Goal: Task Accomplishment & Management: Manage account settings

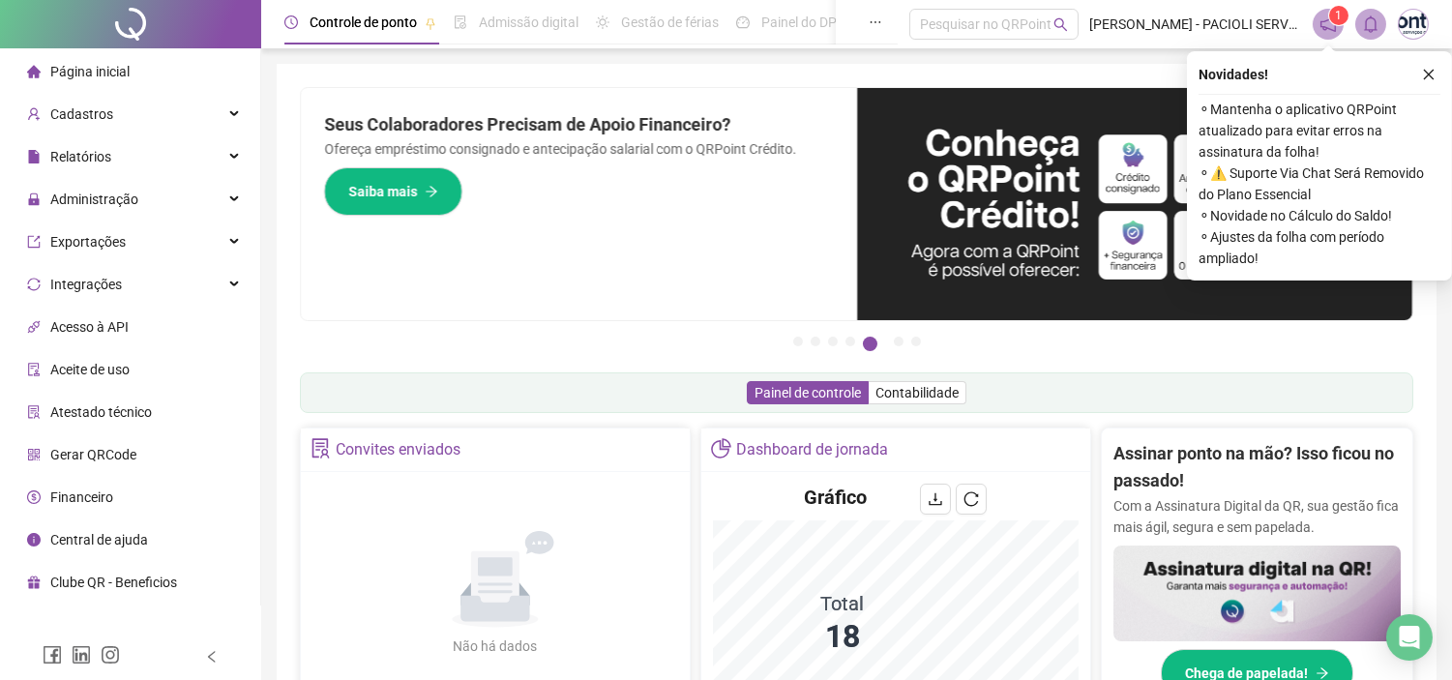
click at [1428, 79] on button "button" at bounding box center [1429, 74] width 23 height 23
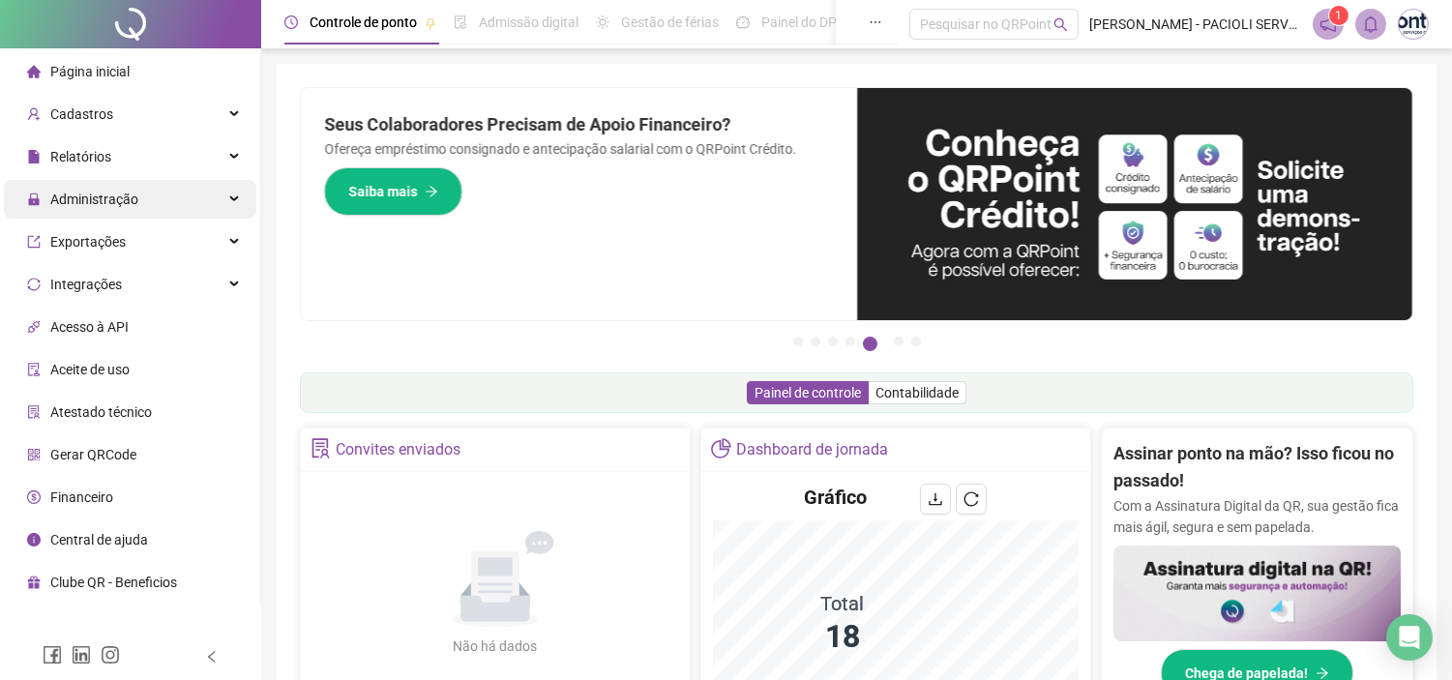
click at [119, 197] on span "Administração" at bounding box center [94, 199] width 88 height 15
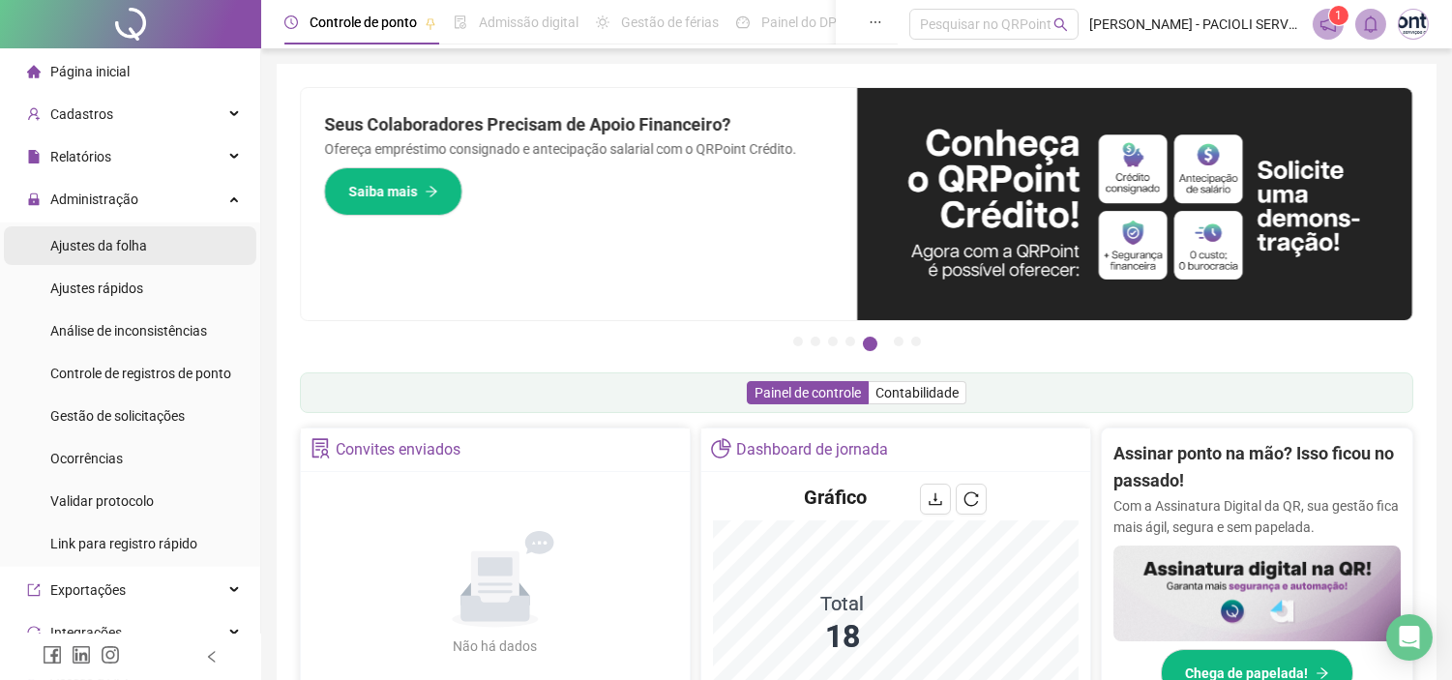
click at [111, 246] on span "Ajustes da folha" at bounding box center [98, 245] width 97 height 15
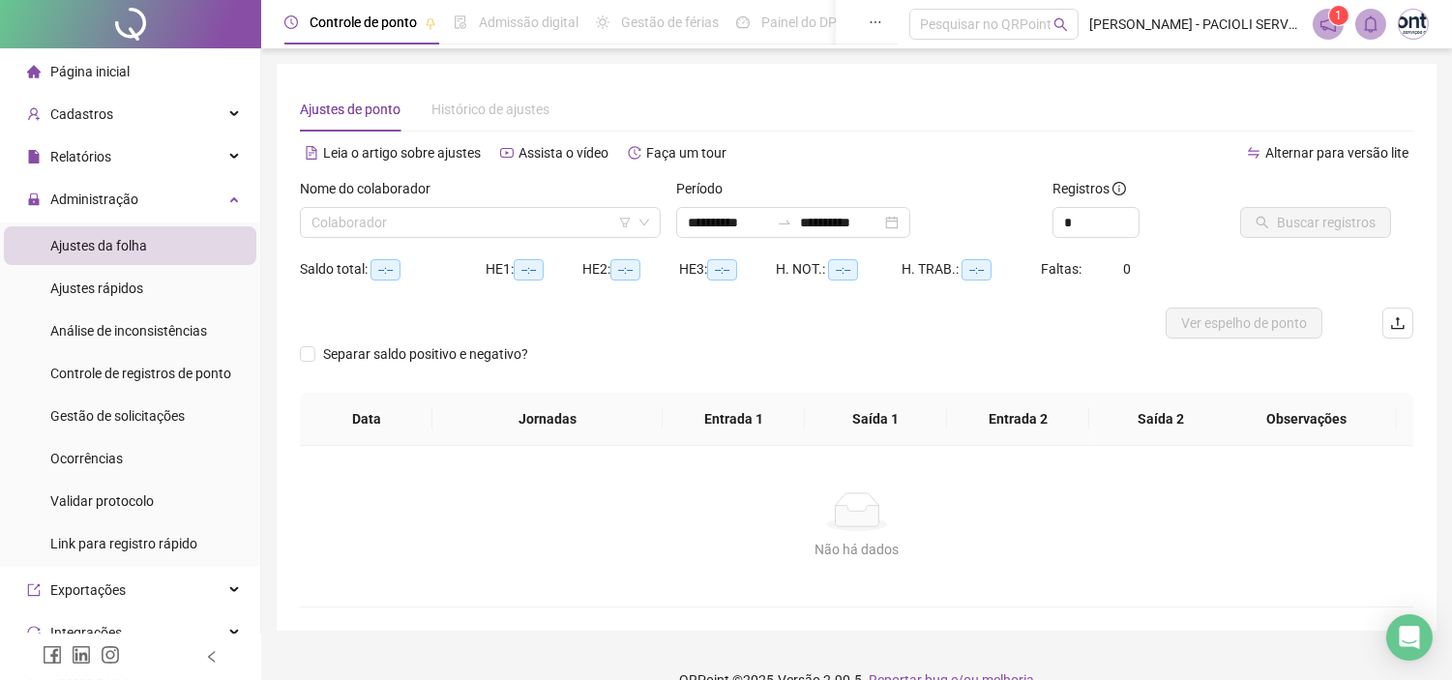
type input "**********"
click at [474, 208] on input "search" at bounding box center [472, 222] width 320 height 29
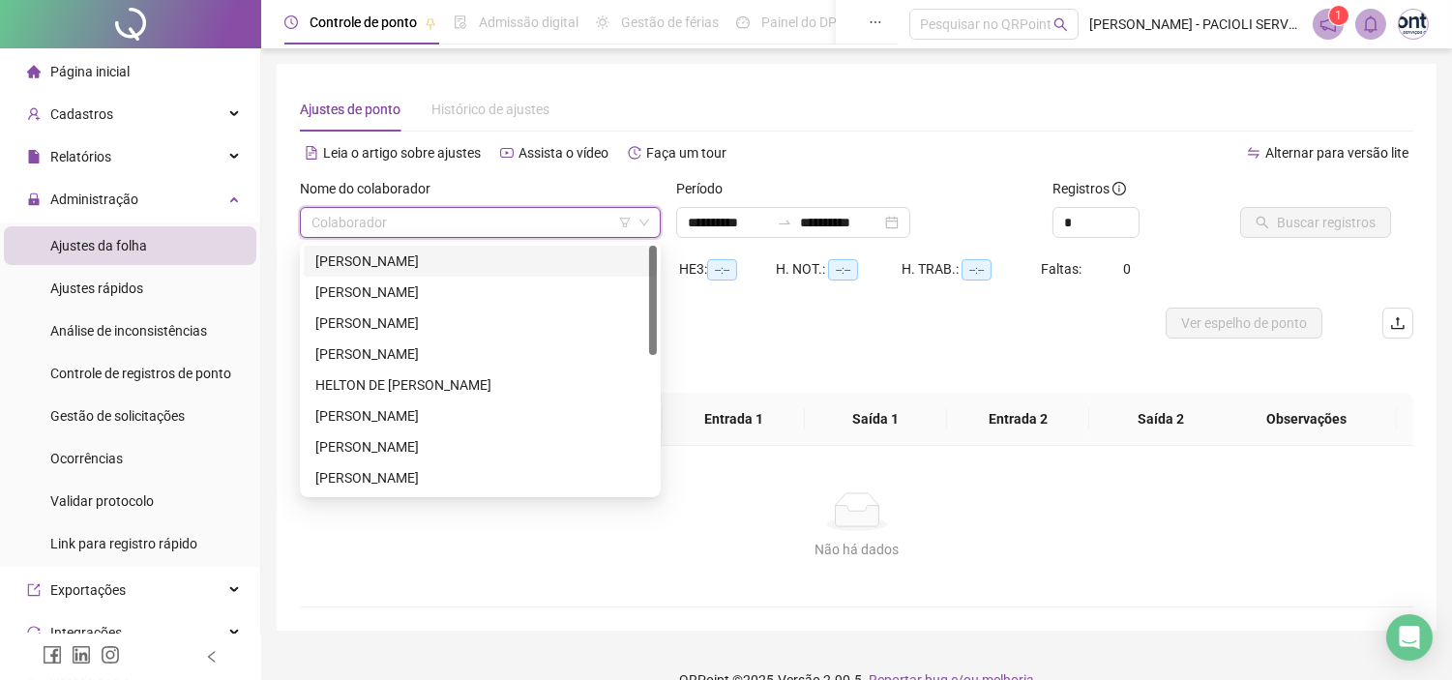
click at [395, 255] on div "[PERSON_NAME]" at bounding box center [480, 261] width 330 height 21
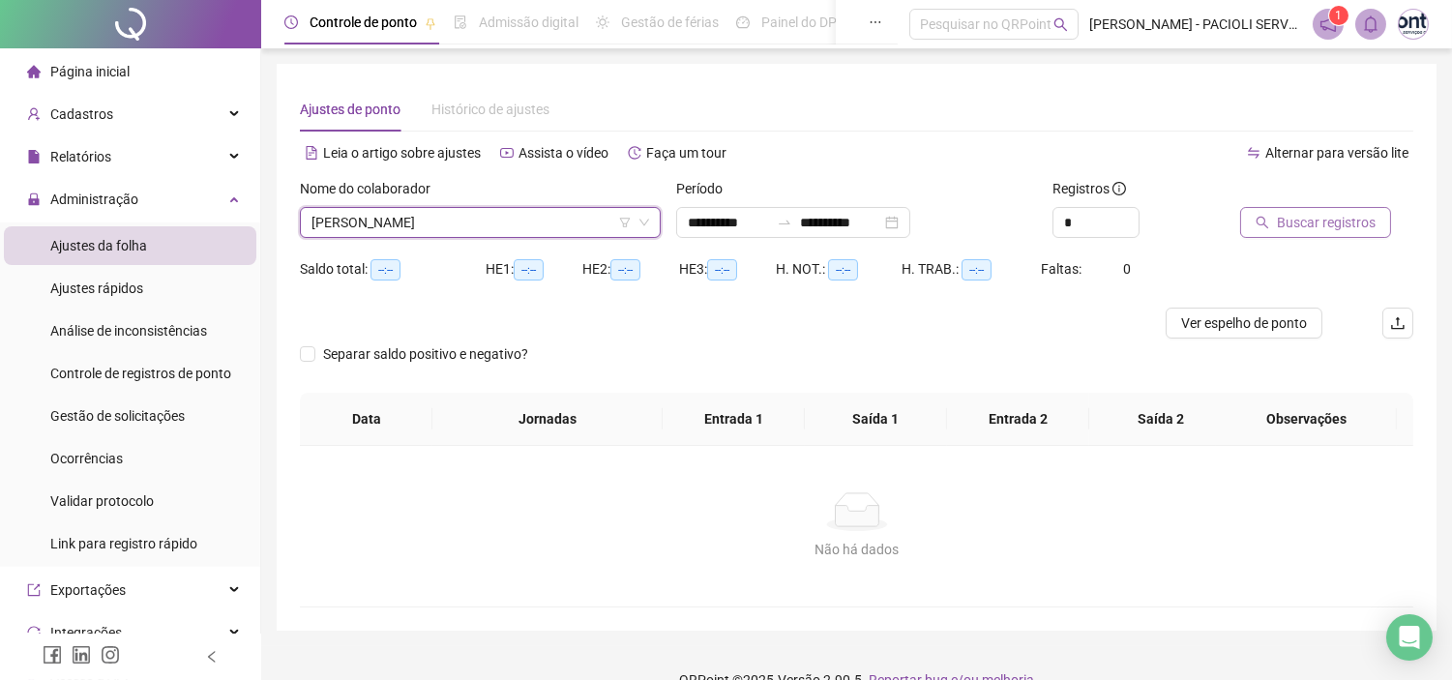
click at [1371, 216] on span "Buscar registros" at bounding box center [1326, 222] width 99 height 21
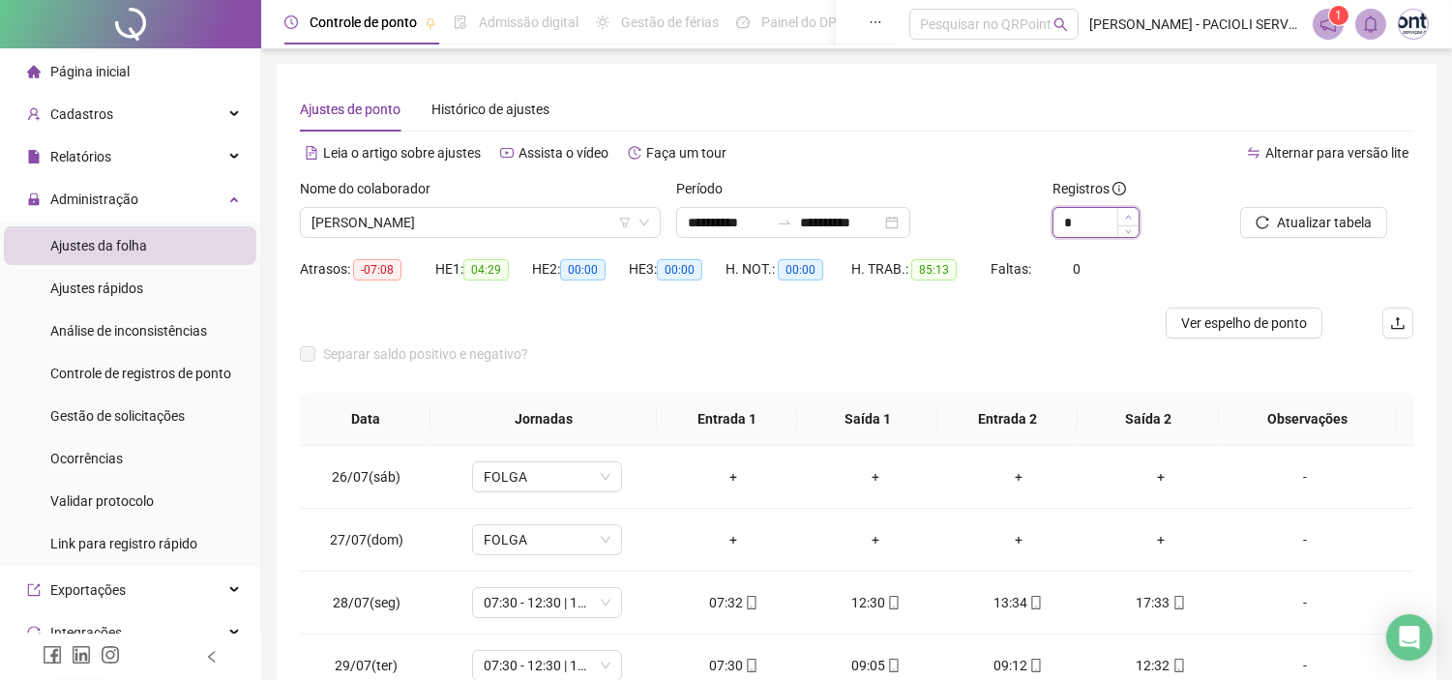
click at [1135, 215] on span "Increase Value" at bounding box center [1128, 216] width 21 height 17
type input "*"
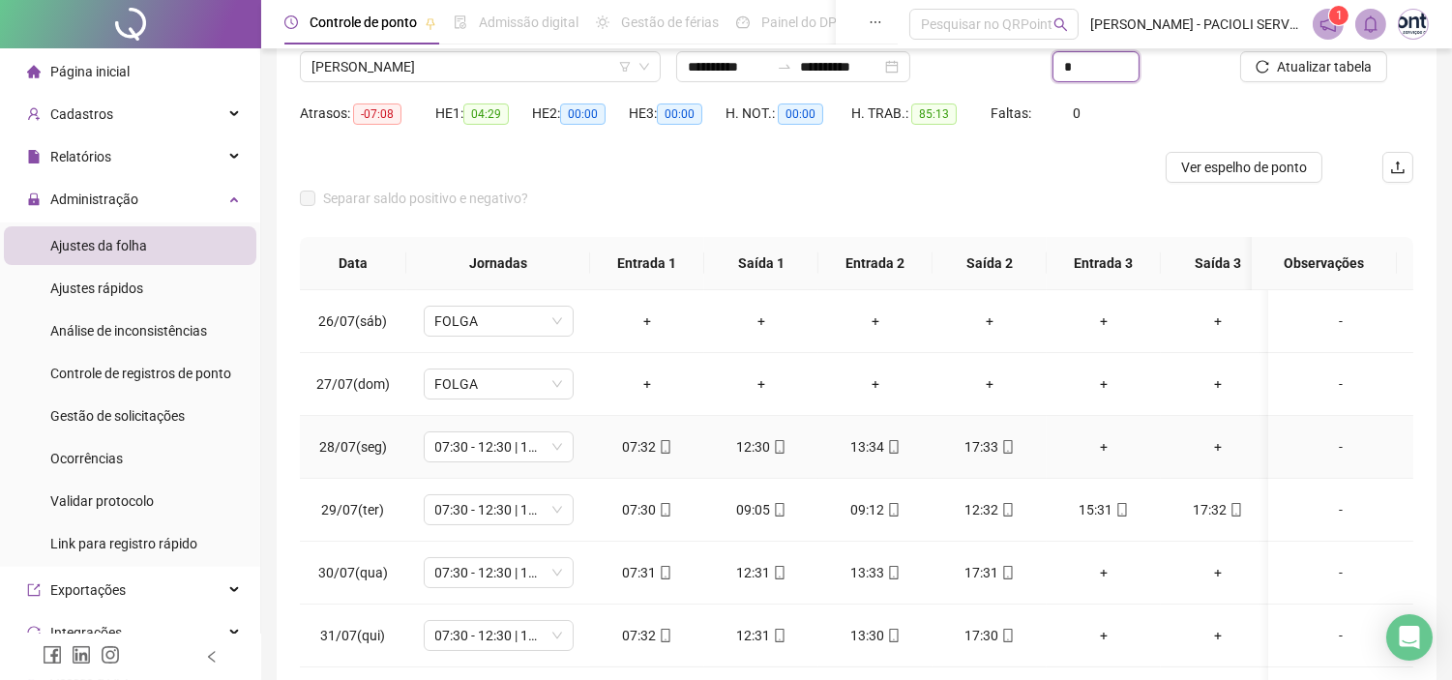
scroll to position [284, 0]
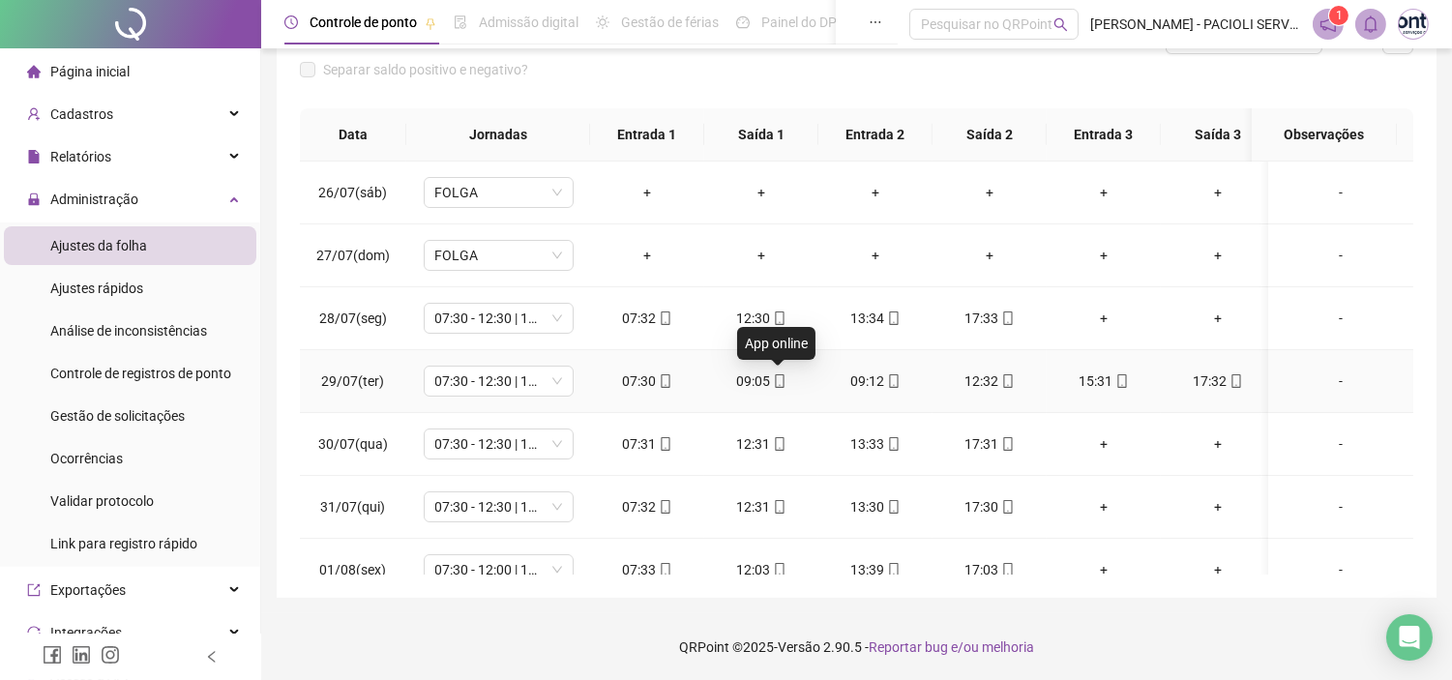
click at [773, 382] on icon "mobile" at bounding box center [780, 381] width 14 height 14
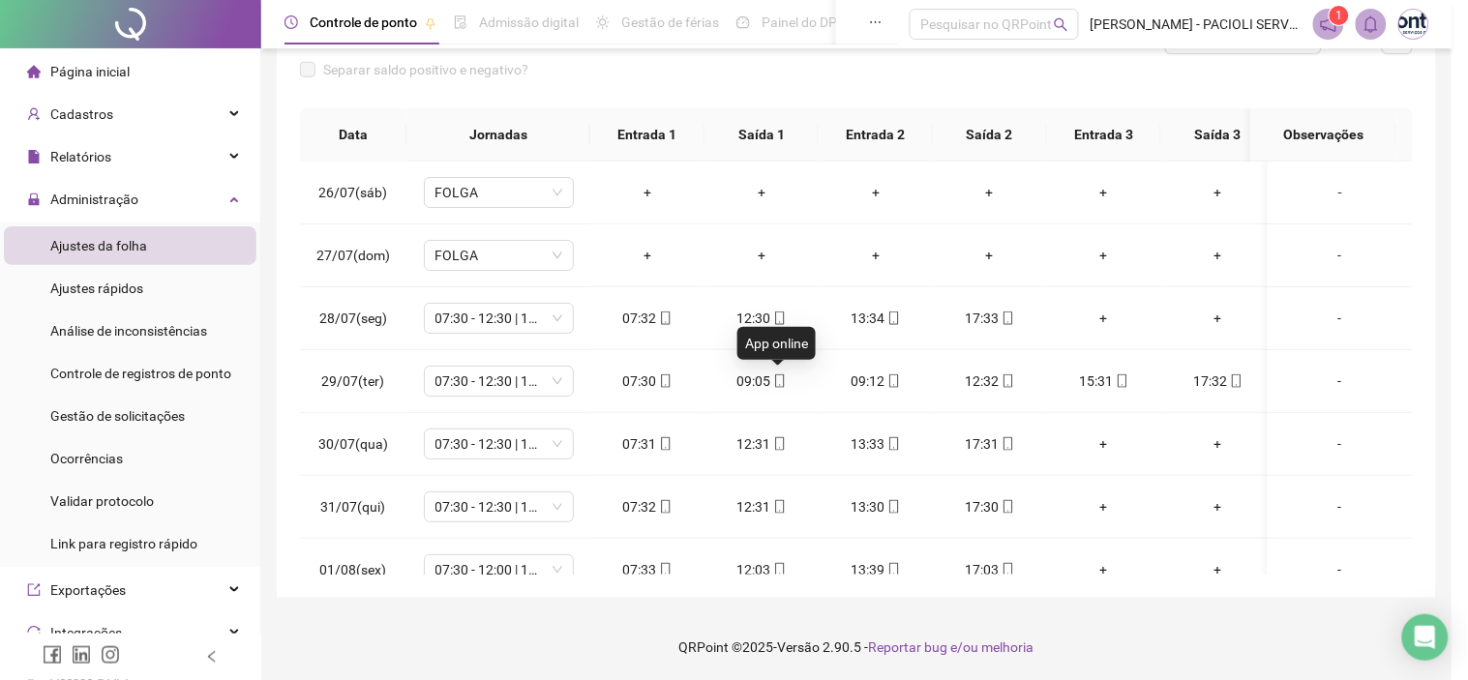
type input "**********"
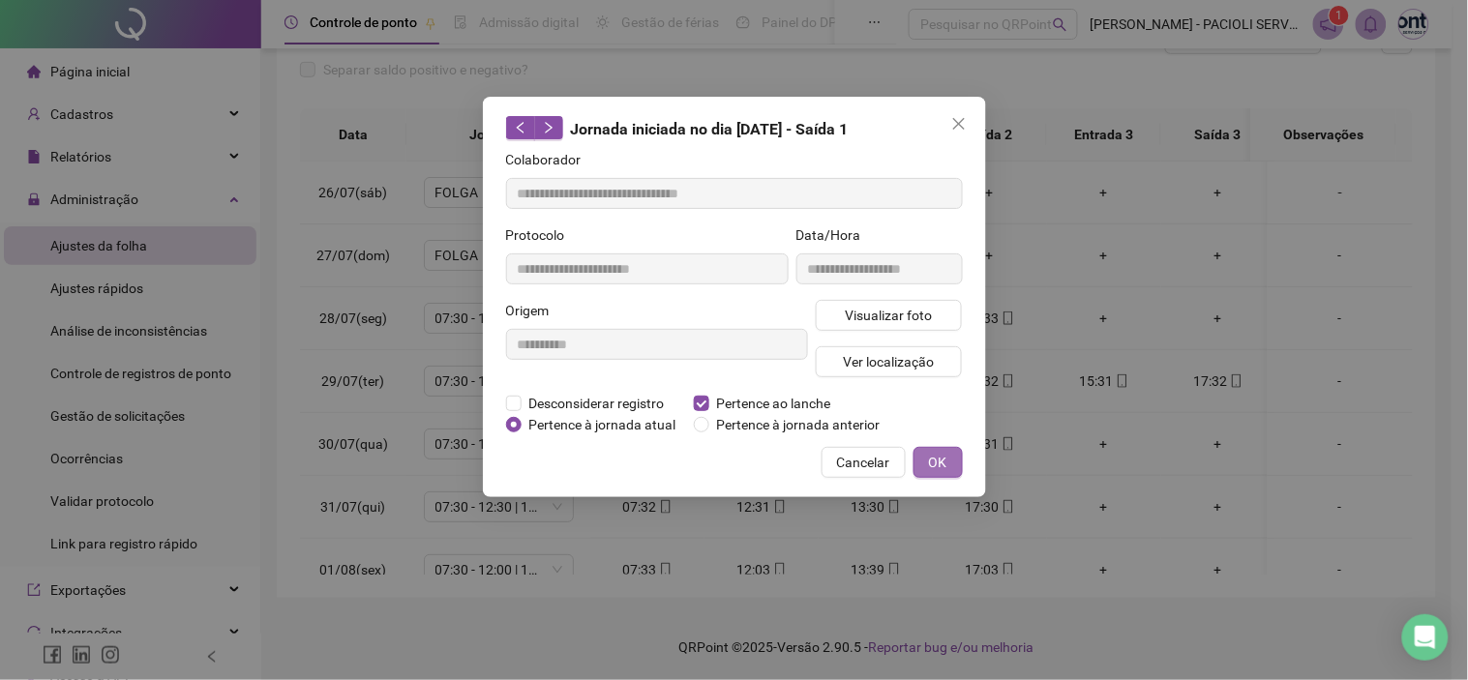
click at [943, 458] on span "OK" at bounding box center [938, 462] width 18 height 21
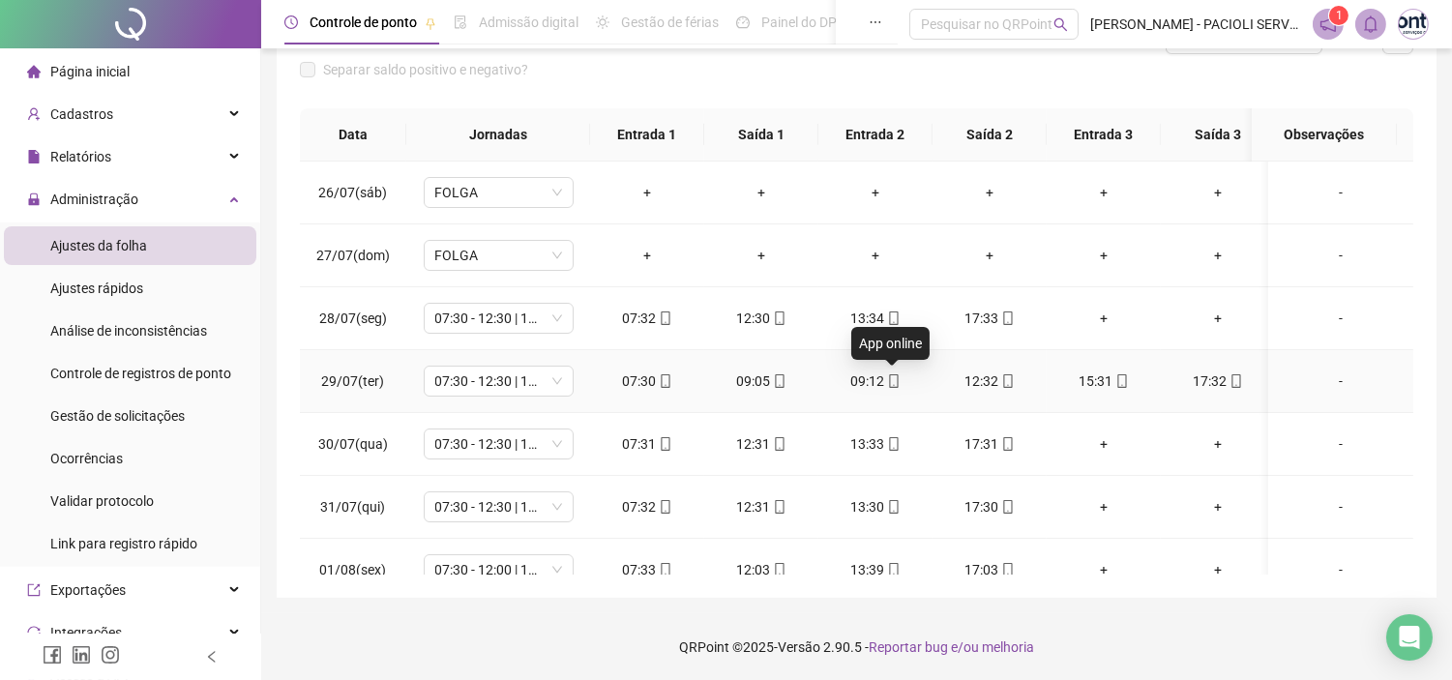
click at [895, 378] on icon "mobile" at bounding box center [894, 381] width 14 height 14
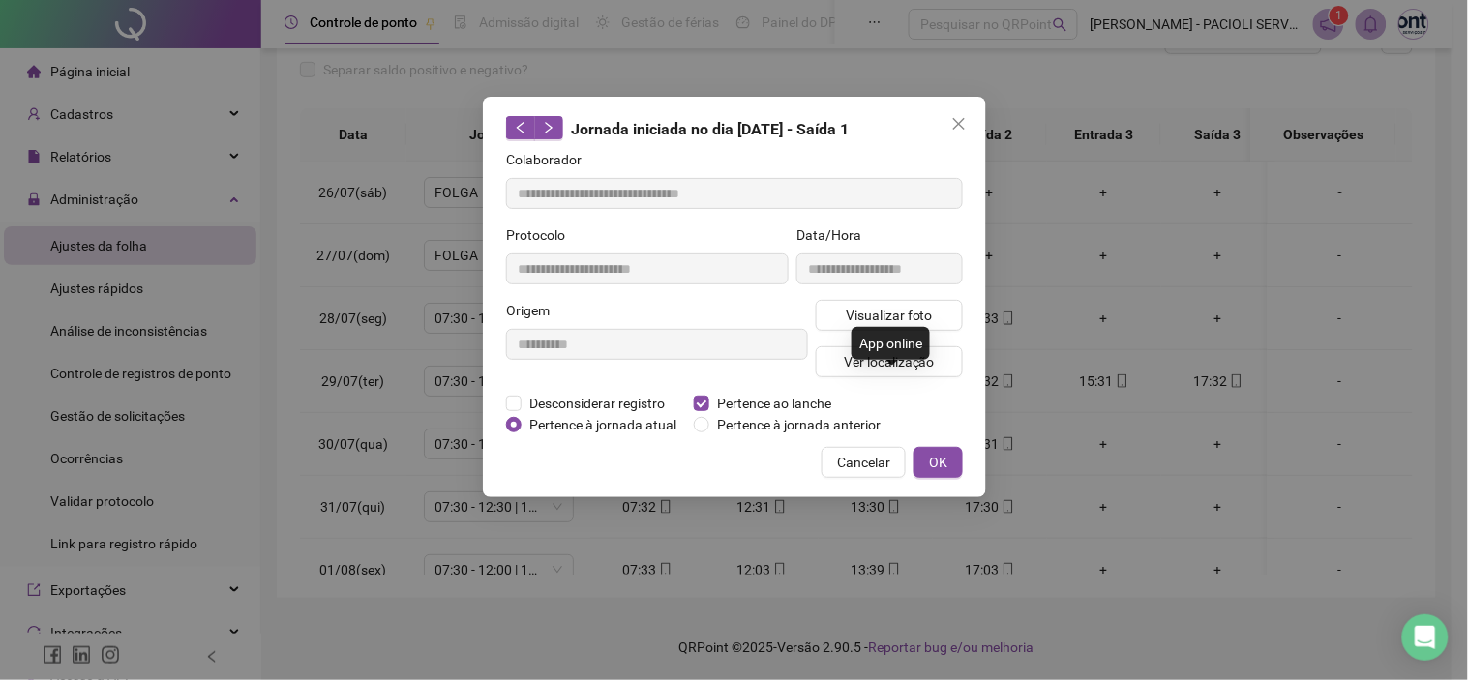
type input "**********"
click at [946, 455] on button "OK" at bounding box center [937, 462] width 49 height 31
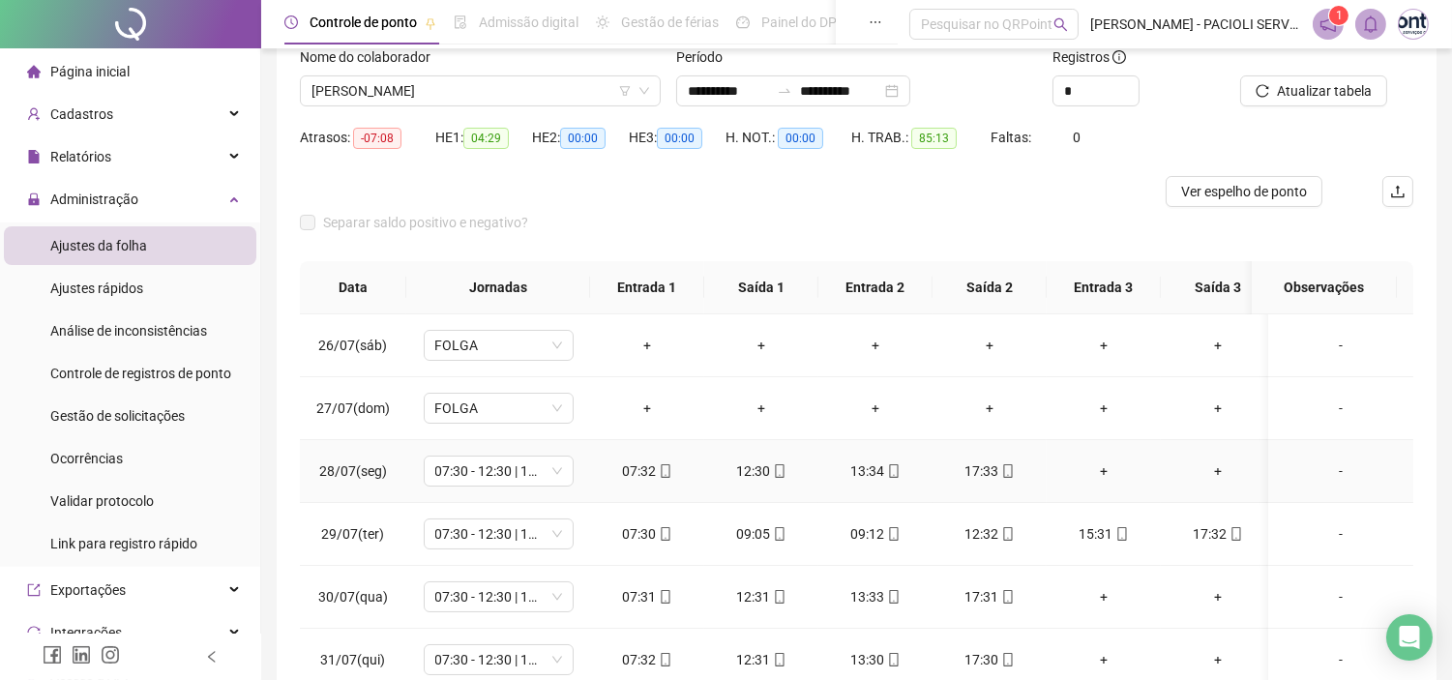
scroll to position [0, 0]
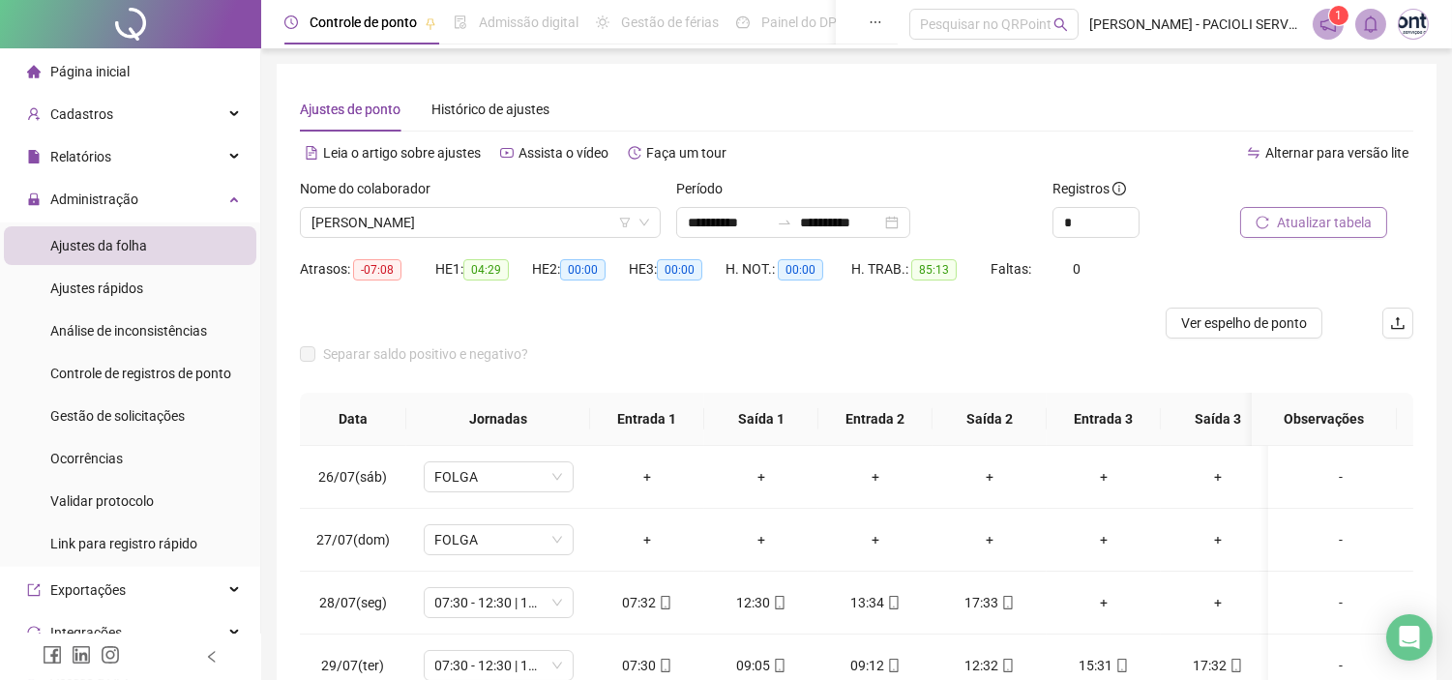
click at [1297, 223] on span "Atualizar tabela" at bounding box center [1324, 222] width 95 height 21
click at [1236, 324] on span "Ver espelho de ponto" at bounding box center [1244, 323] width 126 height 21
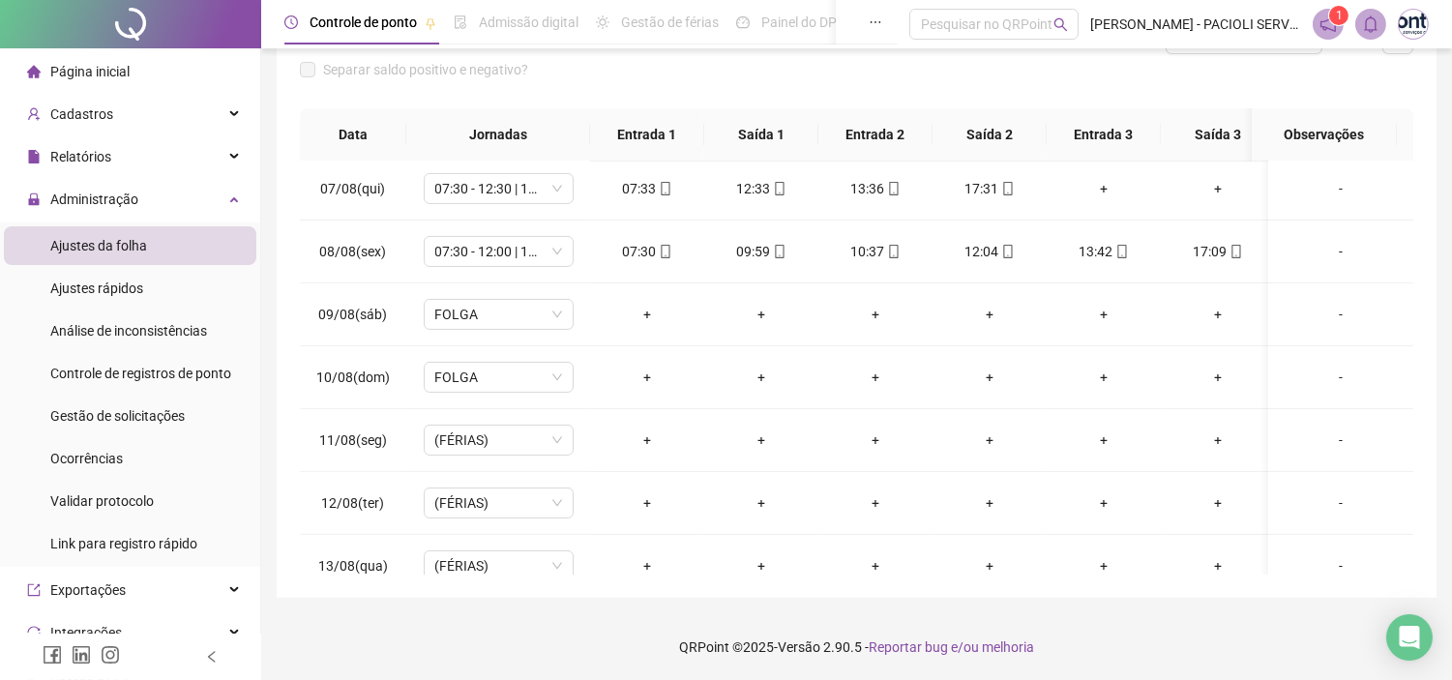
scroll to position [729, 0]
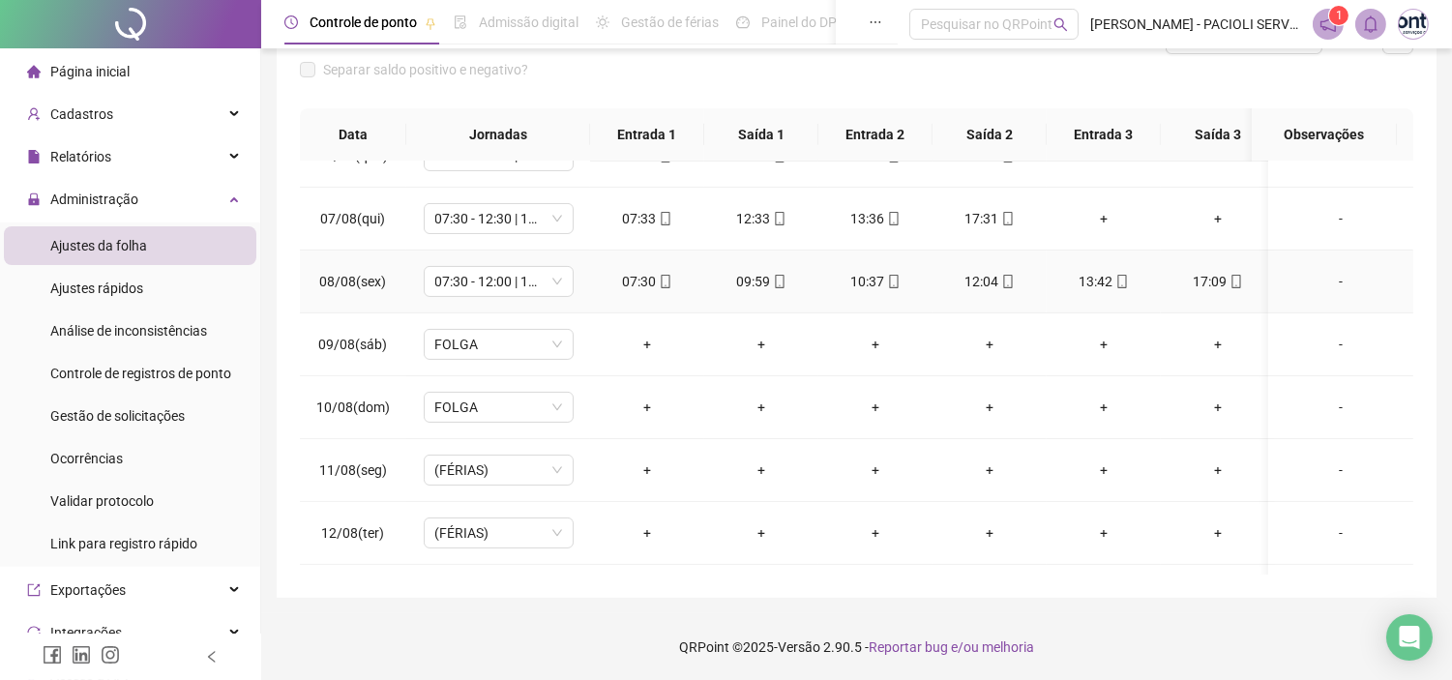
click at [780, 281] on icon "mobile" at bounding box center [780, 282] width 14 height 14
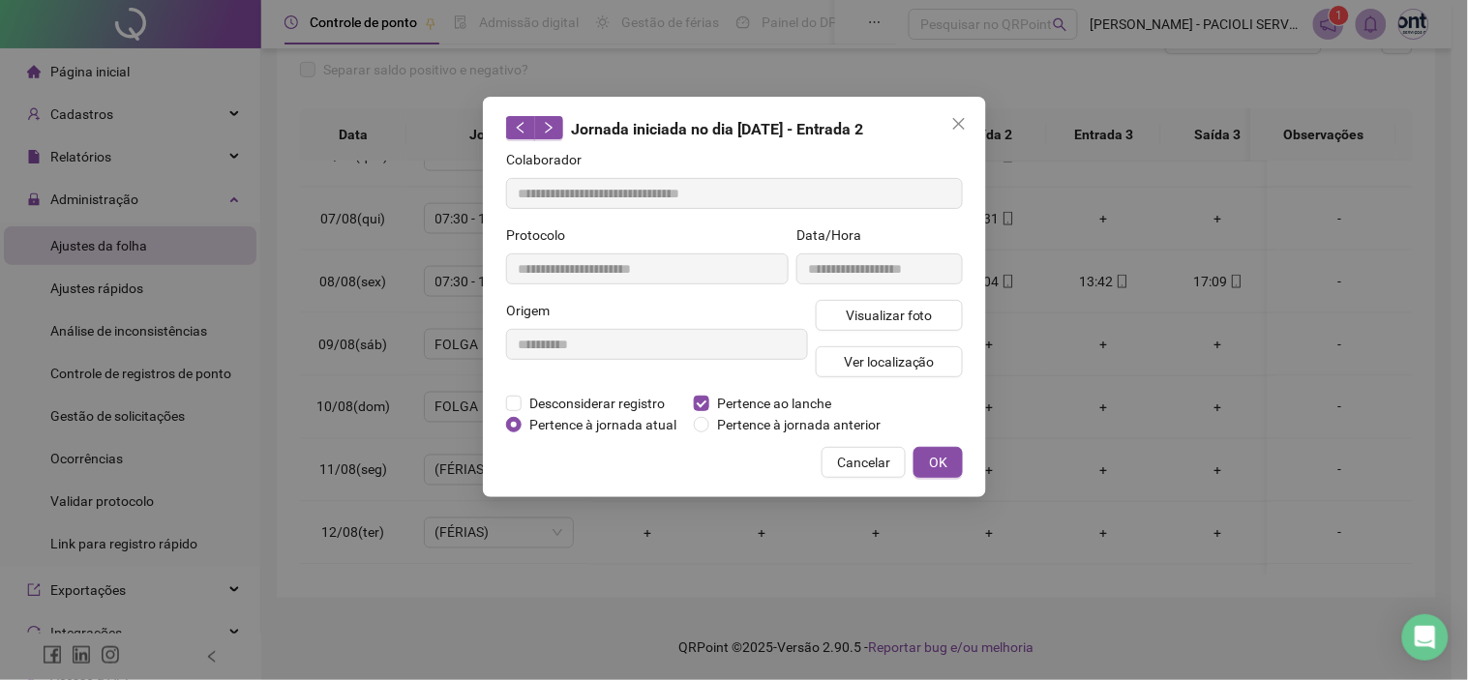
type input "**********"
click at [722, 399] on span "Pertence ao lanche" at bounding box center [774, 403] width 130 height 21
click at [942, 461] on span "OK" at bounding box center [938, 462] width 18 height 21
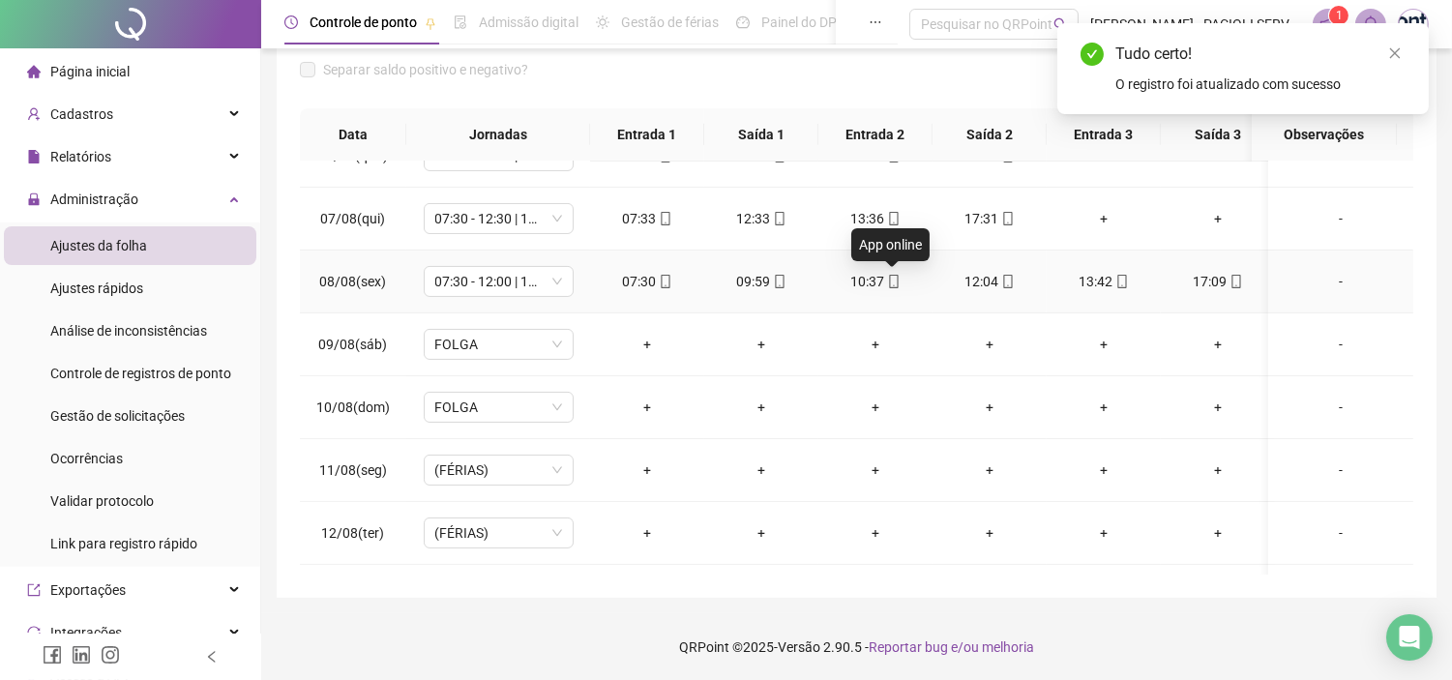
click at [889, 279] on icon "mobile" at bounding box center [893, 282] width 9 height 14
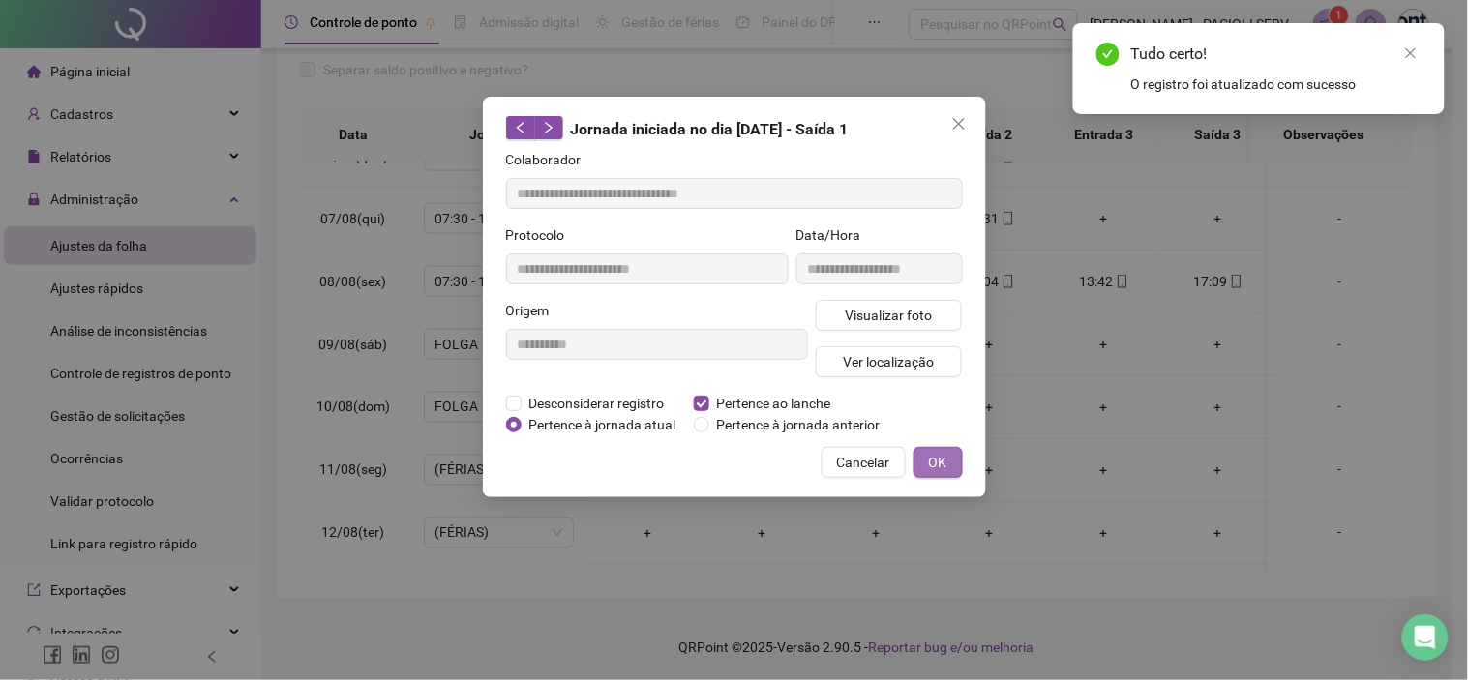
click at [946, 460] on button "OK" at bounding box center [937, 462] width 49 height 31
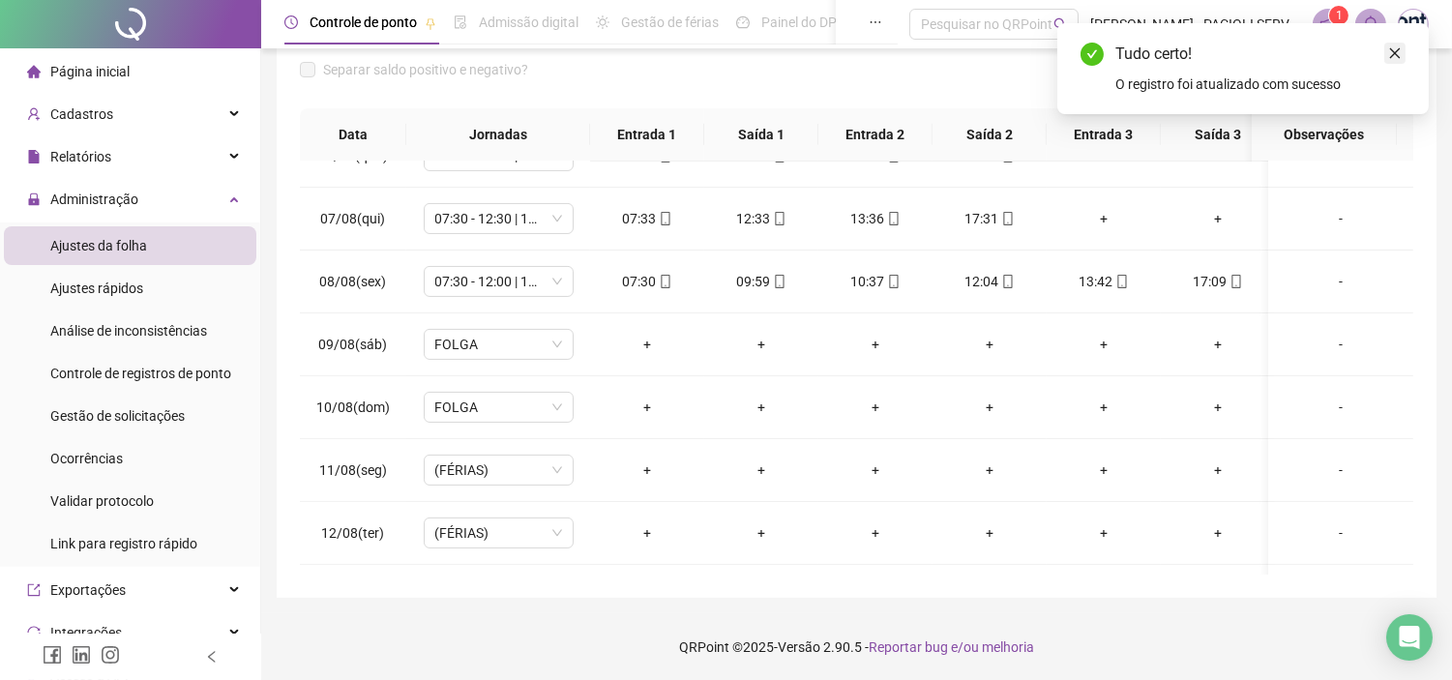
click at [1393, 56] on icon "close" at bounding box center [1396, 53] width 14 height 14
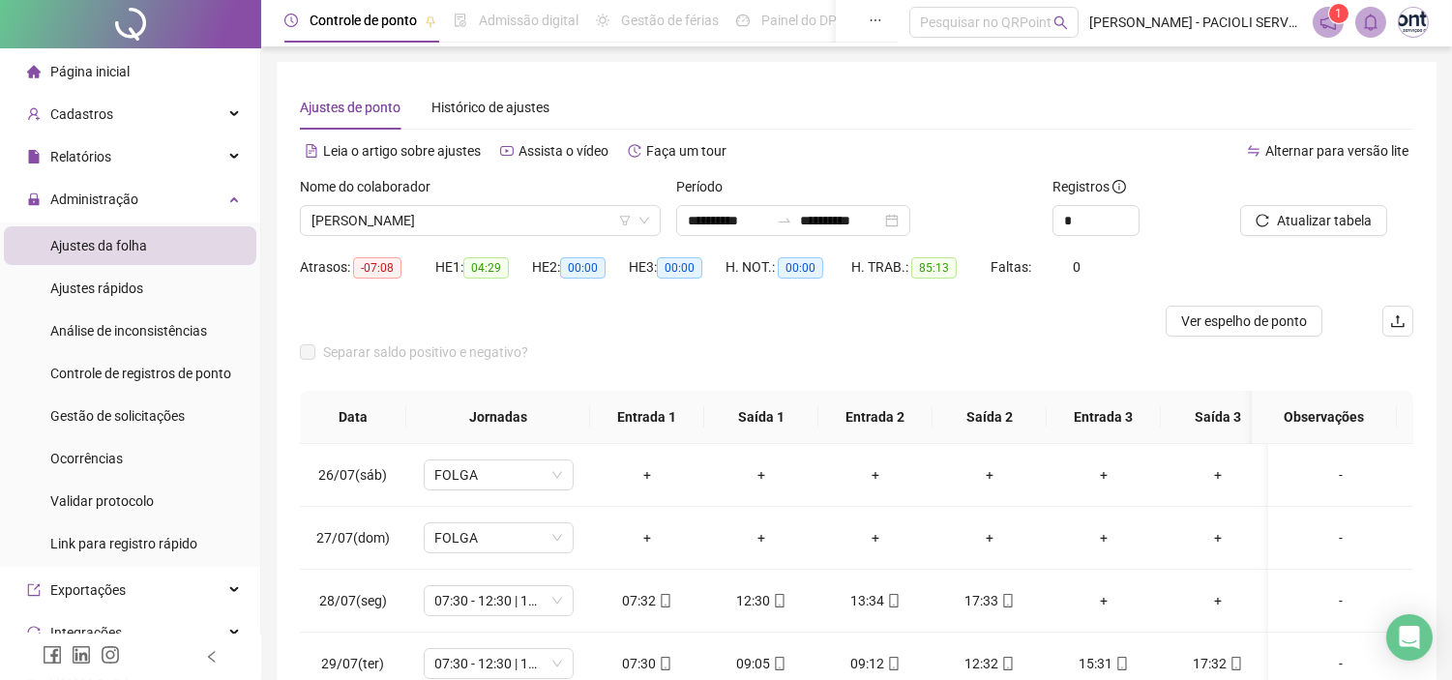
scroll to position [0, 0]
click at [1251, 313] on span "Ver espelho de ponto" at bounding box center [1244, 323] width 126 height 21
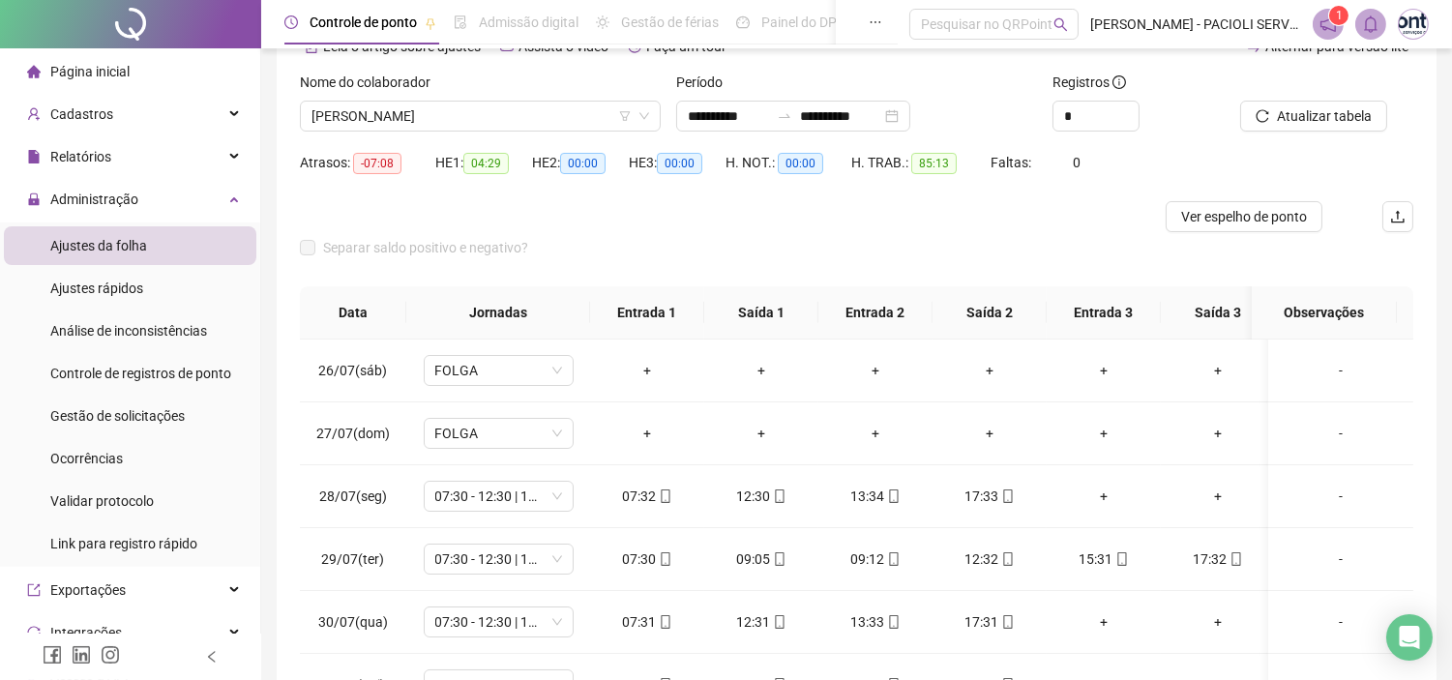
scroll to position [107, 0]
click at [78, 161] on span "Relatórios" at bounding box center [80, 156] width 61 height 15
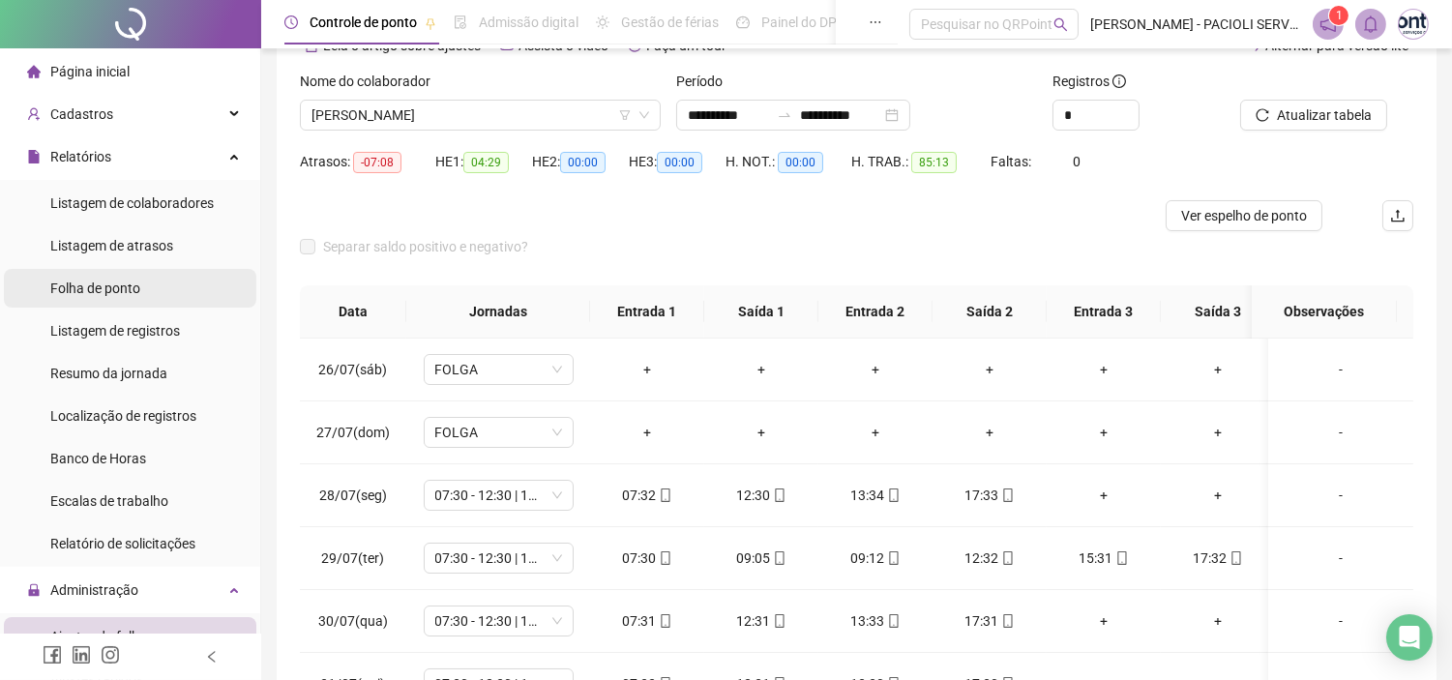
click at [100, 290] on span "Folha de ponto" at bounding box center [95, 288] width 90 height 15
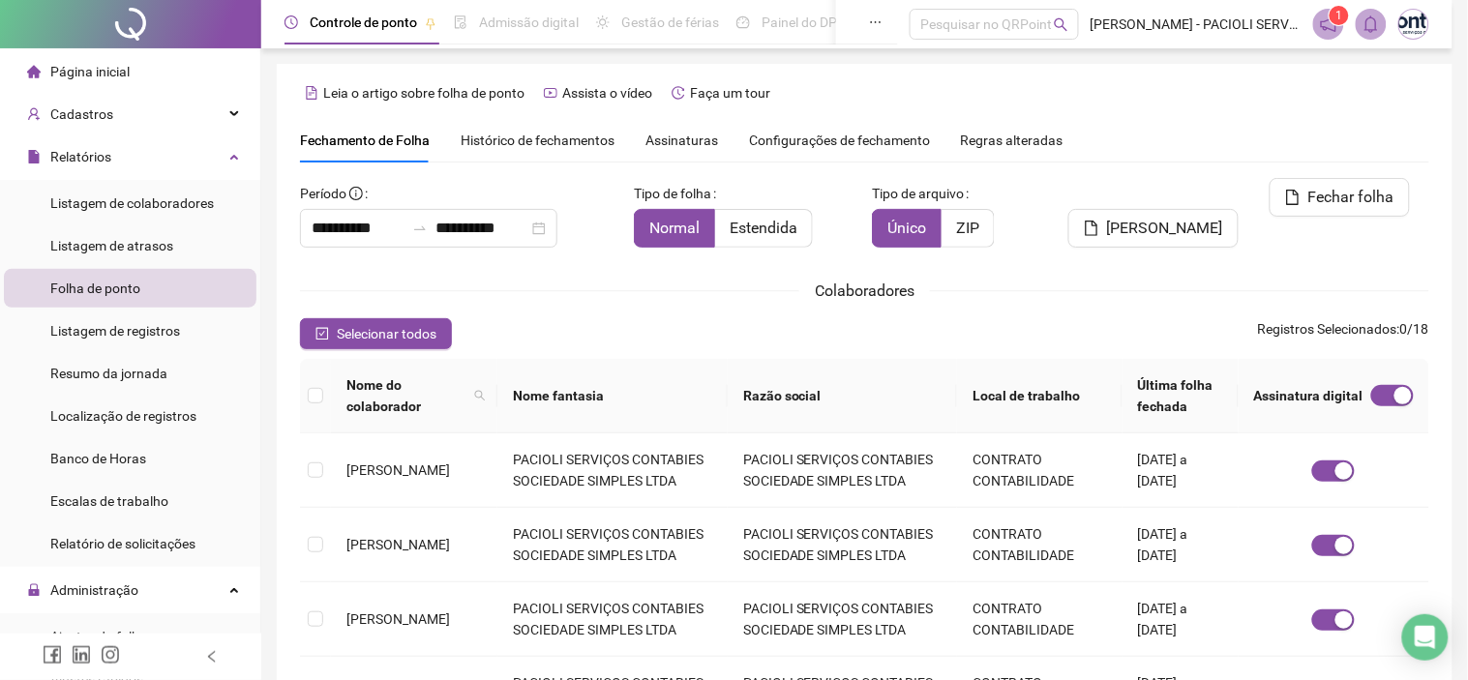
type input "**********"
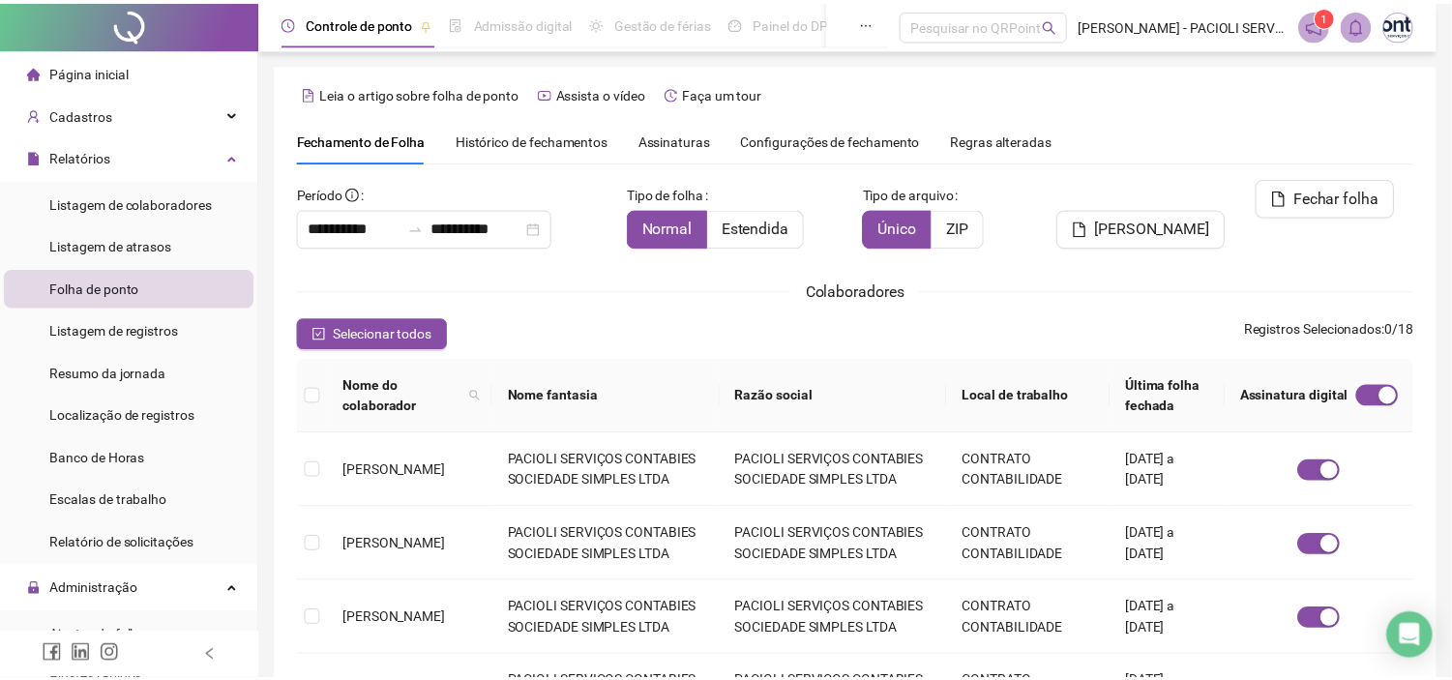
scroll to position [55, 0]
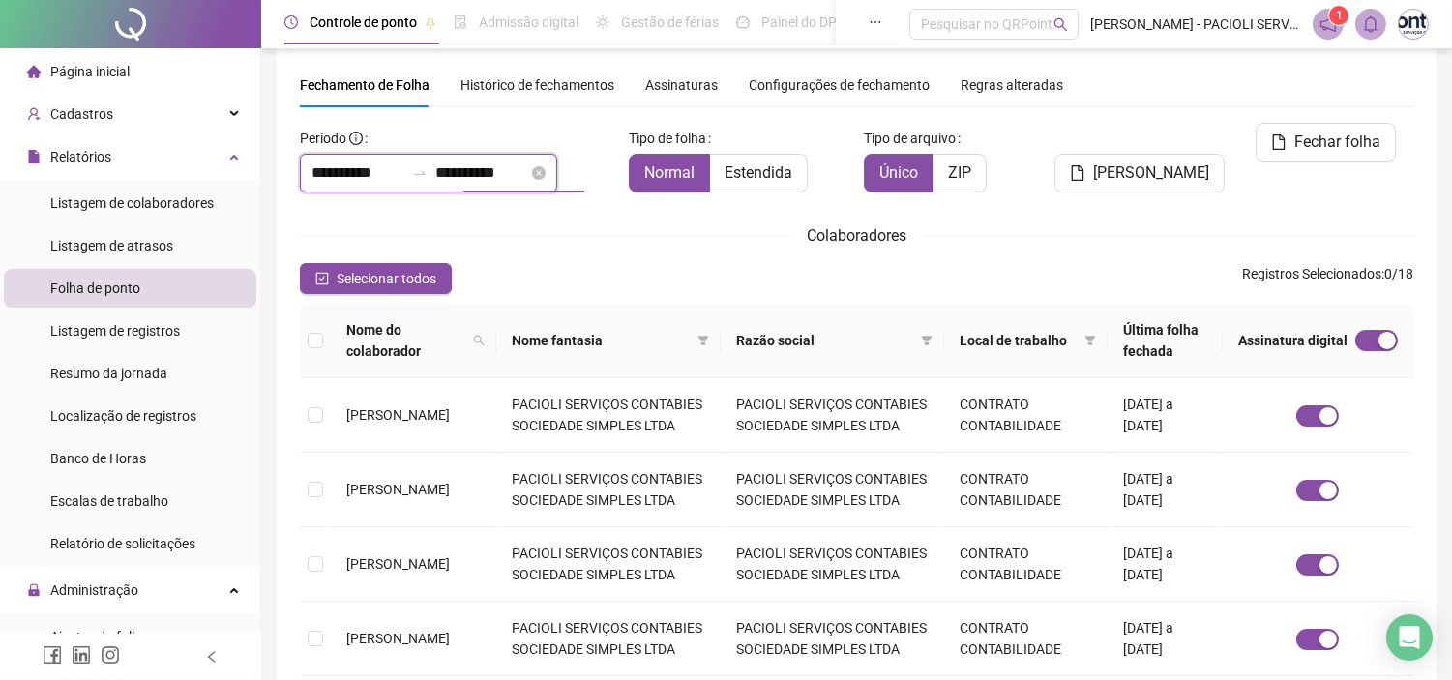
click at [508, 177] on input "**********" at bounding box center [481, 173] width 93 height 23
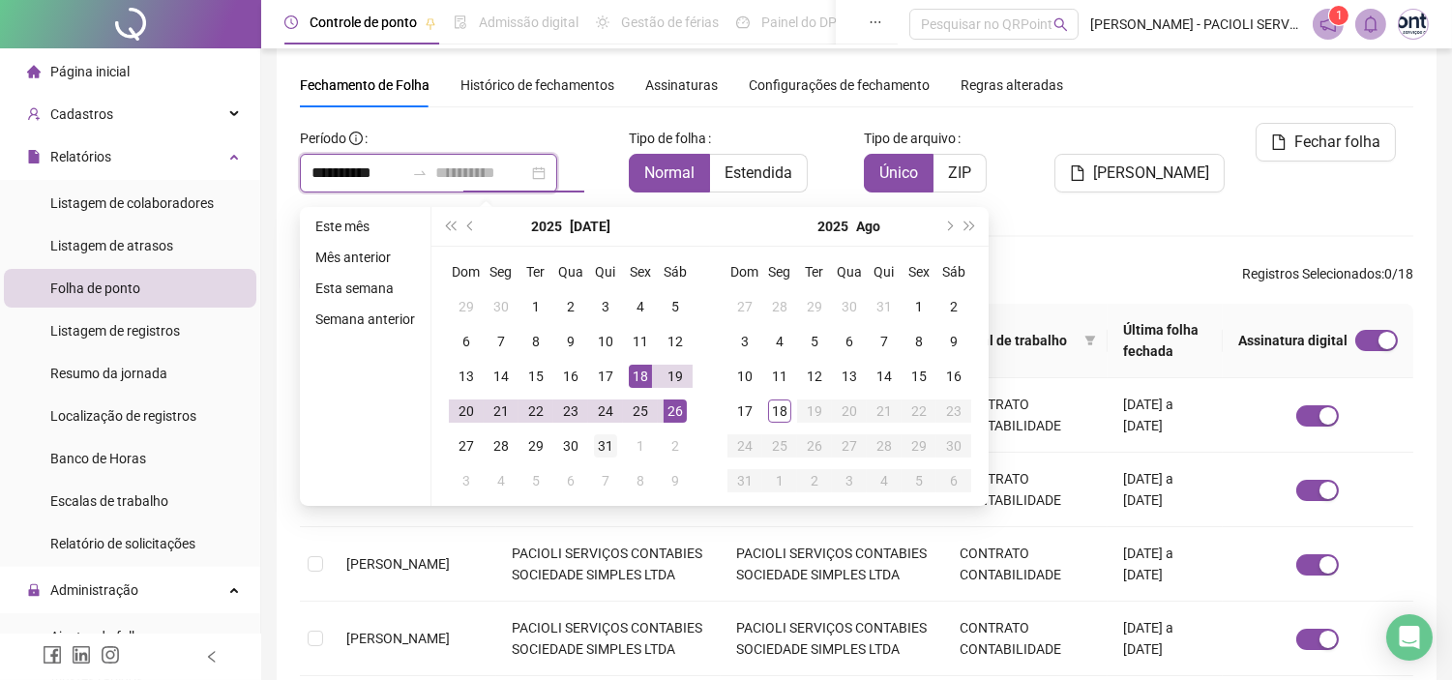
type input "**********"
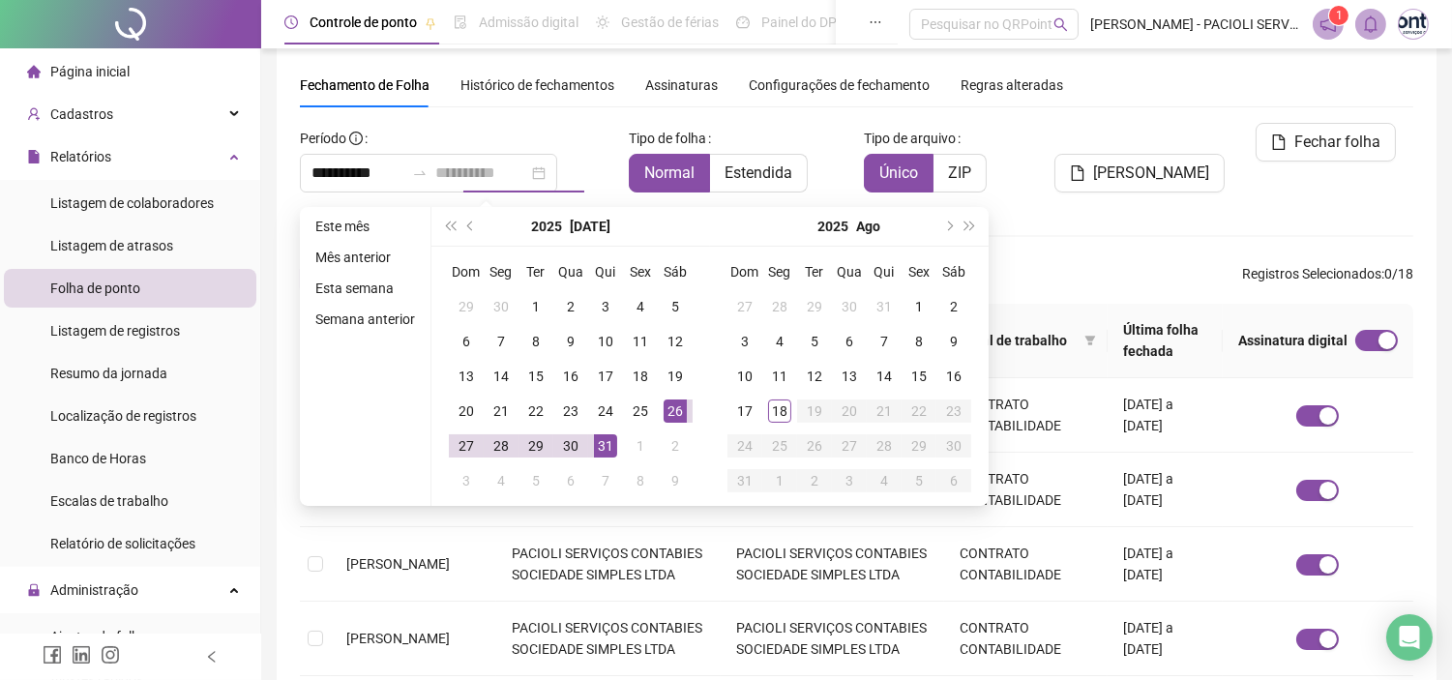
click at [608, 442] on div "31" at bounding box center [605, 445] width 23 height 23
type input "**********"
click at [1117, 226] on div "Colaboradores" at bounding box center [857, 236] width 1114 height 24
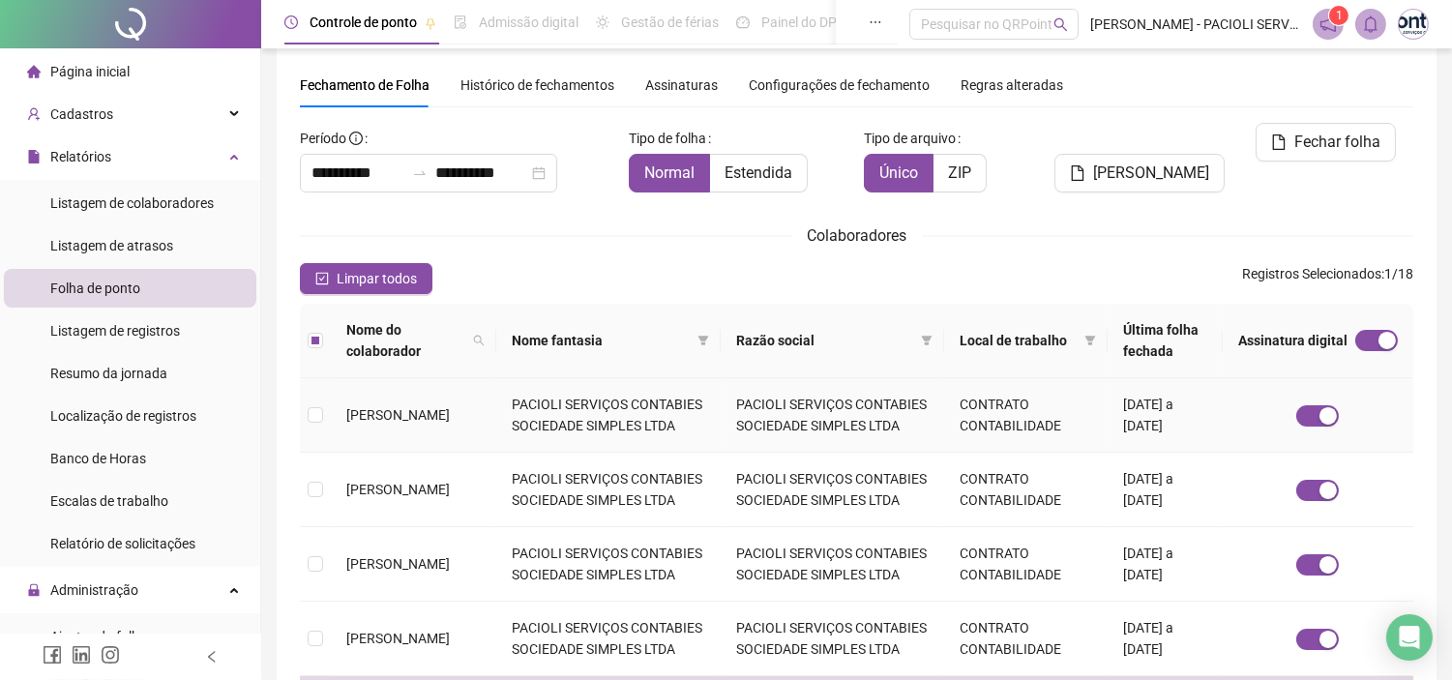
scroll to position [0, 0]
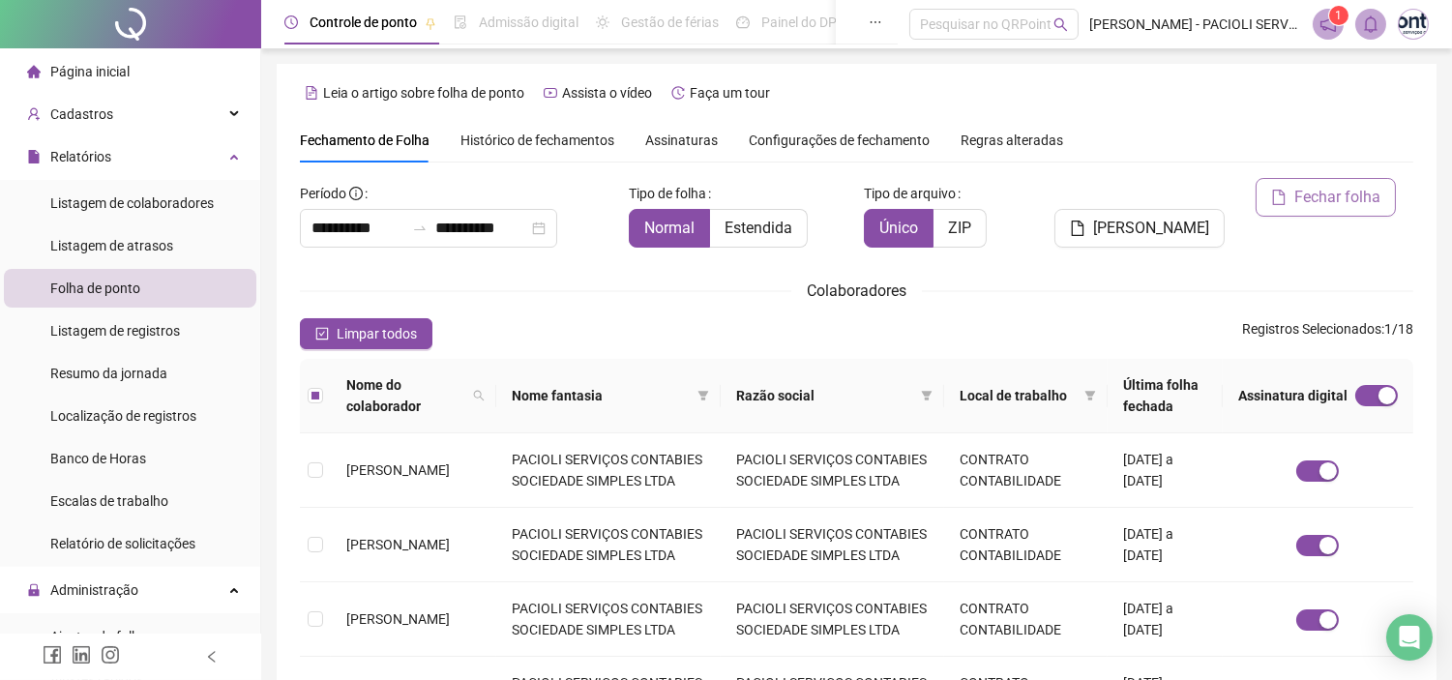
click at [1329, 210] on button "Fechar folha" at bounding box center [1326, 197] width 140 height 39
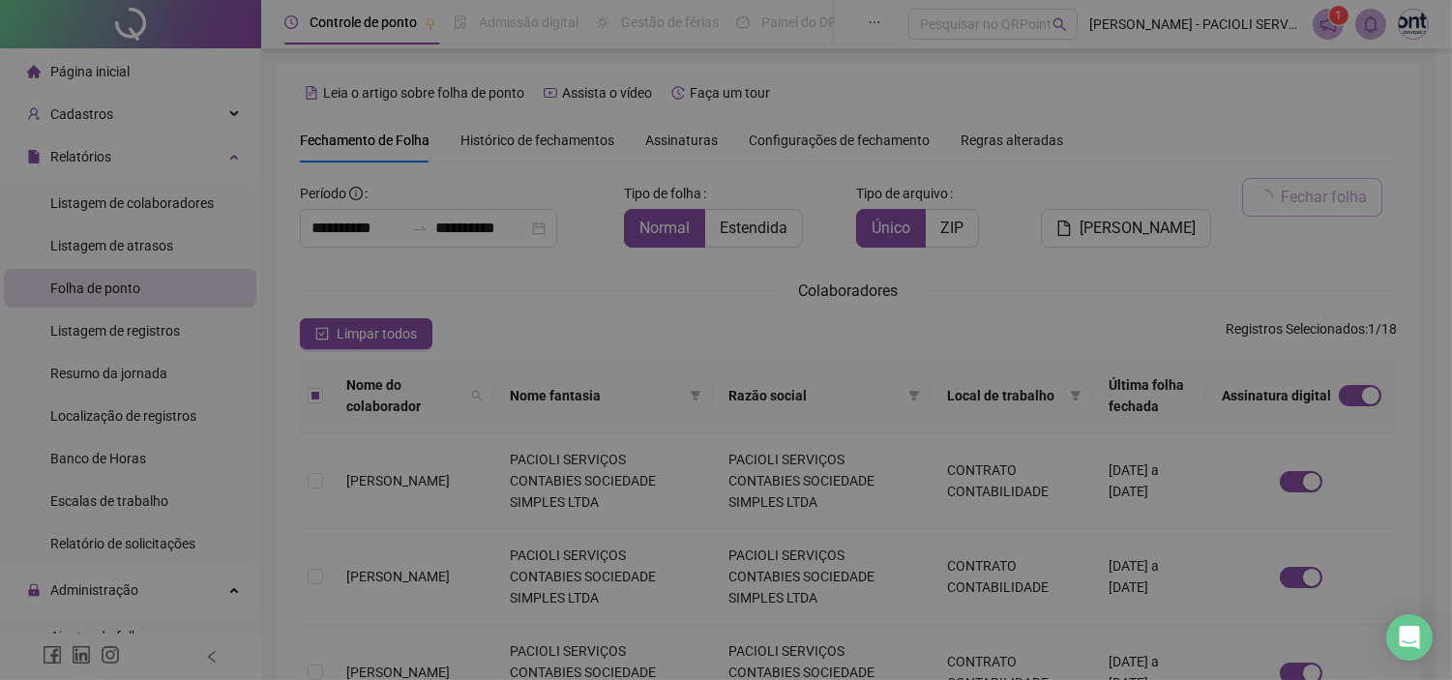
scroll to position [55, 0]
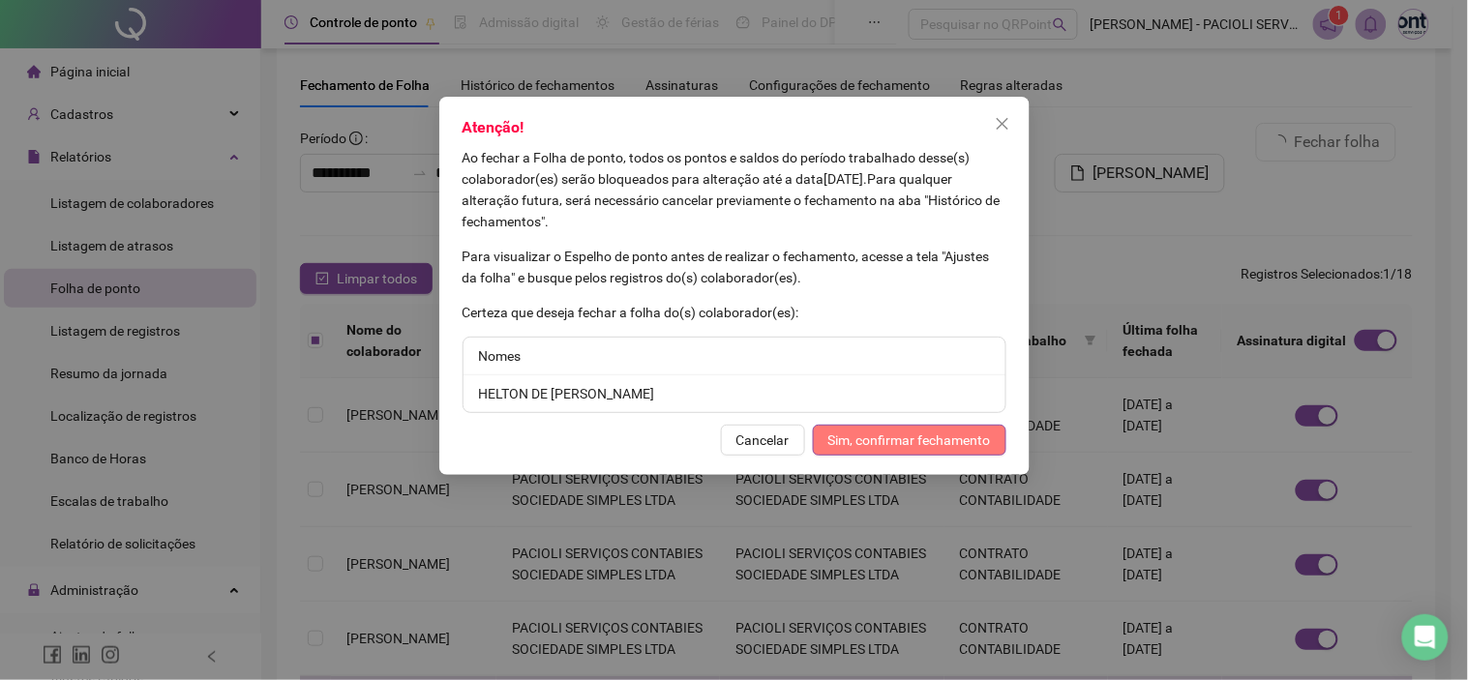
click at [897, 446] on span "Sim, confirmar fechamento" at bounding box center [909, 440] width 163 height 21
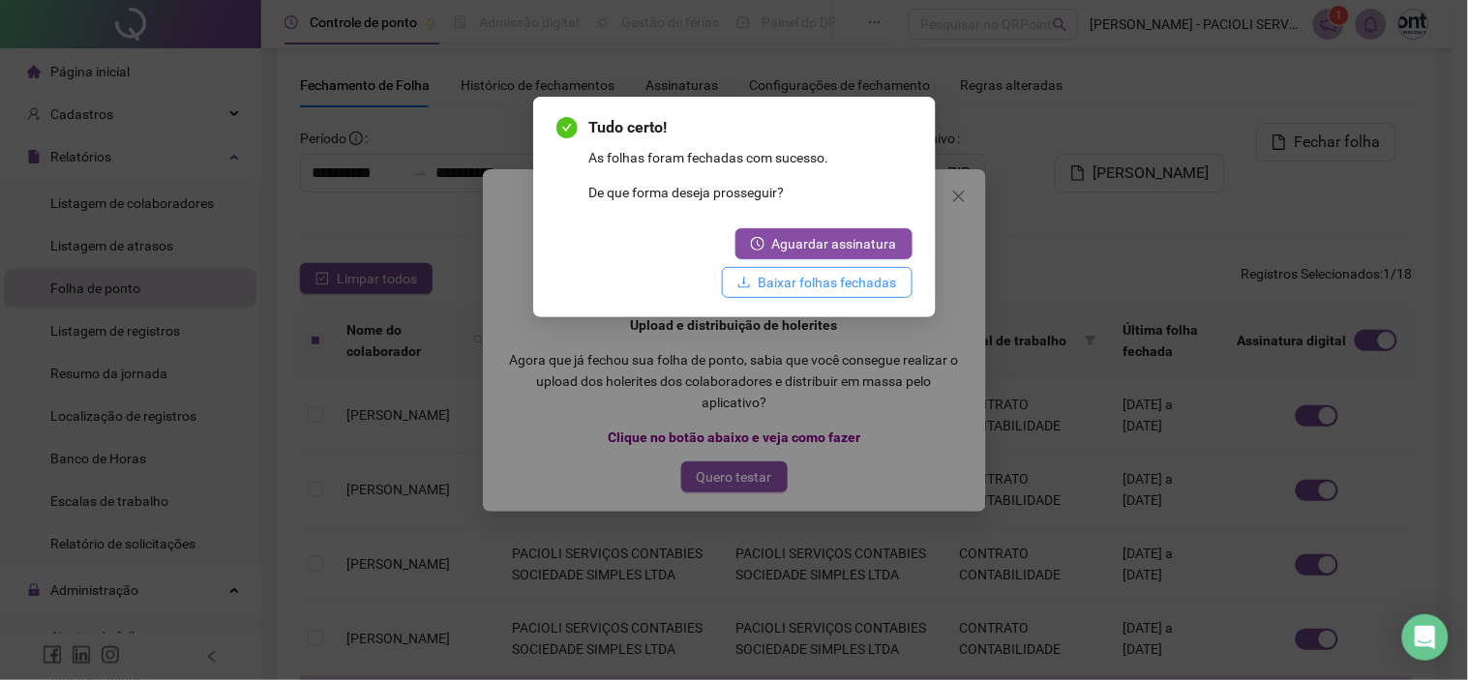
click at [830, 286] on span "Baixar folhas fechadas" at bounding box center [828, 282] width 138 height 21
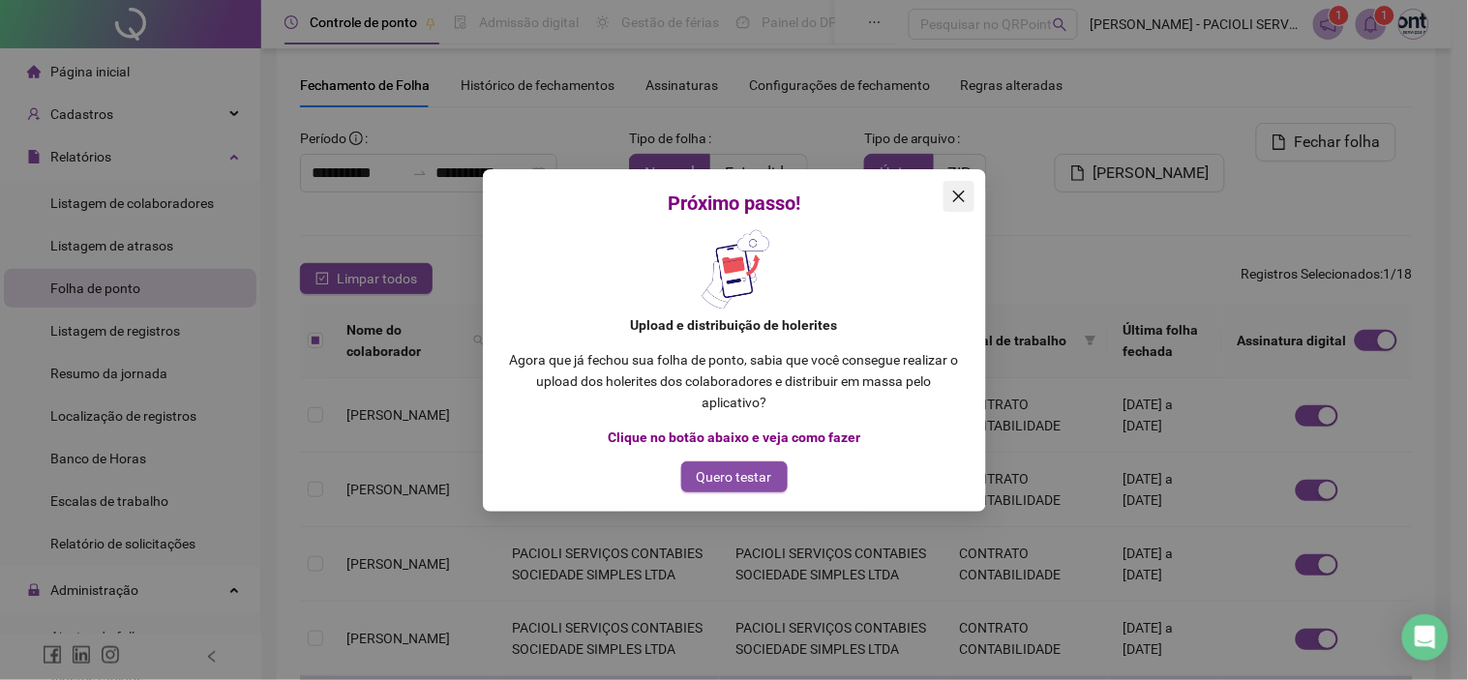
click at [953, 195] on icon "close" at bounding box center [958, 196] width 15 height 15
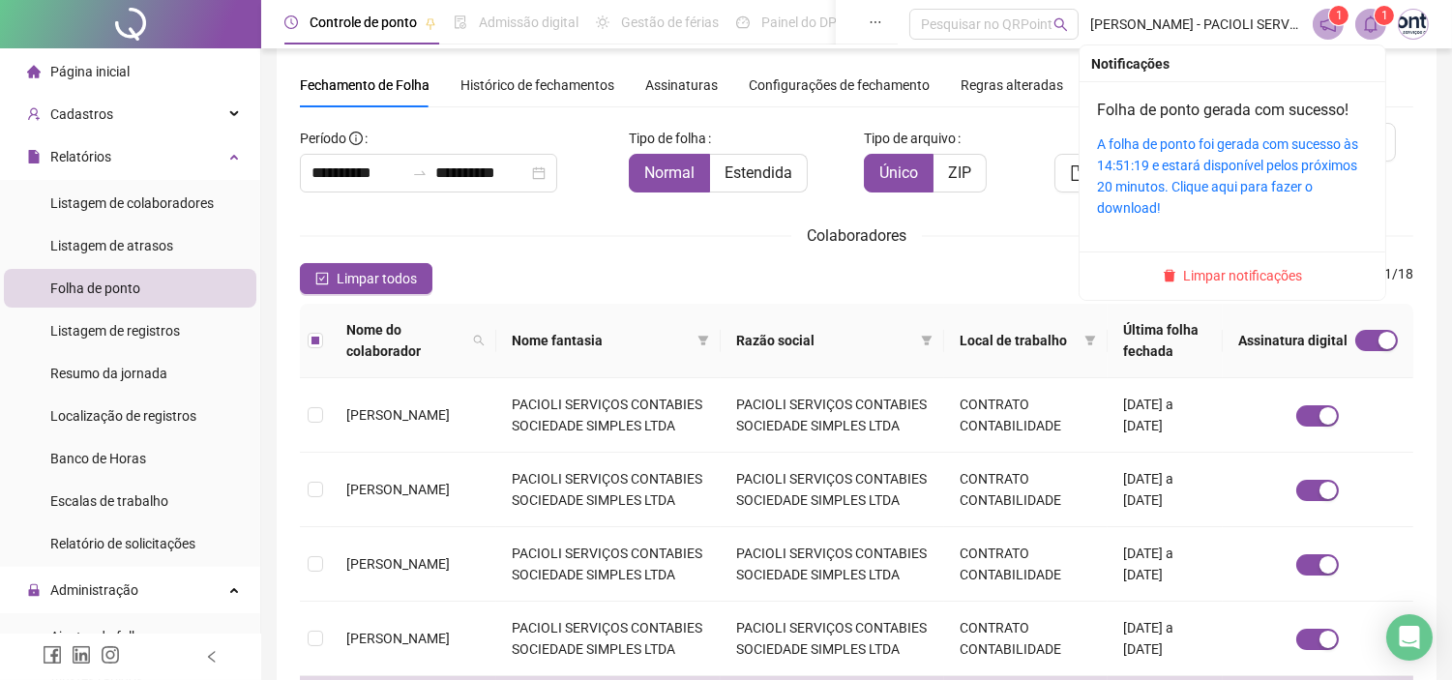
click at [1379, 23] on sup "1" at bounding box center [1384, 15] width 19 height 19
click at [1210, 164] on link "A folha de ponto foi gerada com sucesso às 14:51:19 e estará disponível pelos p…" at bounding box center [1227, 175] width 261 height 79
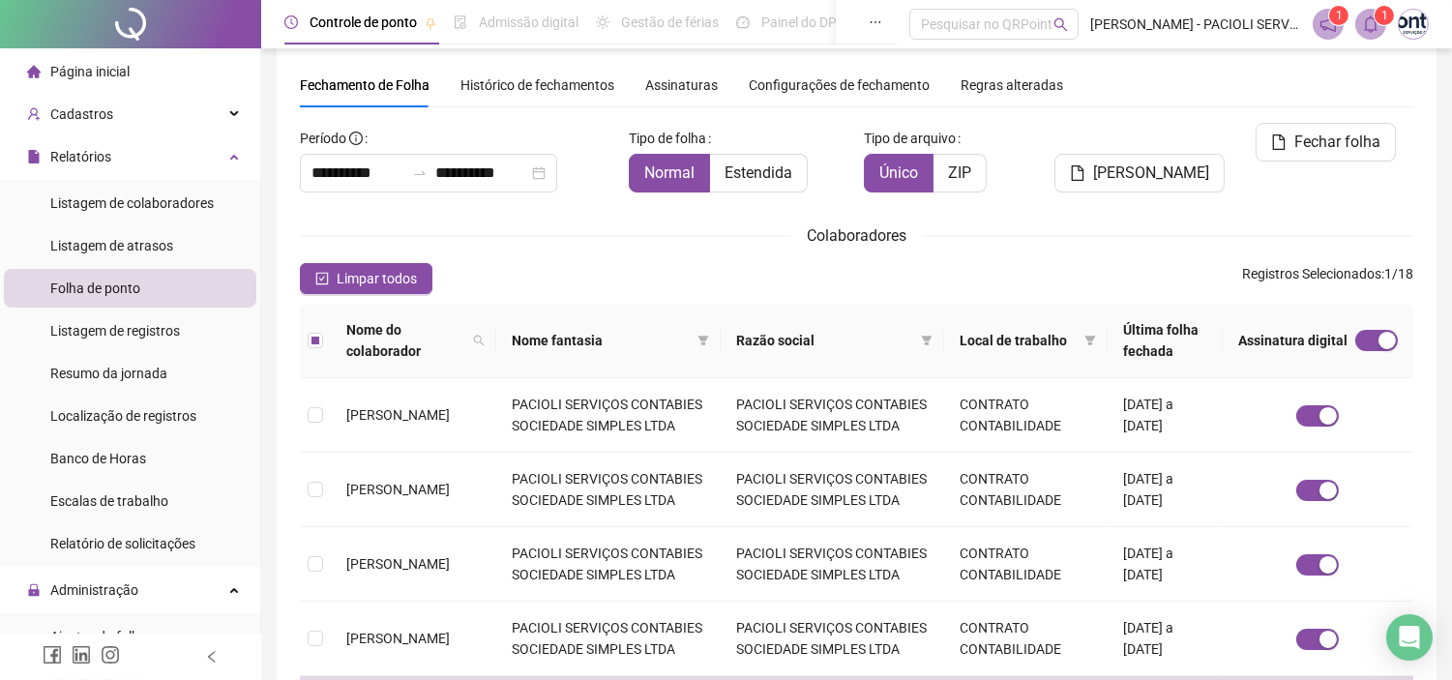
click at [1371, 25] on icon "bell" at bounding box center [1370, 23] width 17 height 17
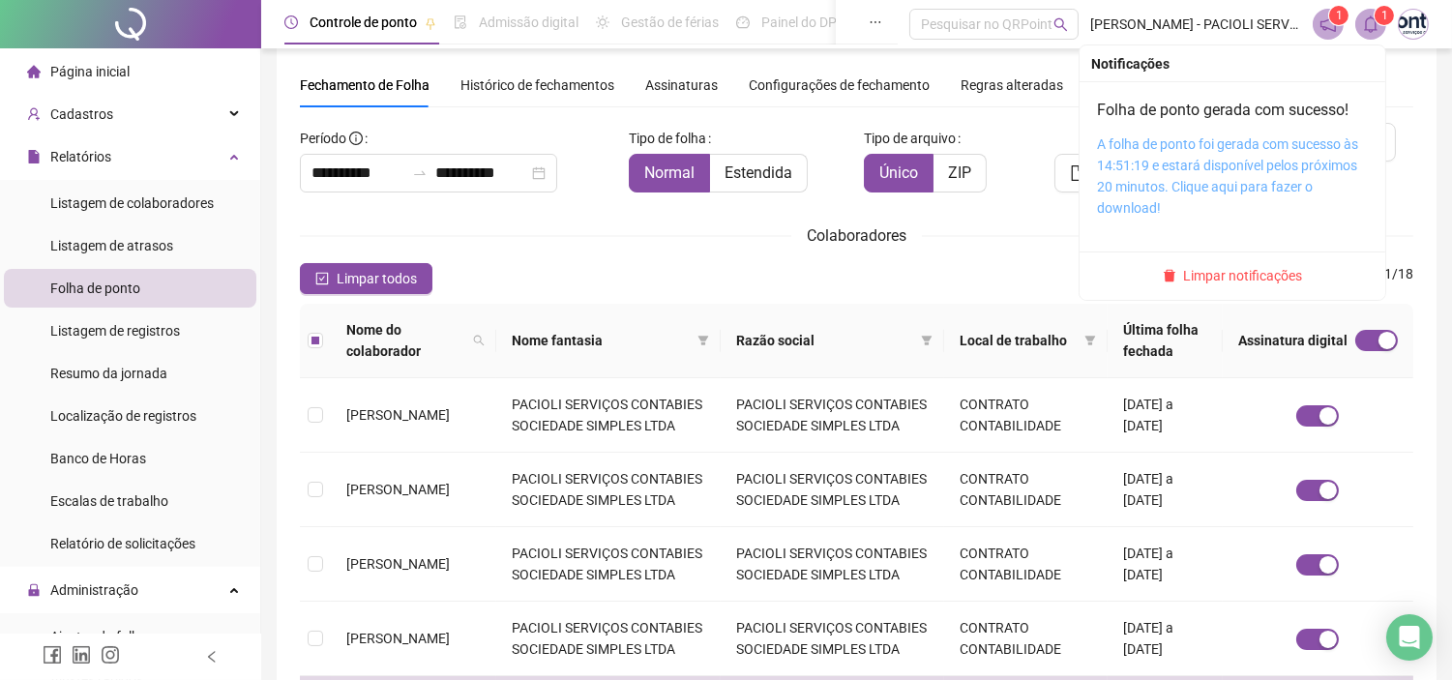
click at [1192, 149] on link "A folha de ponto foi gerada com sucesso às 14:51:19 e estará disponível pelos p…" at bounding box center [1227, 175] width 261 height 79
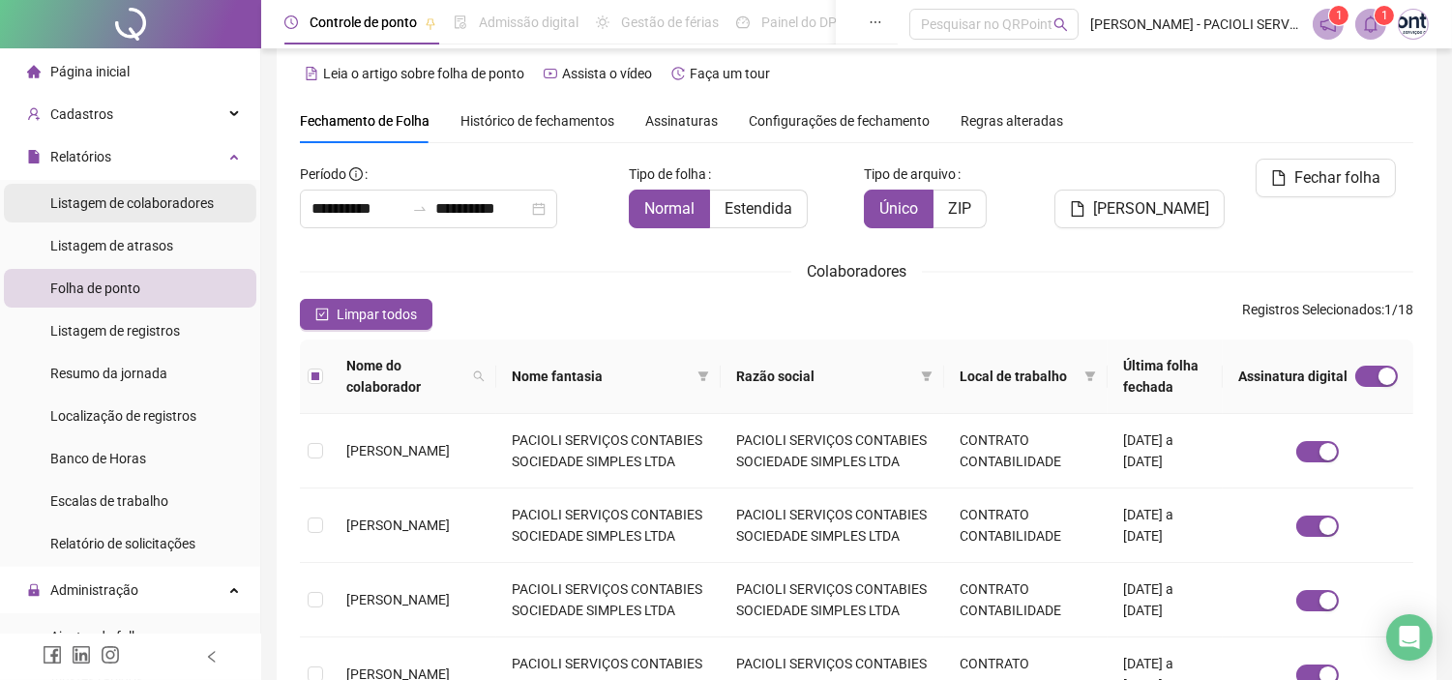
scroll to position [0, 0]
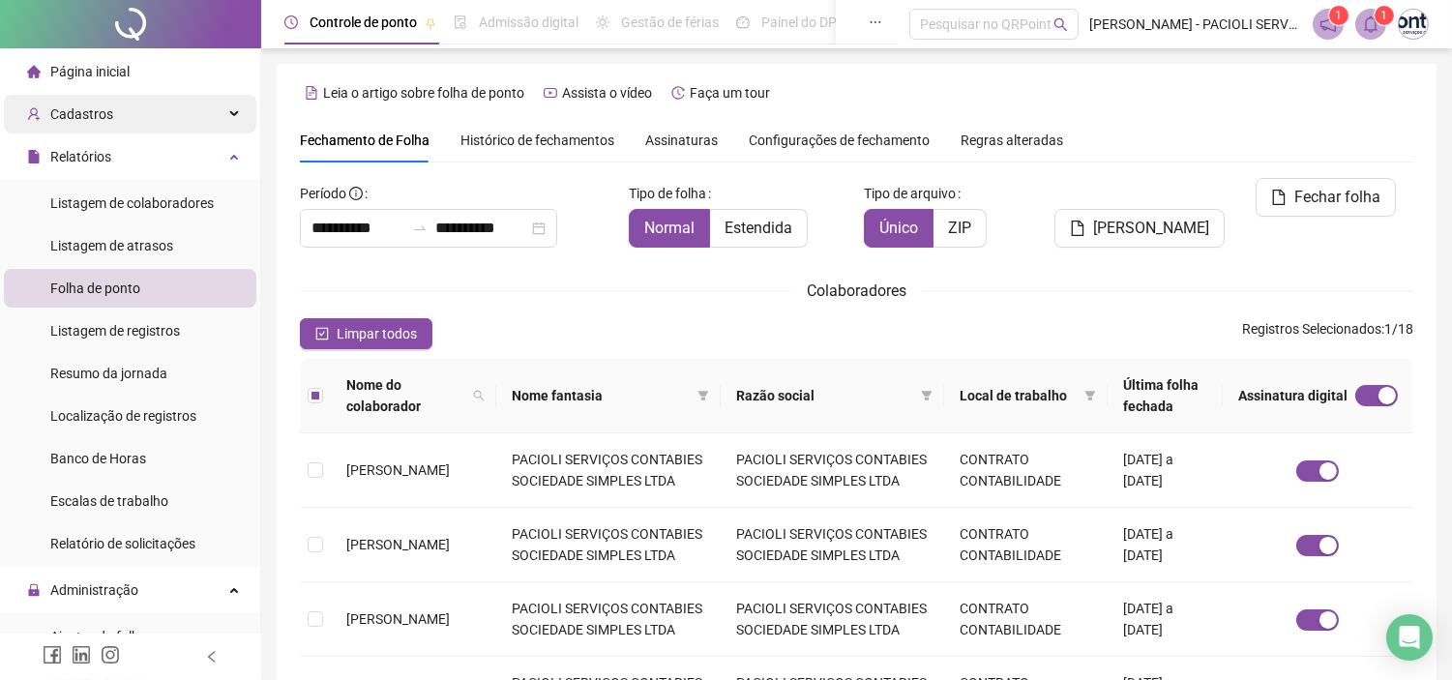
click at [105, 118] on span "Cadastros" at bounding box center [81, 113] width 63 height 15
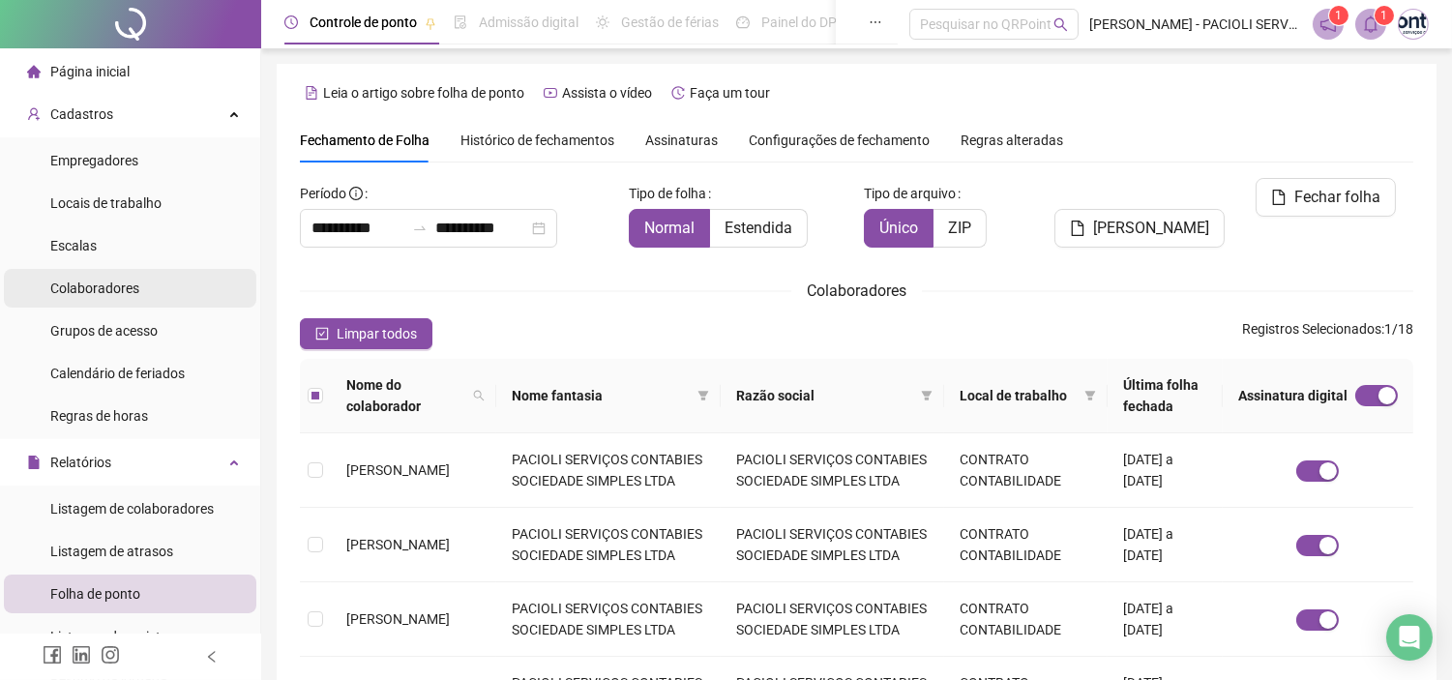
click at [89, 293] on span "Colaboradores" at bounding box center [94, 288] width 89 height 15
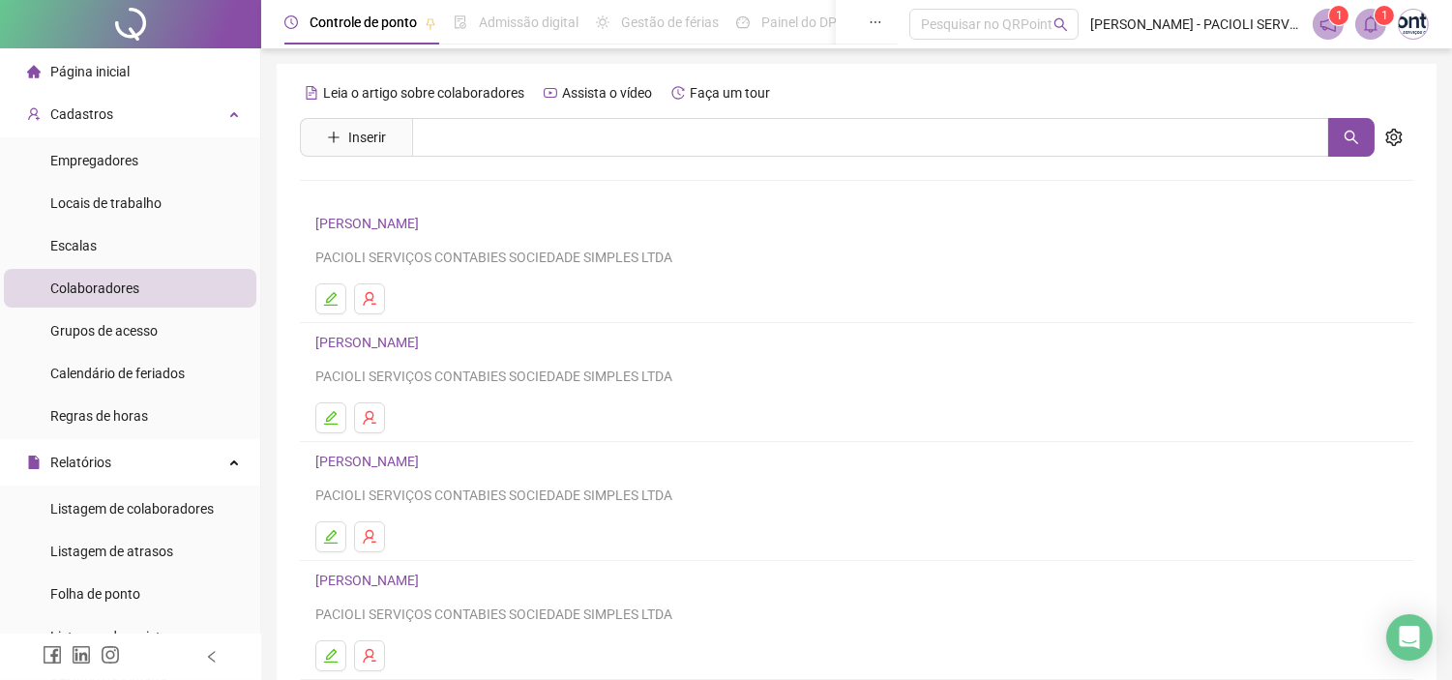
scroll to position [255, 0]
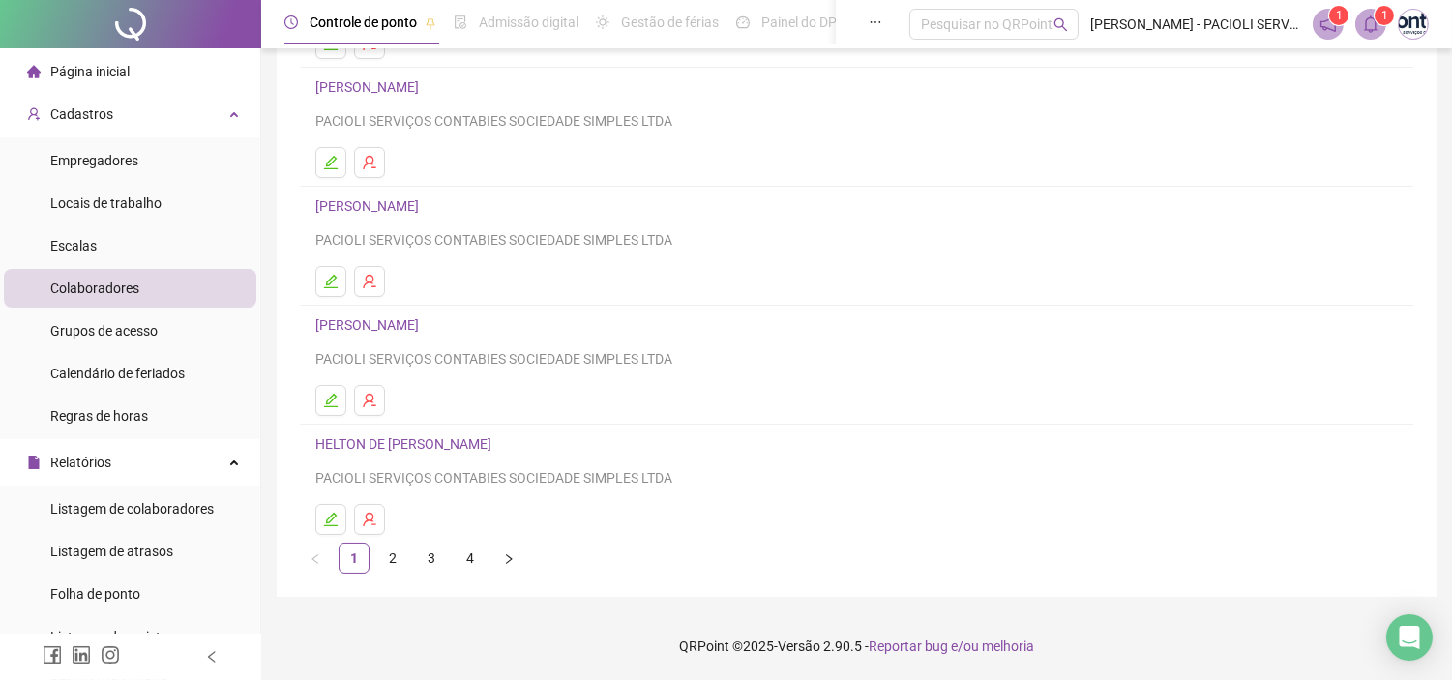
click at [401, 437] on link "HELTON DE [PERSON_NAME]" at bounding box center [406, 443] width 182 height 15
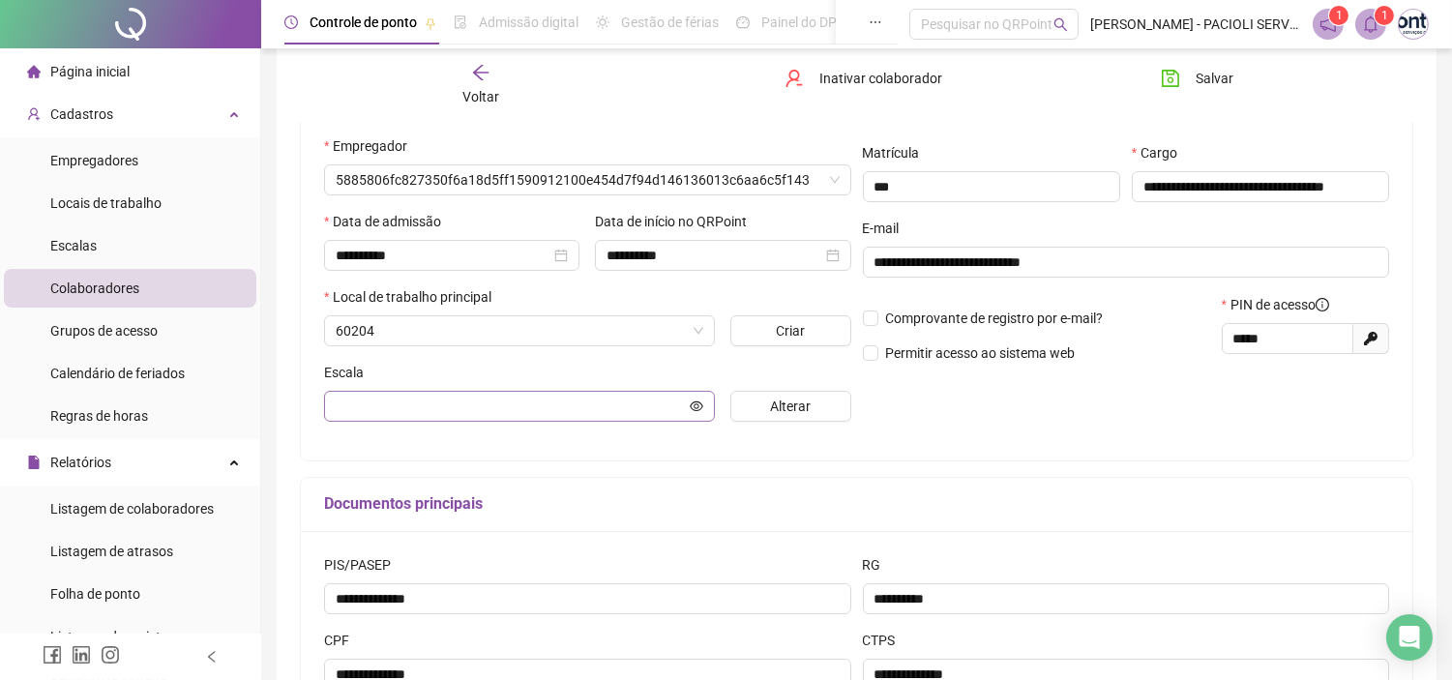
scroll to position [265, 0]
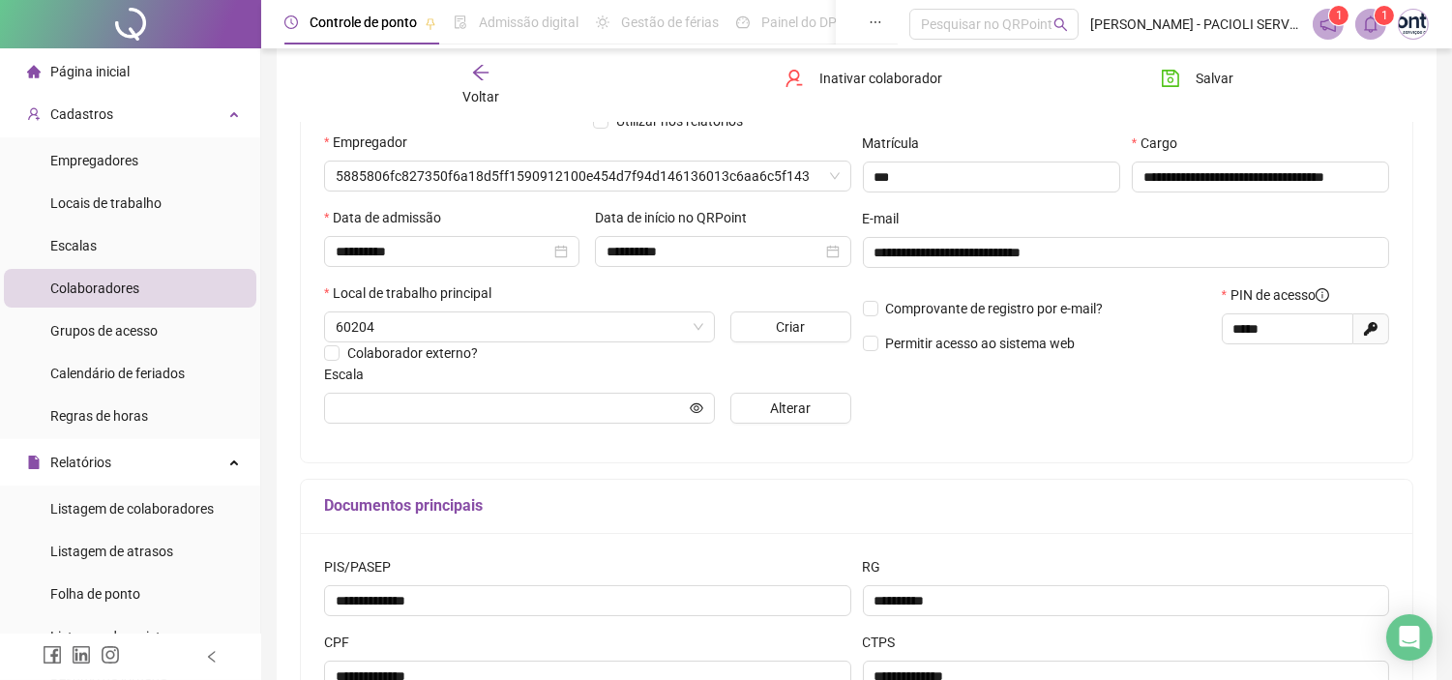
type input "**********"
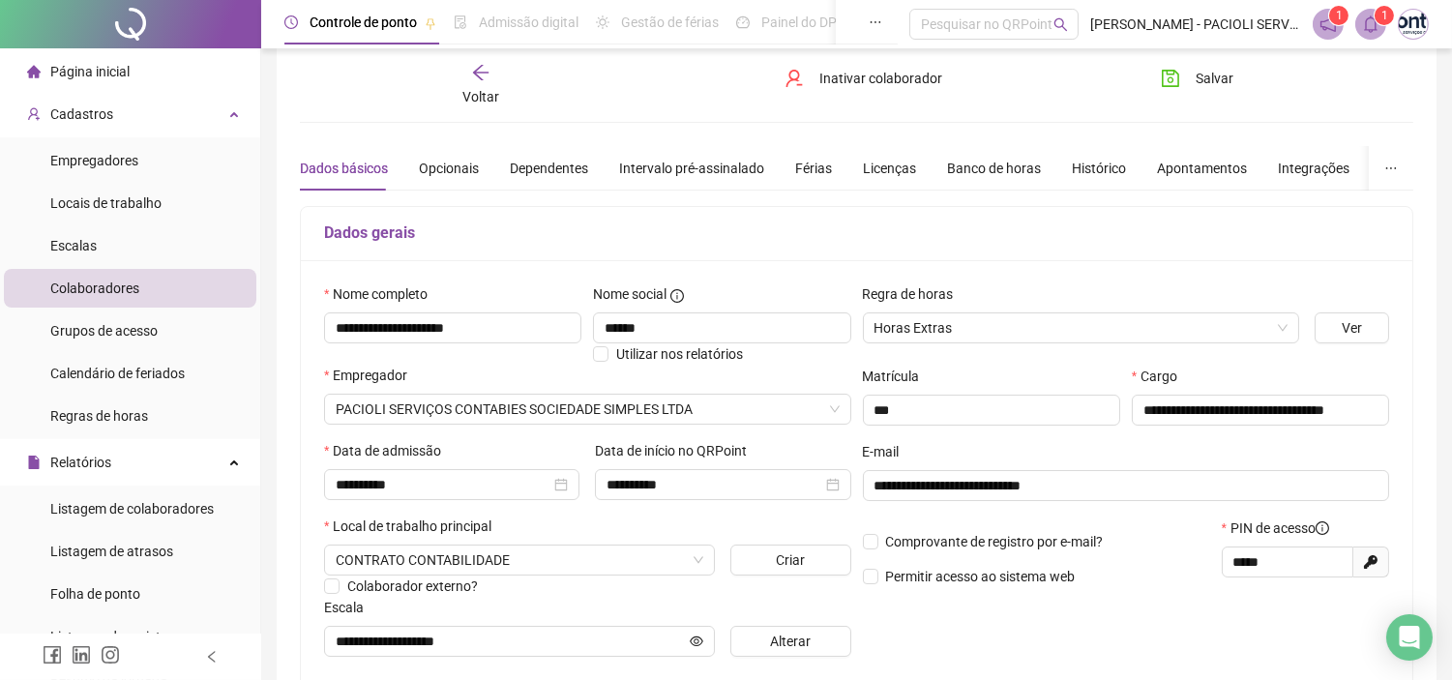
scroll to position [0, 0]
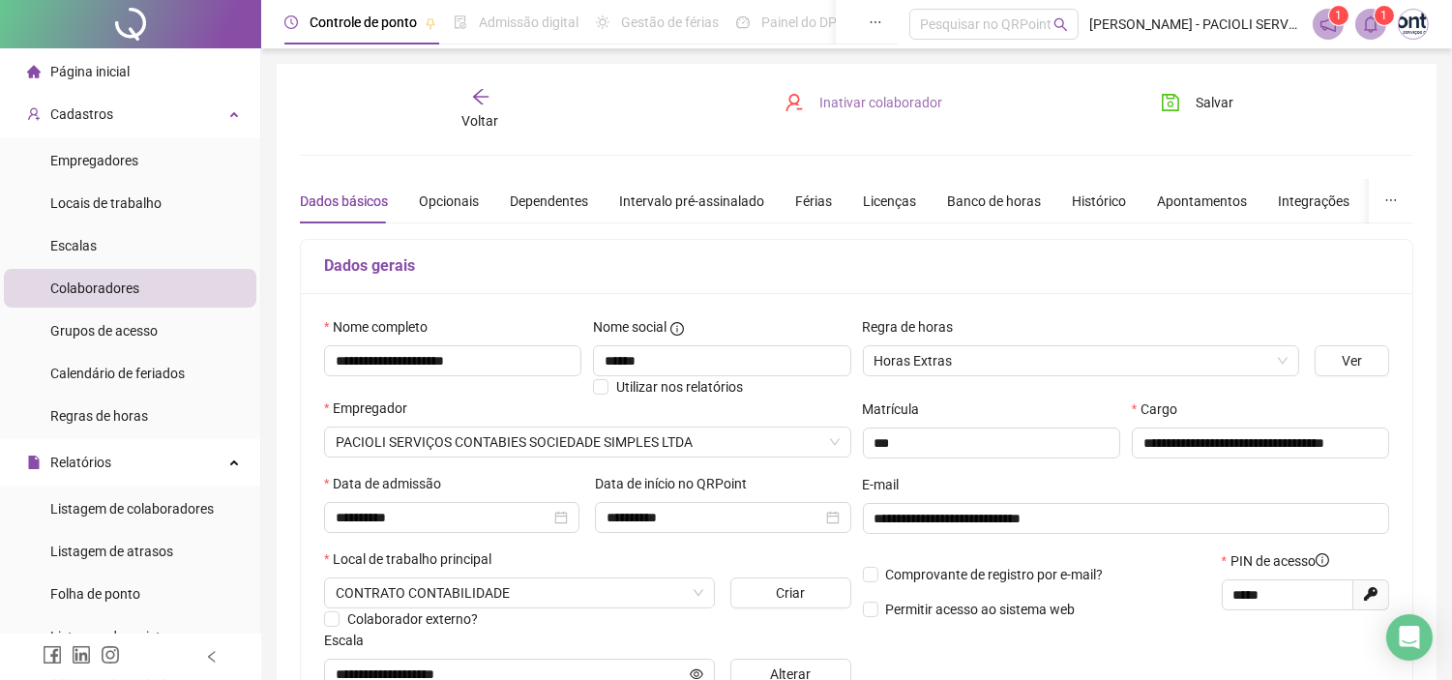
click at [856, 105] on span "Inativar colaborador" at bounding box center [881, 102] width 123 height 21
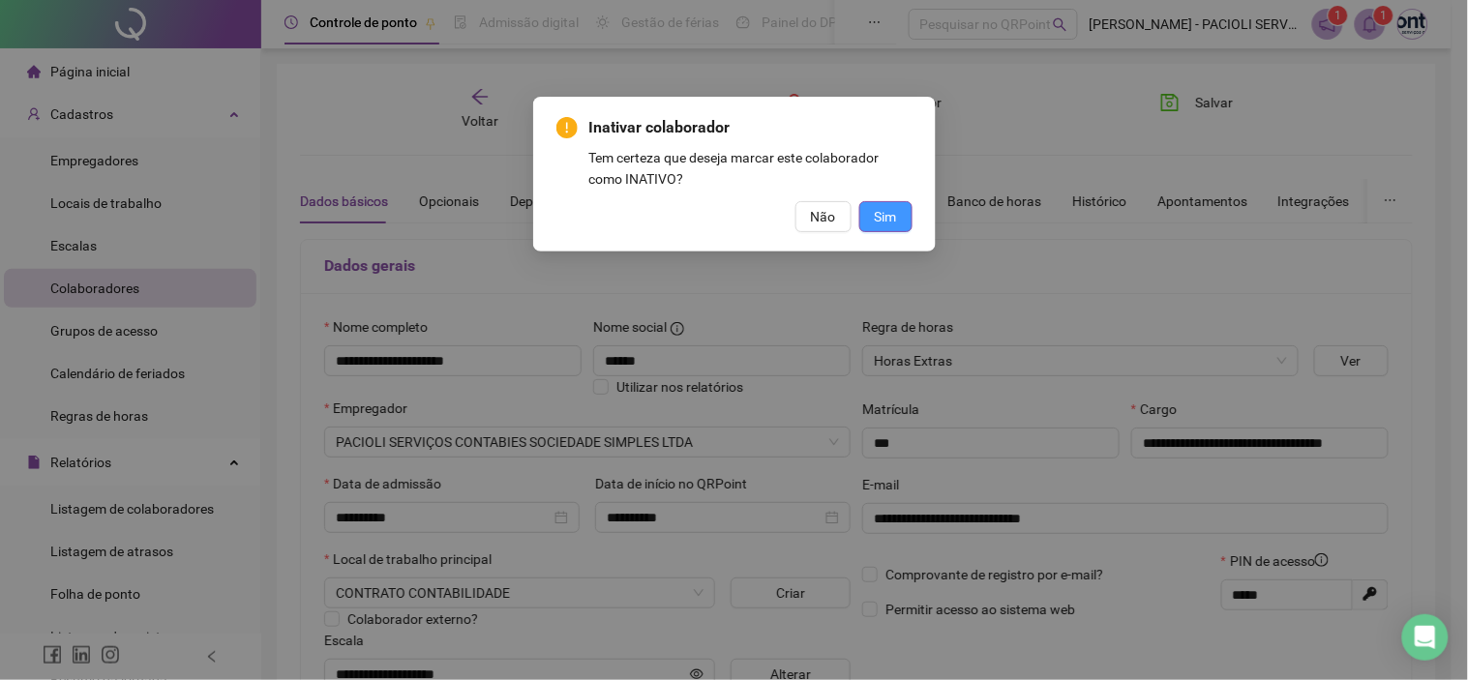
click at [881, 209] on span "Sim" at bounding box center [886, 216] width 22 height 21
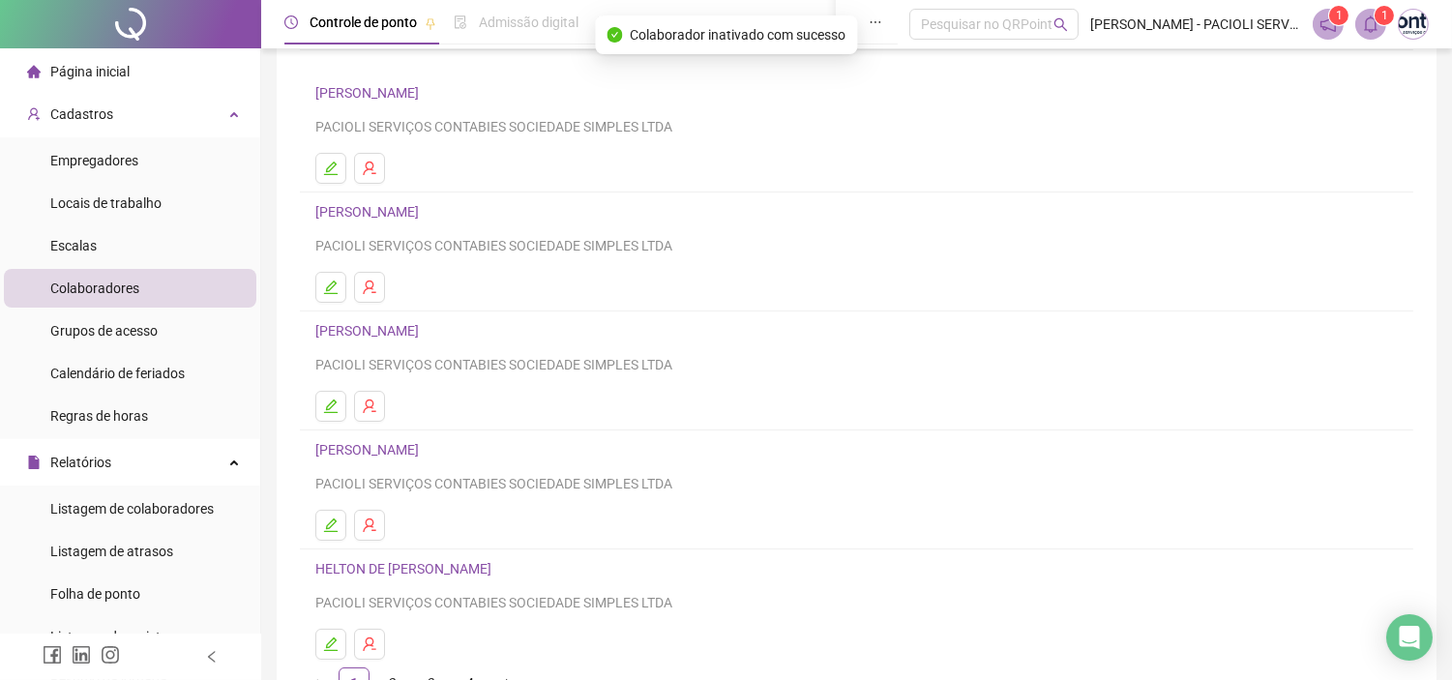
scroll to position [255, 0]
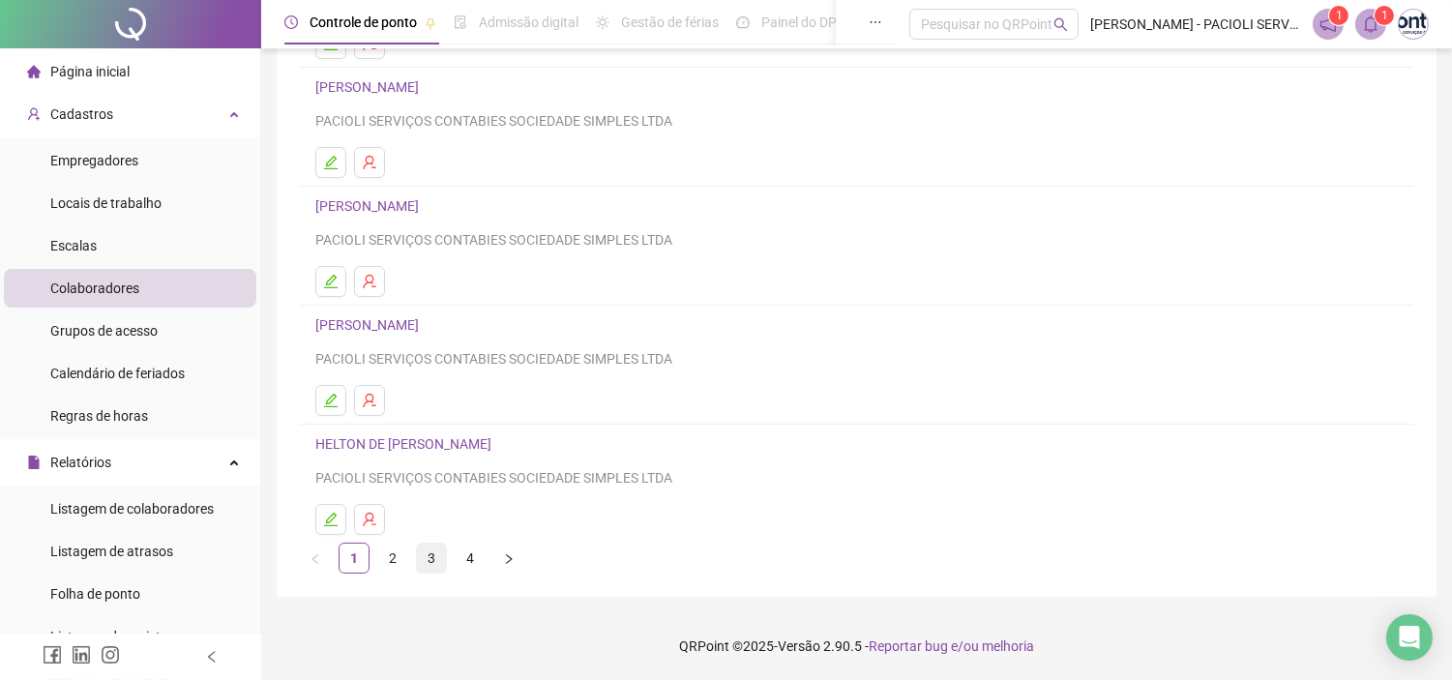
click at [433, 556] on link "3" at bounding box center [431, 558] width 29 height 29
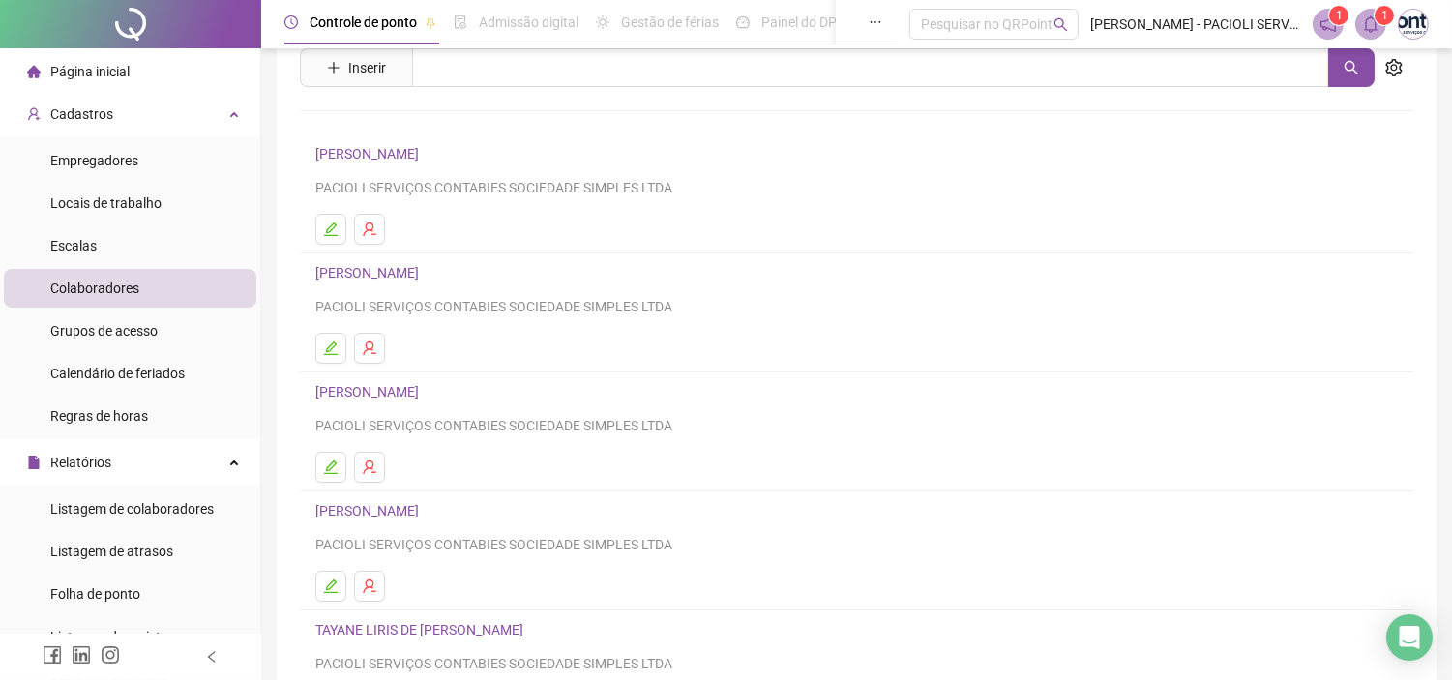
scroll to position [107, 0]
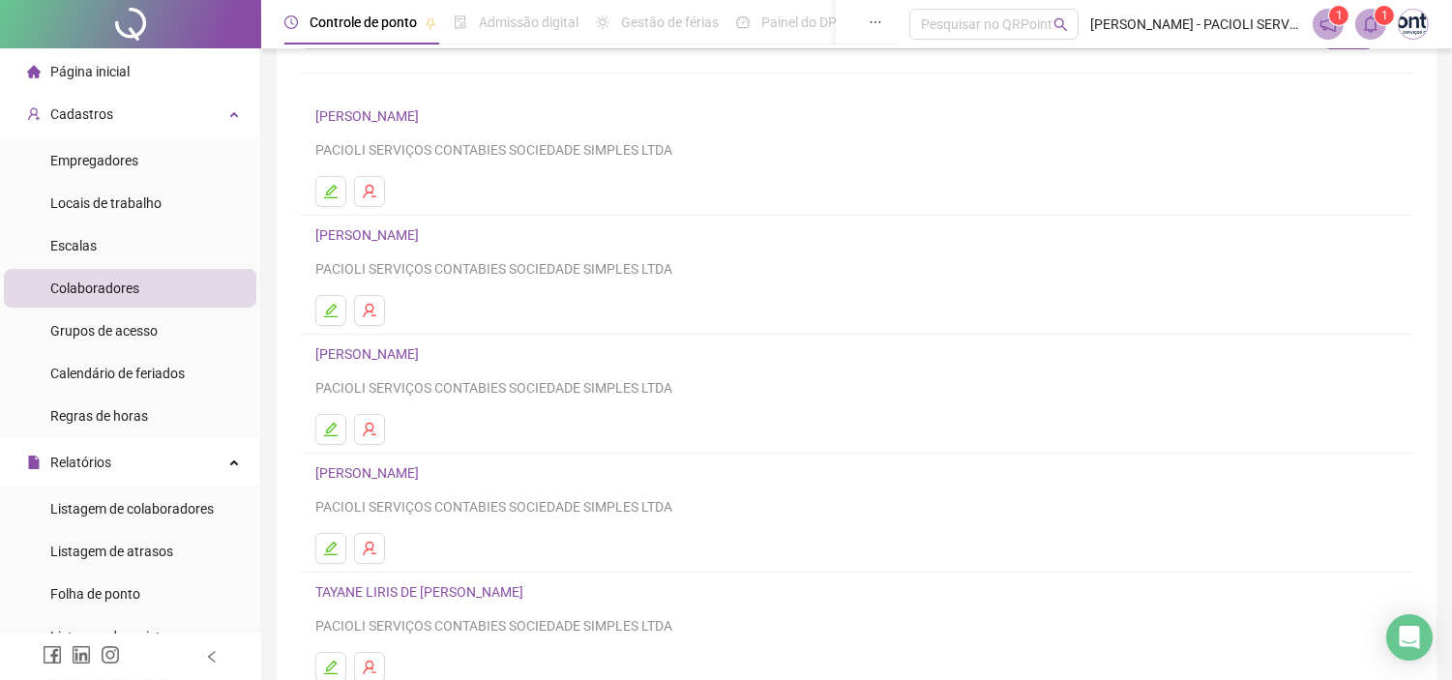
click at [413, 593] on link "TAYANE LIRIS DE [PERSON_NAME]" at bounding box center [422, 591] width 214 height 15
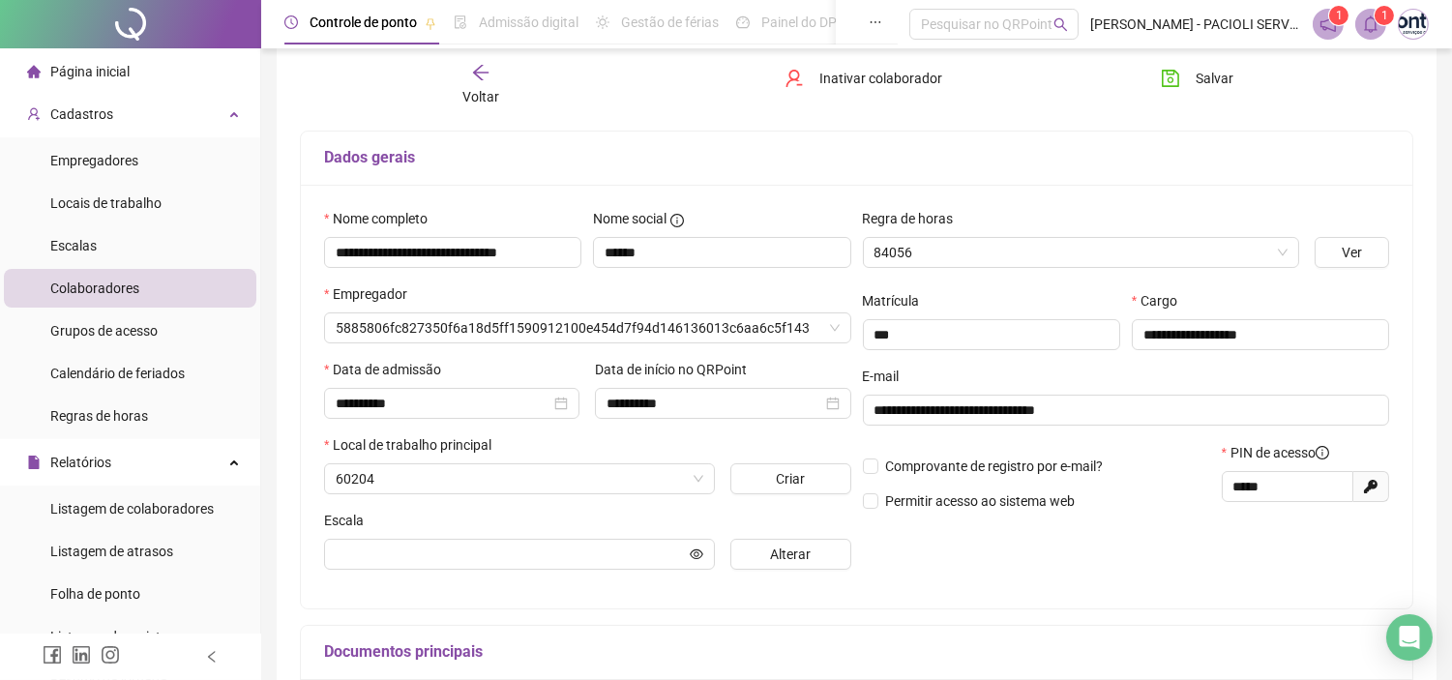
scroll to position [117, 0]
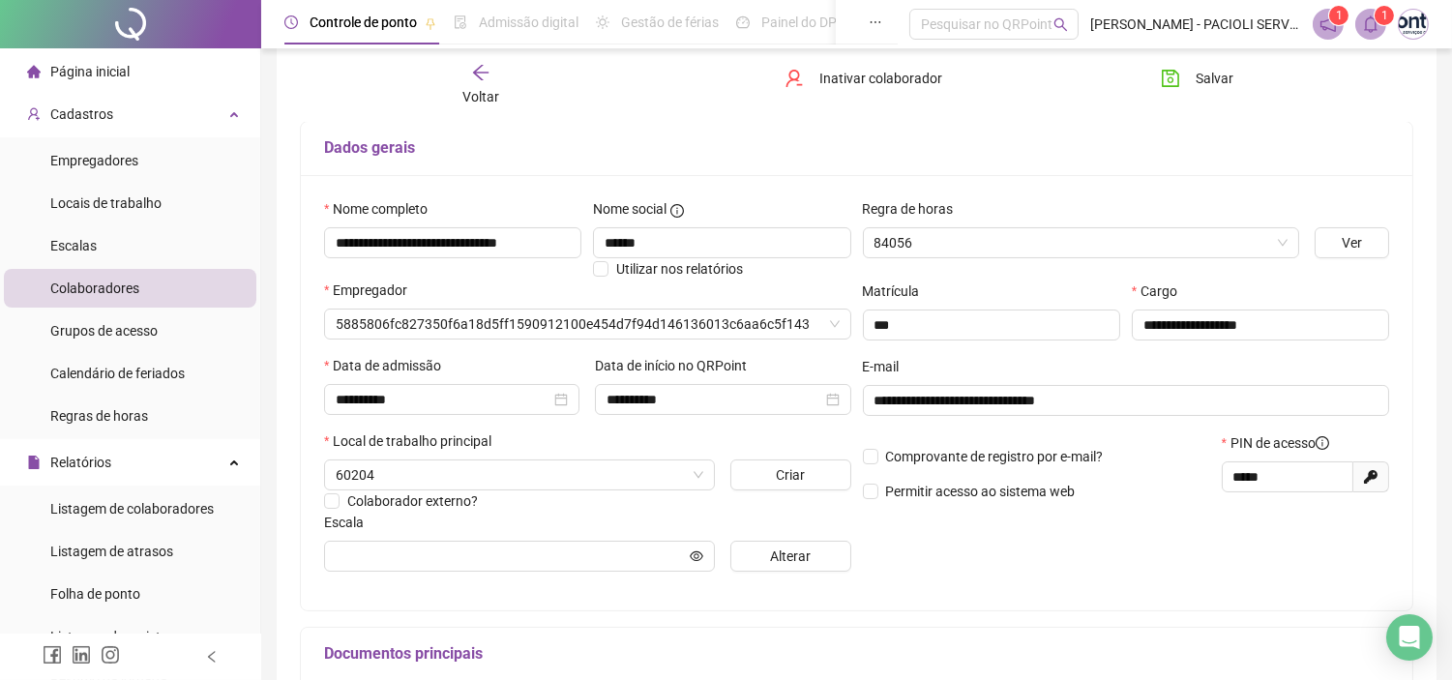
type input "**********"
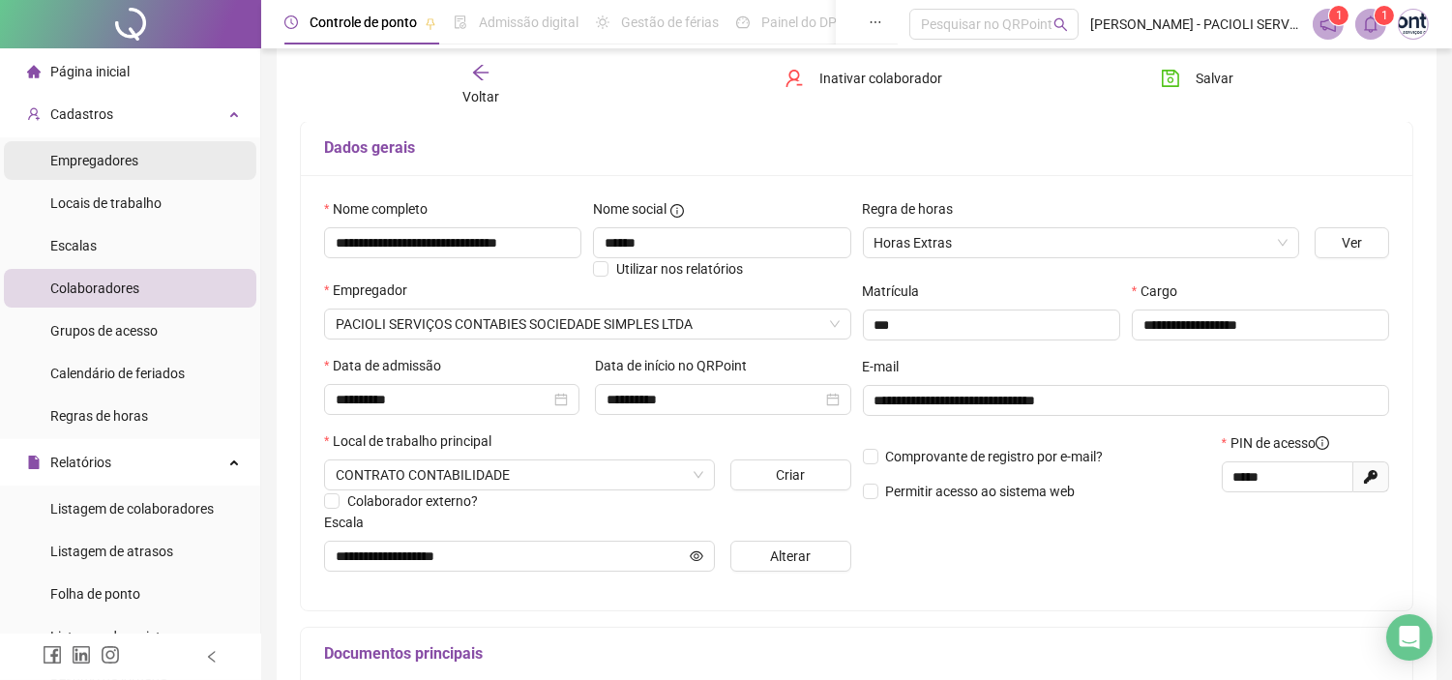
click at [95, 159] on span "Empregadores" at bounding box center [94, 160] width 88 height 15
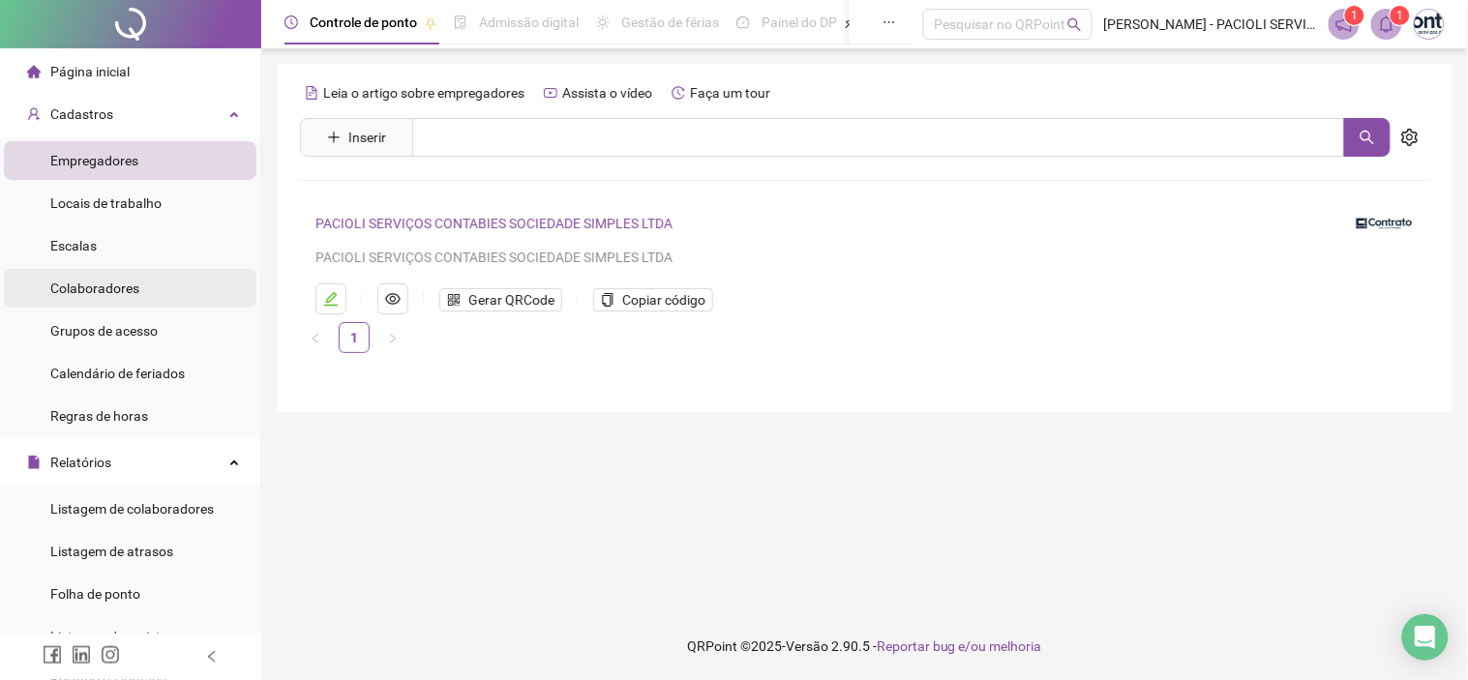
click at [111, 291] on span "Colaboradores" at bounding box center [94, 288] width 89 height 15
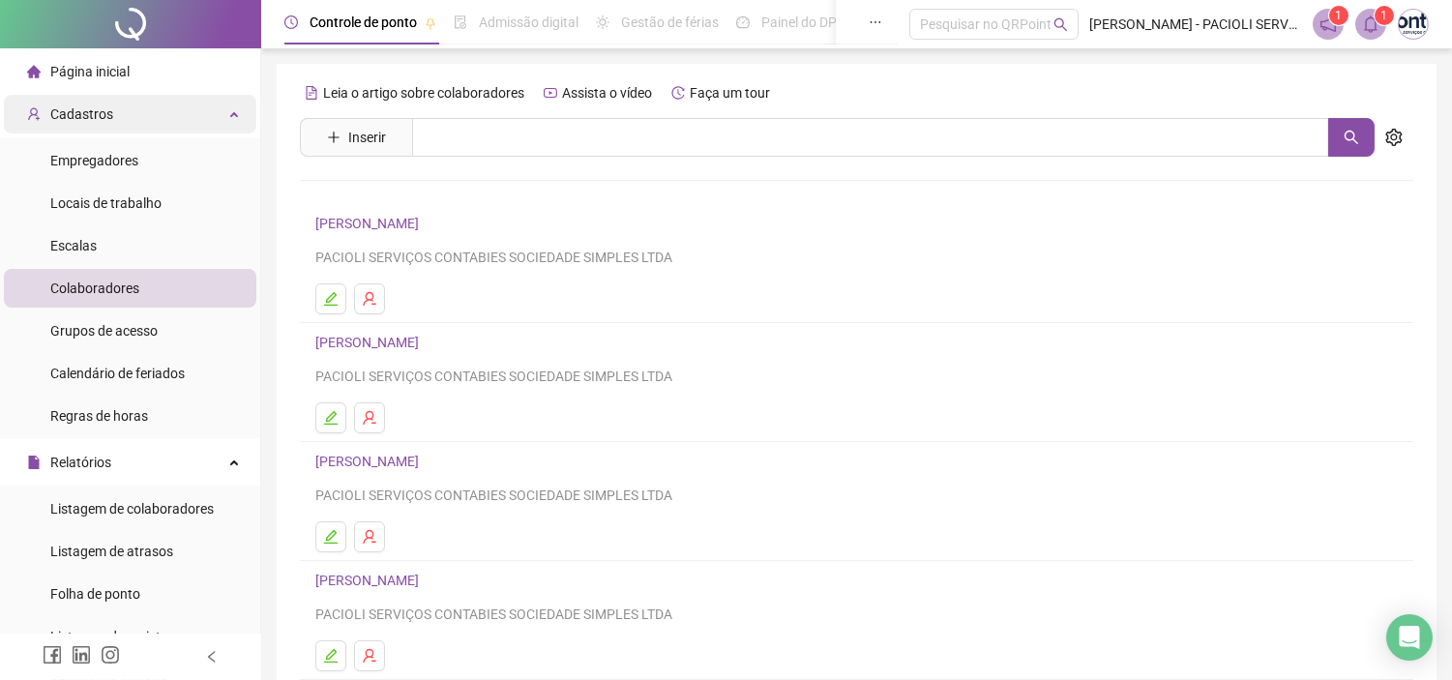
click at [98, 116] on span "Cadastros" at bounding box center [81, 113] width 63 height 15
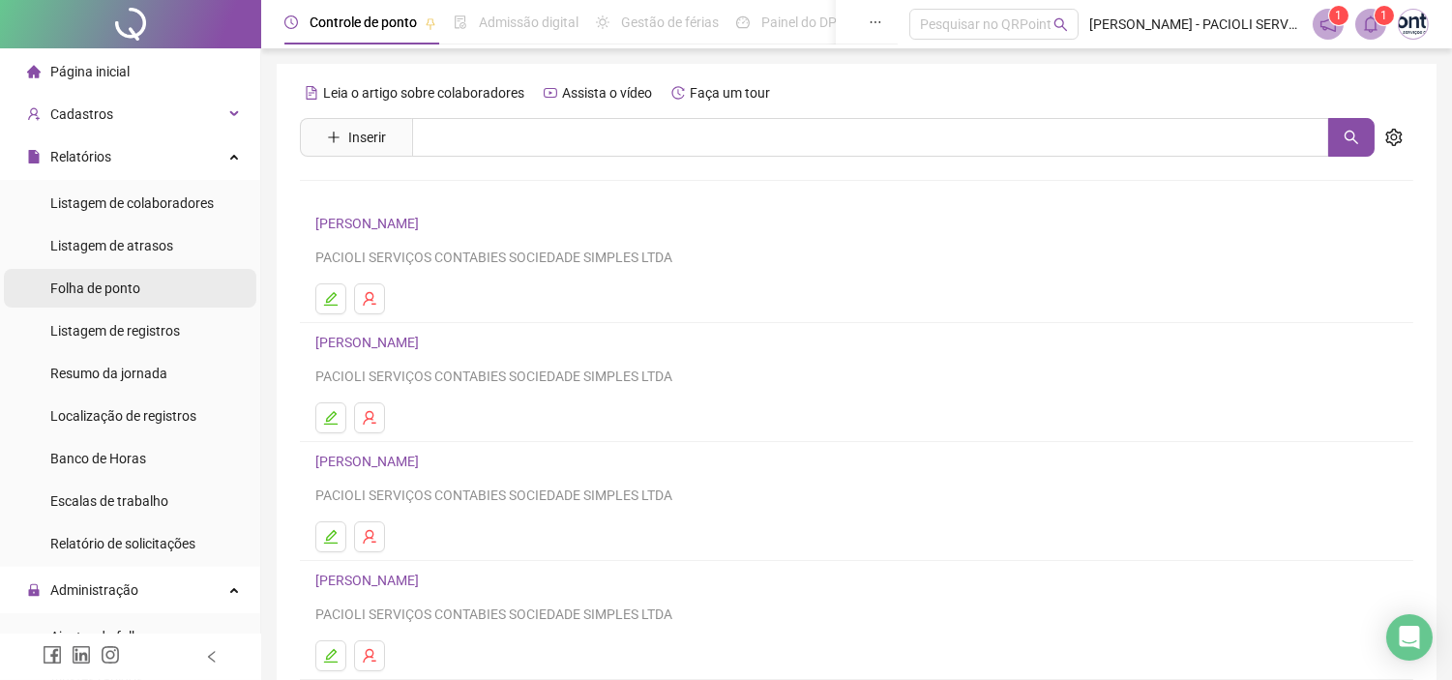
click at [99, 284] on span "Folha de ponto" at bounding box center [95, 288] width 90 height 15
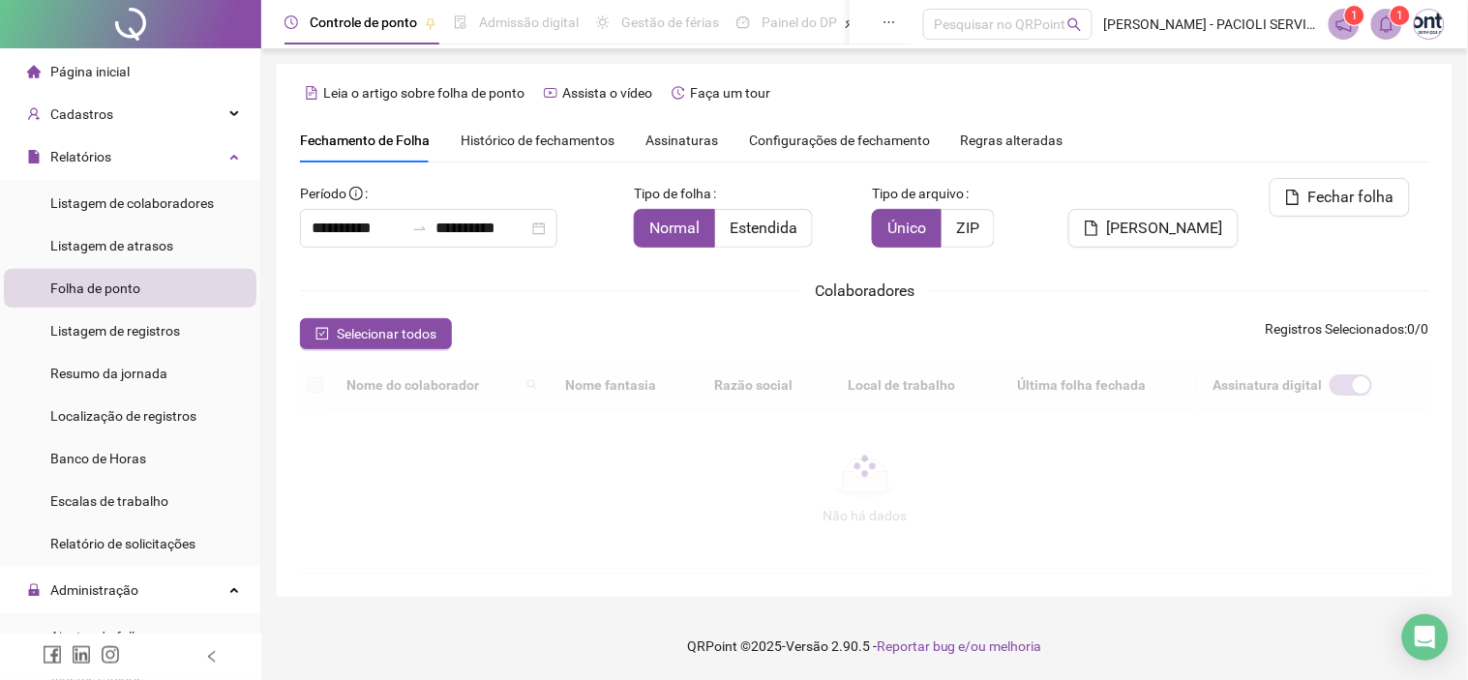
type input "**********"
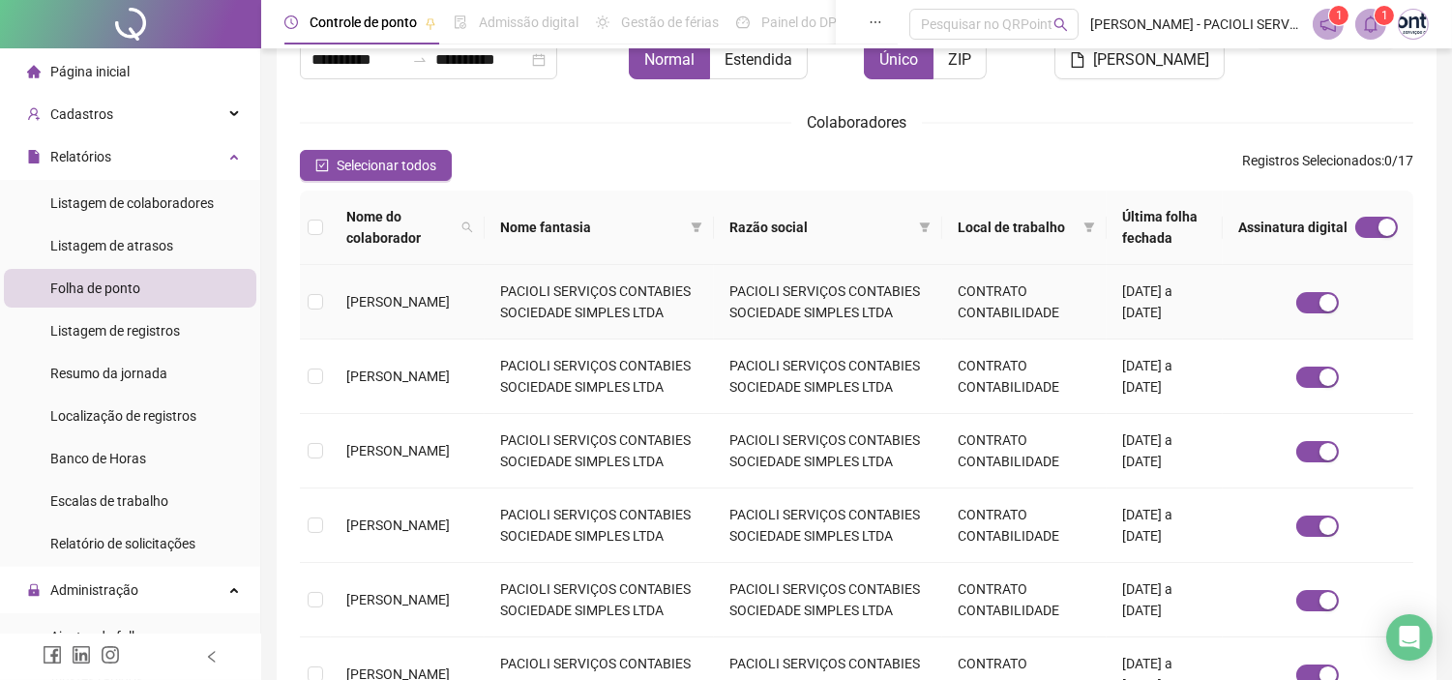
scroll to position [107, 0]
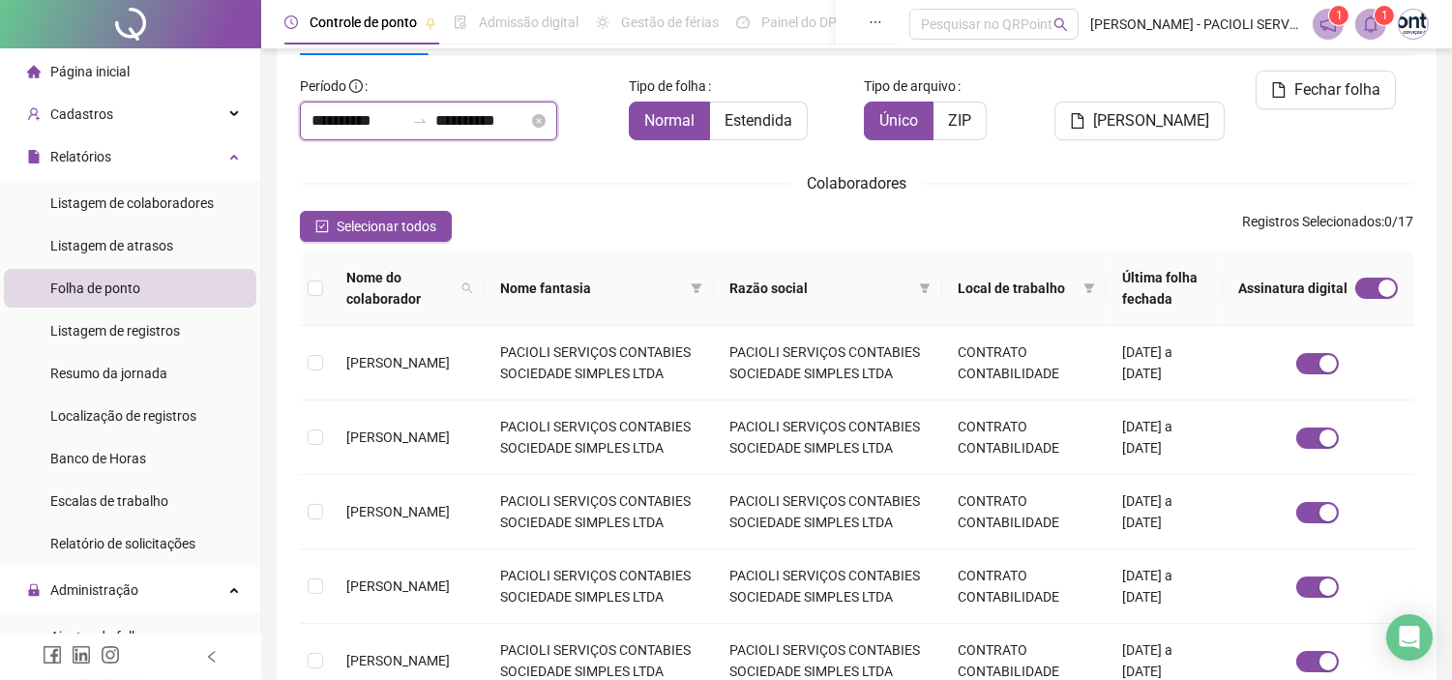
click at [492, 120] on input "**********" at bounding box center [481, 120] width 93 height 23
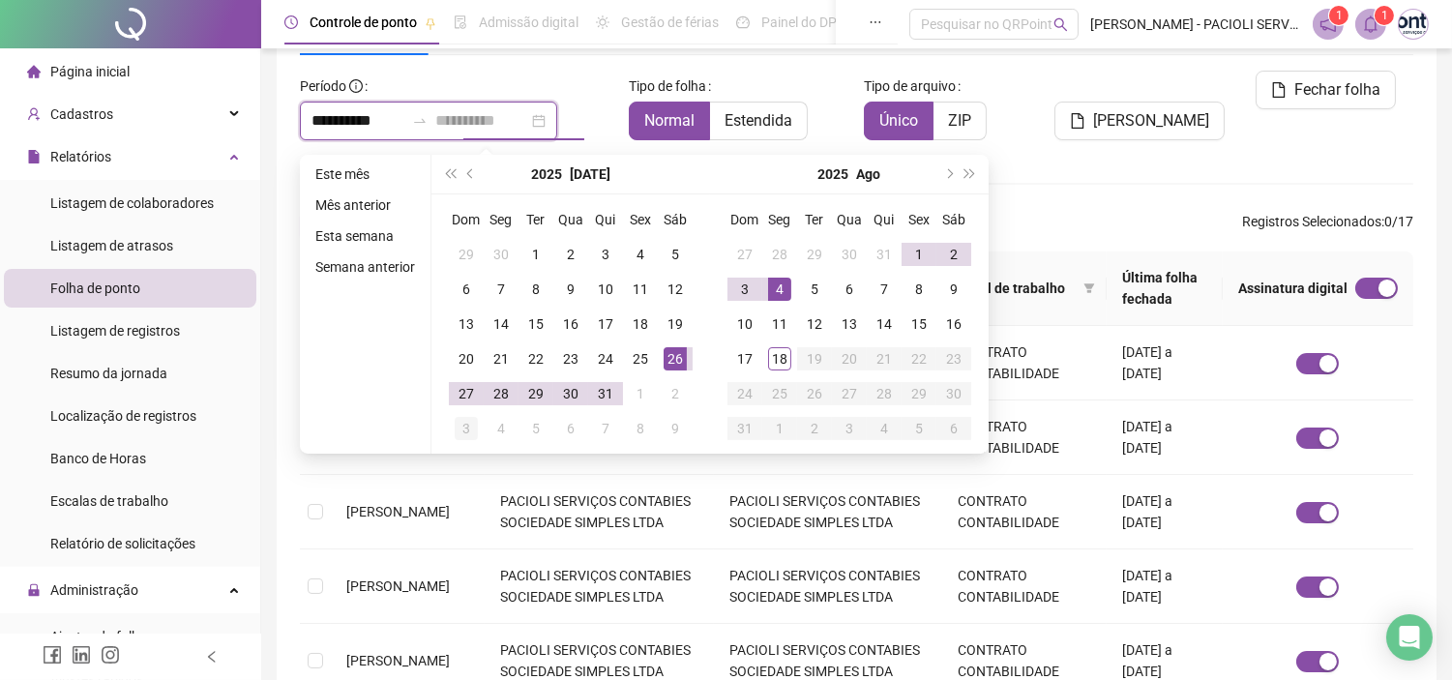
type input "**********"
click at [466, 426] on div "3" at bounding box center [466, 428] width 23 height 23
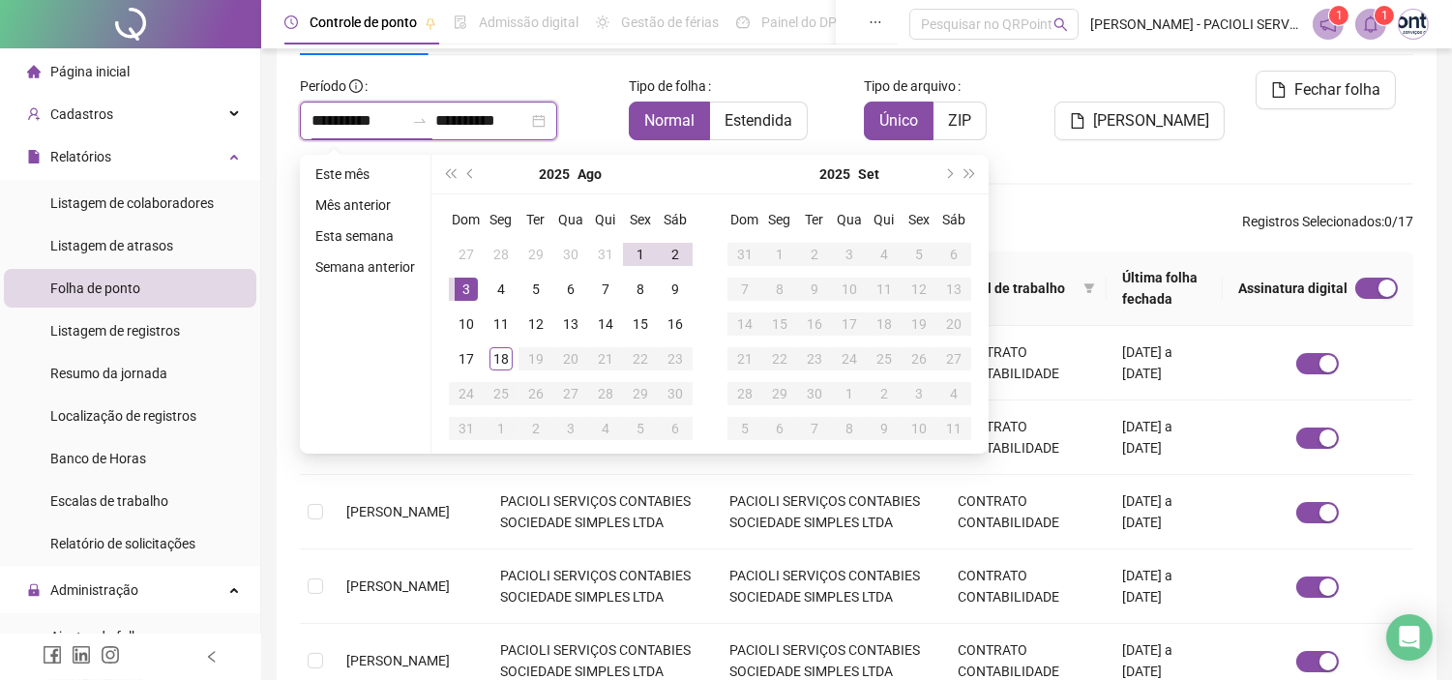
type input "**********"
click at [540, 75] on div "**********" at bounding box center [857, 572] width 1114 height 1122
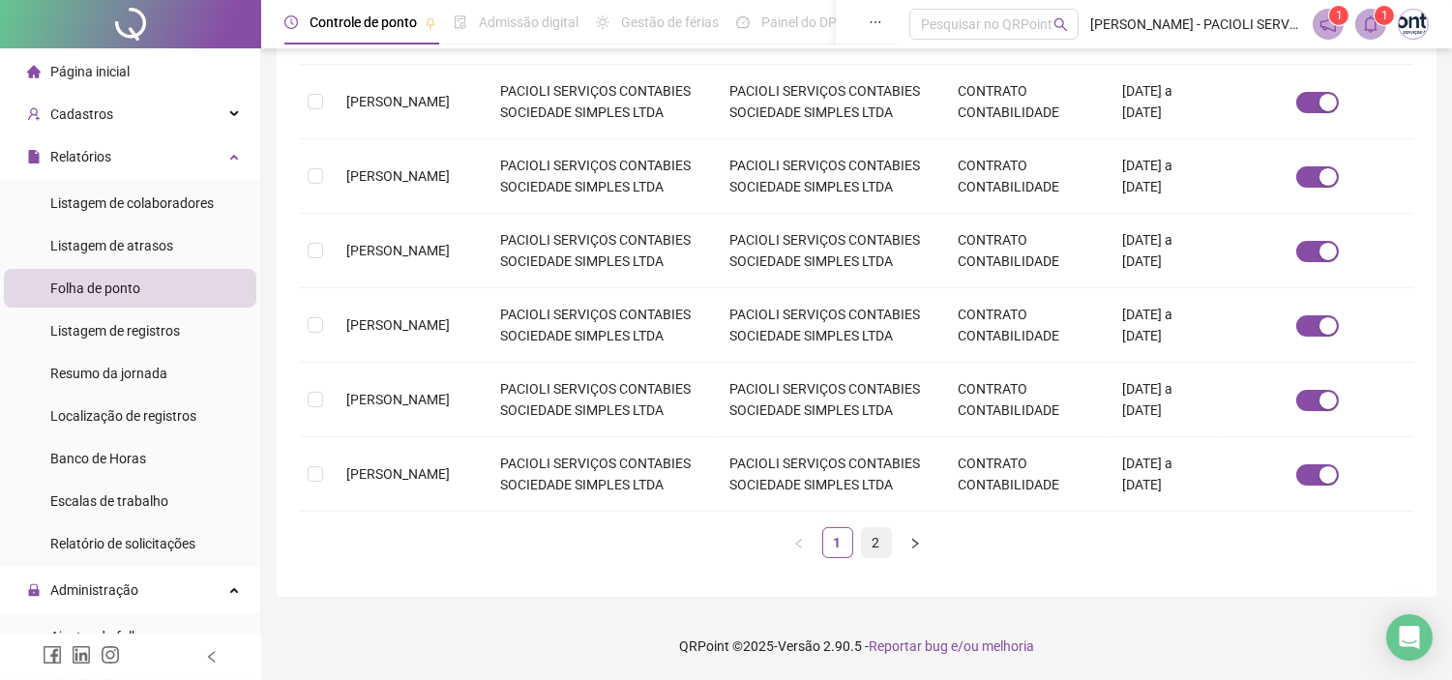
click at [872, 548] on link "2" at bounding box center [876, 542] width 29 height 29
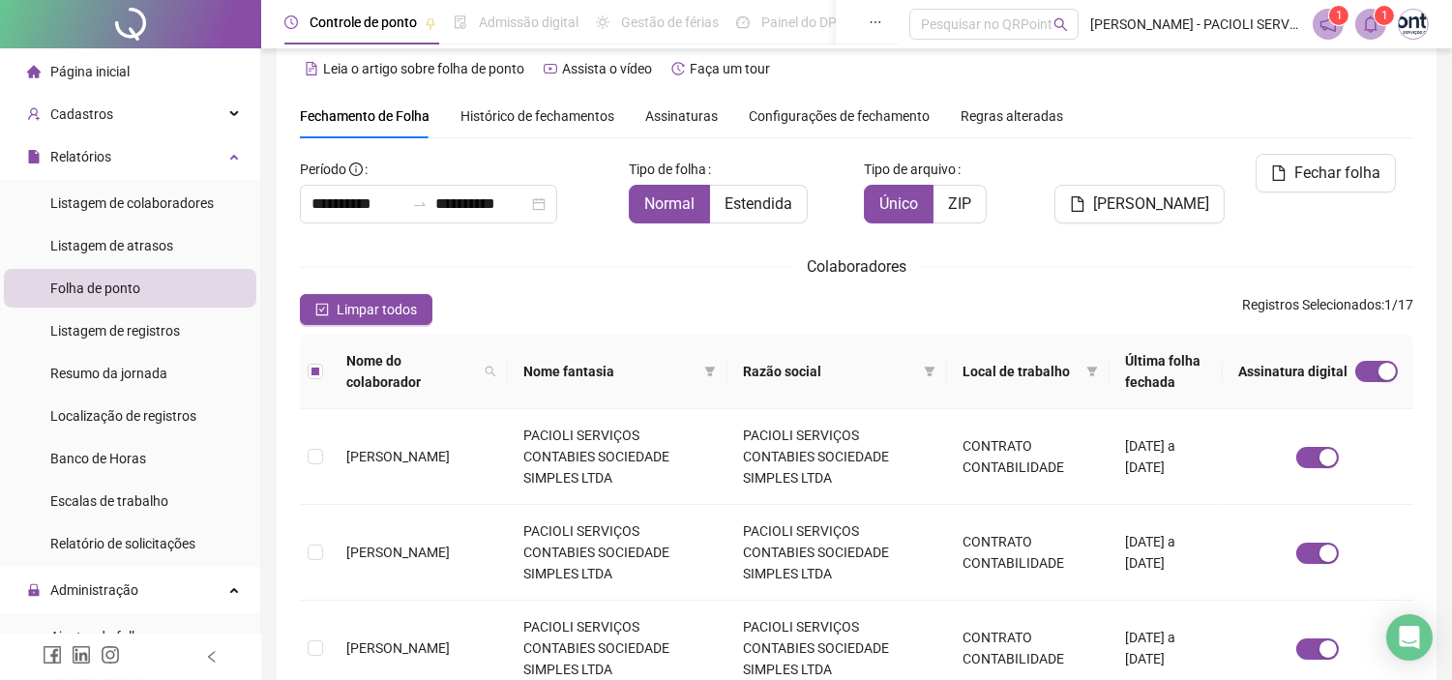
scroll to position [0, 0]
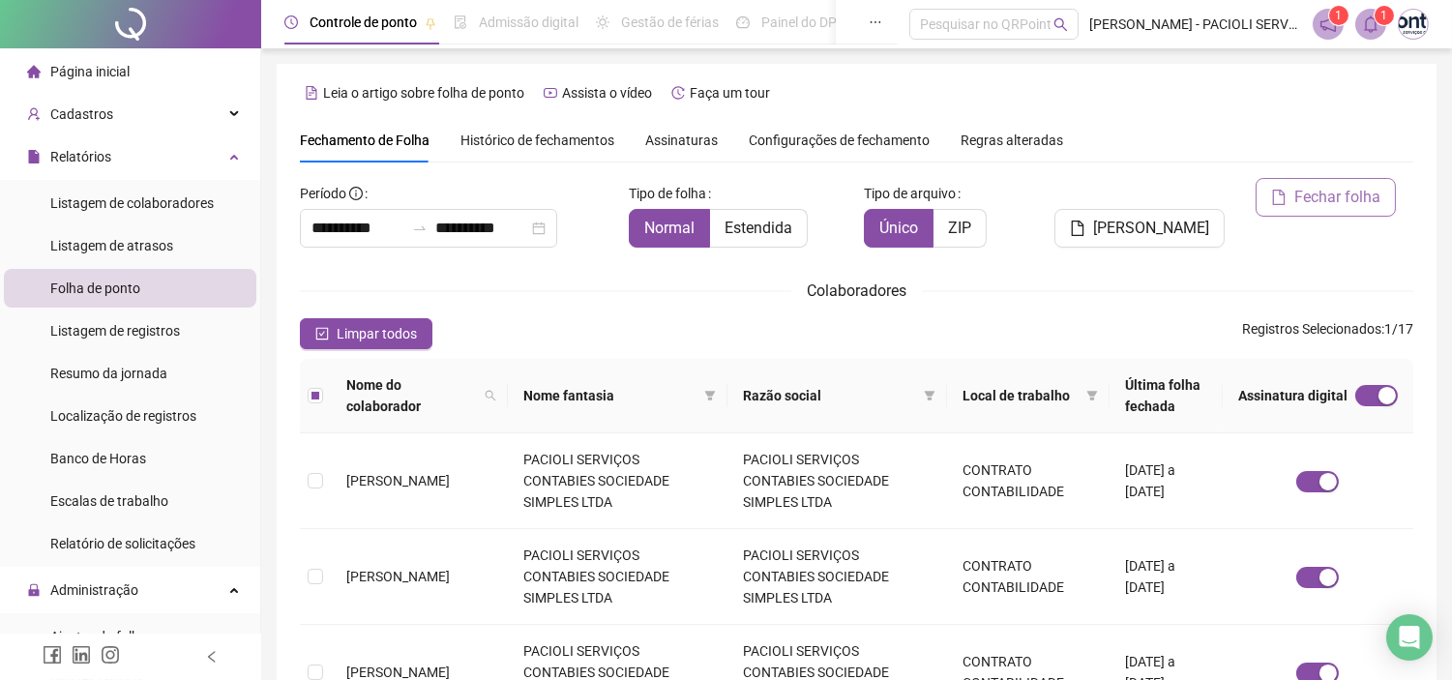
click at [1321, 200] on span "Fechar folha" at bounding box center [1338, 197] width 86 height 23
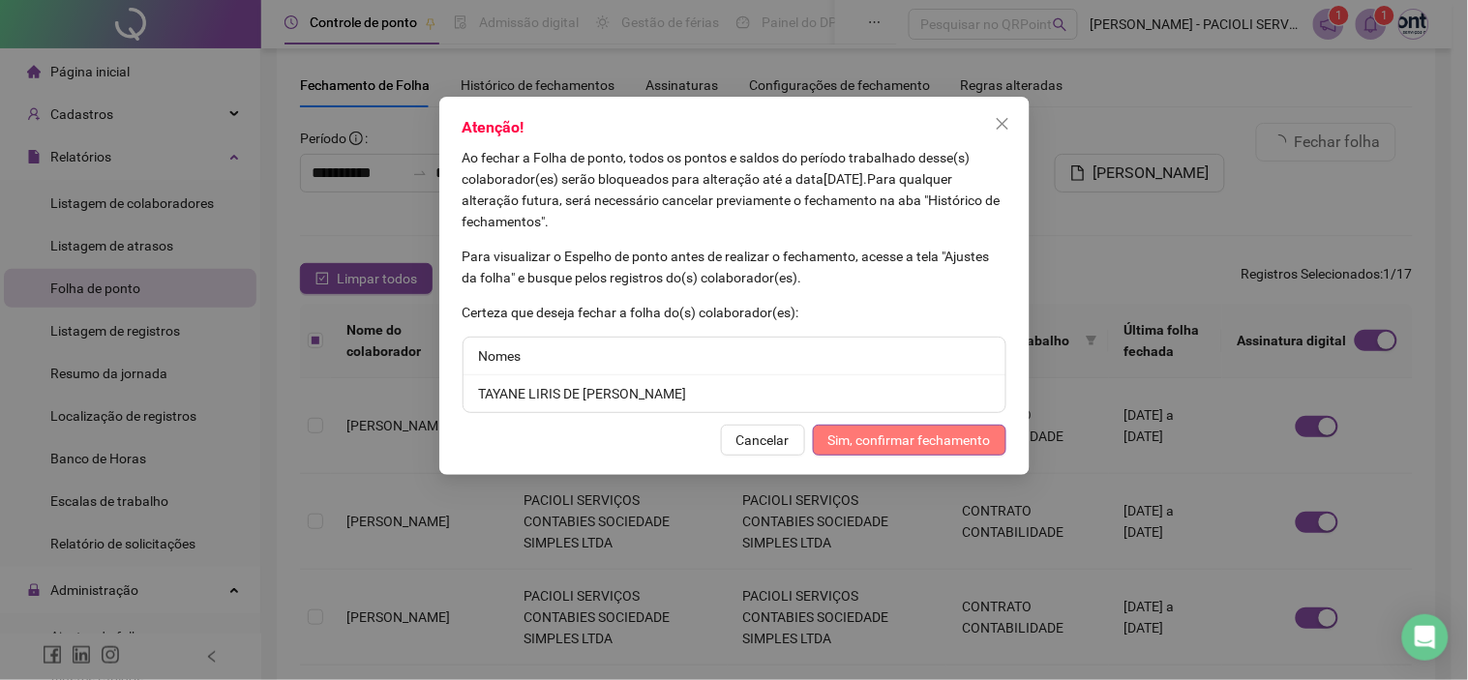
click at [941, 435] on span "Sim, confirmar fechamento" at bounding box center [909, 440] width 163 height 21
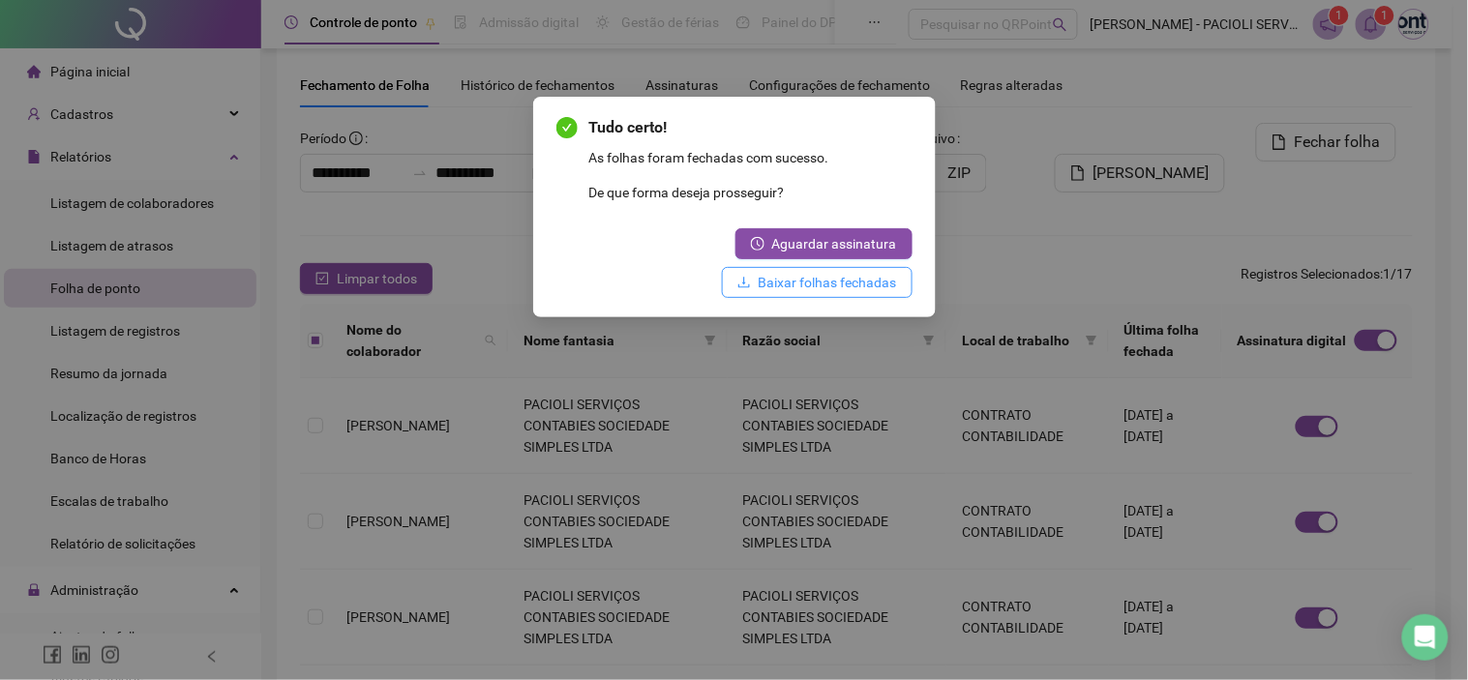
click at [822, 276] on span "Baixar folhas fechadas" at bounding box center [828, 282] width 138 height 21
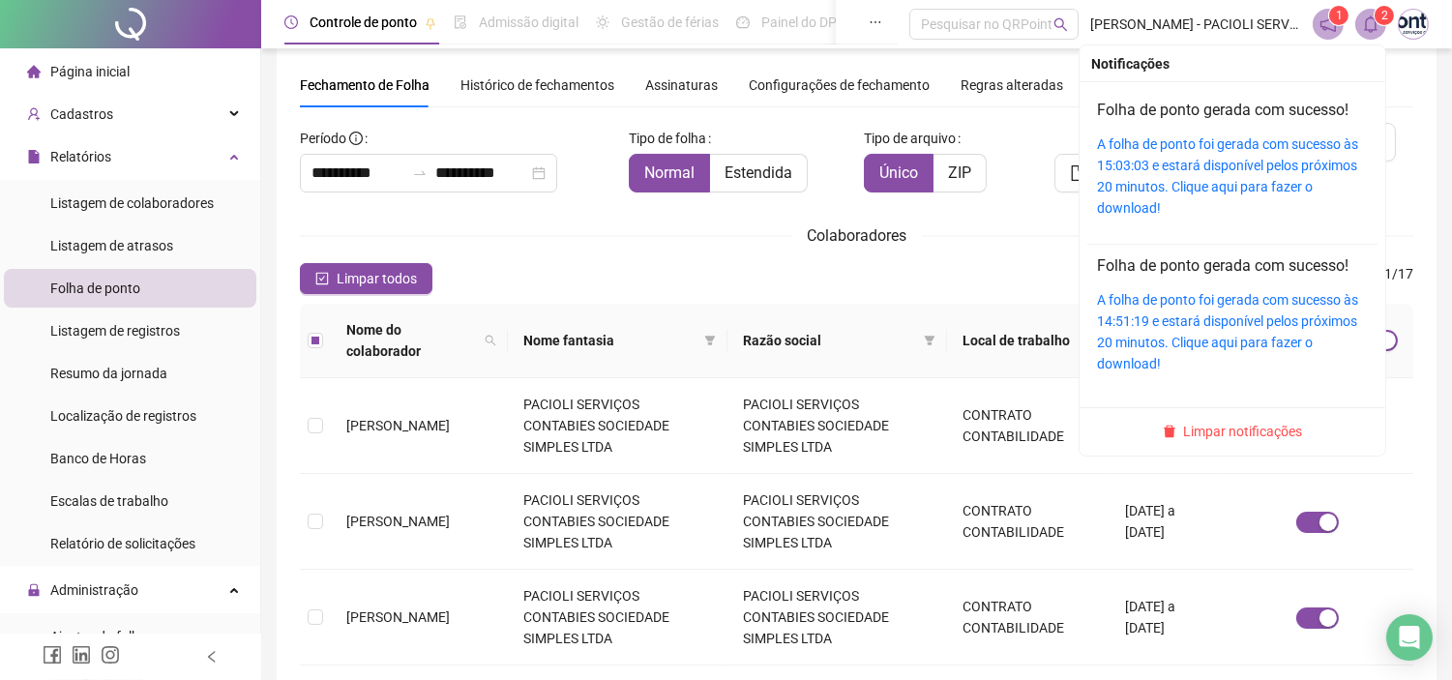
click at [1365, 26] on icon "bell" at bounding box center [1370, 23] width 17 height 17
click at [1172, 169] on link "A folha de ponto foi gerada com sucesso às 15:03:03 e estará disponível pelos p…" at bounding box center [1227, 175] width 261 height 79
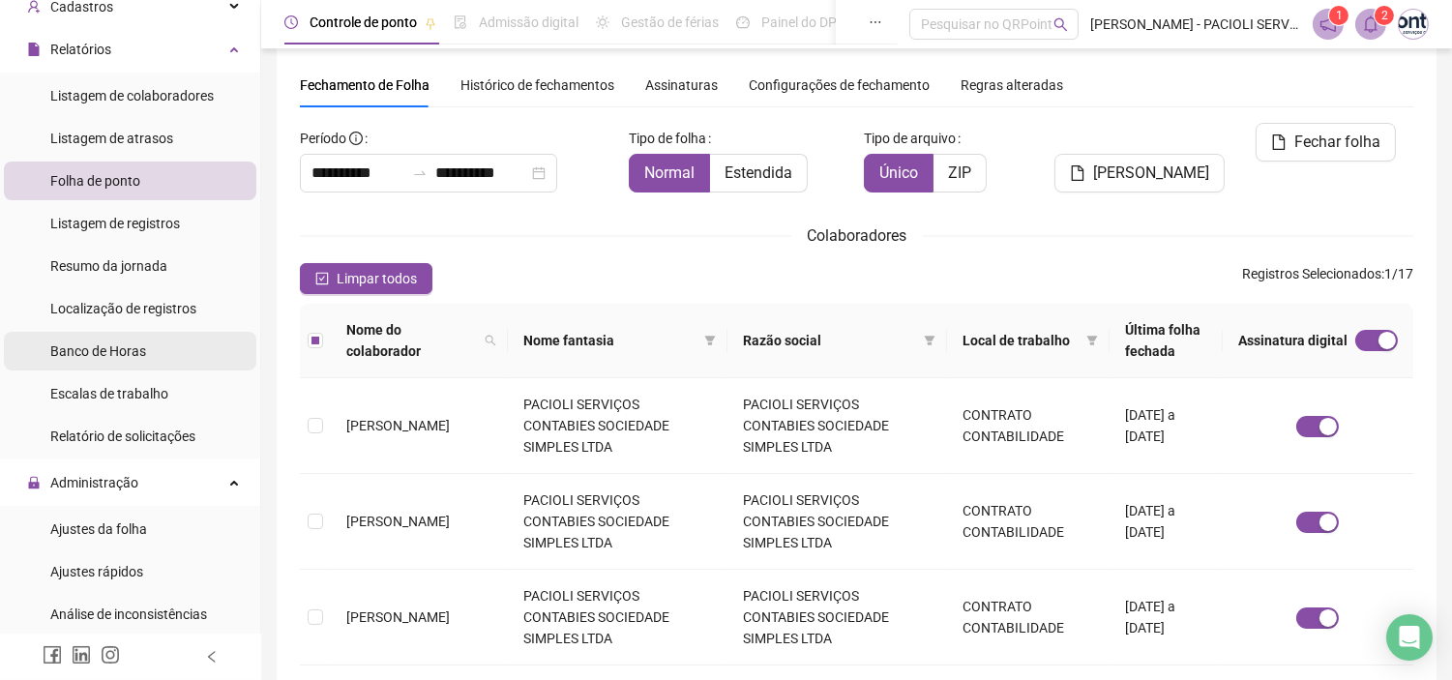
scroll to position [0, 0]
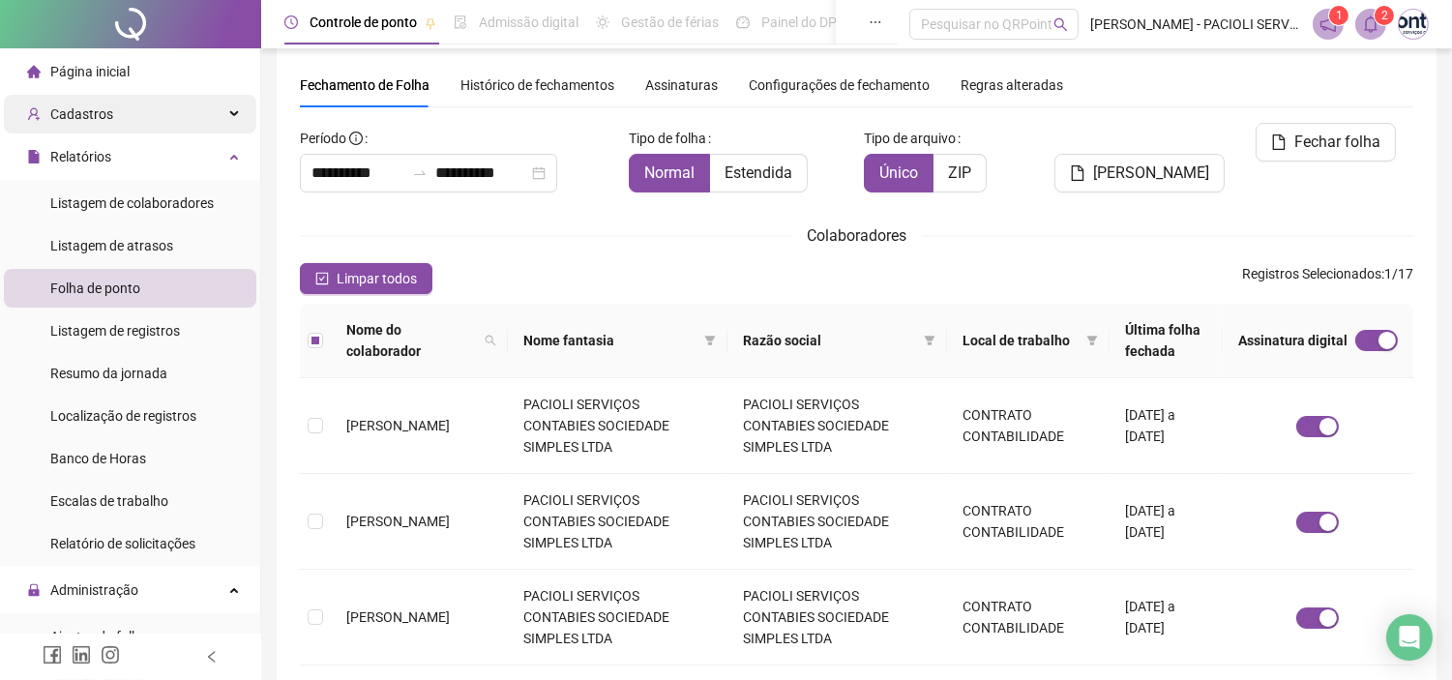
click at [87, 117] on span "Cadastros" at bounding box center [81, 113] width 63 height 15
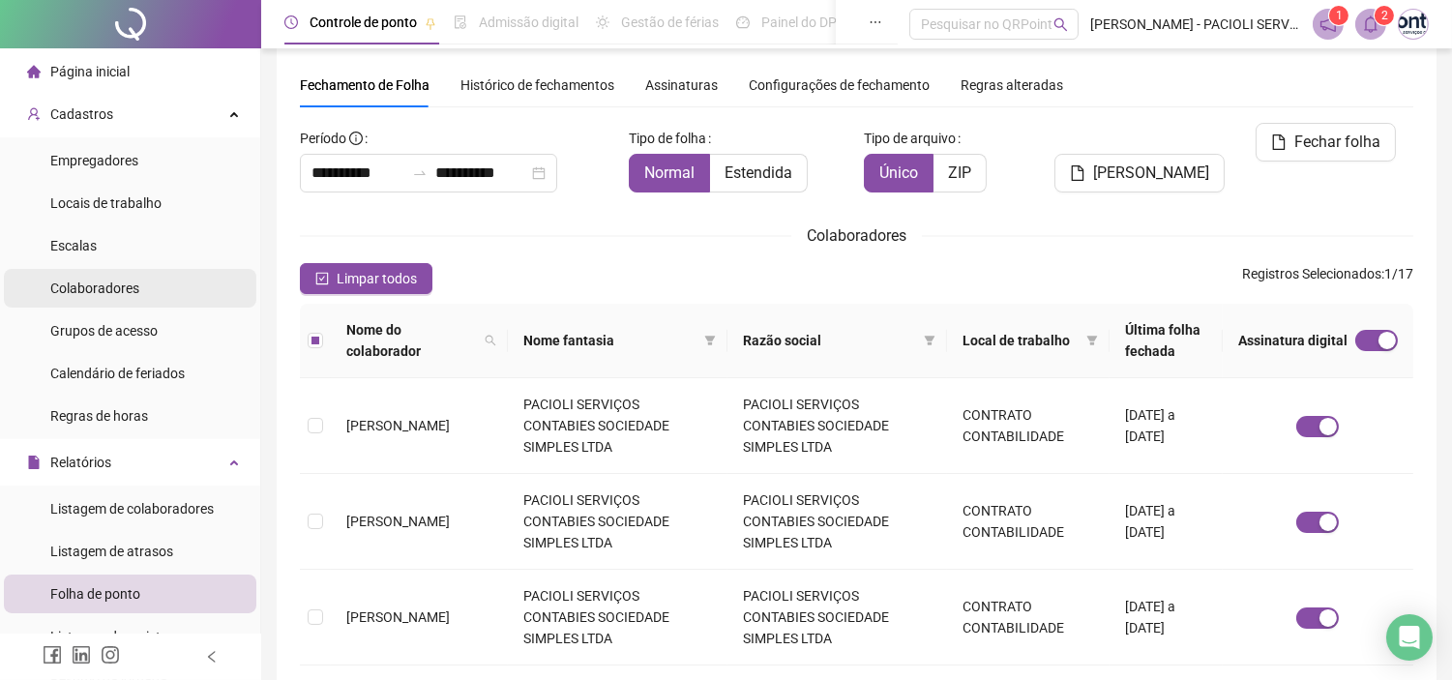
click at [100, 277] on div "Colaboradores" at bounding box center [94, 288] width 89 height 39
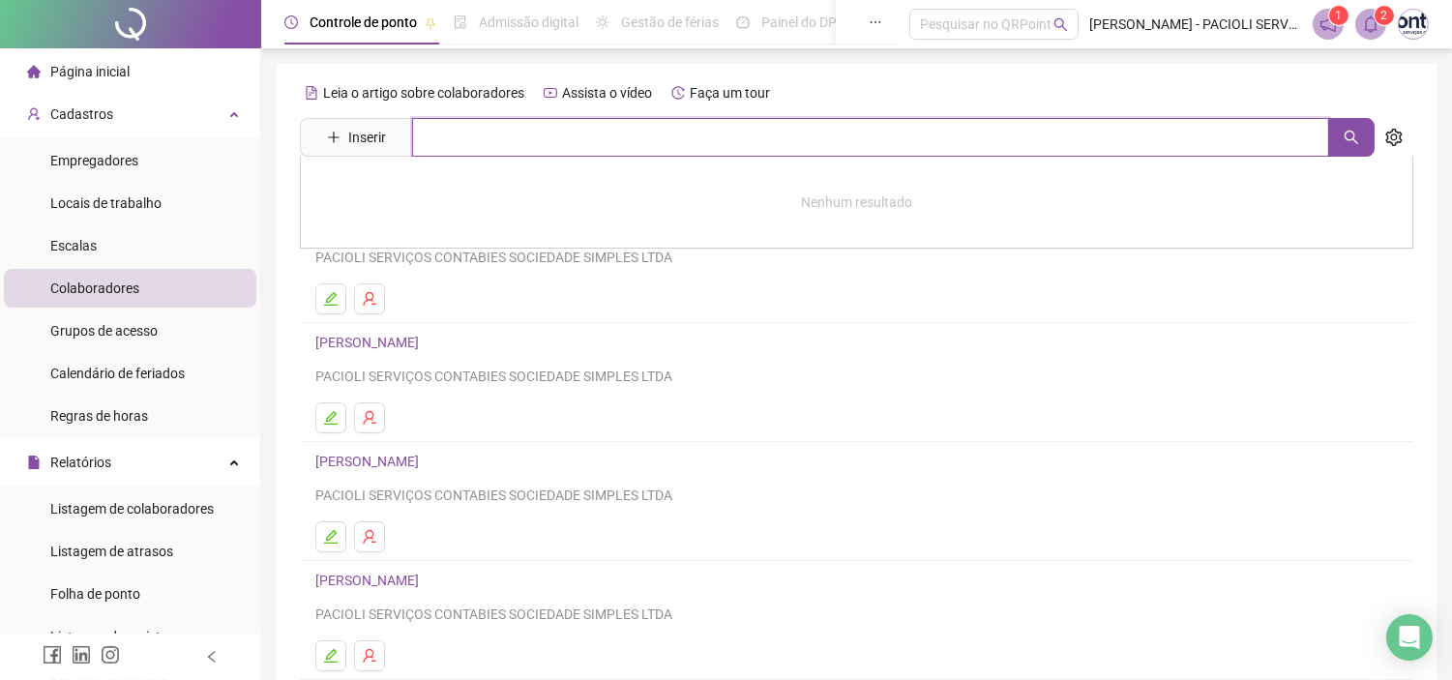
click at [617, 141] on input "text" at bounding box center [870, 137] width 917 height 39
type input "***"
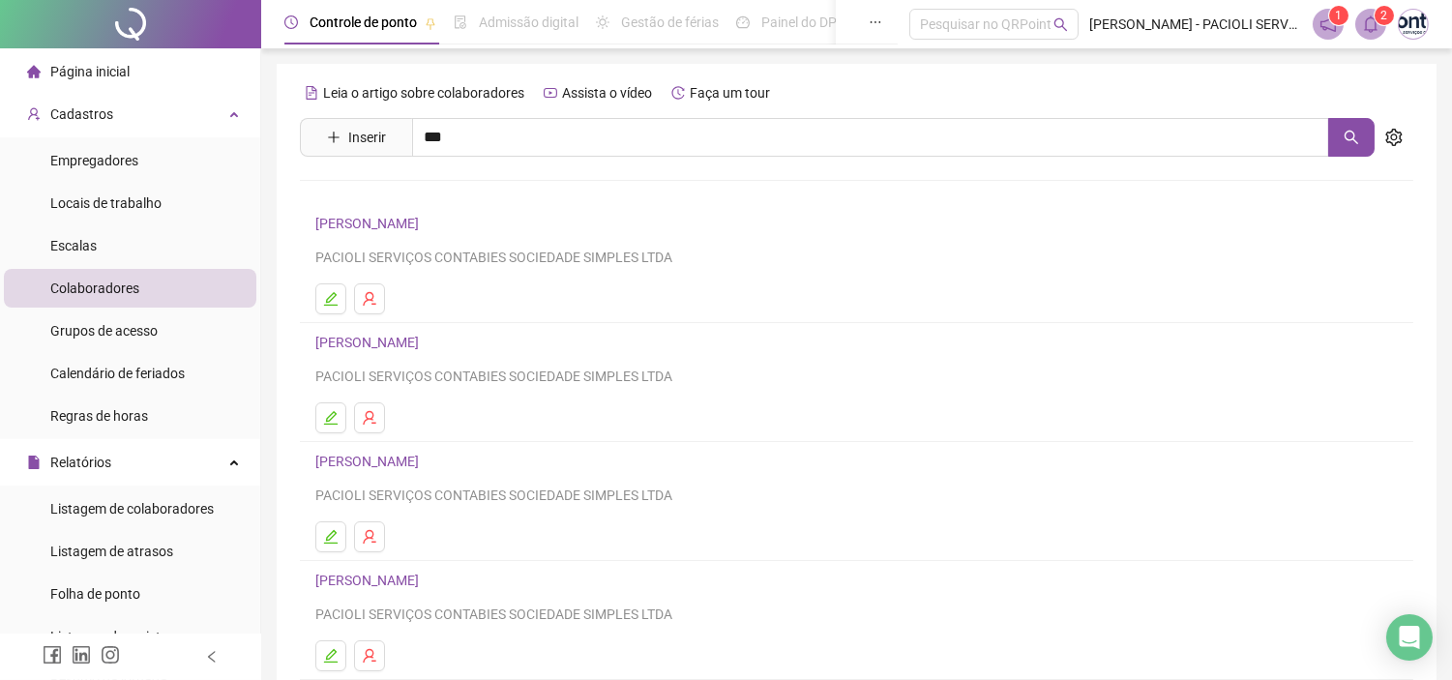
click at [480, 208] on div "TAYANE LIRIS DE [PERSON_NAME]" at bounding box center [857, 197] width 1114 height 80
click at [479, 188] on div "Leia o artigo sobre colaboradores Assista o vídeo Faça um tour Inserir *** [PER…" at bounding box center [857, 453] width 1114 height 752
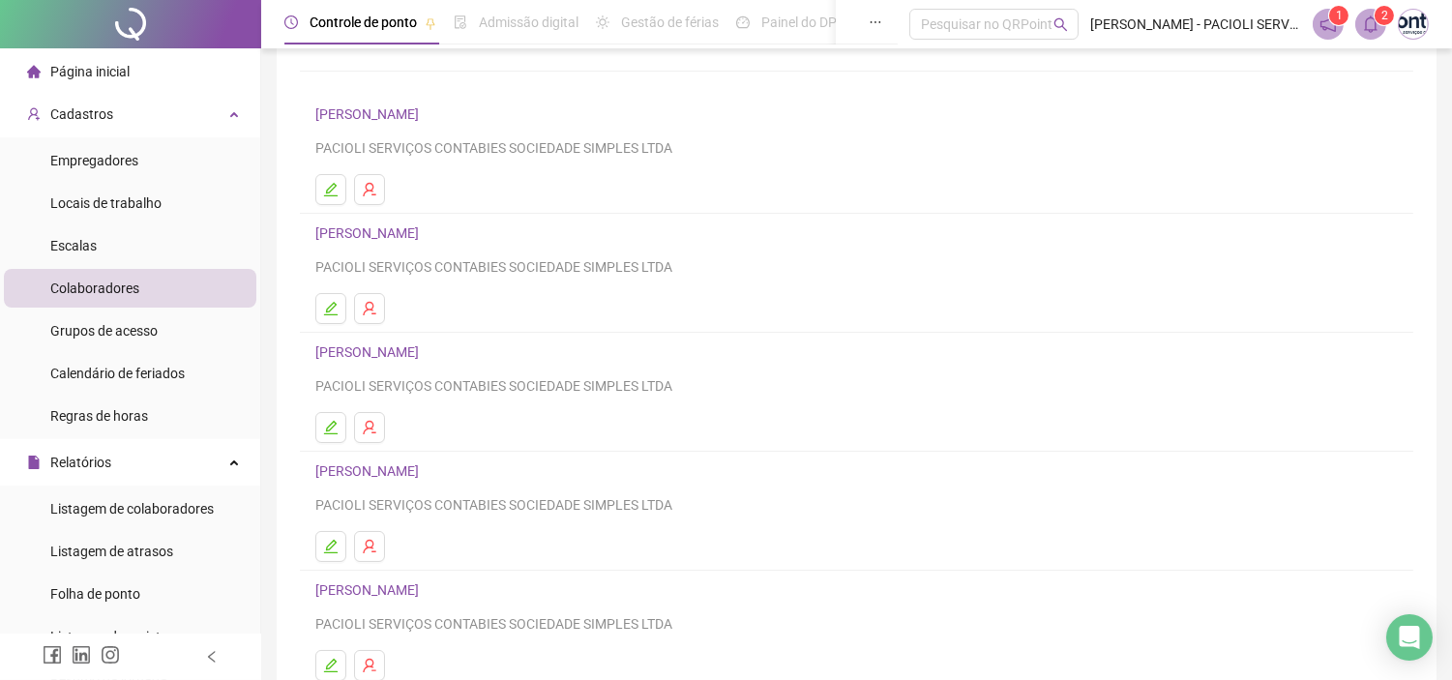
scroll to position [255, 0]
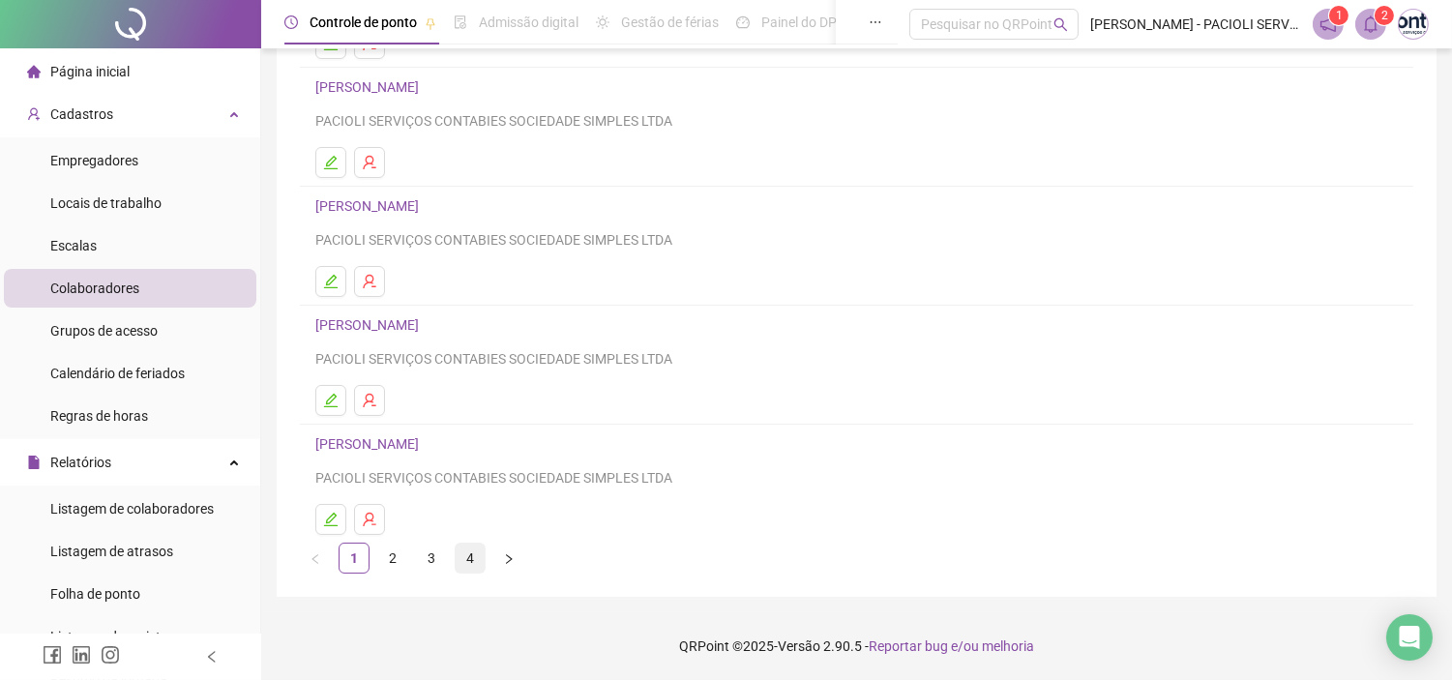
click at [468, 562] on link "4" at bounding box center [470, 558] width 29 height 29
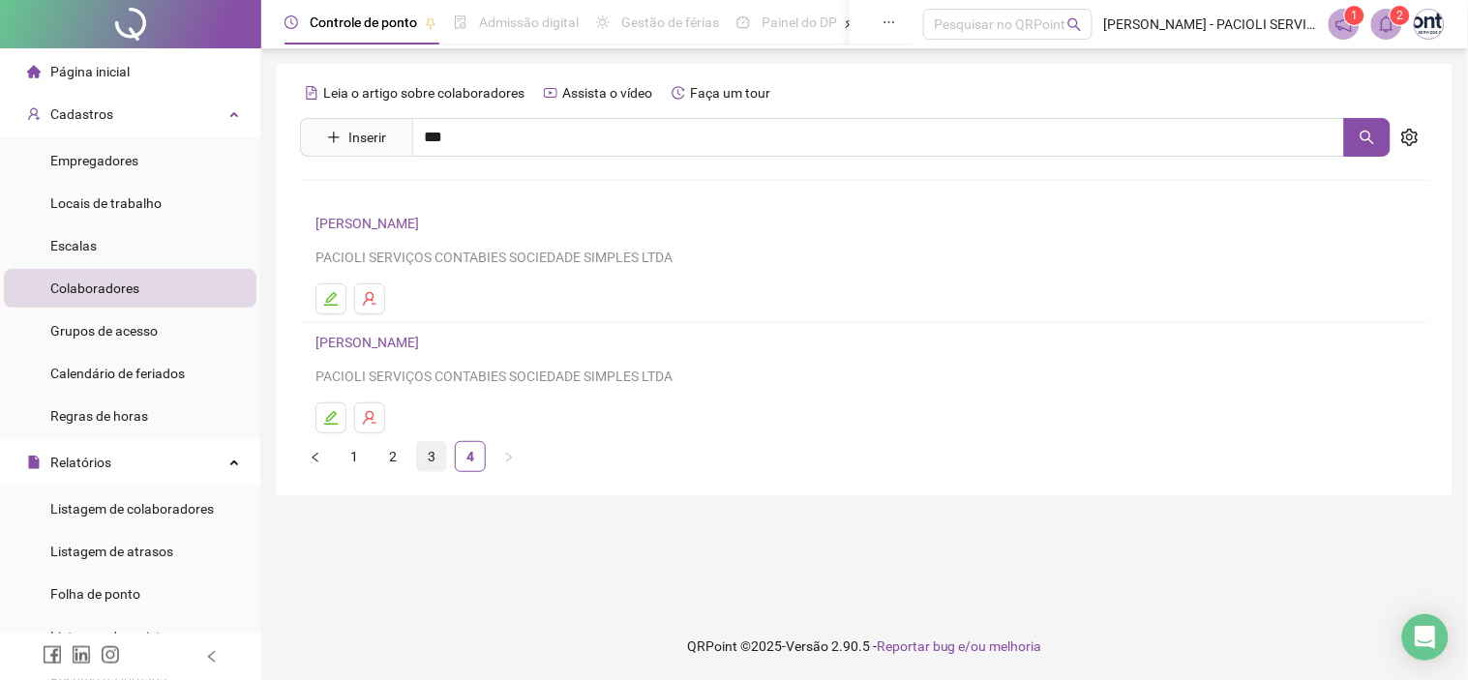
click at [433, 461] on link "3" at bounding box center [431, 456] width 29 height 29
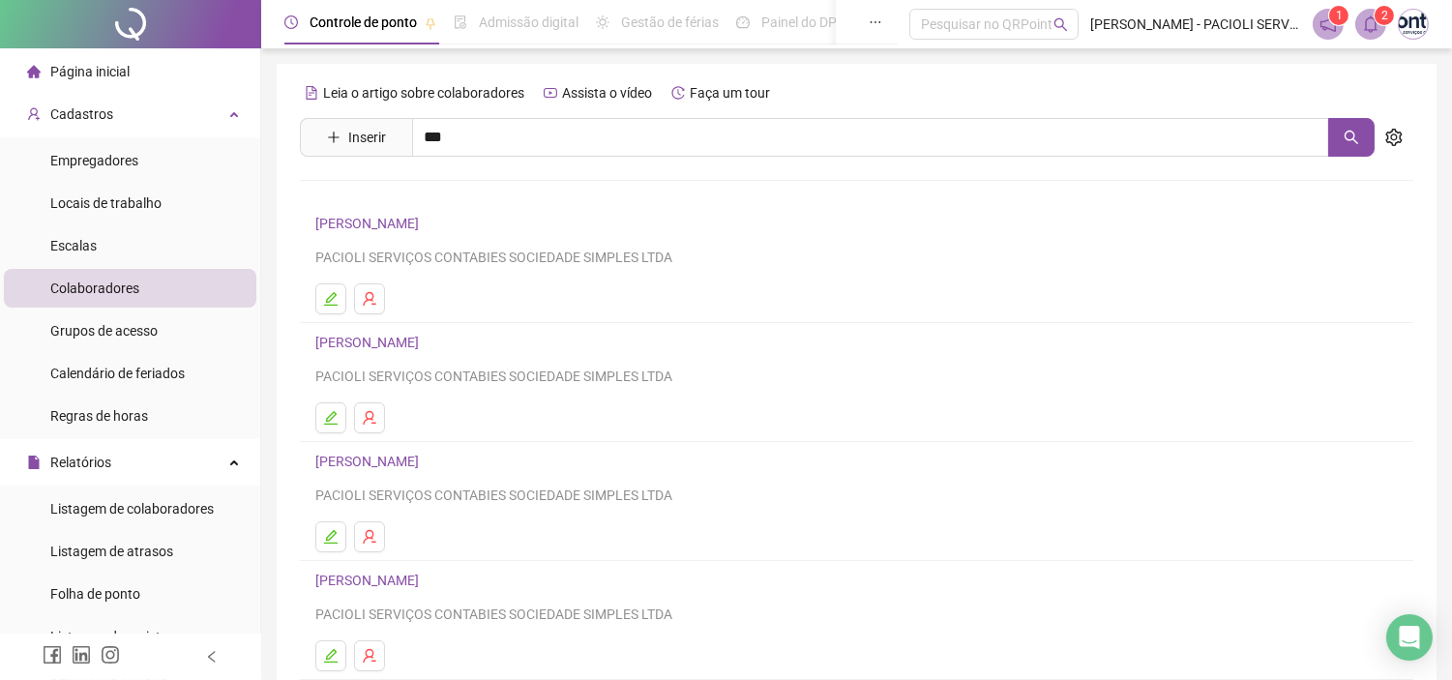
scroll to position [255, 0]
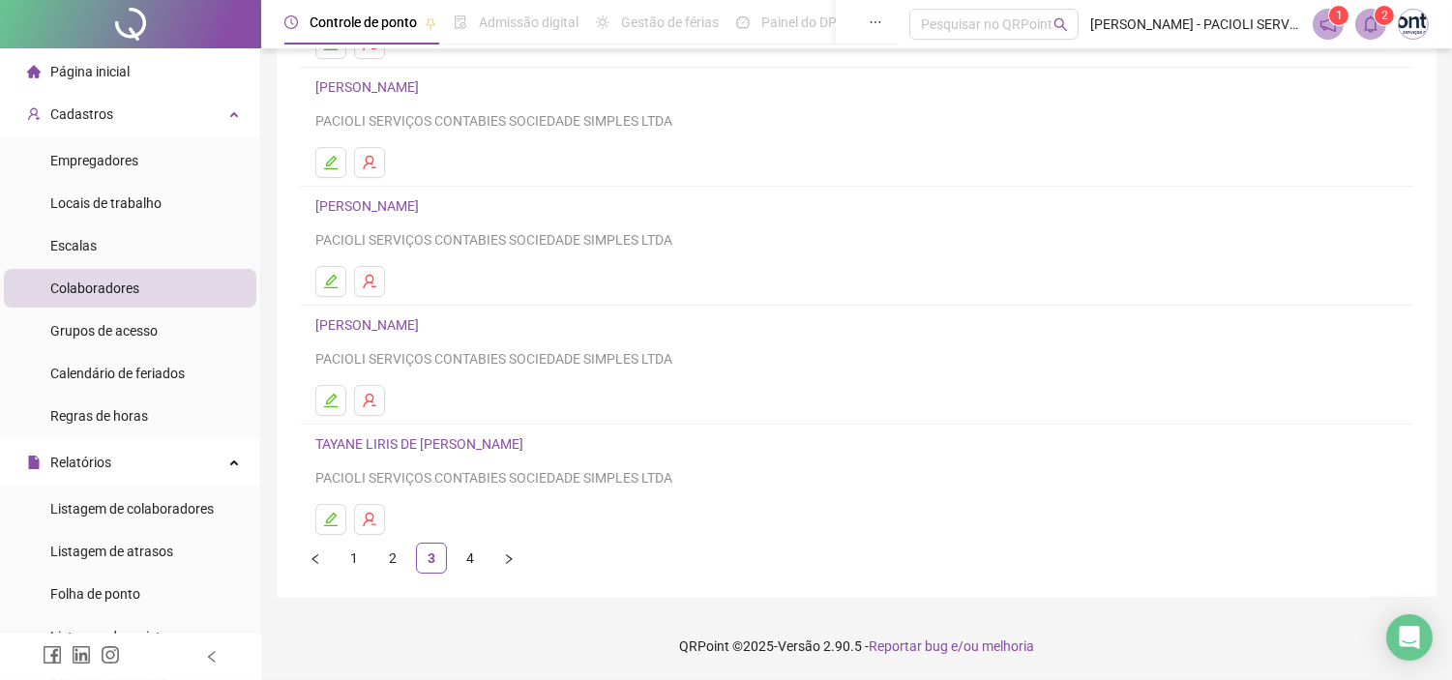
click at [450, 439] on link "TAYANE LIRIS DE [PERSON_NAME]" at bounding box center [422, 443] width 214 height 15
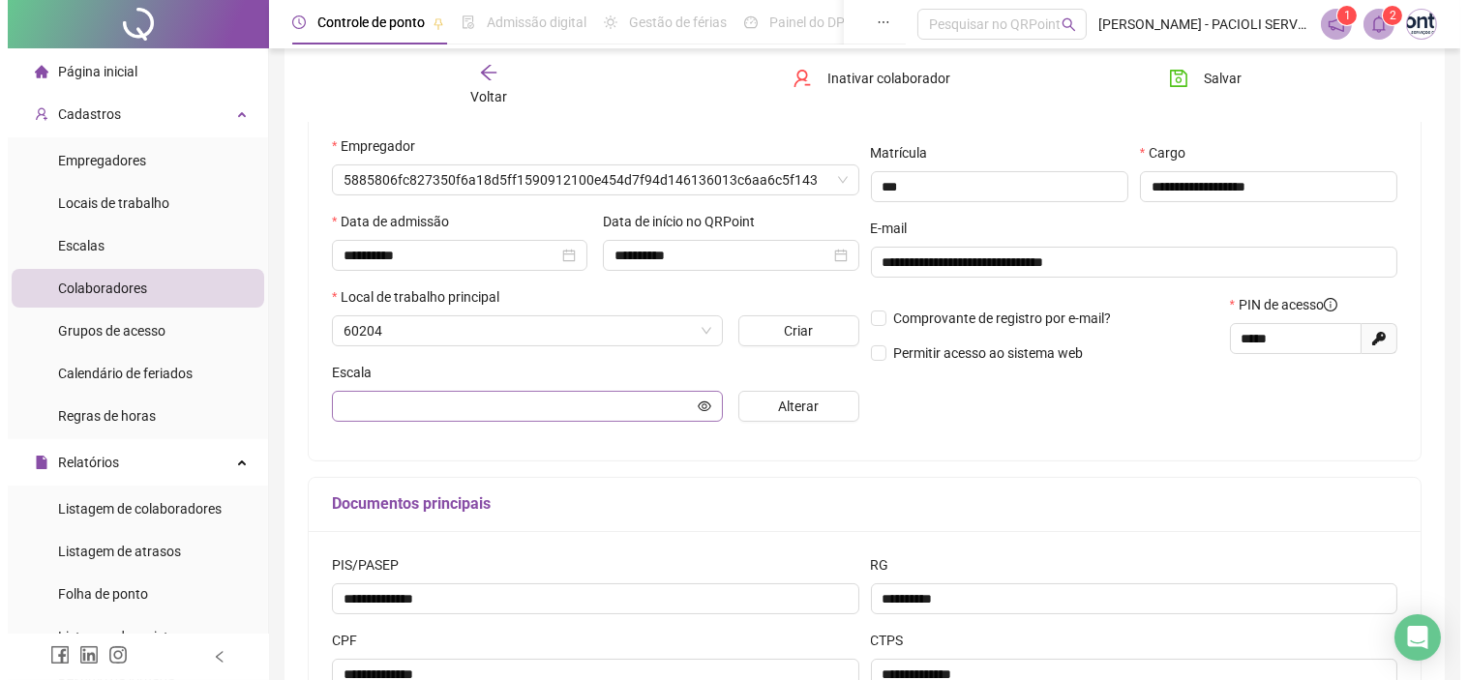
scroll to position [265, 0]
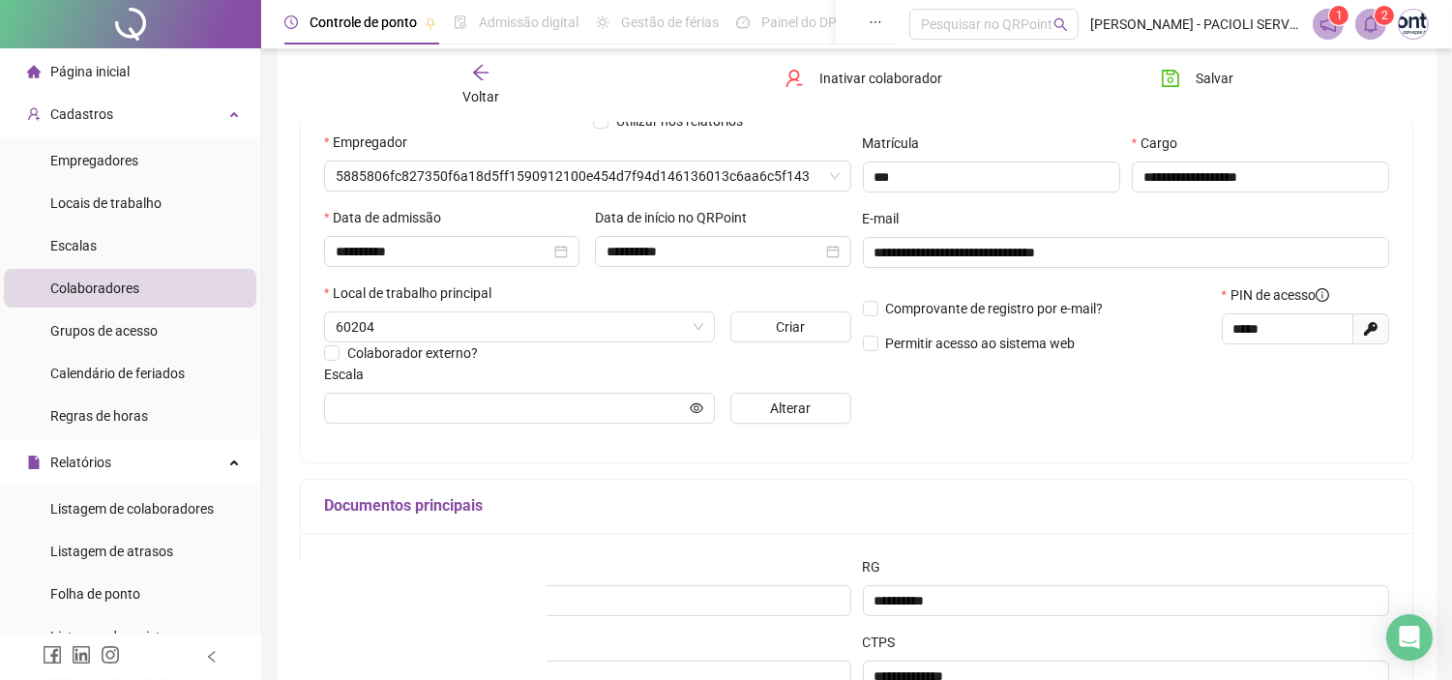
type input "**********"
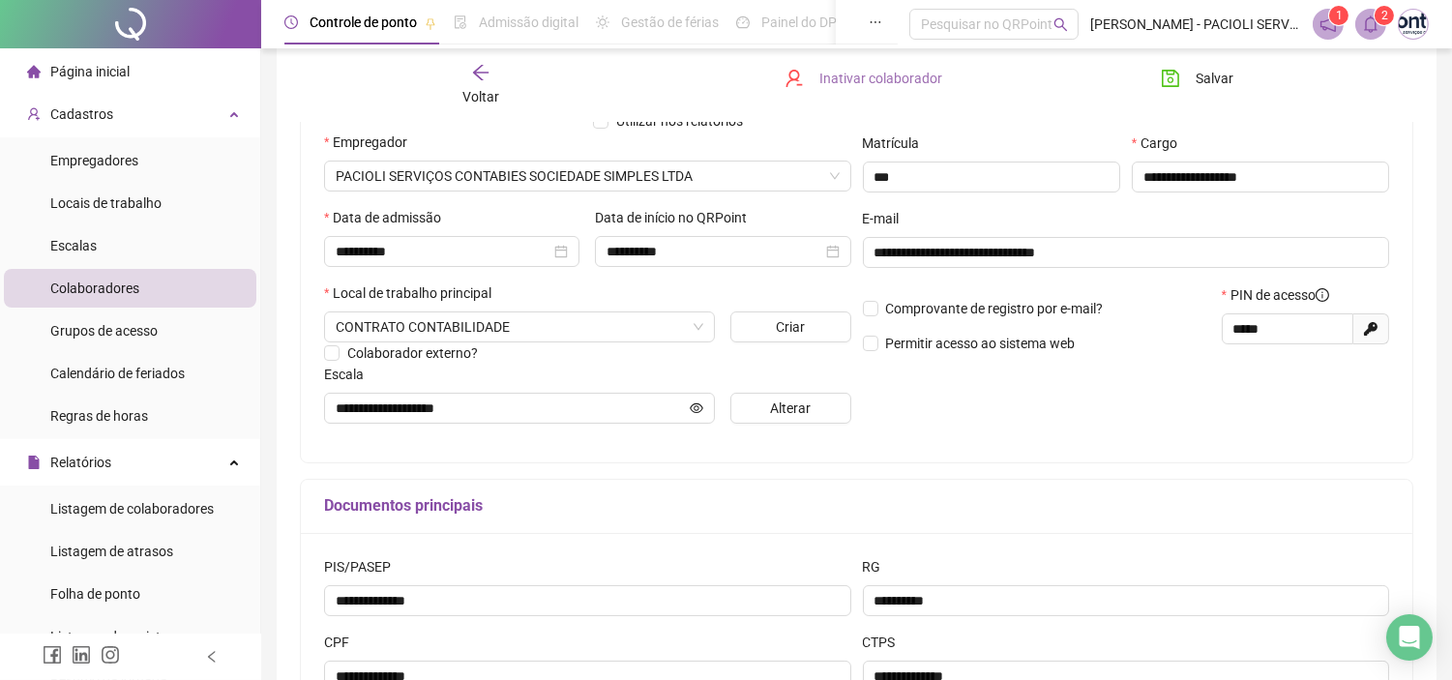
click at [862, 81] on span "Inativar colaborador" at bounding box center [881, 78] width 123 height 21
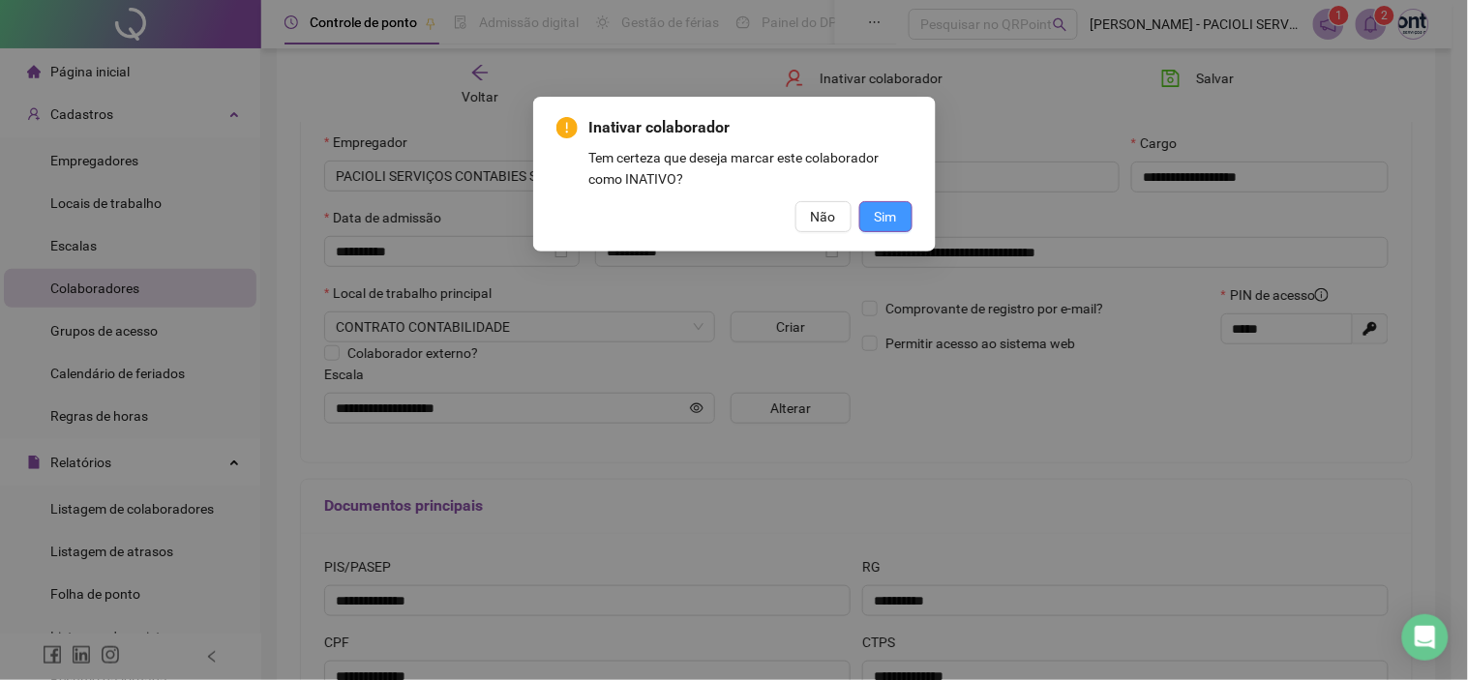
click at [885, 213] on span "Sim" at bounding box center [886, 216] width 22 height 21
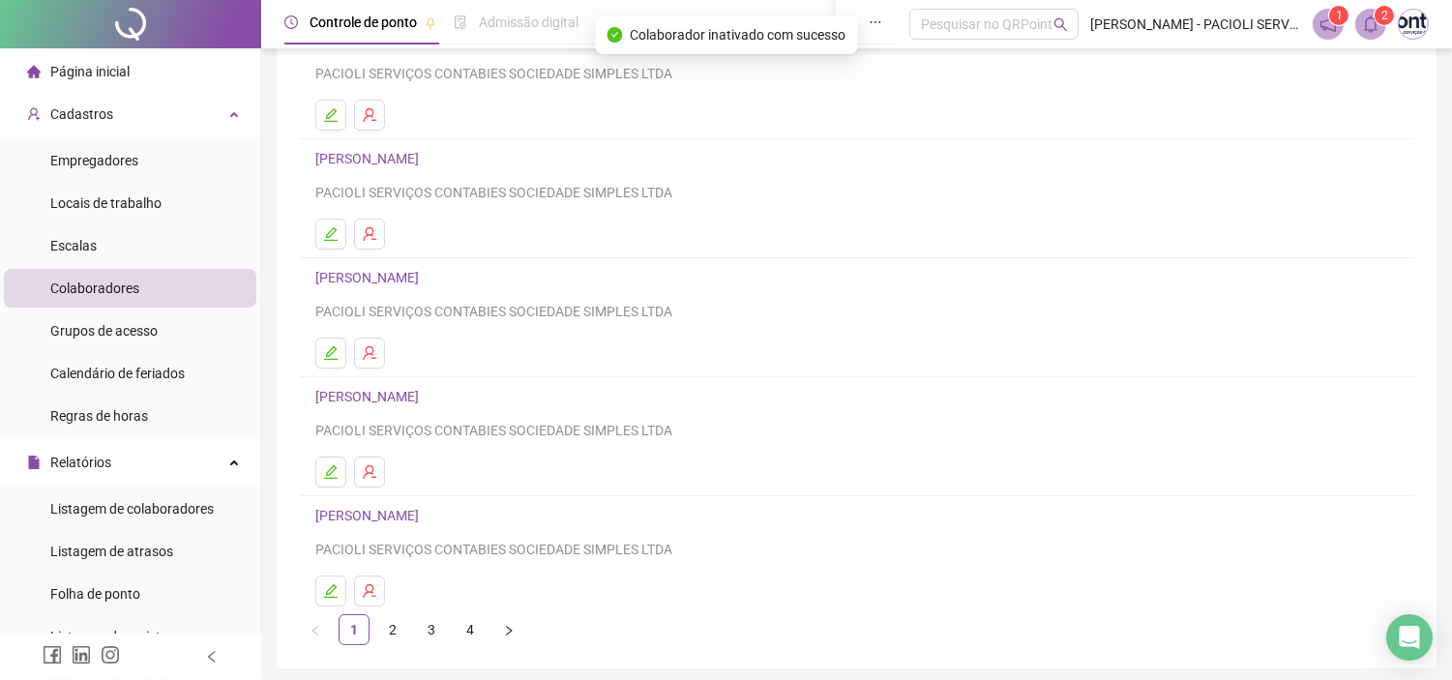
scroll to position [0, 0]
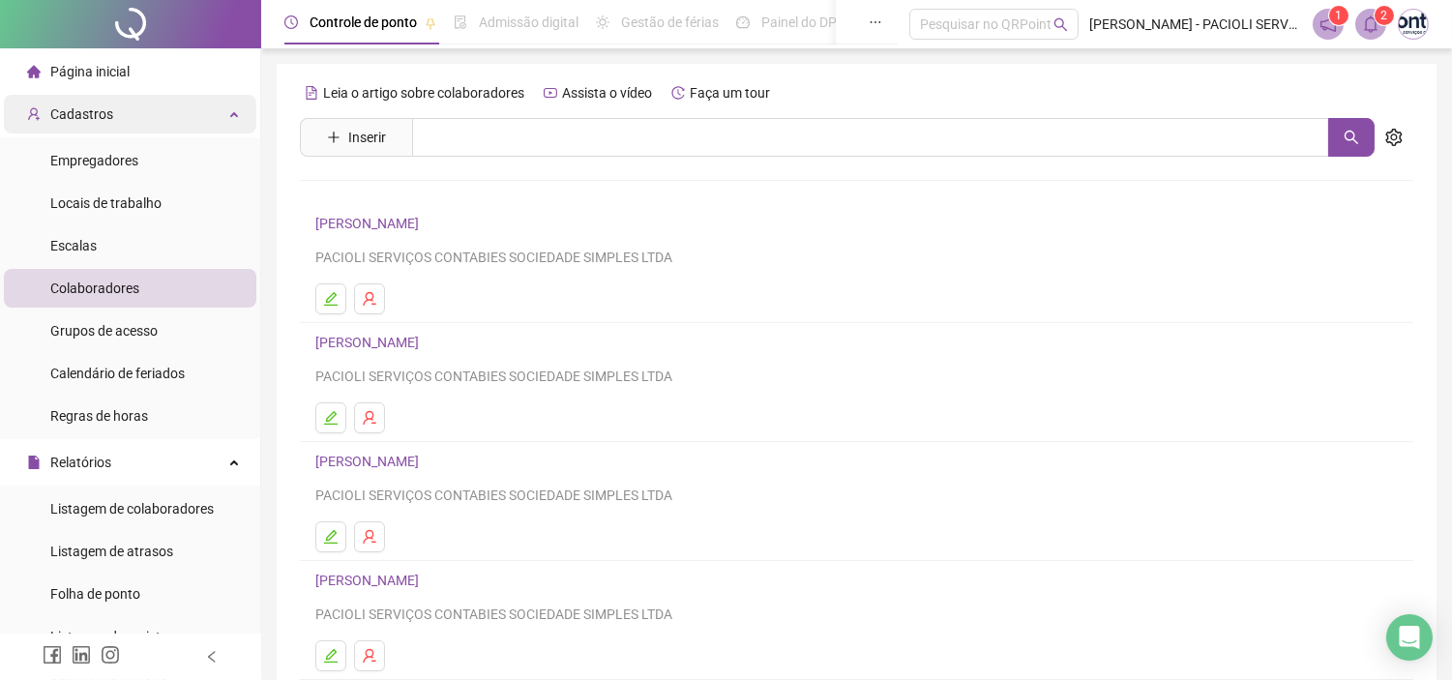
click at [91, 112] on span "Cadastros" at bounding box center [81, 113] width 63 height 15
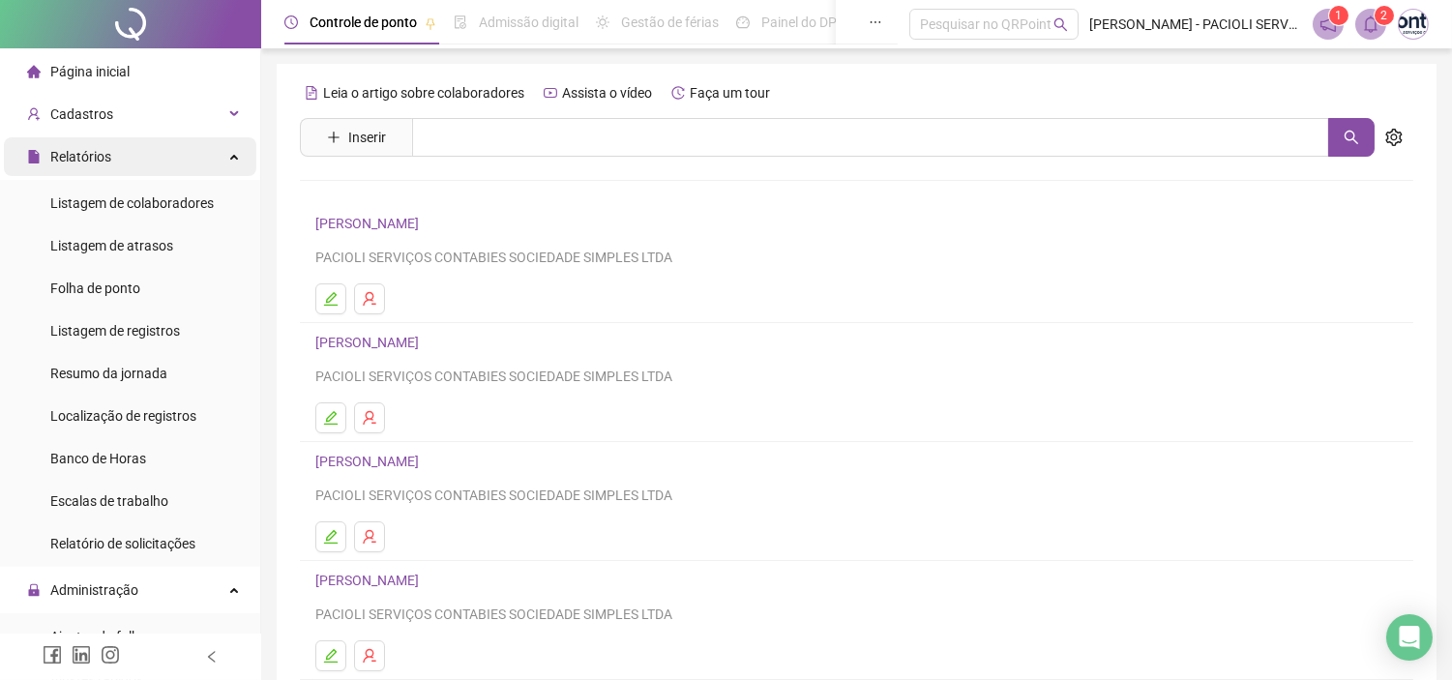
click at [81, 155] on span "Relatórios" at bounding box center [80, 156] width 61 height 15
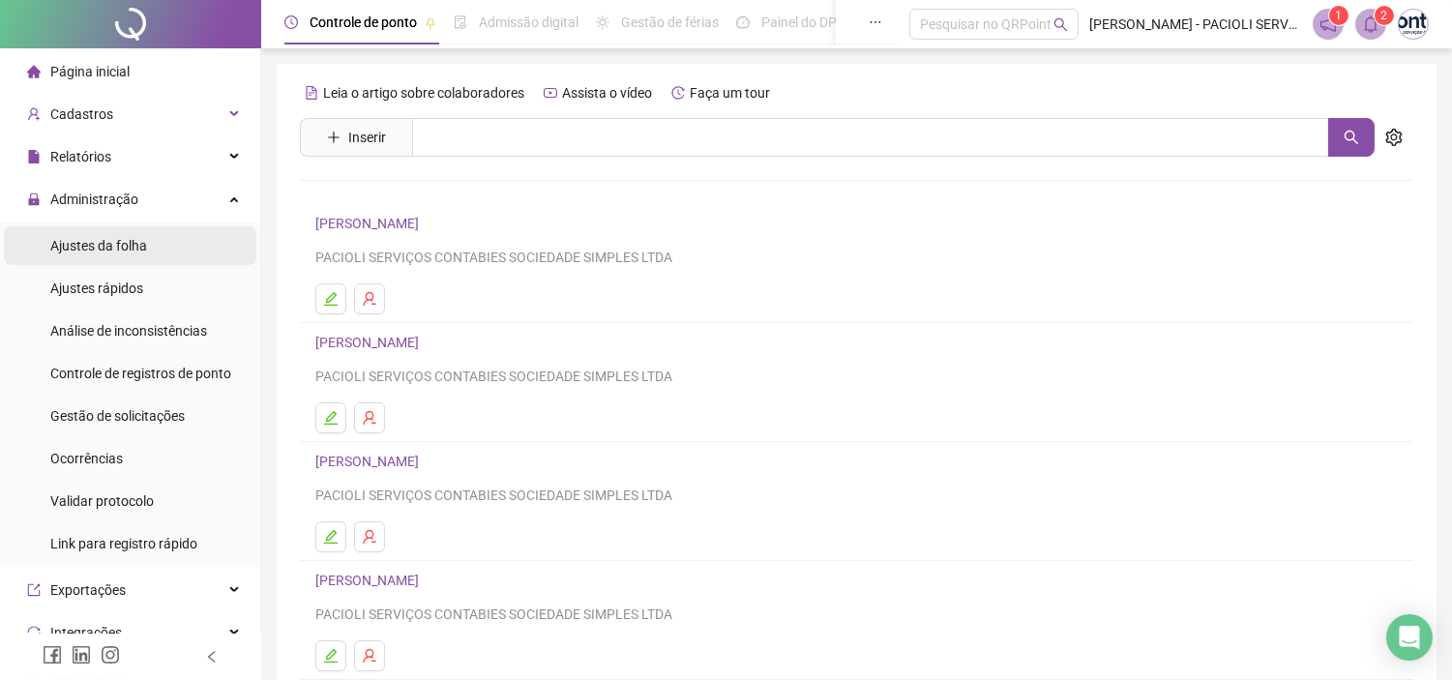
click at [97, 246] on span "Ajustes da folha" at bounding box center [98, 245] width 97 height 15
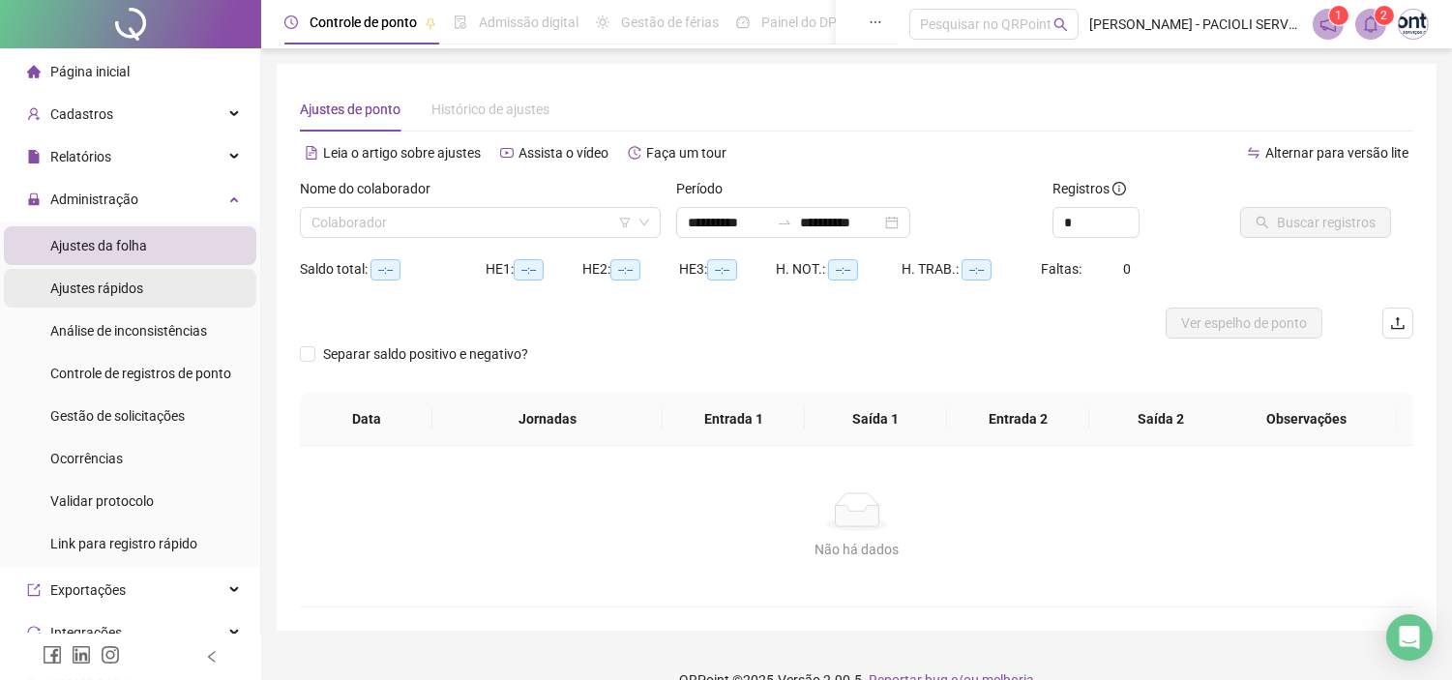
type input "**********"
click at [343, 225] on input "search" at bounding box center [472, 222] width 320 height 29
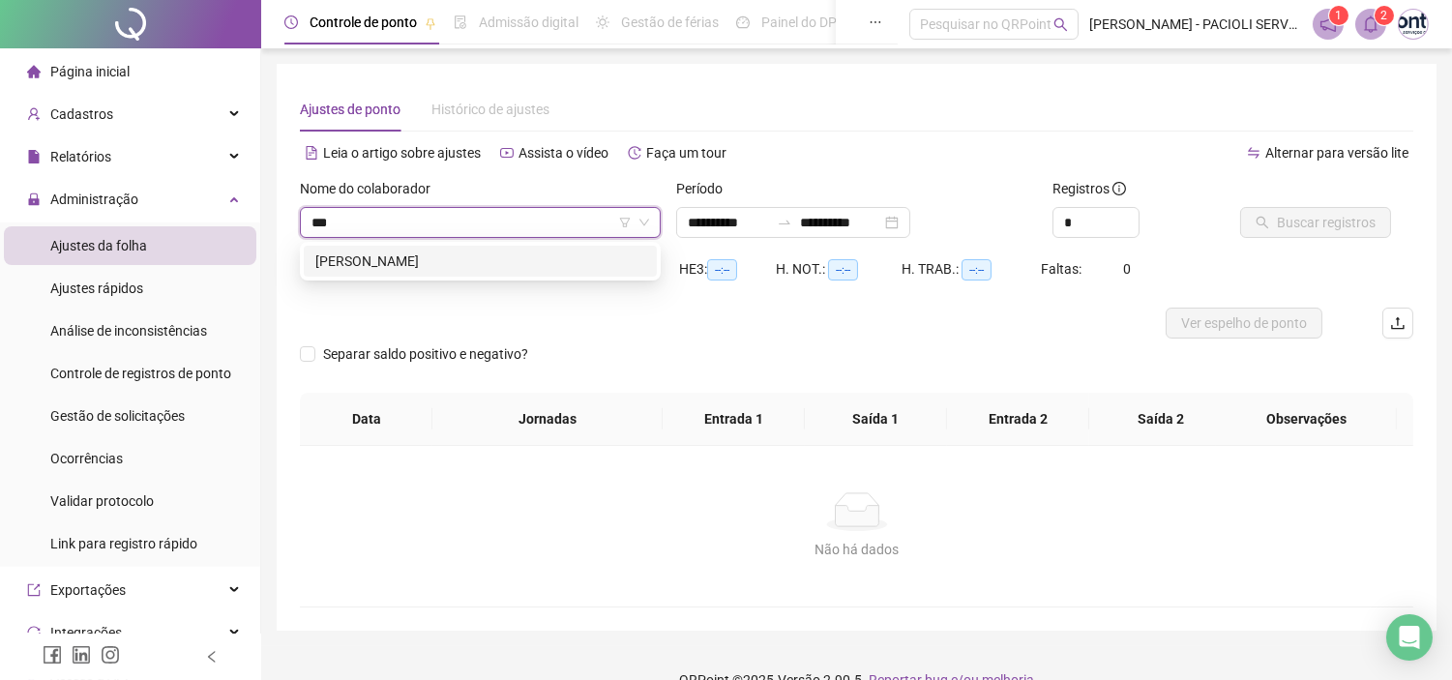
type input "****"
click at [371, 264] on div "[PERSON_NAME]" at bounding box center [480, 261] width 330 height 21
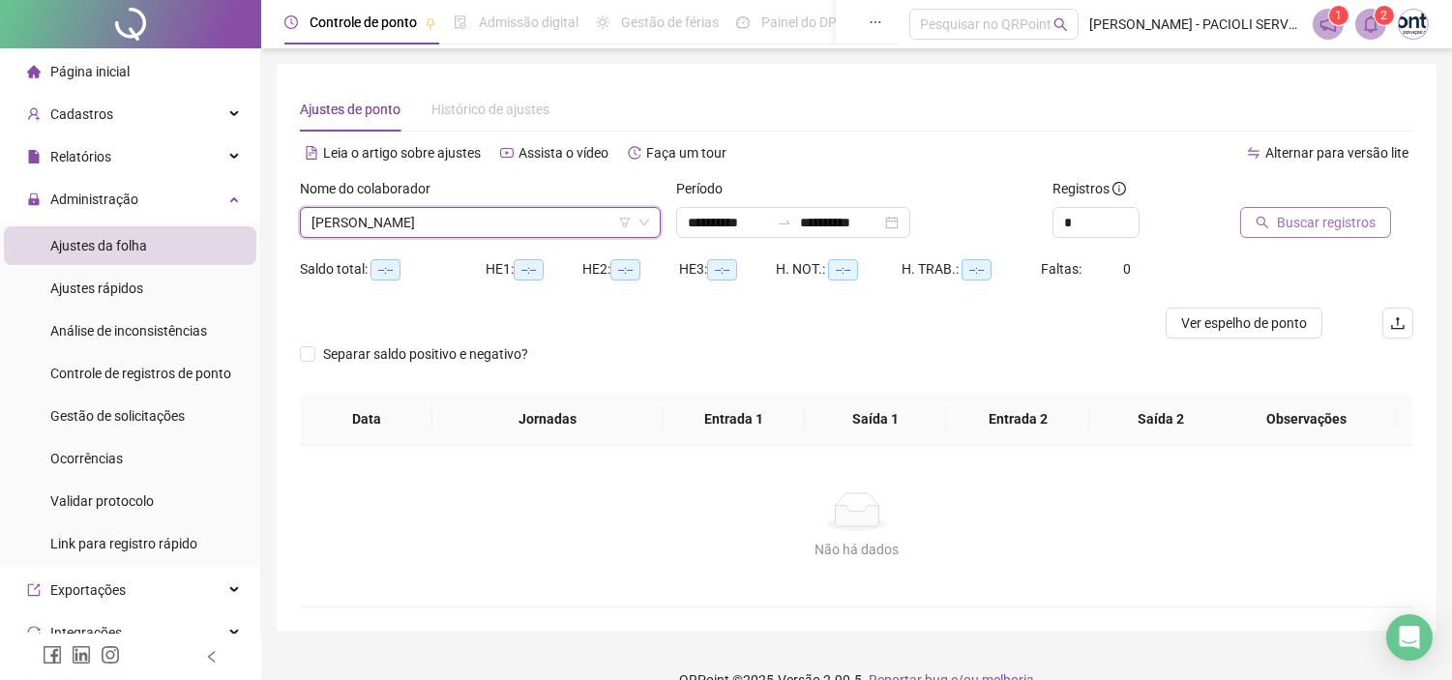
click at [1293, 227] on span "Buscar registros" at bounding box center [1326, 222] width 99 height 21
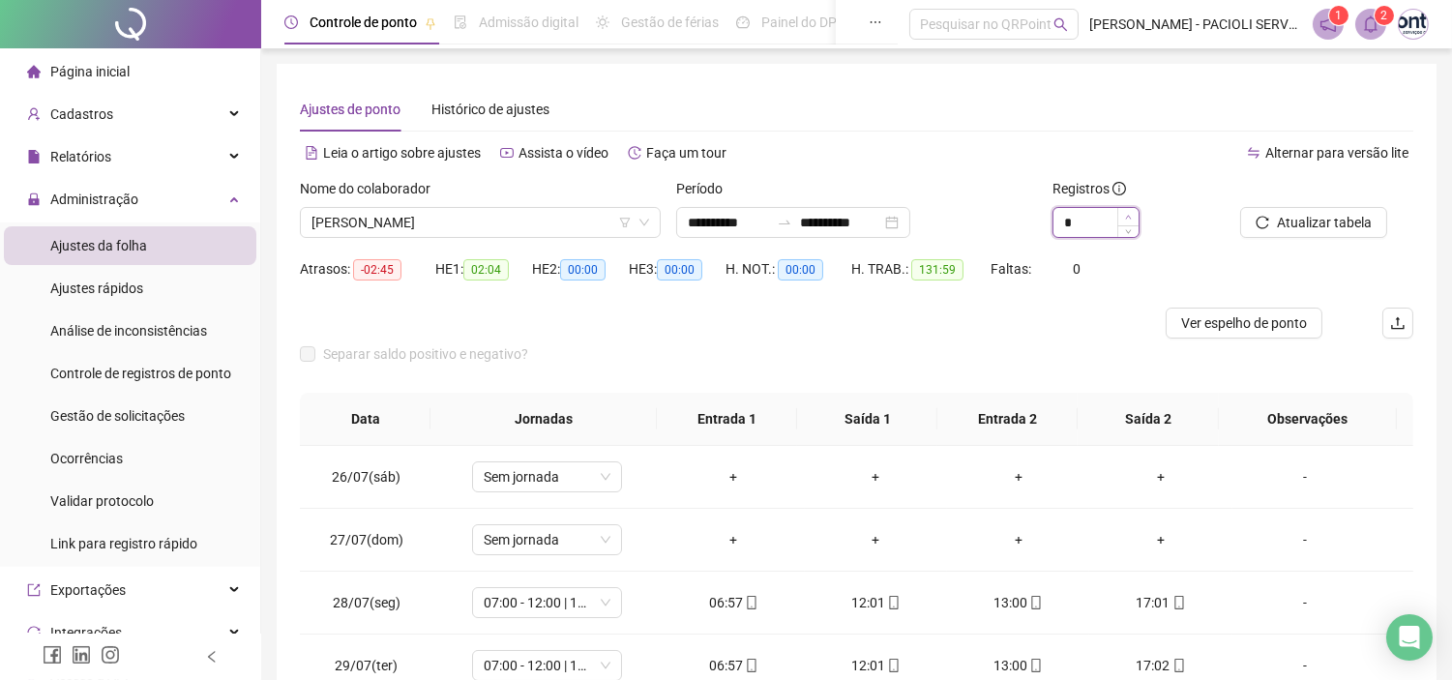
click at [1129, 214] on icon "up" at bounding box center [1128, 217] width 7 height 7
type input "*"
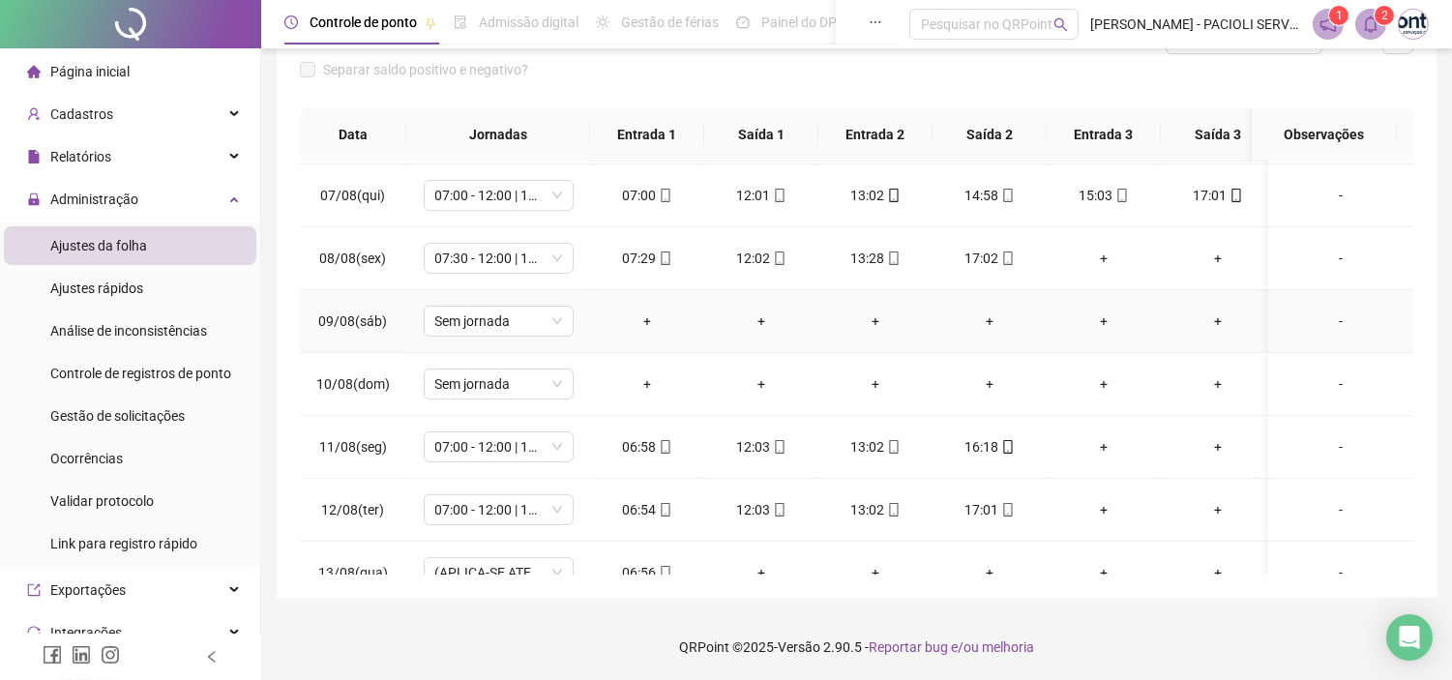
scroll to position [644, 0]
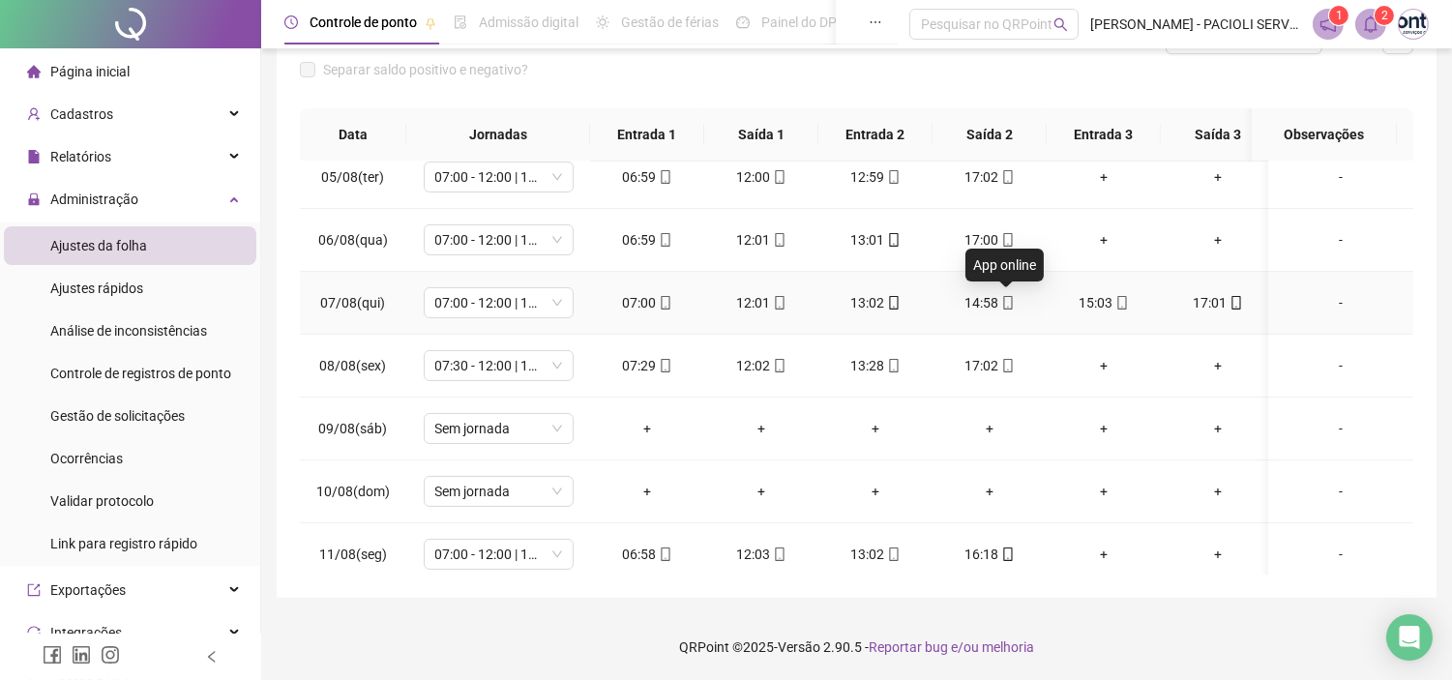
click at [1007, 307] on icon "mobile" at bounding box center [1008, 303] width 14 height 14
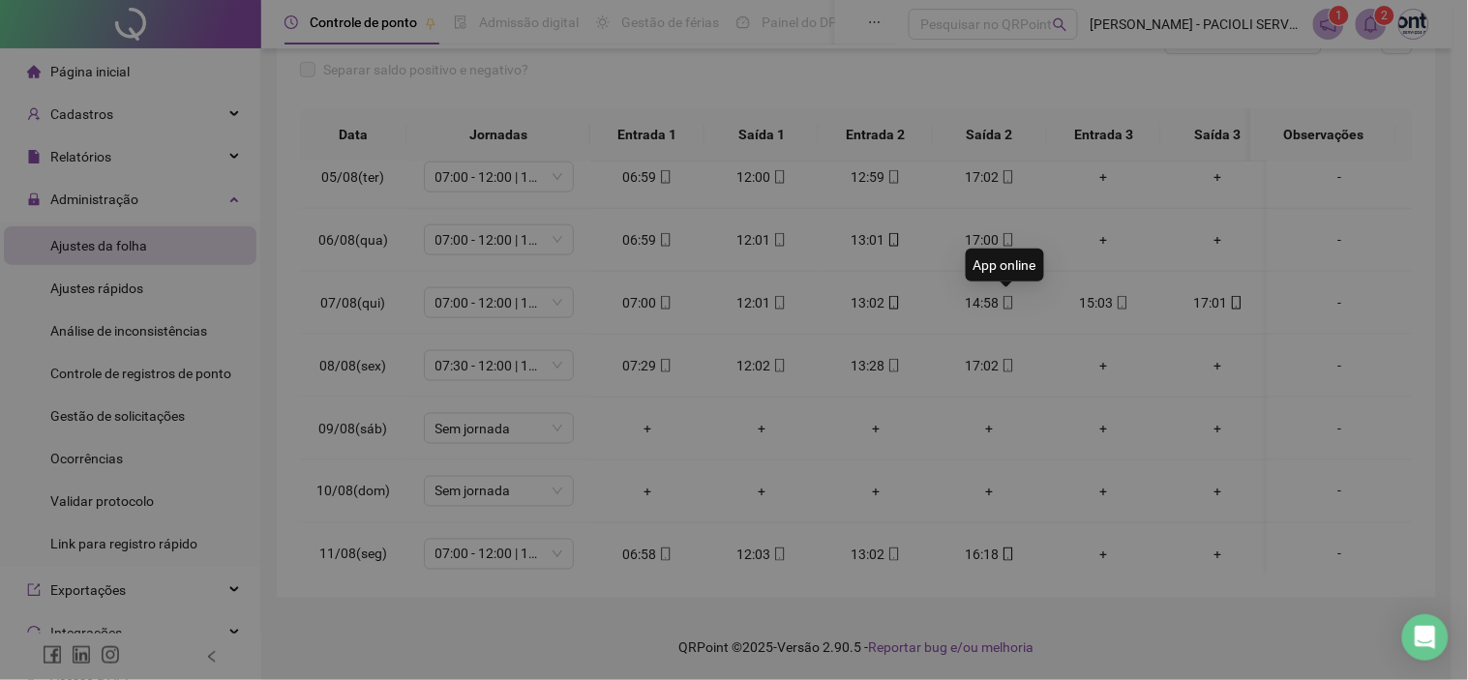
type input "**********"
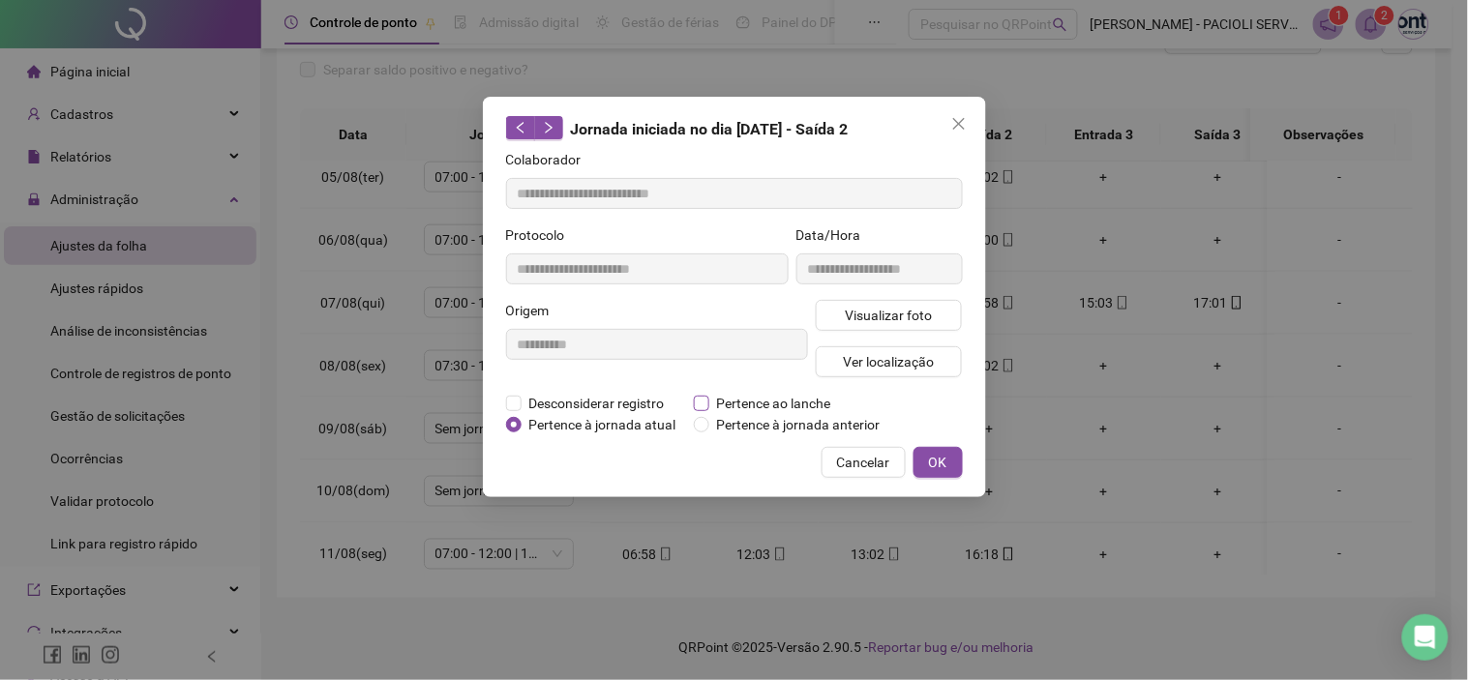
click at [788, 400] on span "Pertence ao lanche" at bounding box center [774, 403] width 130 height 21
click at [935, 455] on span "OK" at bounding box center [938, 462] width 18 height 21
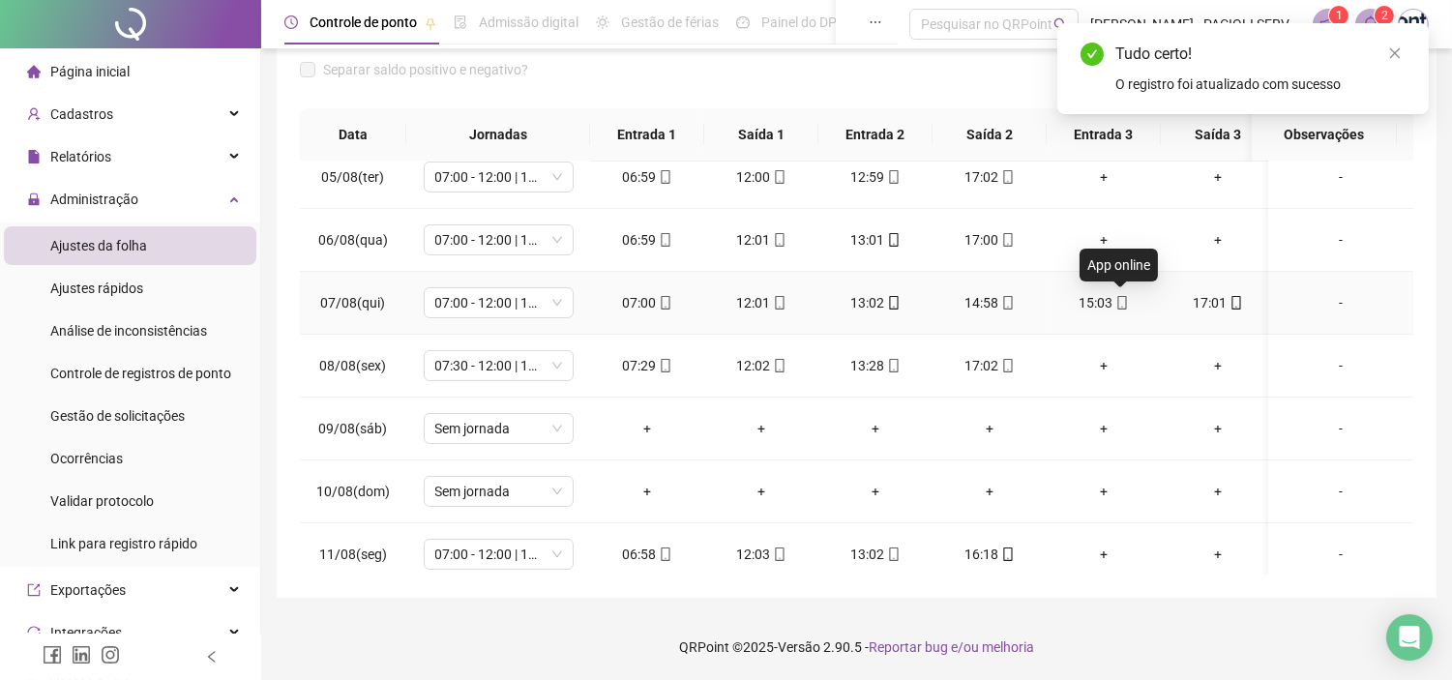
click at [1120, 301] on icon "mobile" at bounding box center [1123, 303] width 14 height 14
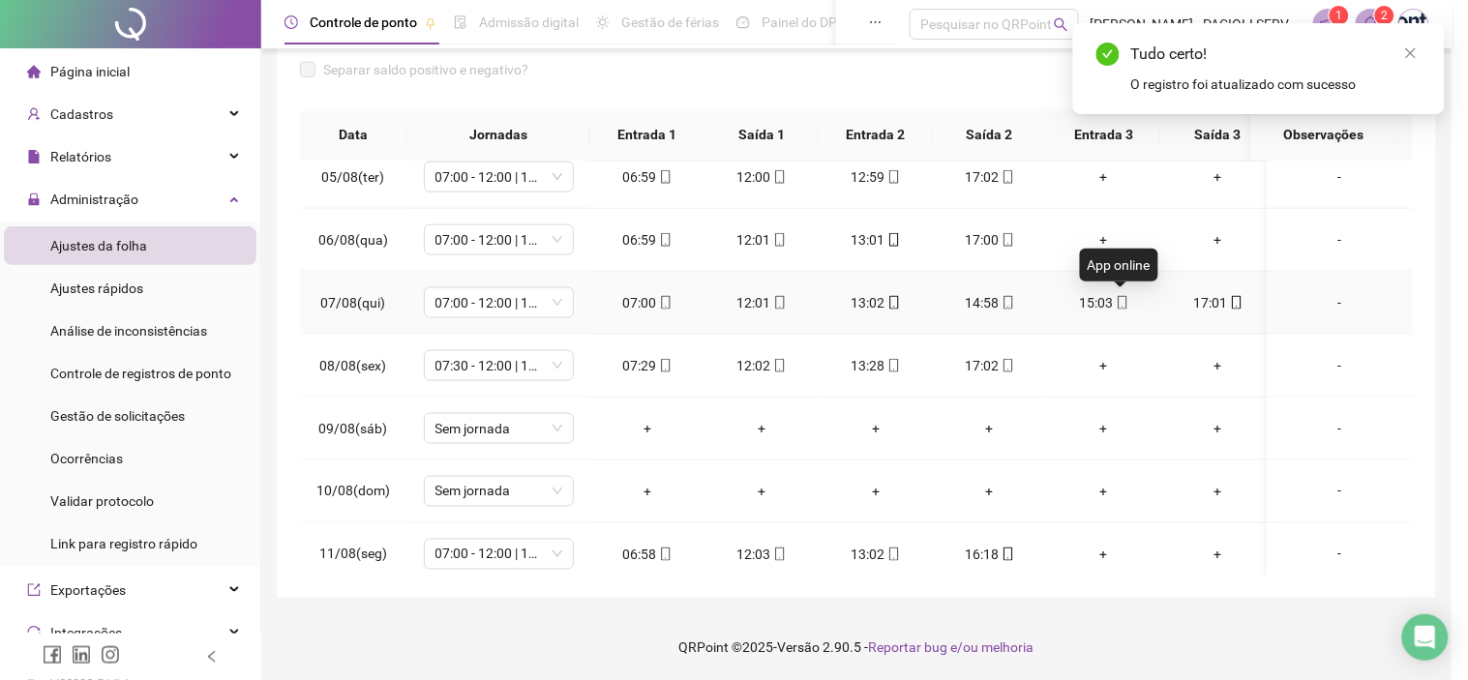
type input "**********"
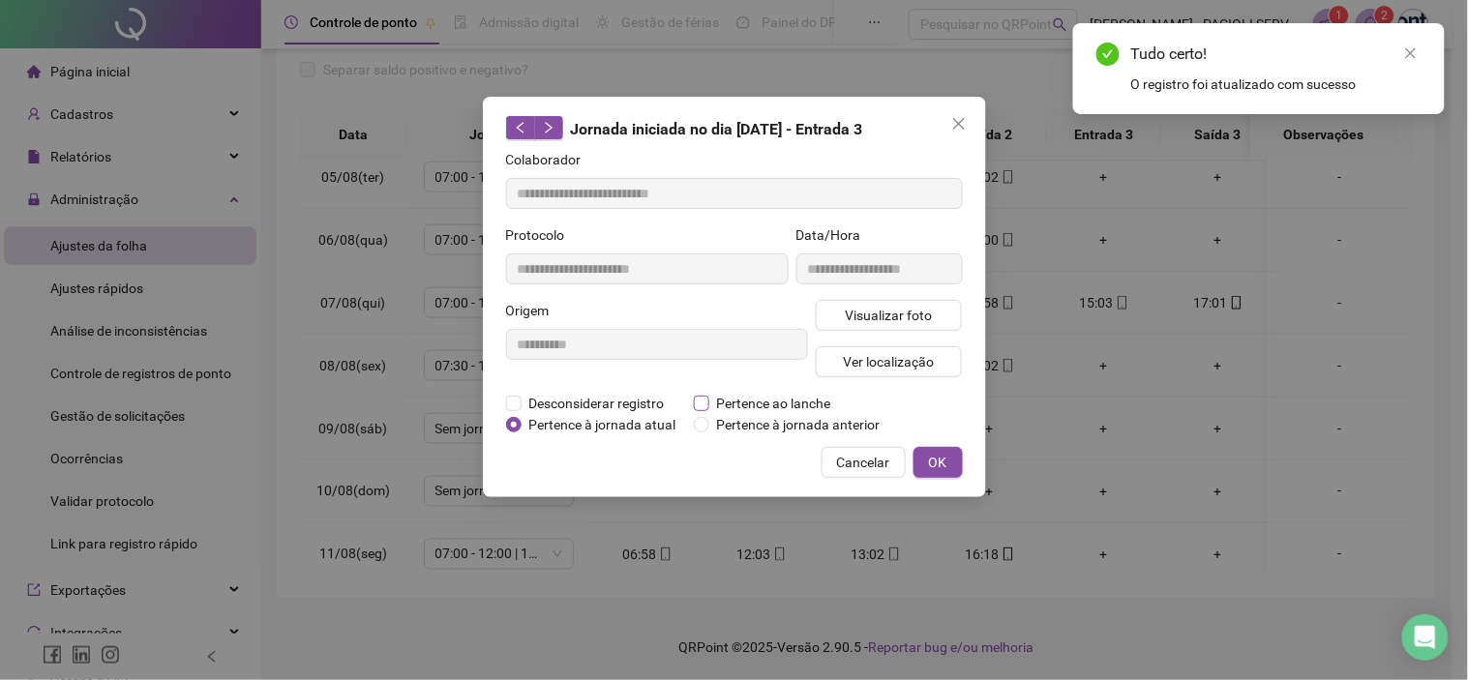
click at [803, 401] on span "Pertence ao lanche" at bounding box center [774, 403] width 130 height 21
click at [949, 455] on button "OK" at bounding box center [937, 462] width 49 height 31
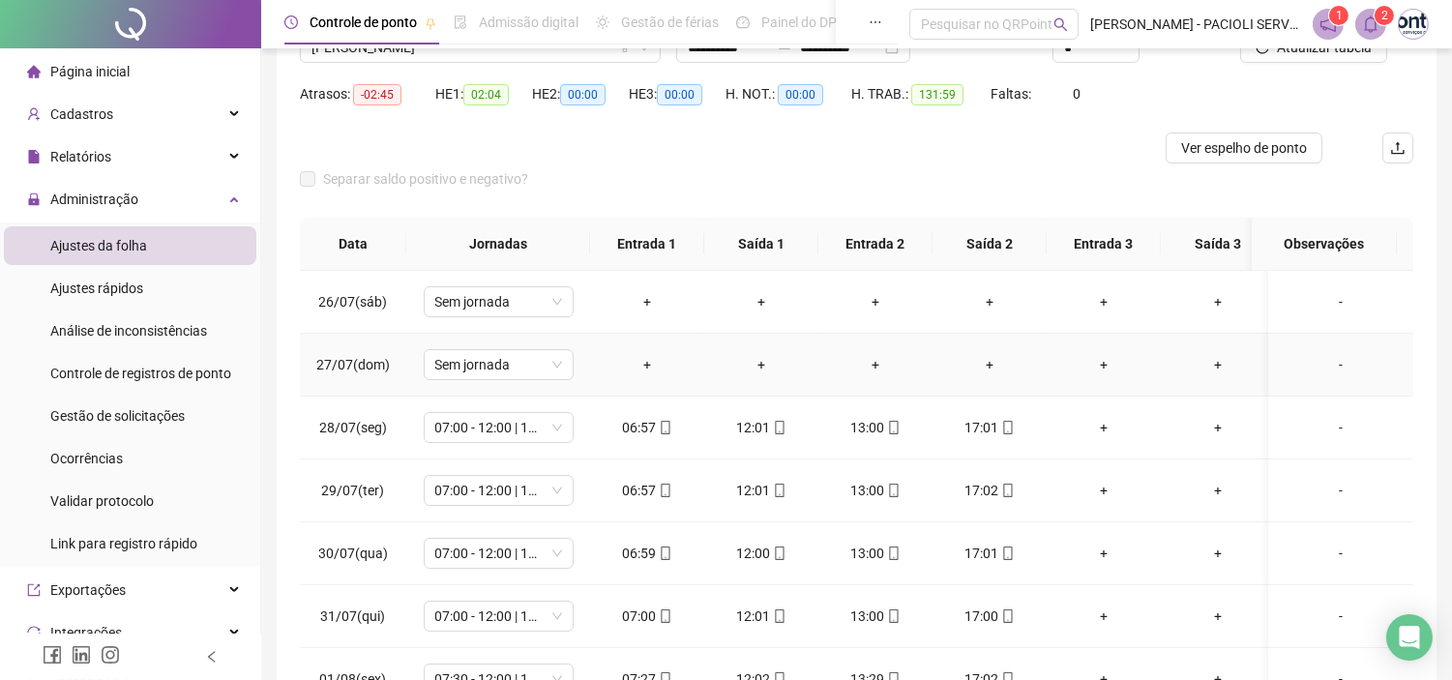
scroll to position [0, 0]
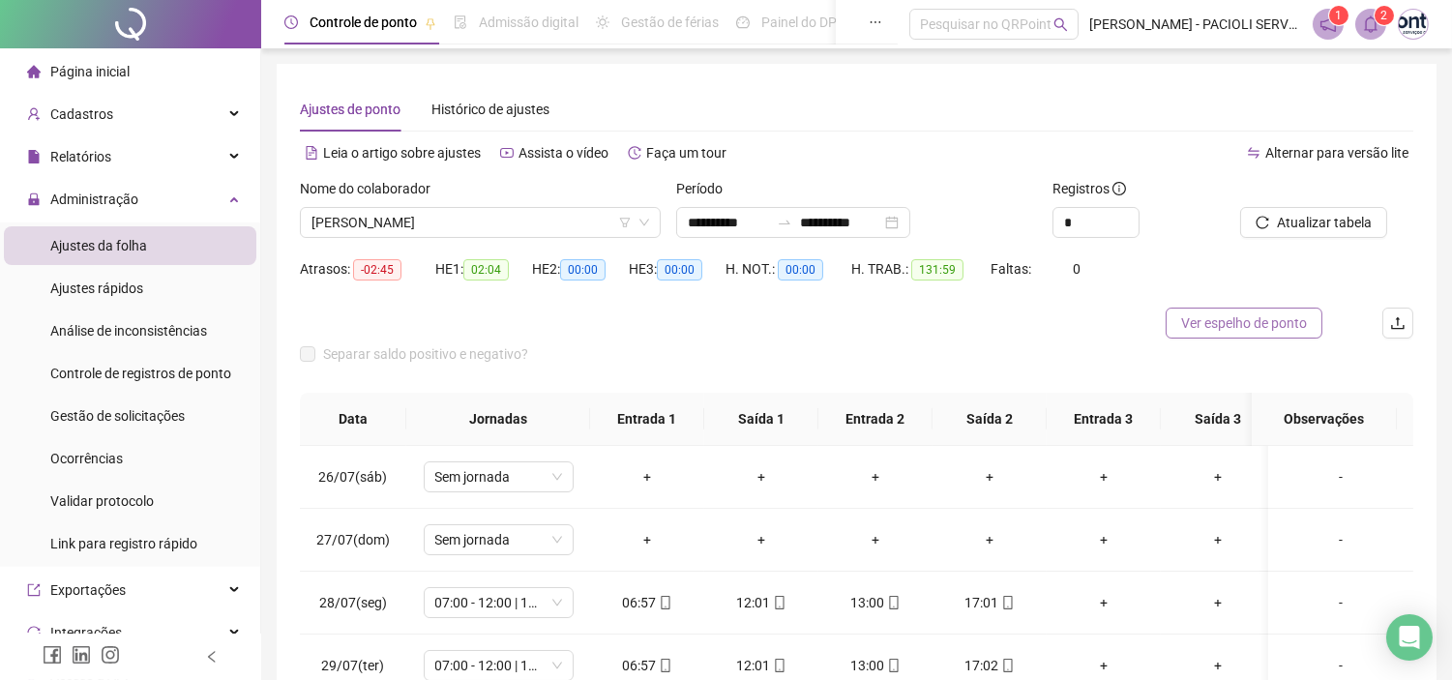
click at [1245, 331] on span "Ver espelho de ponto" at bounding box center [1244, 323] width 126 height 21
click at [524, 223] on span "[PERSON_NAME]" at bounding box center [481, 222] width 338 height 29
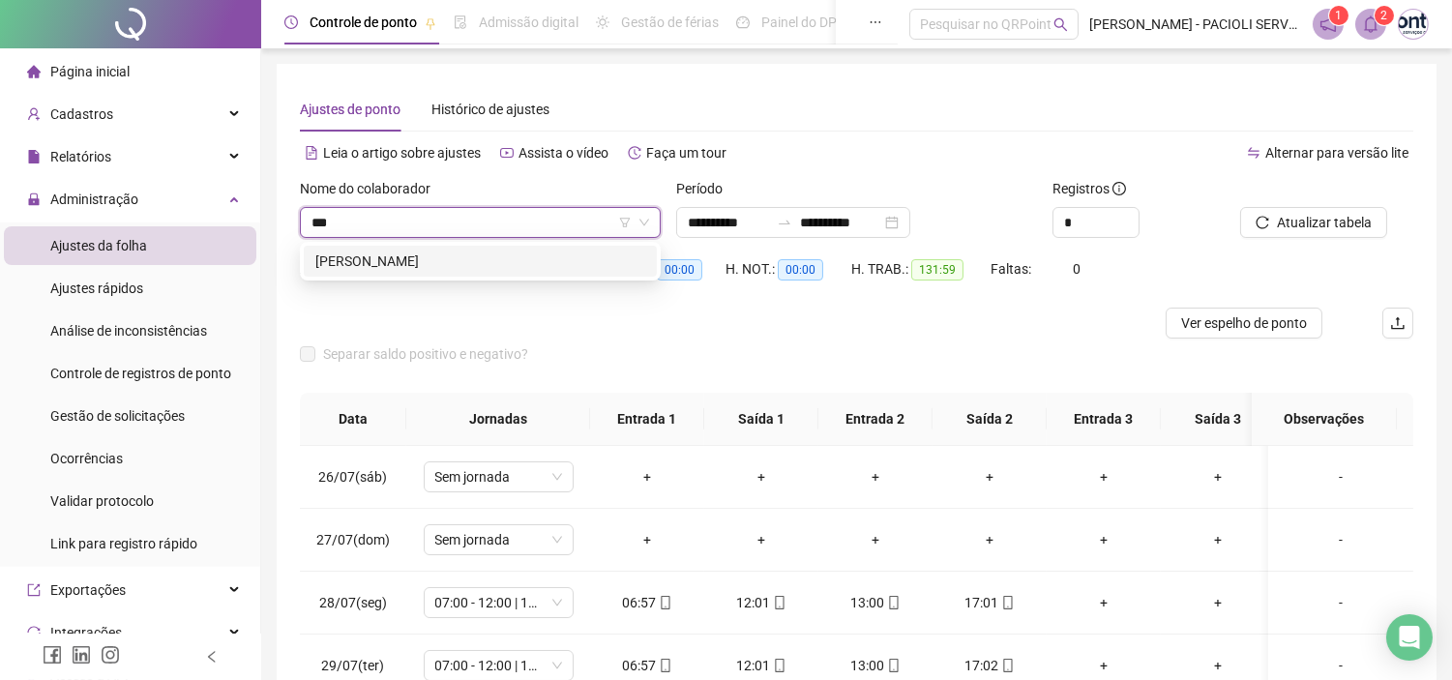
type input "****"
click at [493, 252] on div "[PERSON_NAME]" at bounding box center [480, 261] width 330 height 21
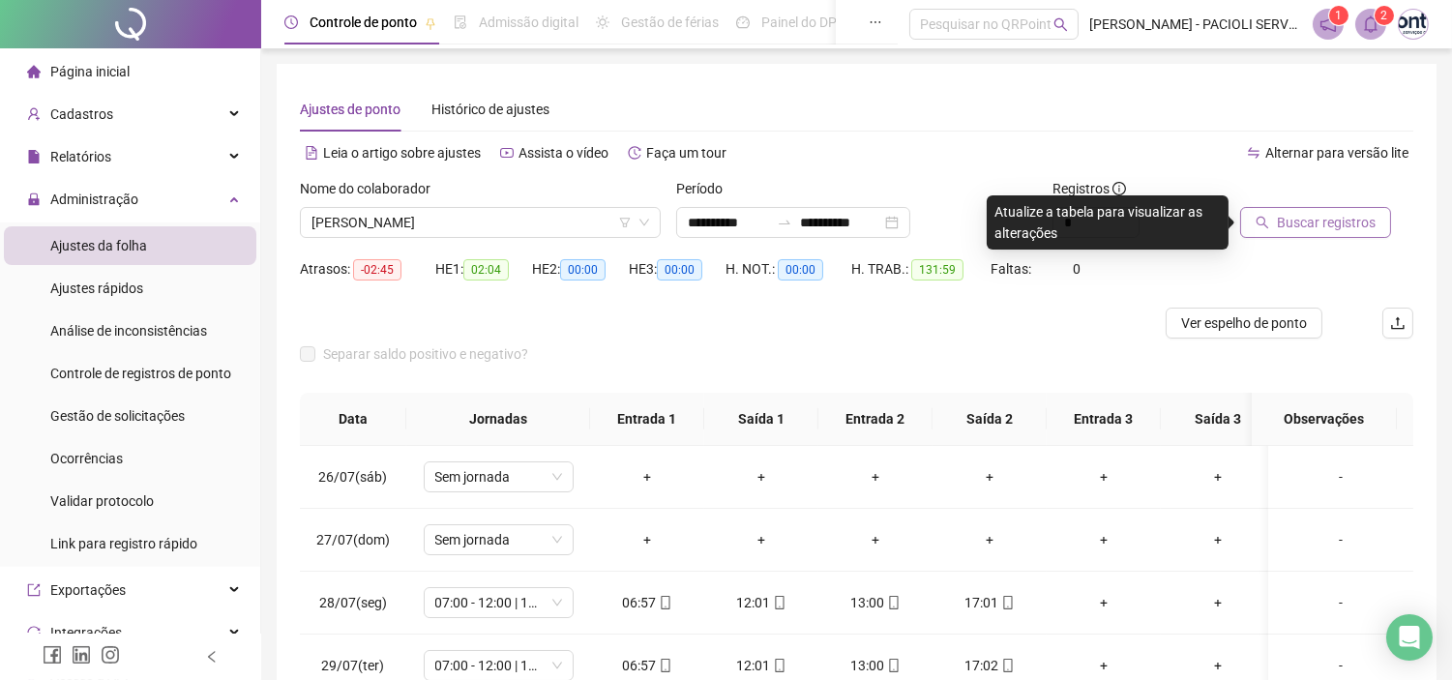
click at [1283, 232] on span "Buscar registros" at bounding box center [1326, 222] width 99 height 21
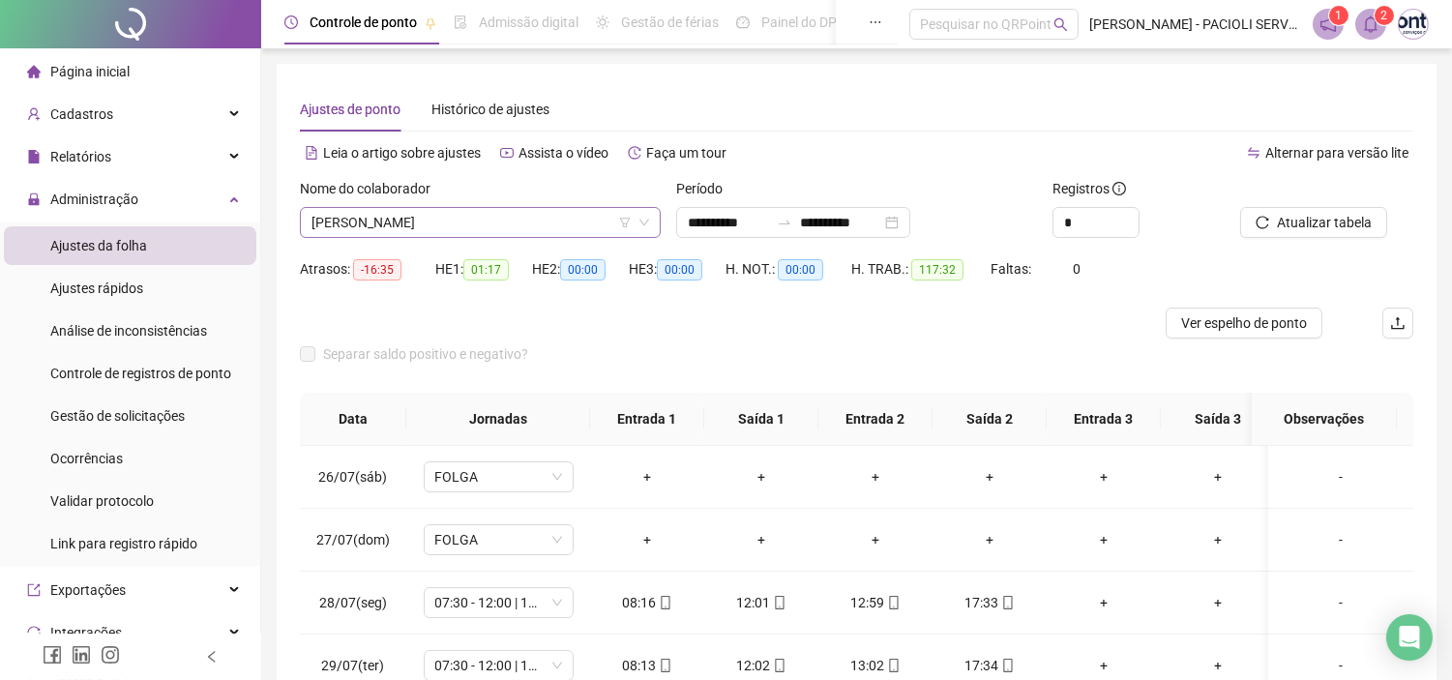
click at [533, 218] on span "[PERSON_NAME]" at bounding box center [481, 222] width 338 height 29
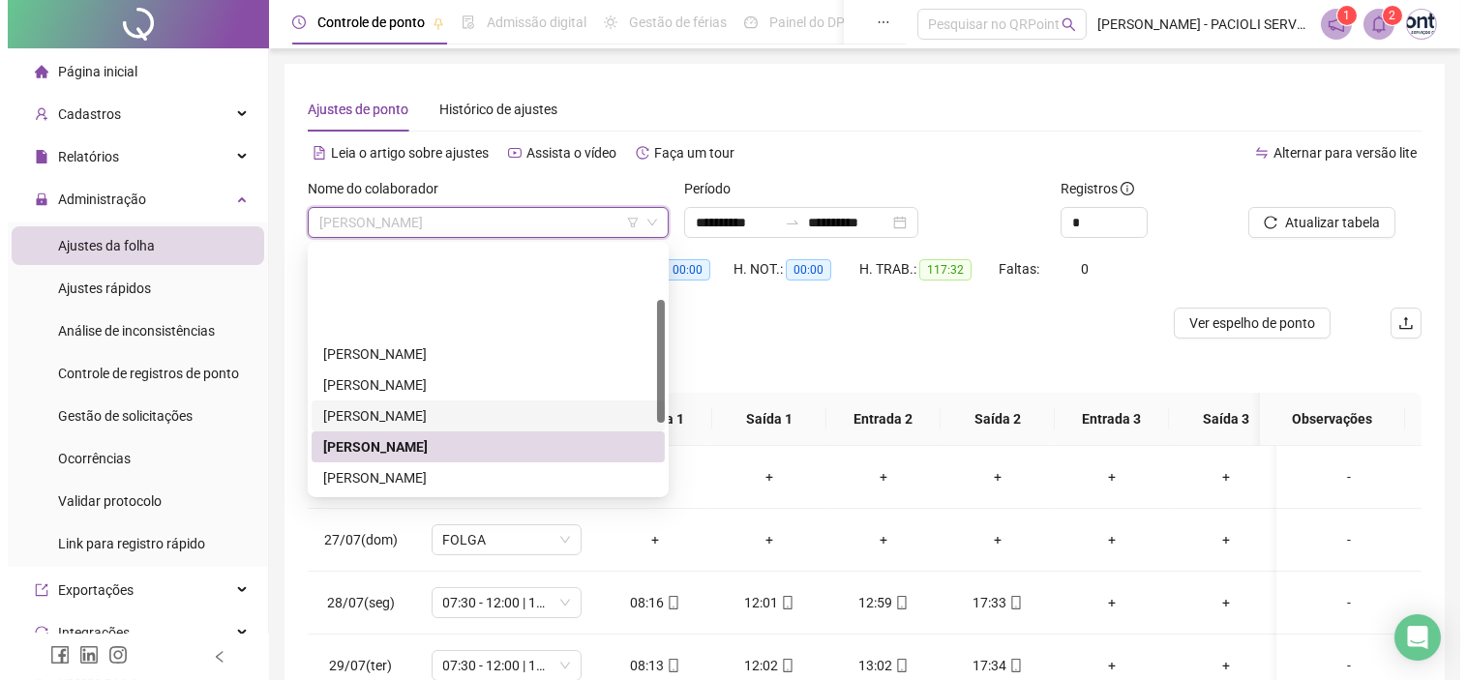
scroll to position [107, 0]
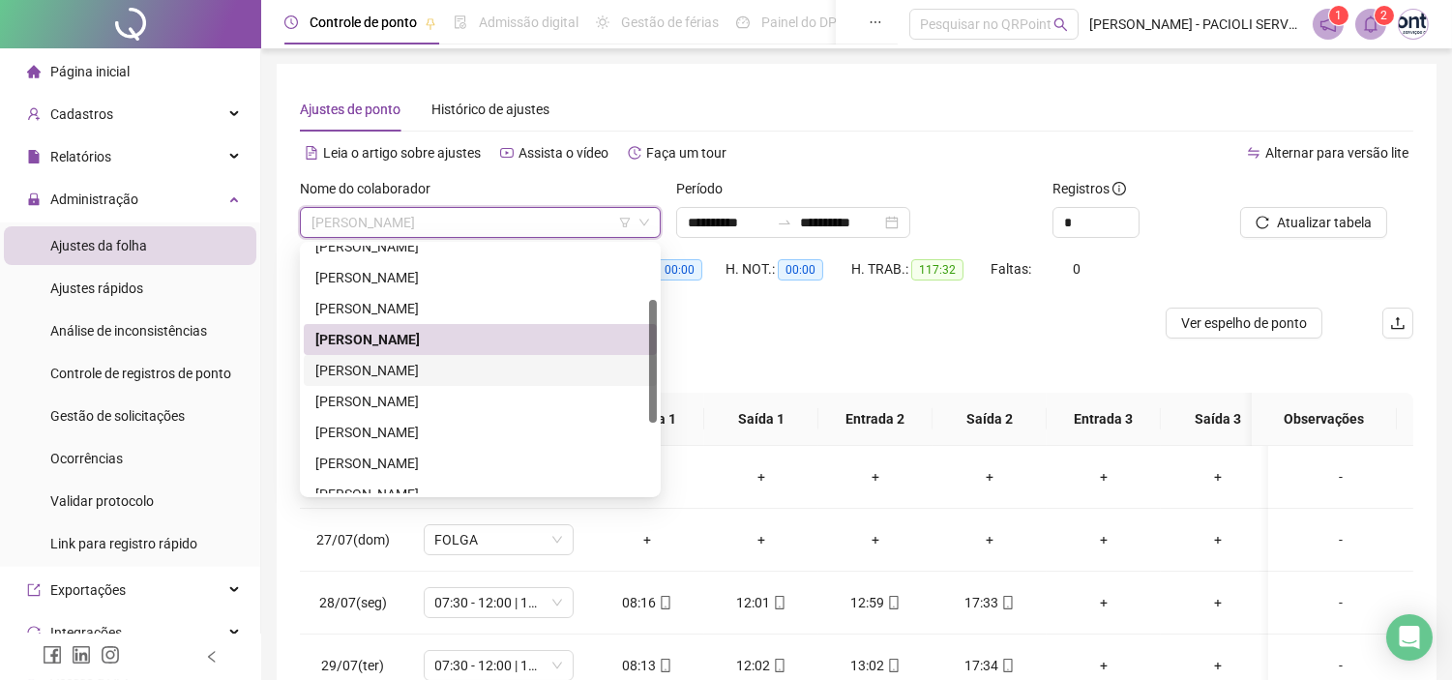
drag, startPoint x: 391, startPoint y: 369, endPoint x: 401, endPoint y: 368, distance: 9.7
click at [391, 368] on div "[PERSON_NAME]" at bounding box center [480, 370] width 330 height 21
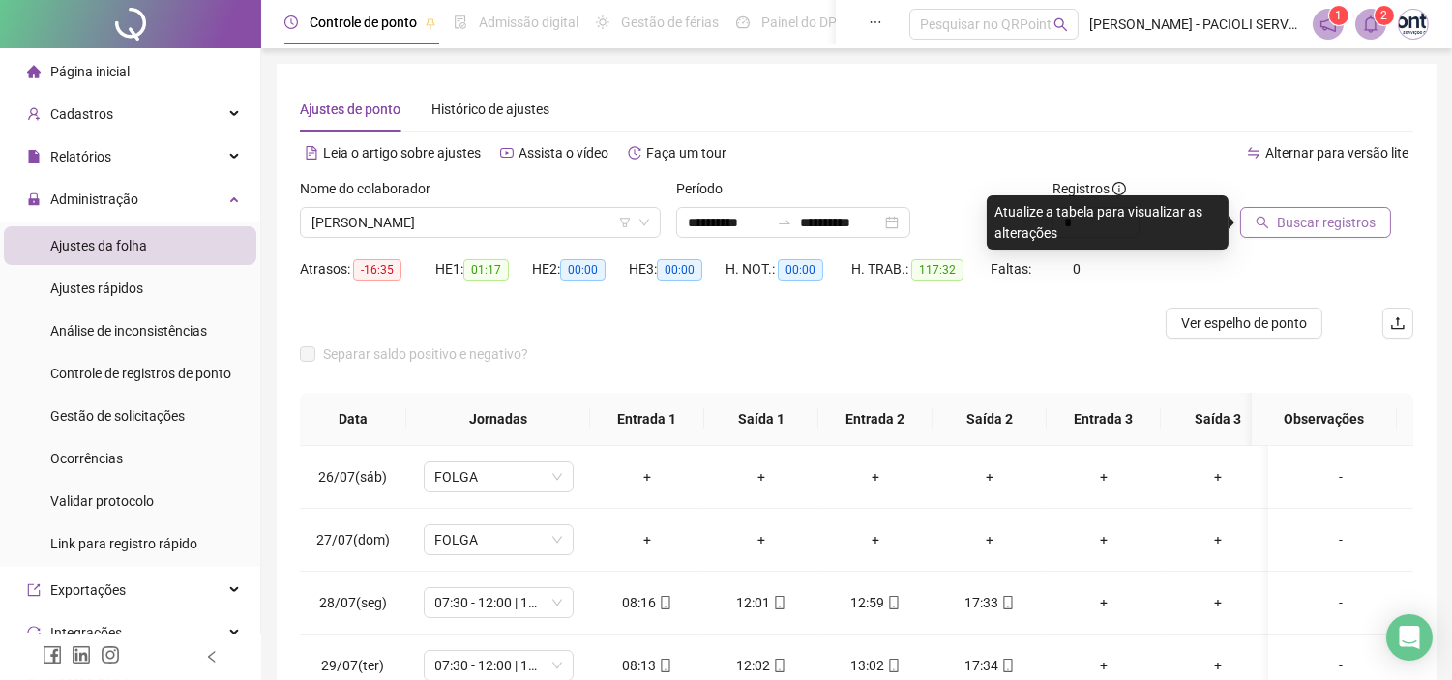
click at [1345, 210] on button "Buscar registros" at bounding box center [1315, 222] width 151 height 31
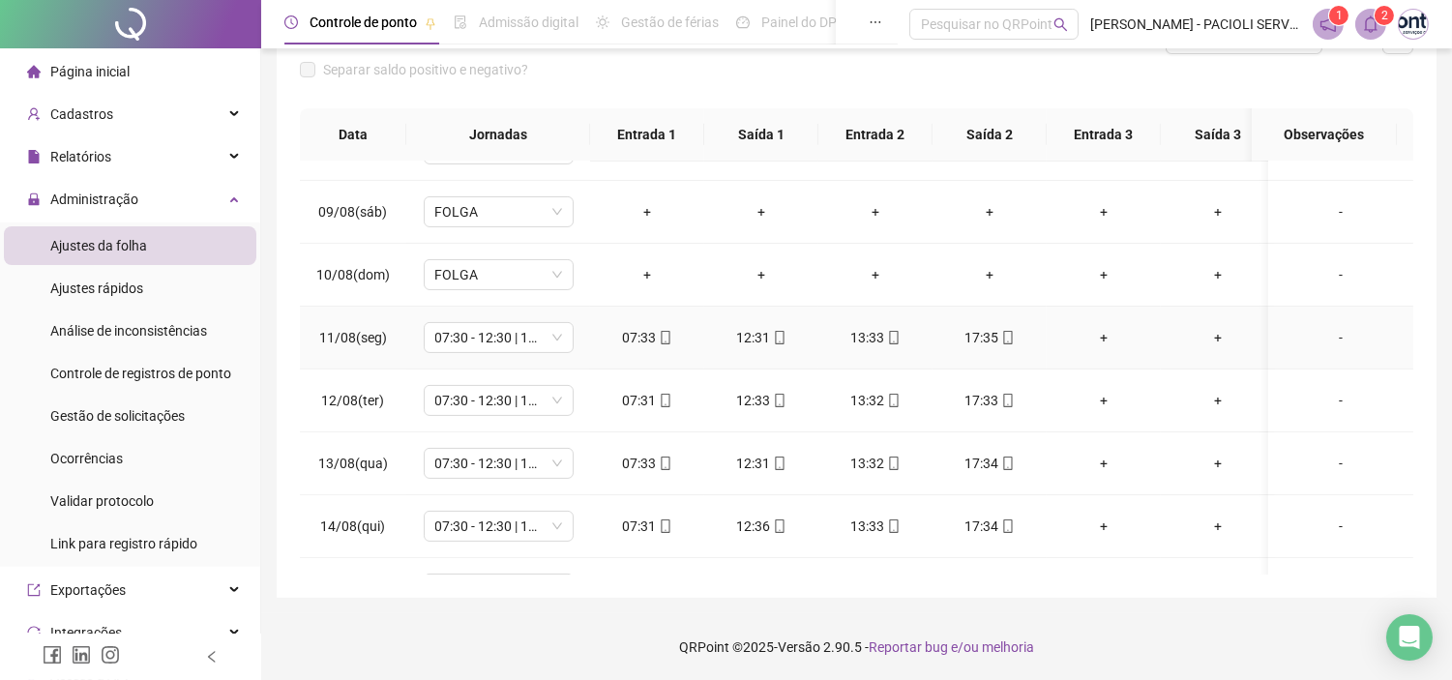
scroll to position [1051, 0]
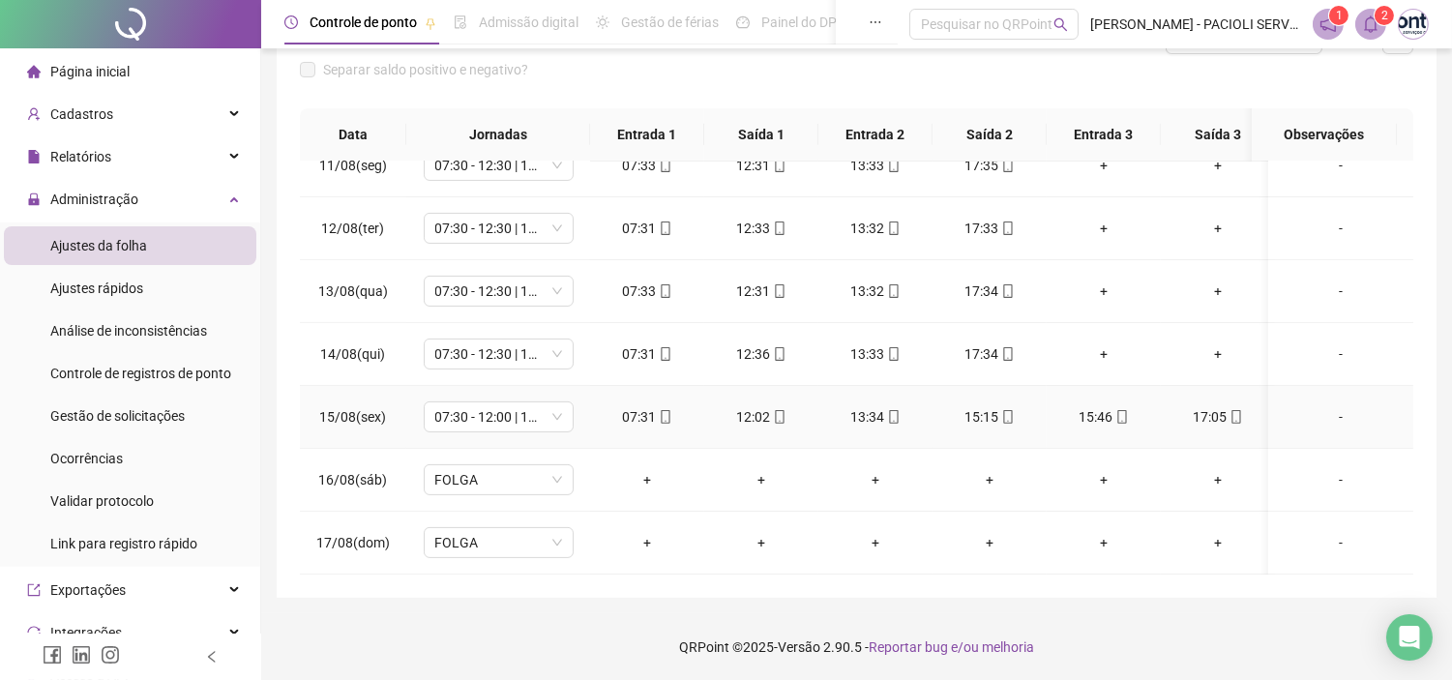
click at [1009, 410] on icon "mobile" at bounding box center [1008, 417] width 14 height 14
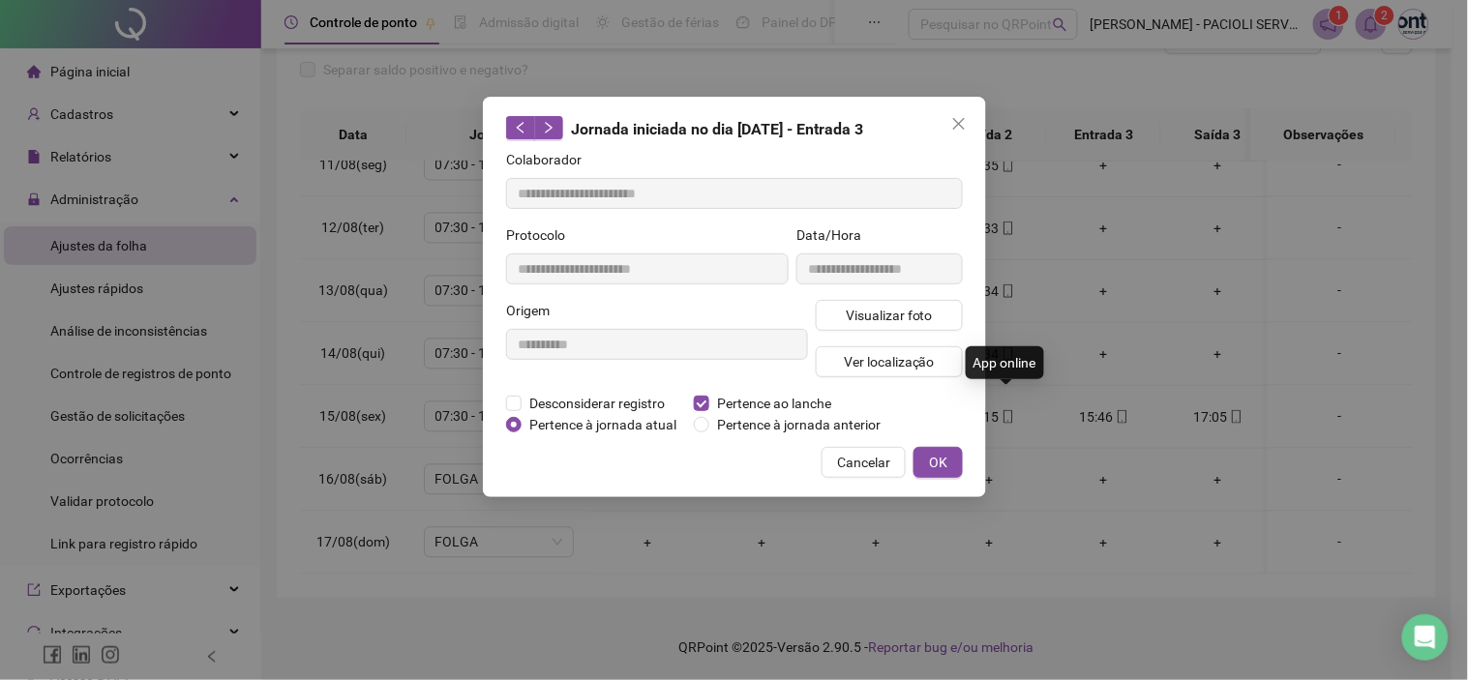
type input "**********"
click at [759, 402] on span "Pertence ao lanche" at bounding box center [774, 403] width 130 height 21
drag, startPoint x: 939, startPoint y: 465, endPoint x: 955, endPoint y: 463, distance: 16.7
click at [942, 465] on span "OK" at bounding box center [938, 462] width 18 height 21
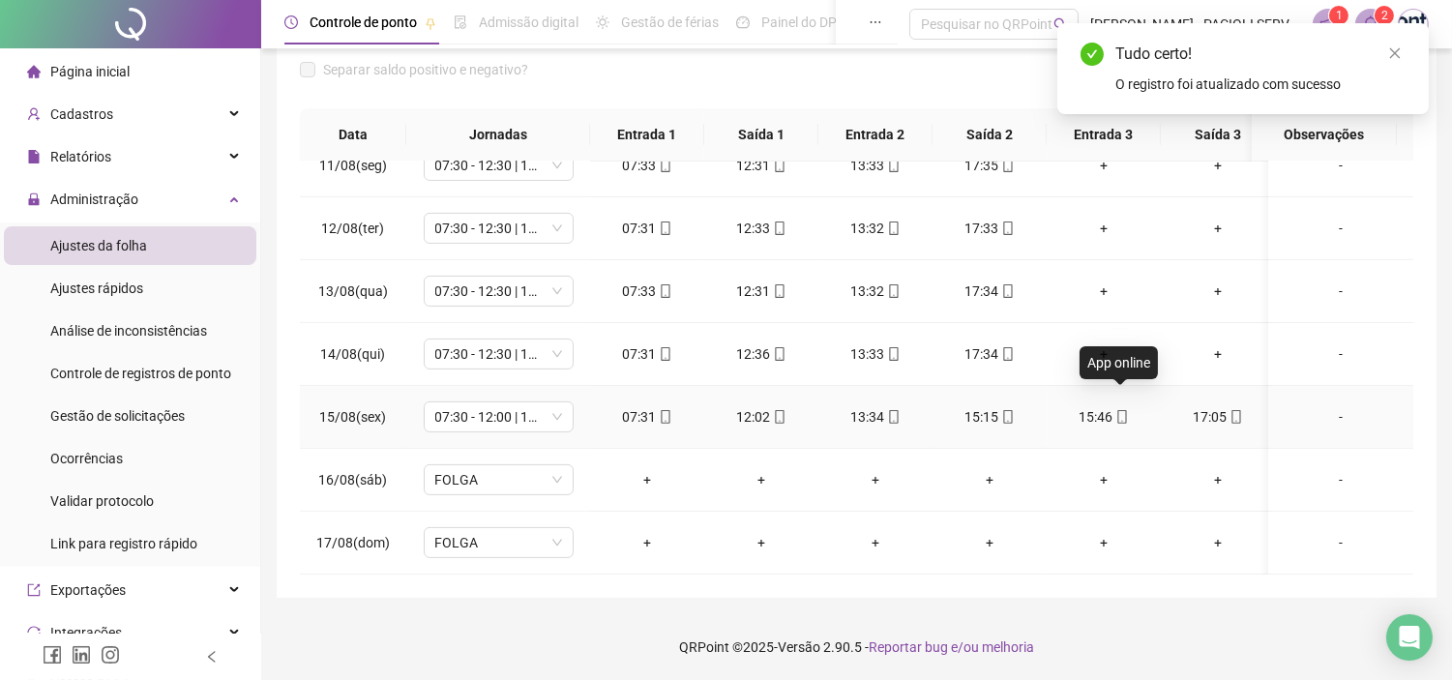
click at [1118, 410] on icon "mobile" at bounding box center [1123, 417] width 14 height 14
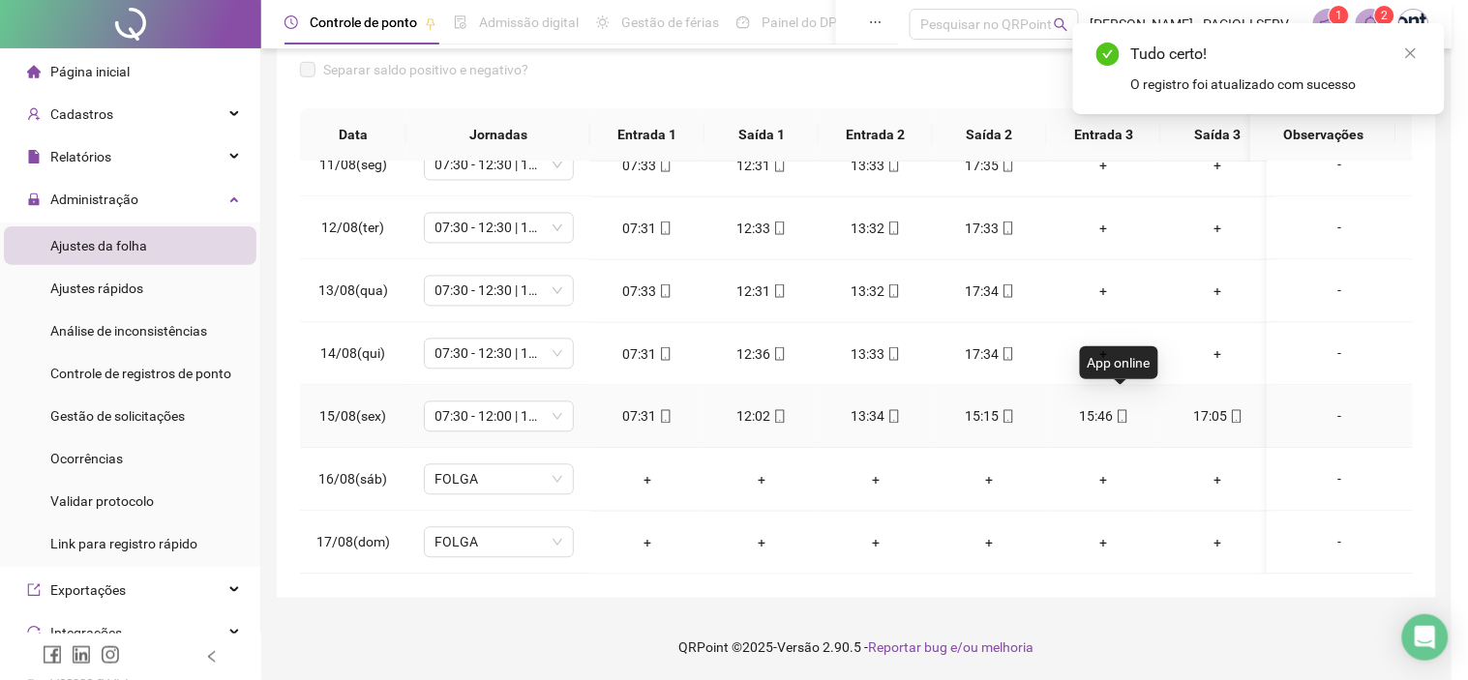
type input "**********"
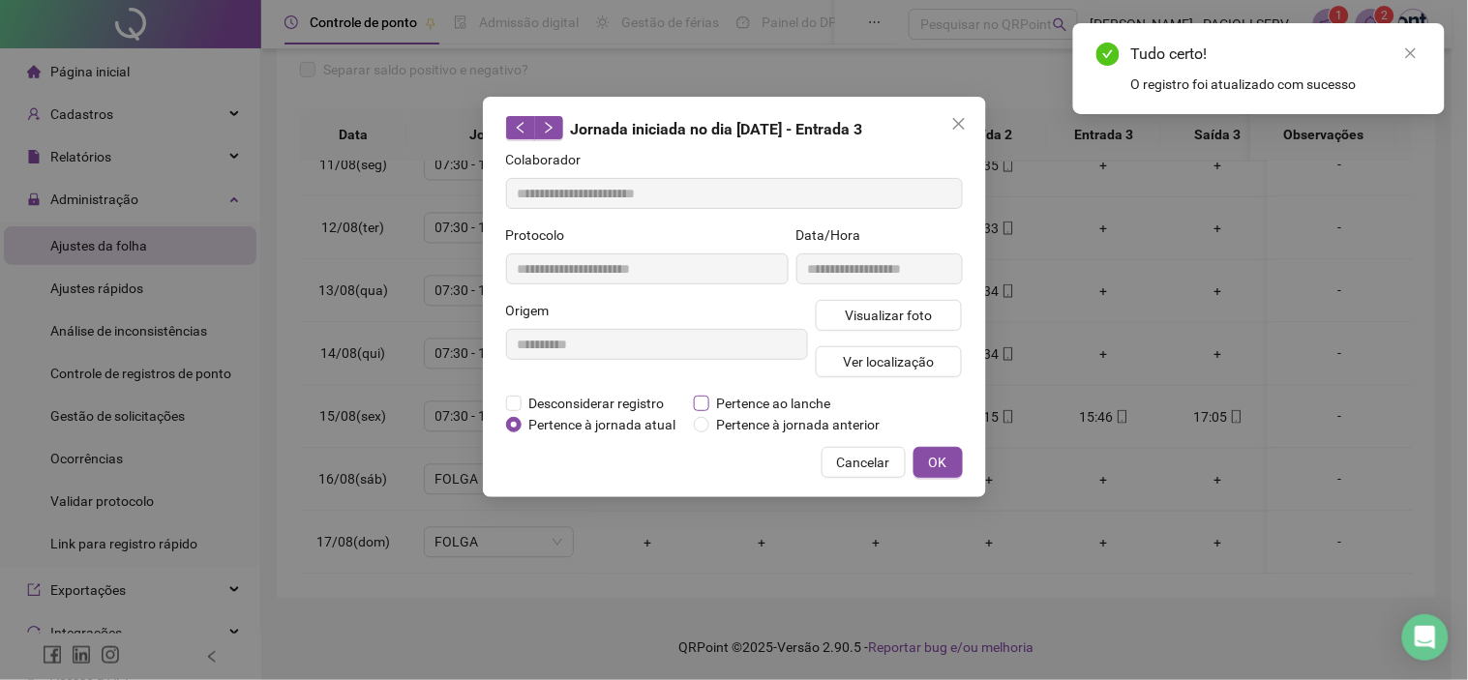
click at [809, 403] on span "Pertence ao lanche" at bounding box center [774, 403] width 130 height 21
click at [941, 455] on span "OK" at bounding box center [938, 462] width 18 height 21
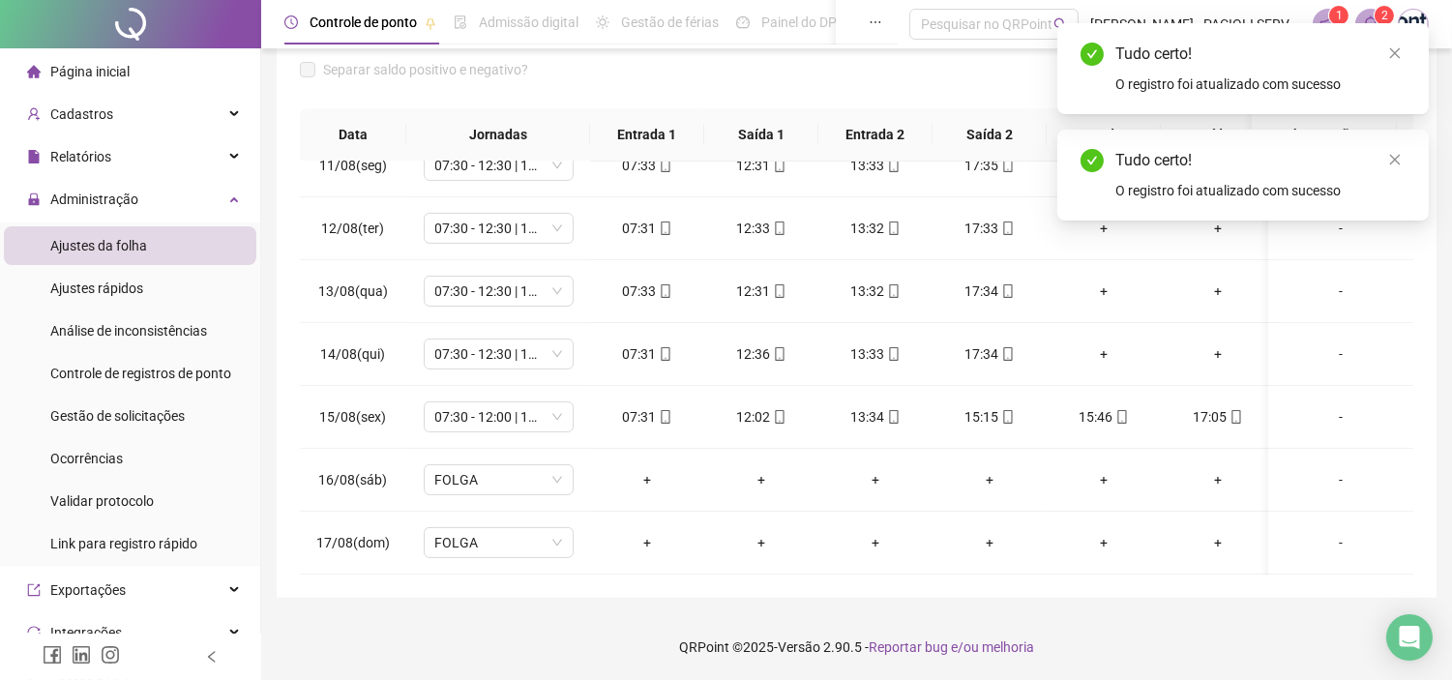
click at [1407, 51] on div "Tudo certo! O registro foi atualizado com sucesso" at bounding box center [1244, 68] width 372 height 91
click at [1400, 55] on icon "close" at bounding box center [1396, 53] width 14 height 14
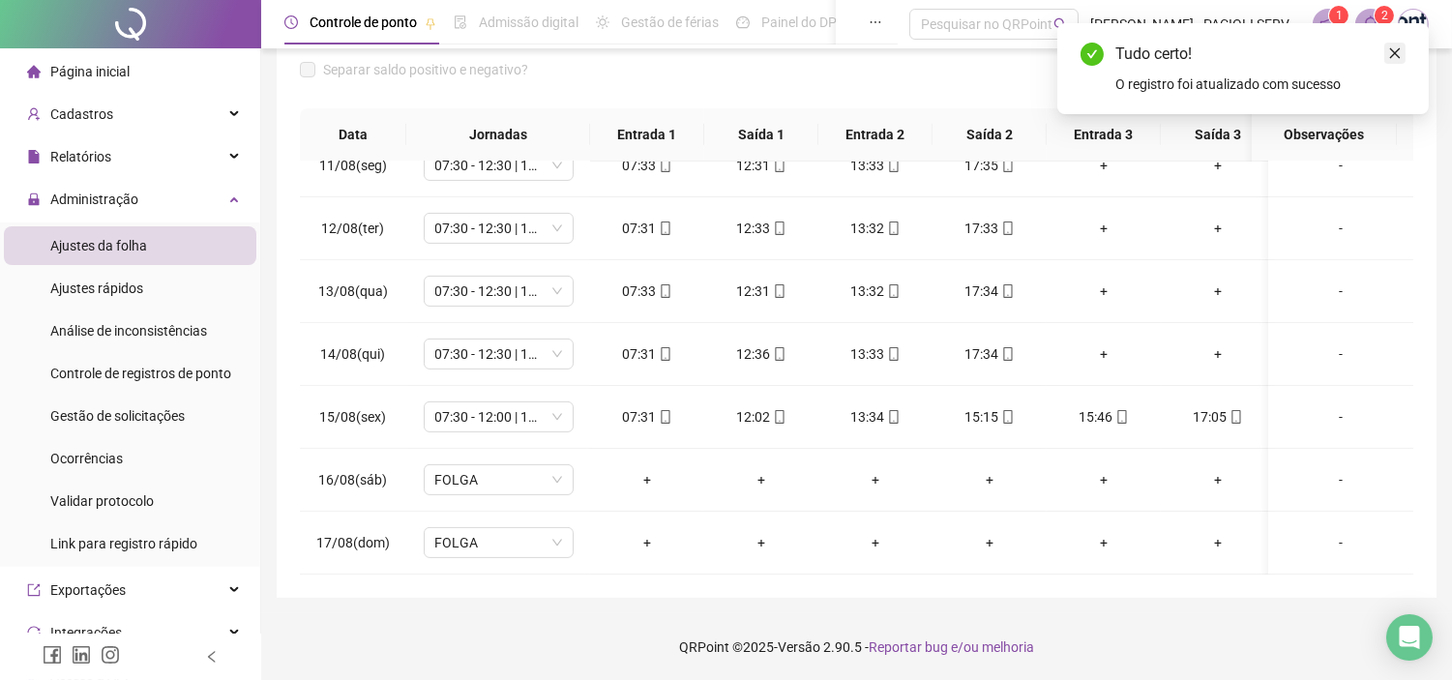
click at [1393, 54] on icon "close" at bounding box center [1395, 53] width 11 height 11
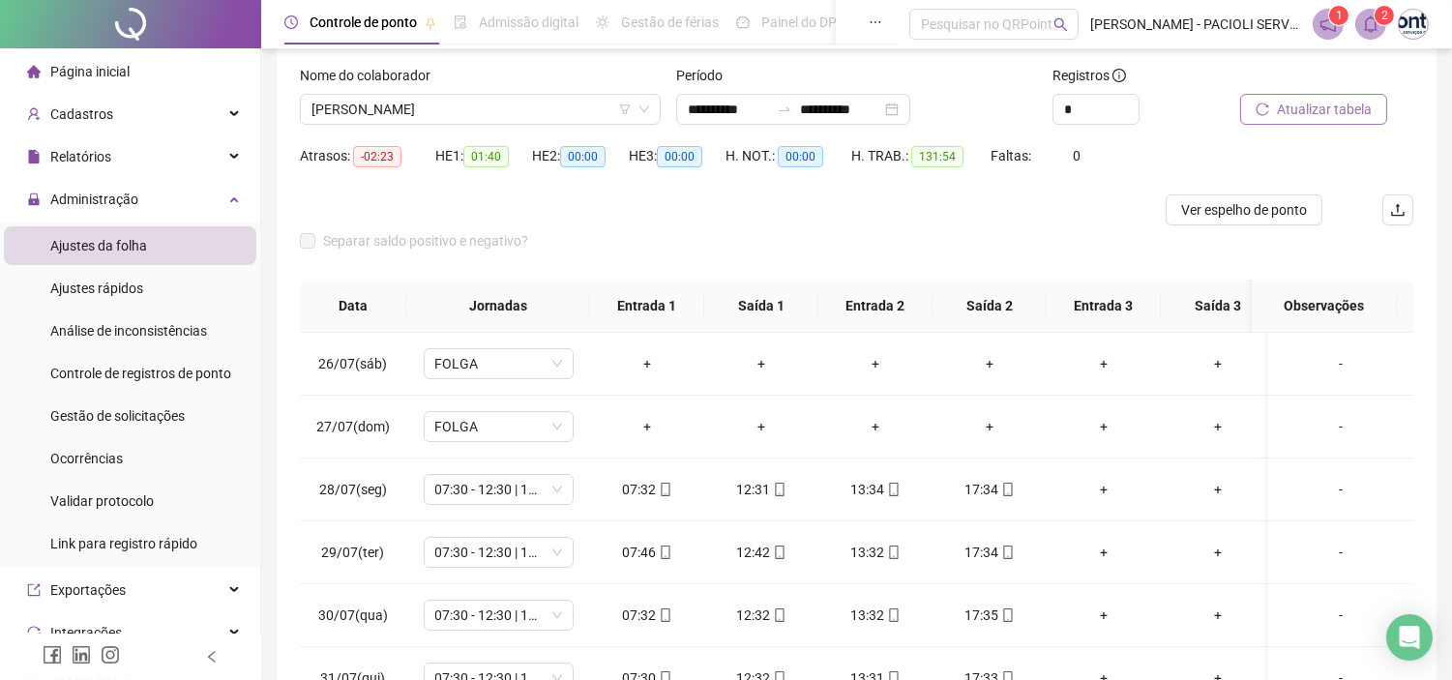
scroll to position [0, 0]
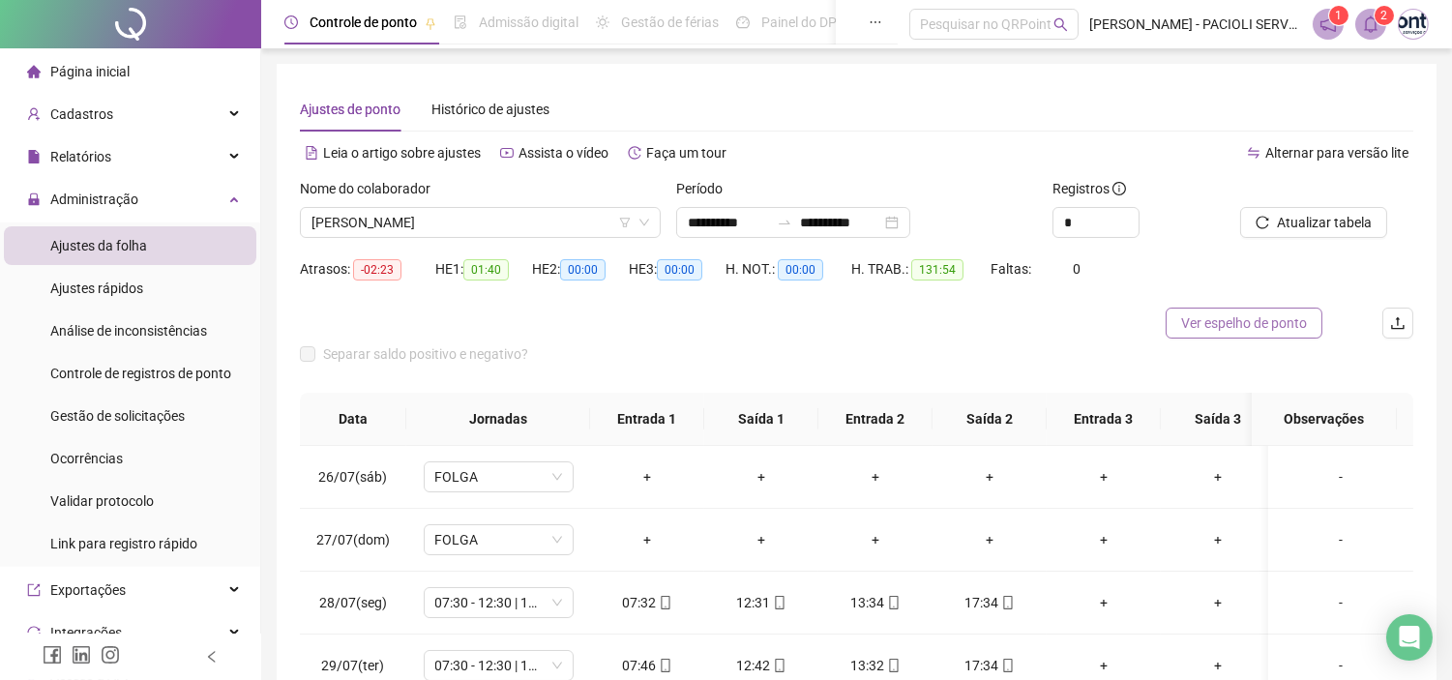
click at [1241, 319] on span "Ver espelho de ponto" at bounding box center [1244, 323] width 126 height 21
click at [442, 214] on span "[PERSON_NAME]" at bounding box center [481, 222] width 338 height 29
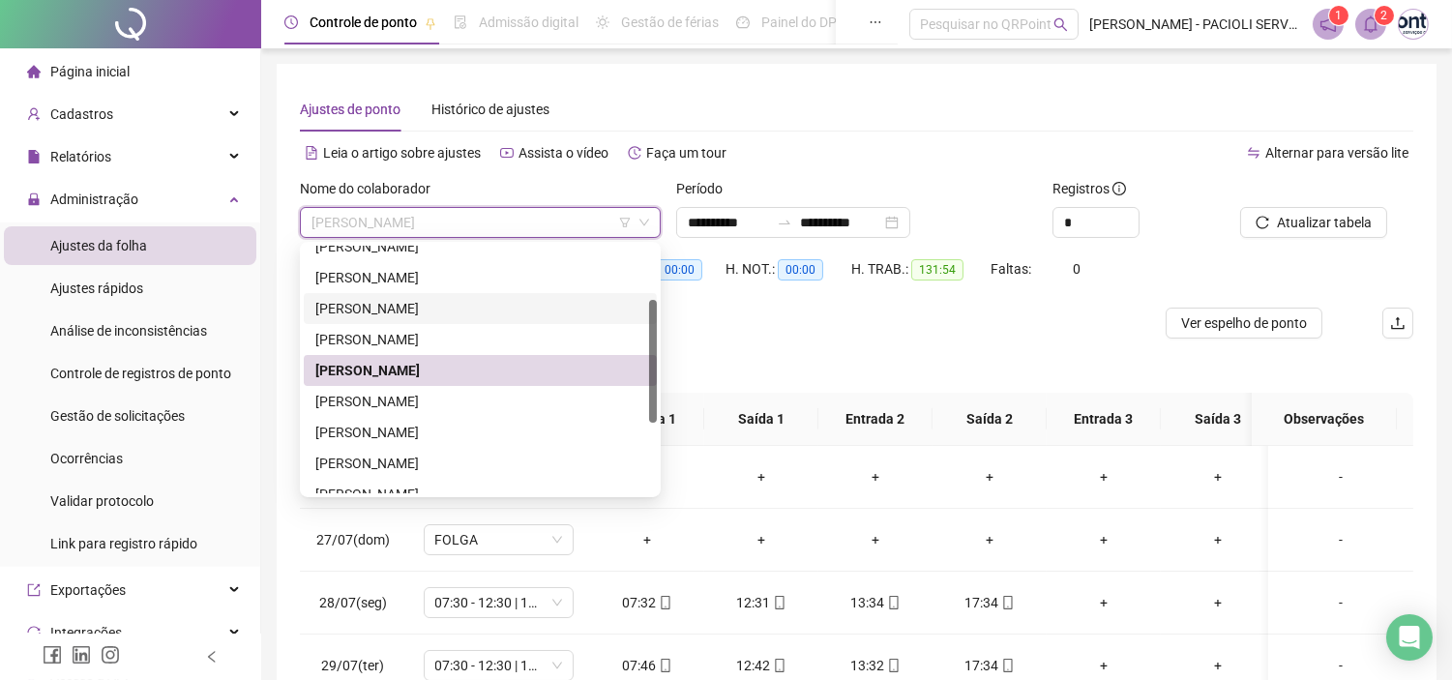
scroll to position [247, 0]
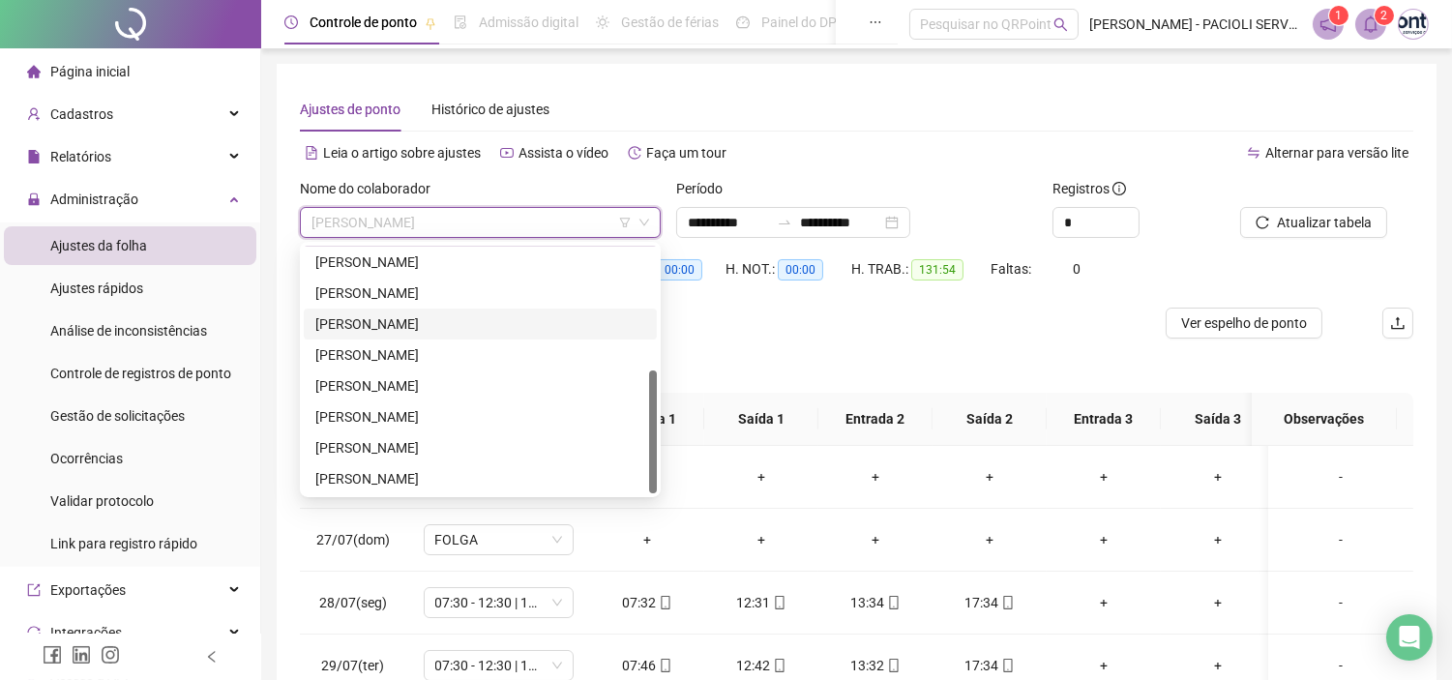
click at [391, 296] on div "[PERSON_NAME]" at bounding box center [480, 293] width 330 height 21
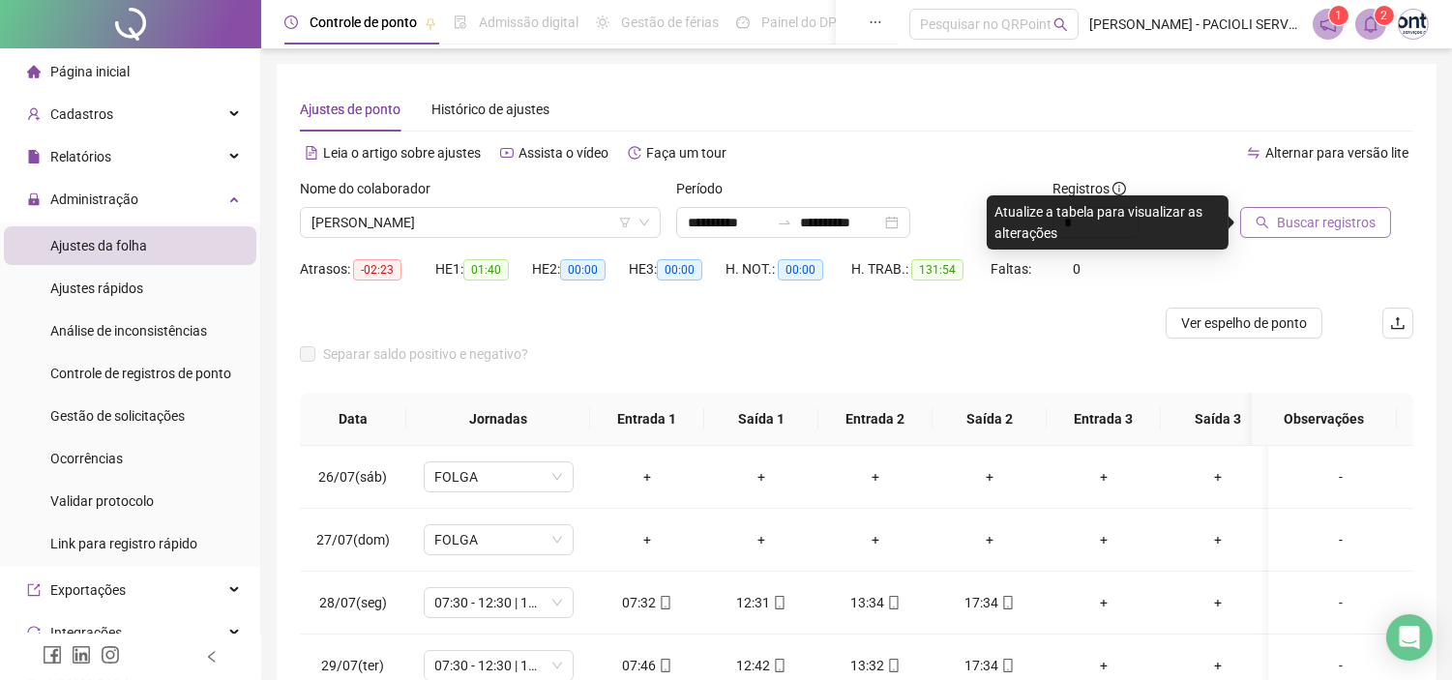
click at [1341, 223] on span "Buscar registros" at bounding box center [1326, 222] width 99 height 21
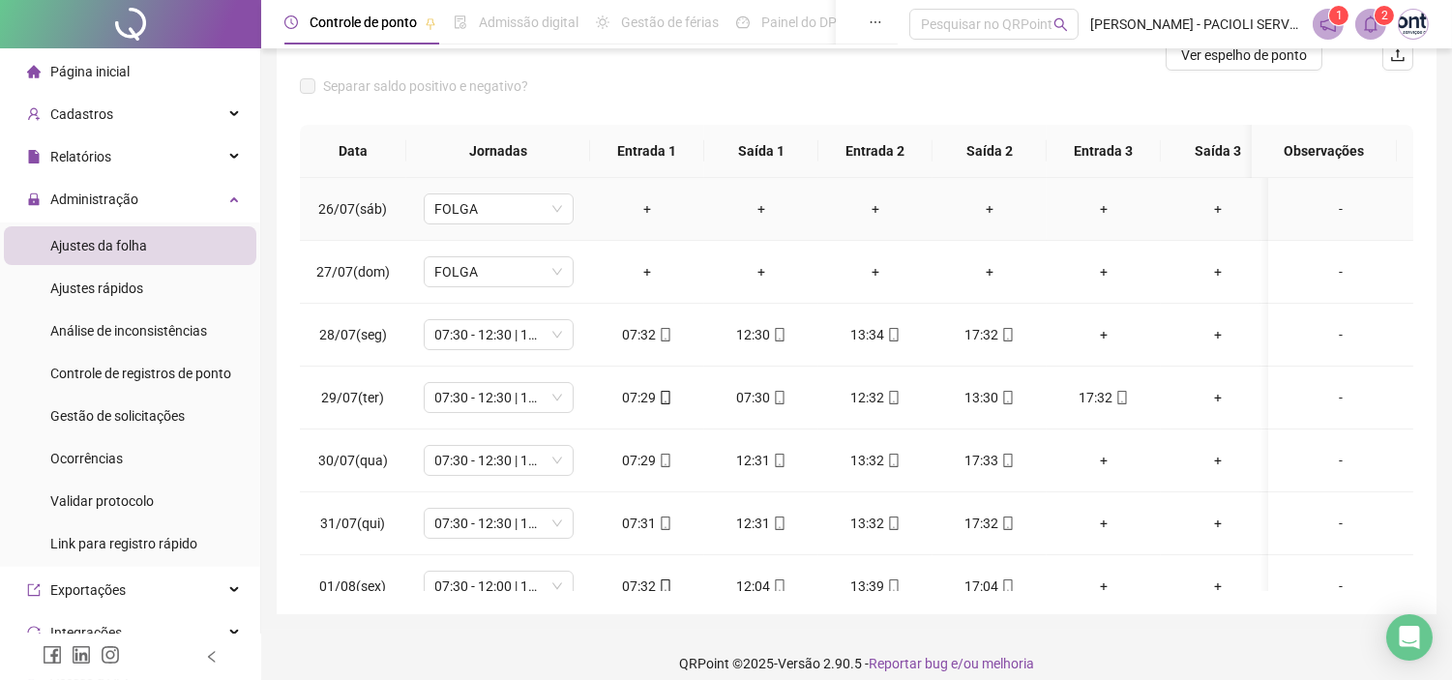
scroll to position [284, 0]
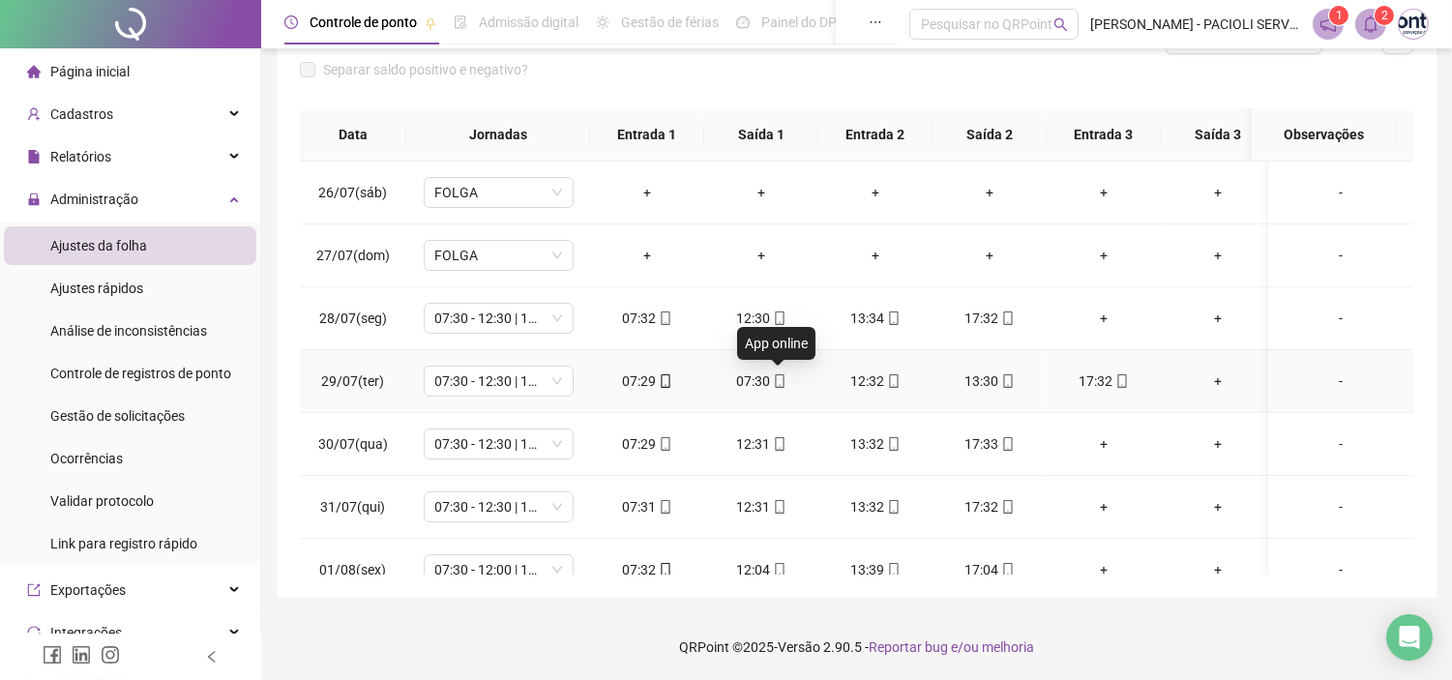
click at [777, 379] on icon "mobile" at bounding box center [780, 381] width 14 height 14
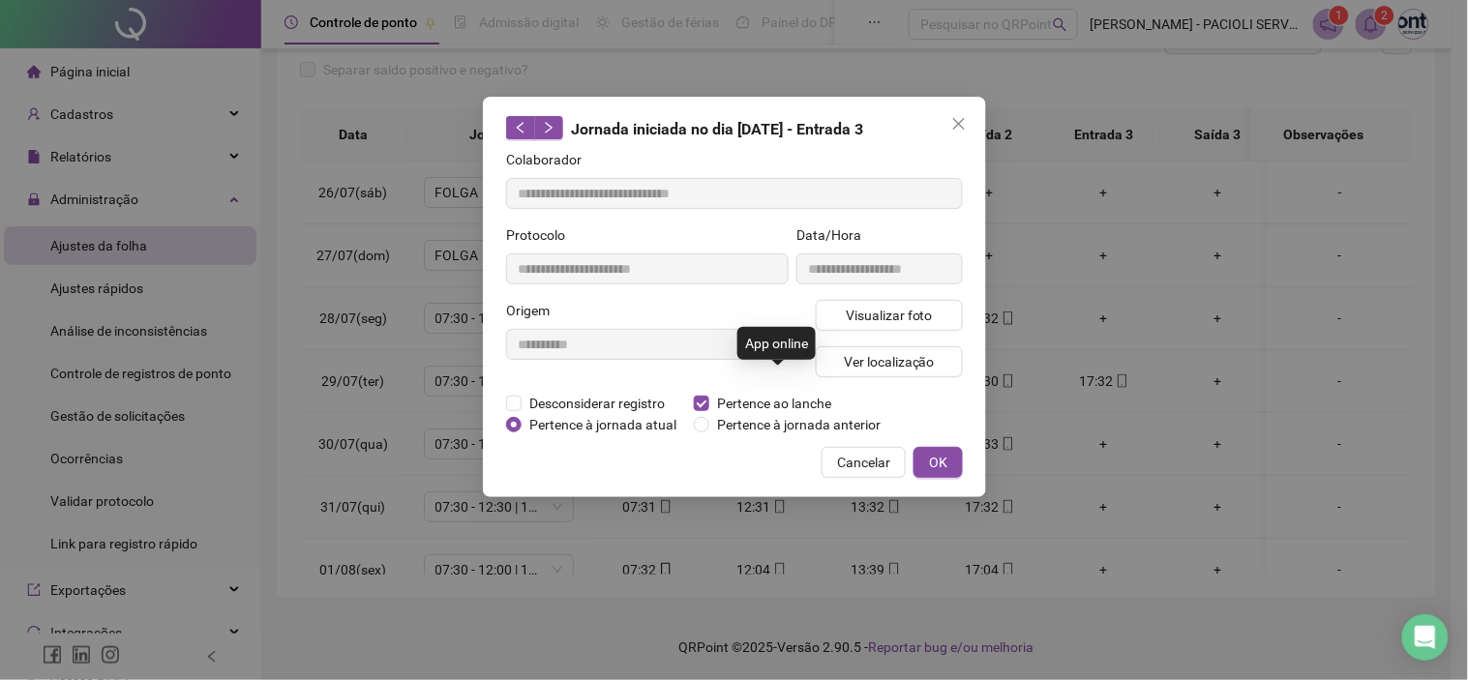
type input "**********"
click at [600, 403] on span "Desconsiderar registro" at bounding box center [597, 403] width 151 height 21
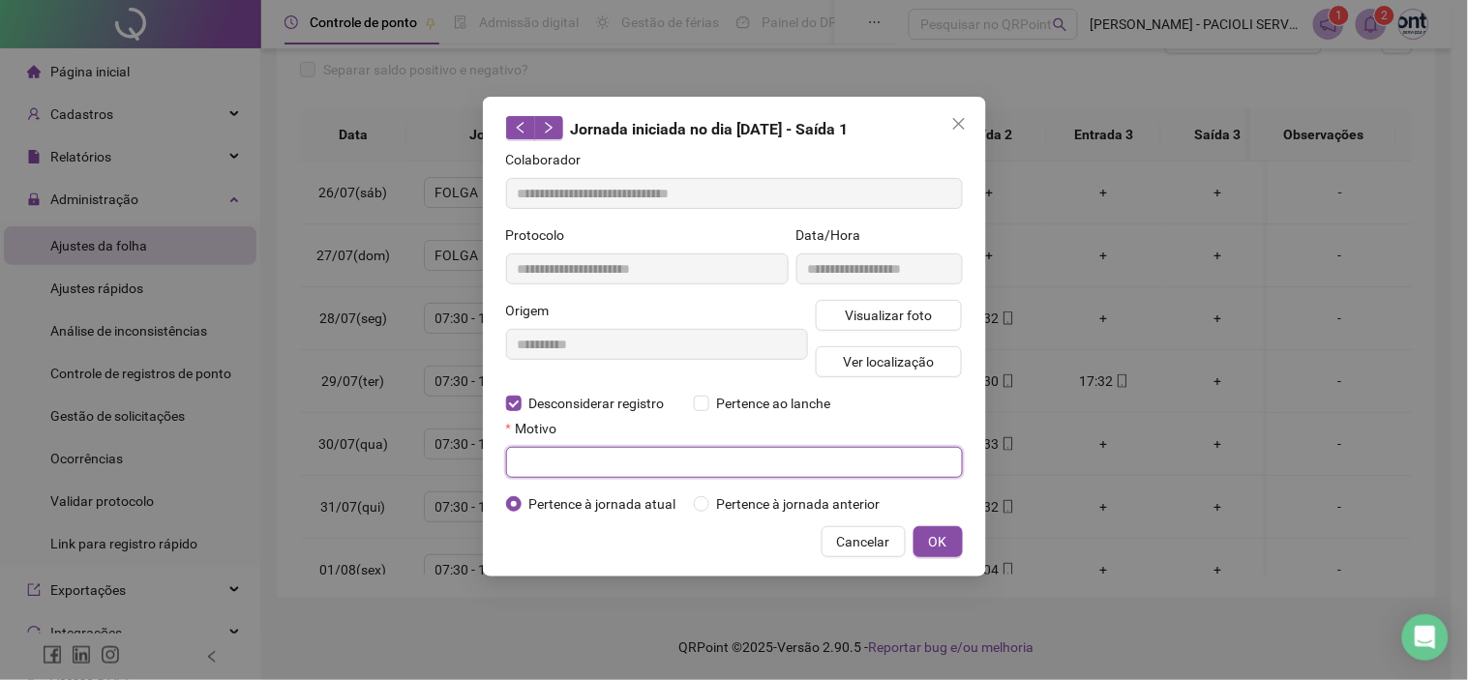
click at [579, 457] on input "text" at bounding box center [734, 462] width 457 height 31
type input "*********"
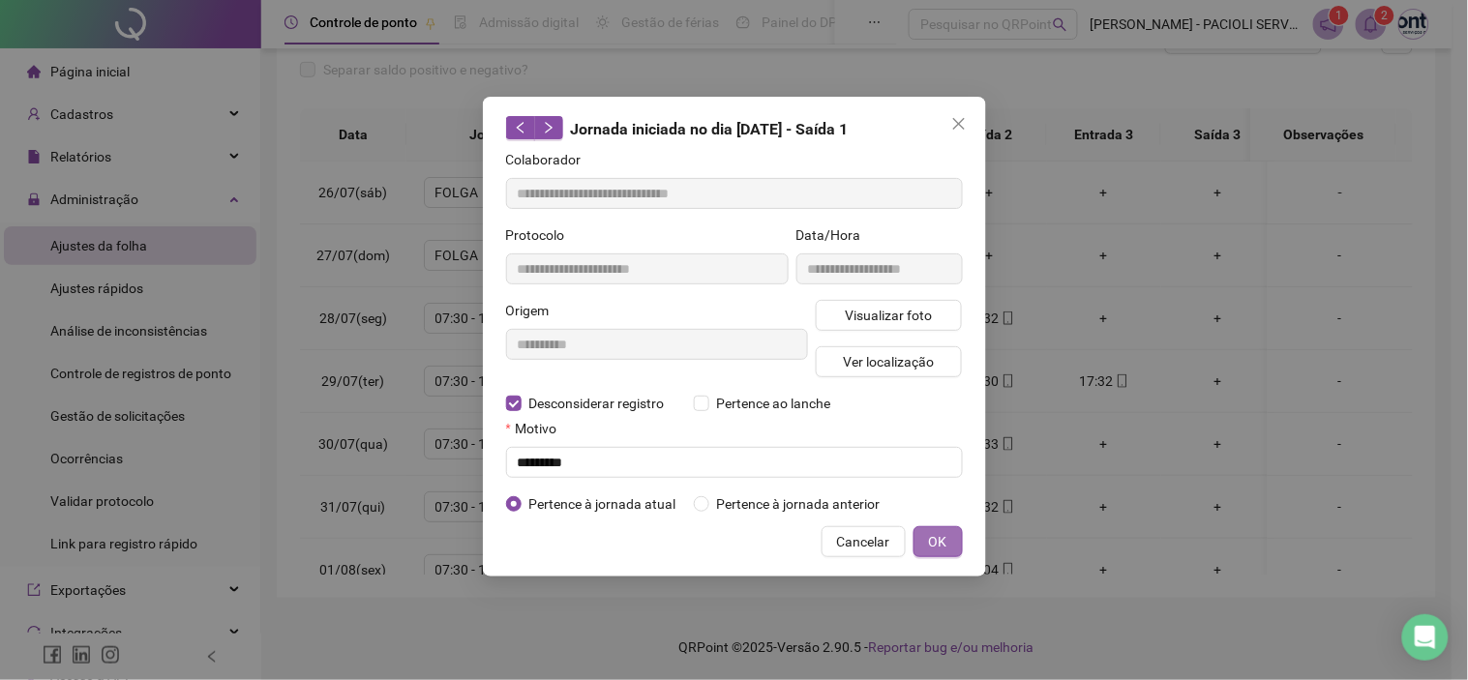
click at [935, 542] on span "OK" at bounding box center [938, 541] width 18 height 21
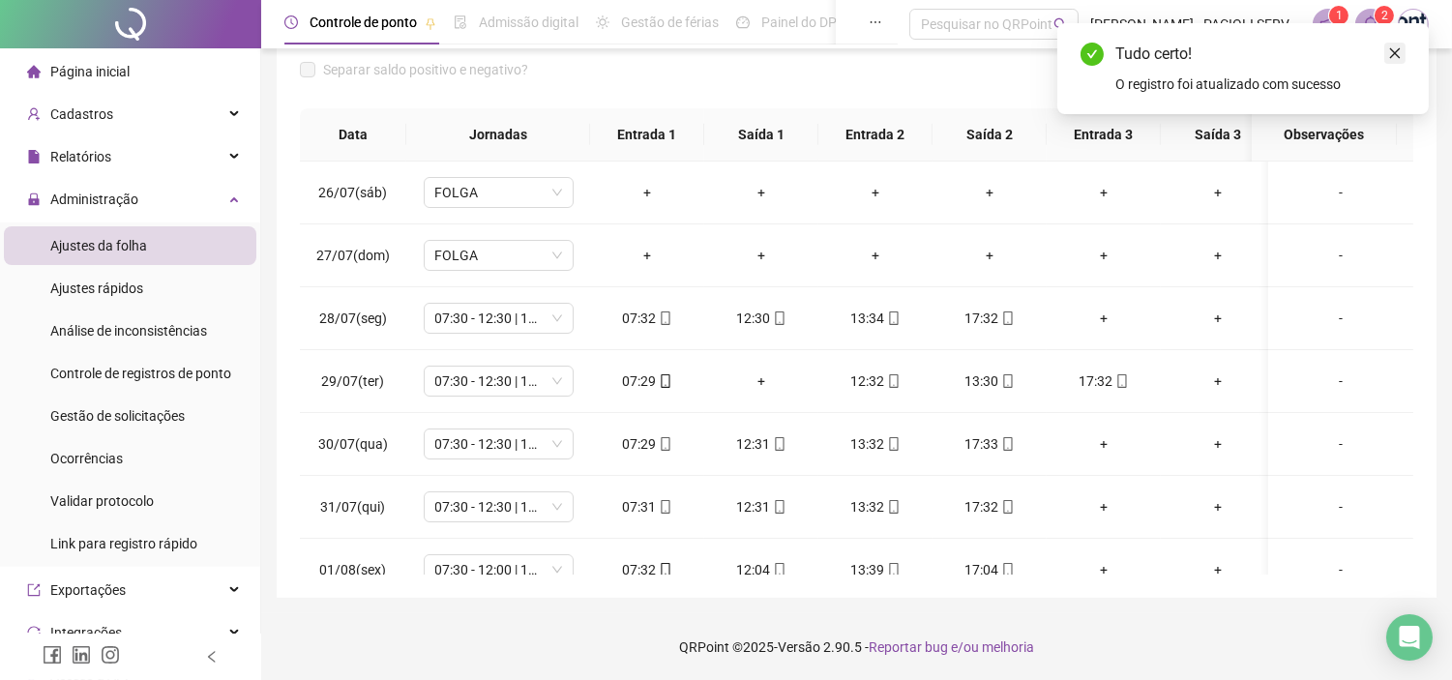
click at [1400, 60] on link "Close" at bounding box center [1395, 53] width 21 height 21
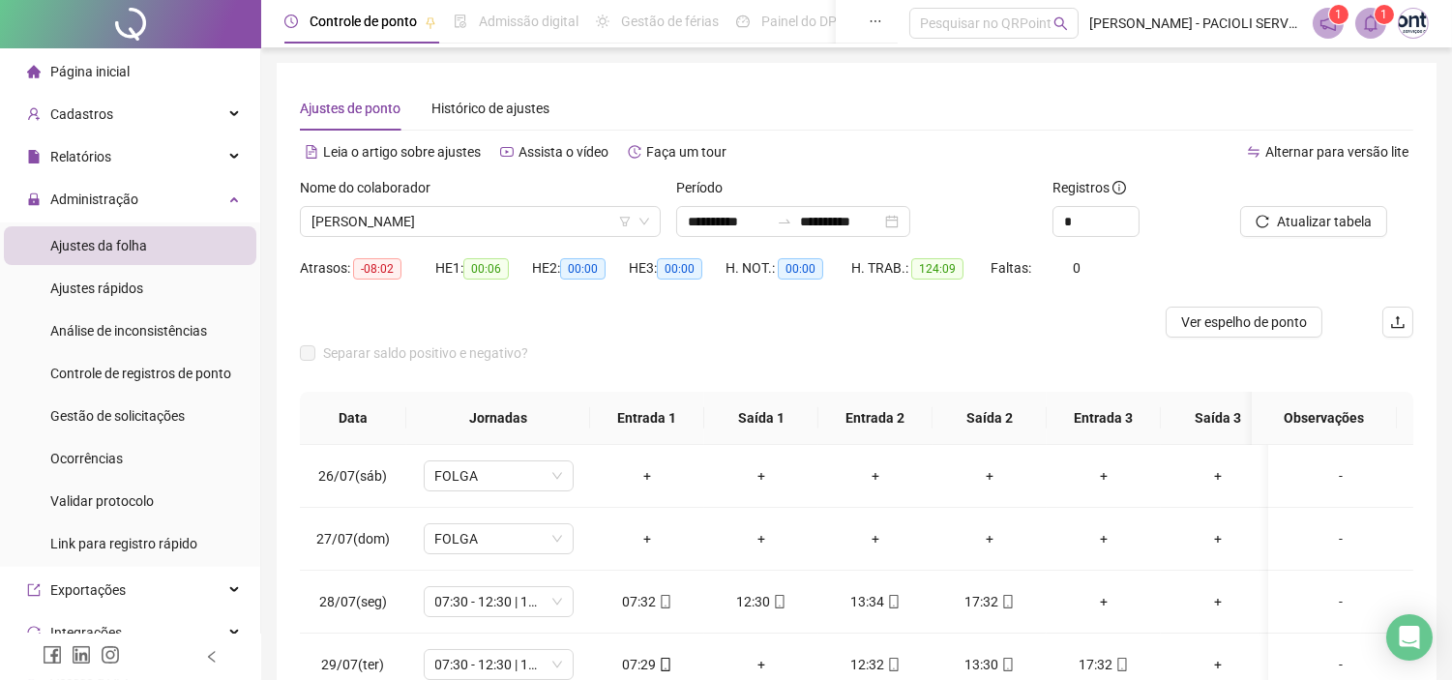
scroll to position [0, 0]
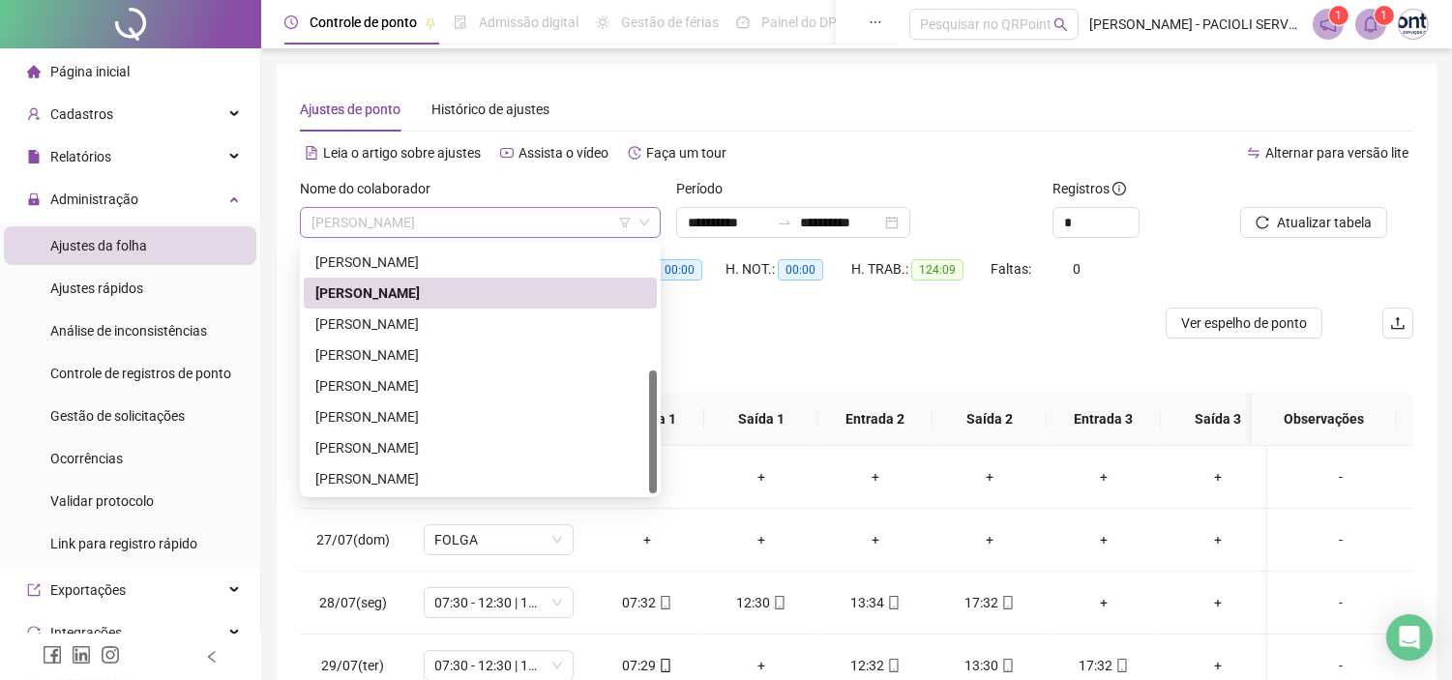
click at [528, 223] on span "[PERSON_NAME]" at bounding box center [481, 222] width 338 height 29
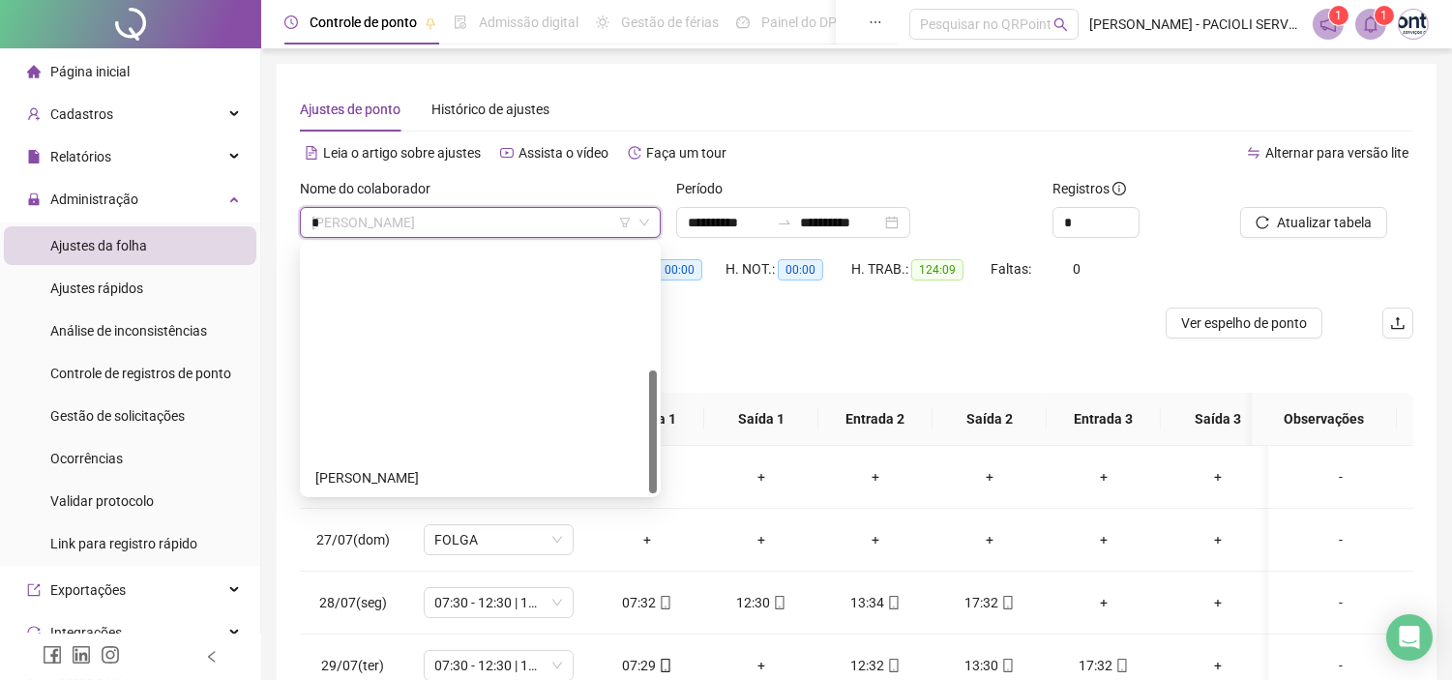
type input "**"
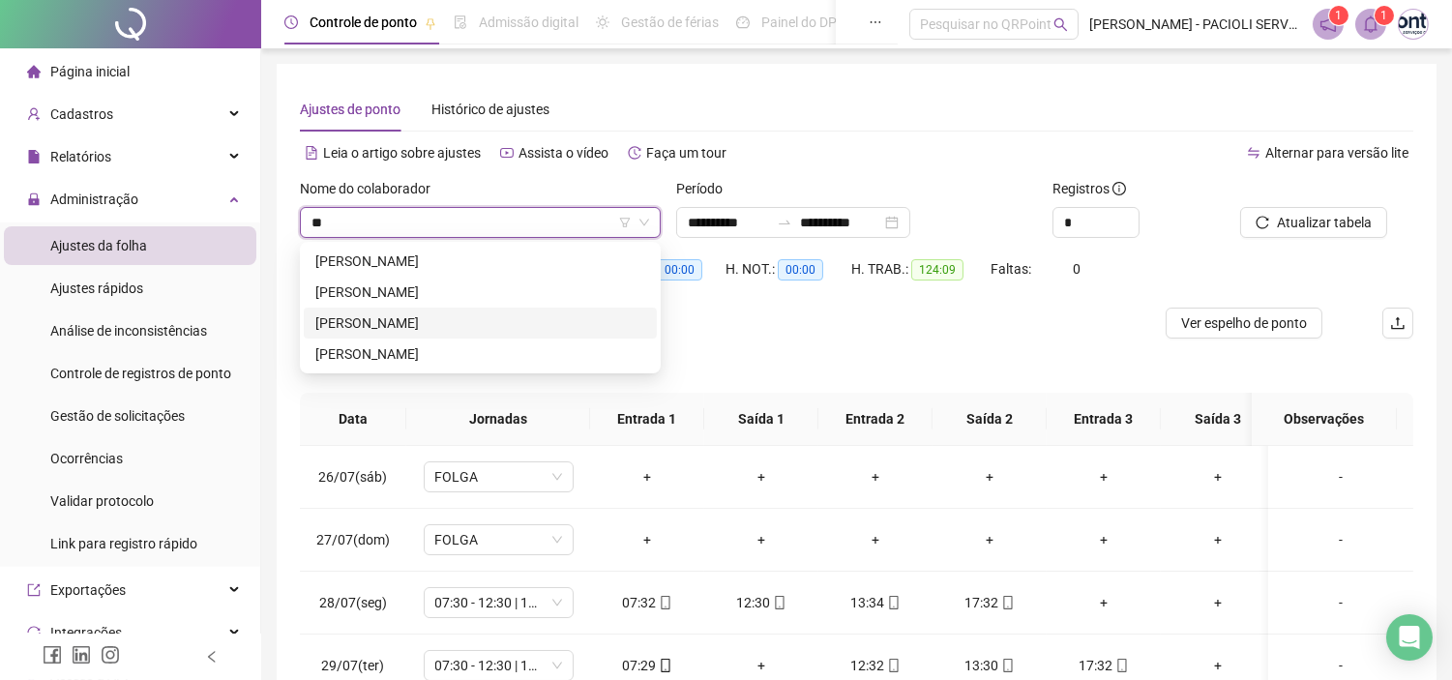
click at [422, 316] on div "[PERSON_NAME]" at bounding box center [480, 323] width 330 height 21
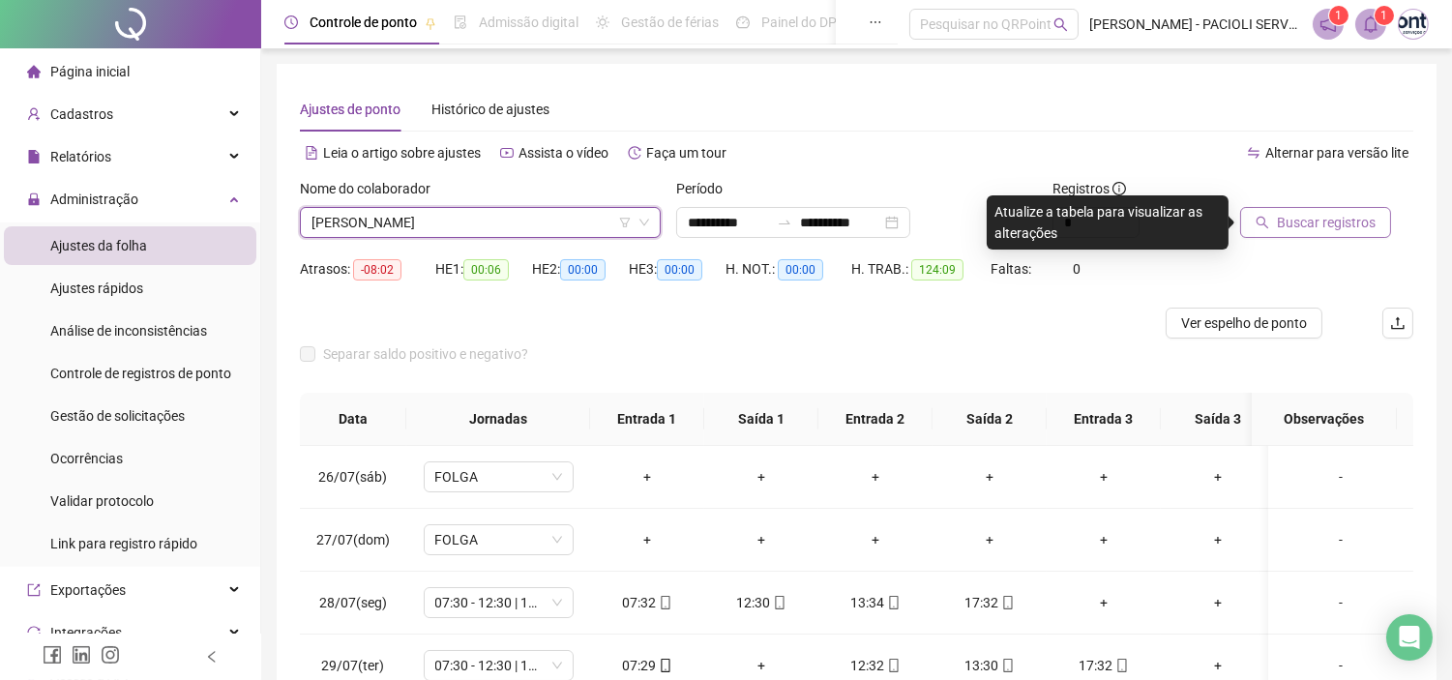
click at [1323, 221] on span "Buscar registros" at bounding box center [1326, 222] width 99 height 21
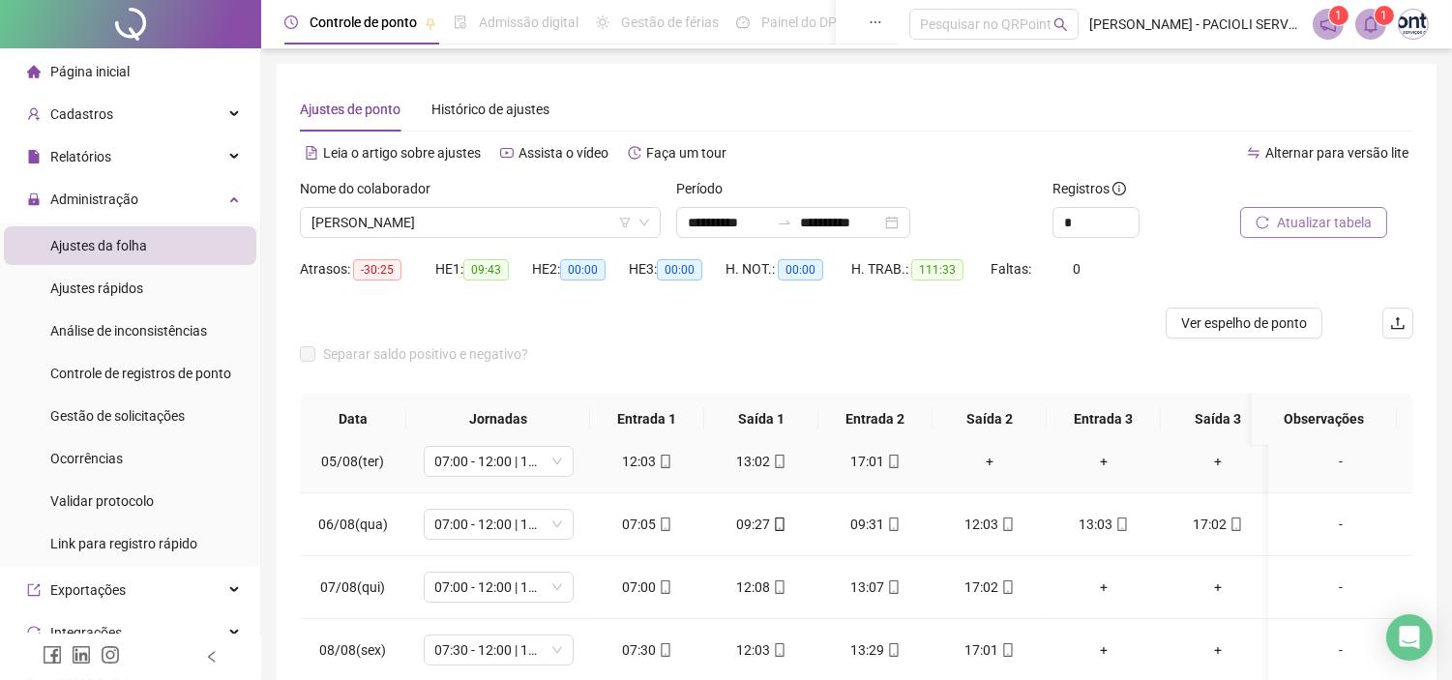
scroll to position [537, 0]
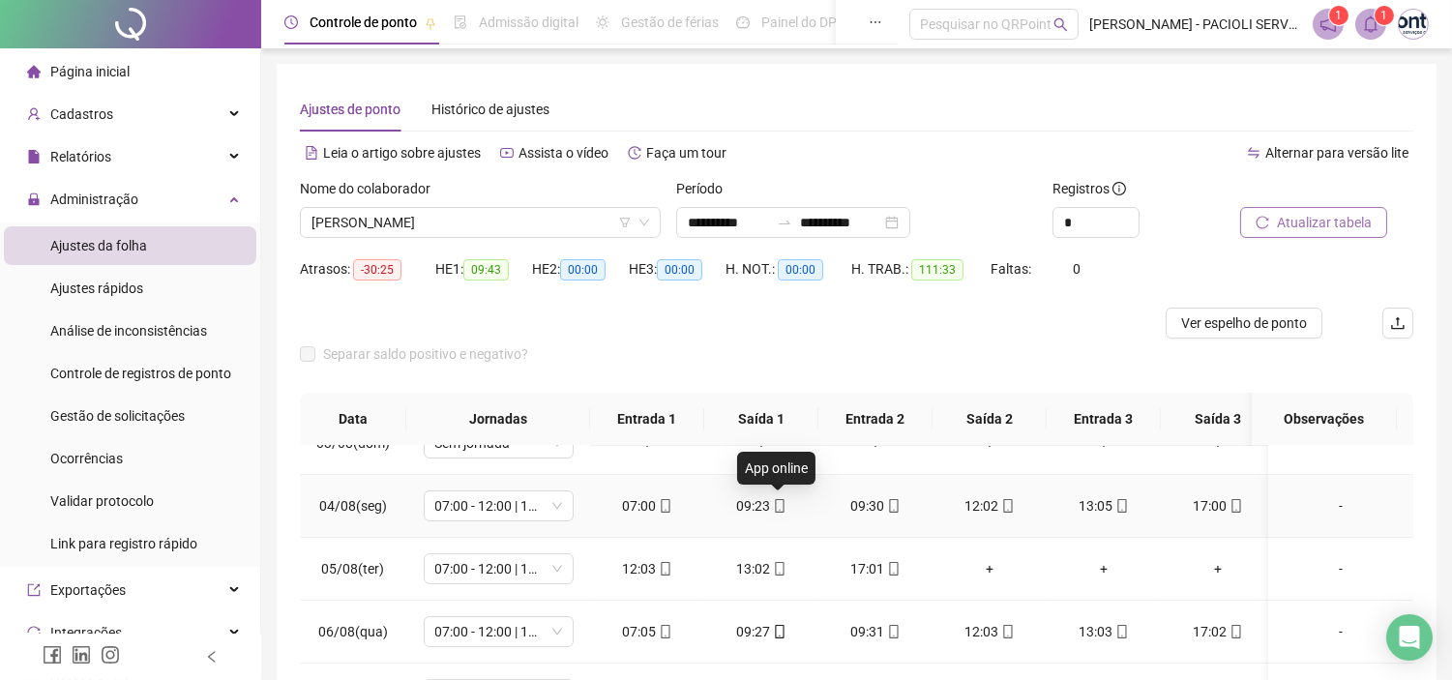
click at [778, 507] on icon "mobile" at bounding box center [780, 506] width 14 height 14
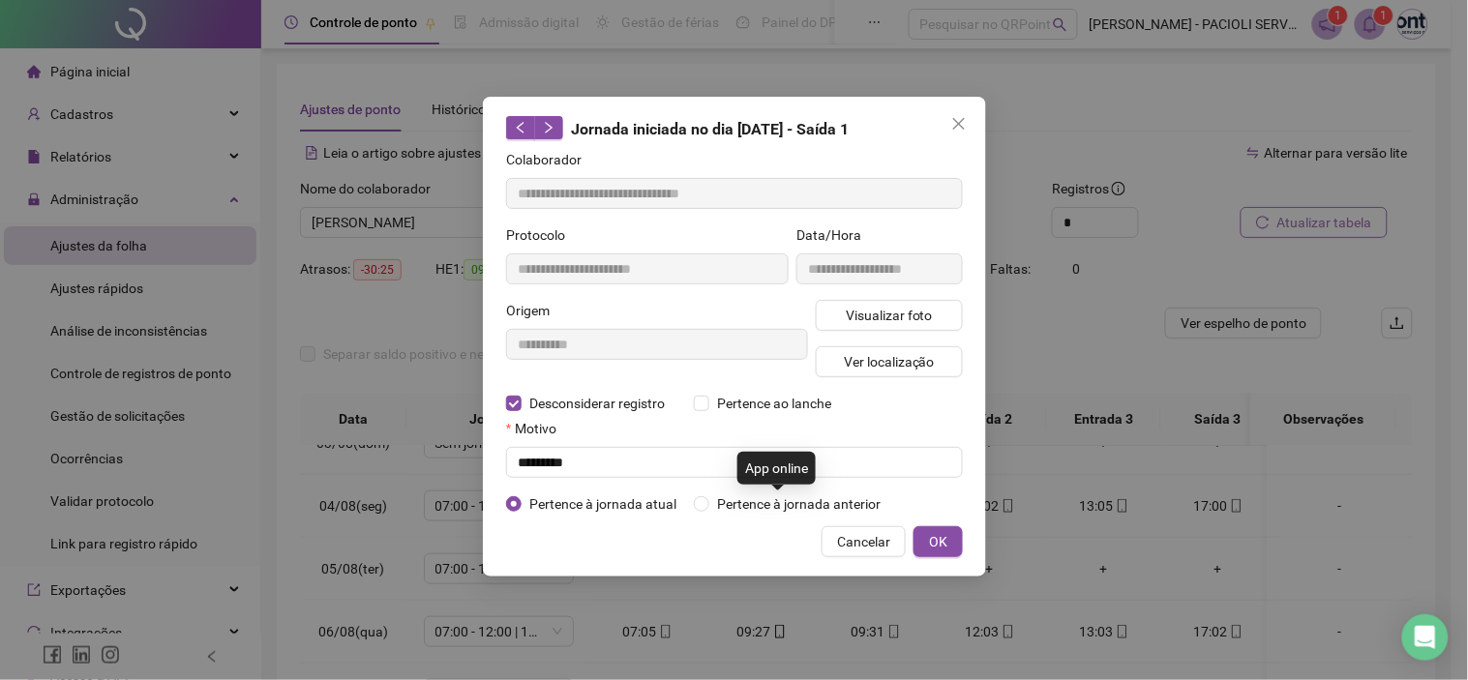
type input "**********"
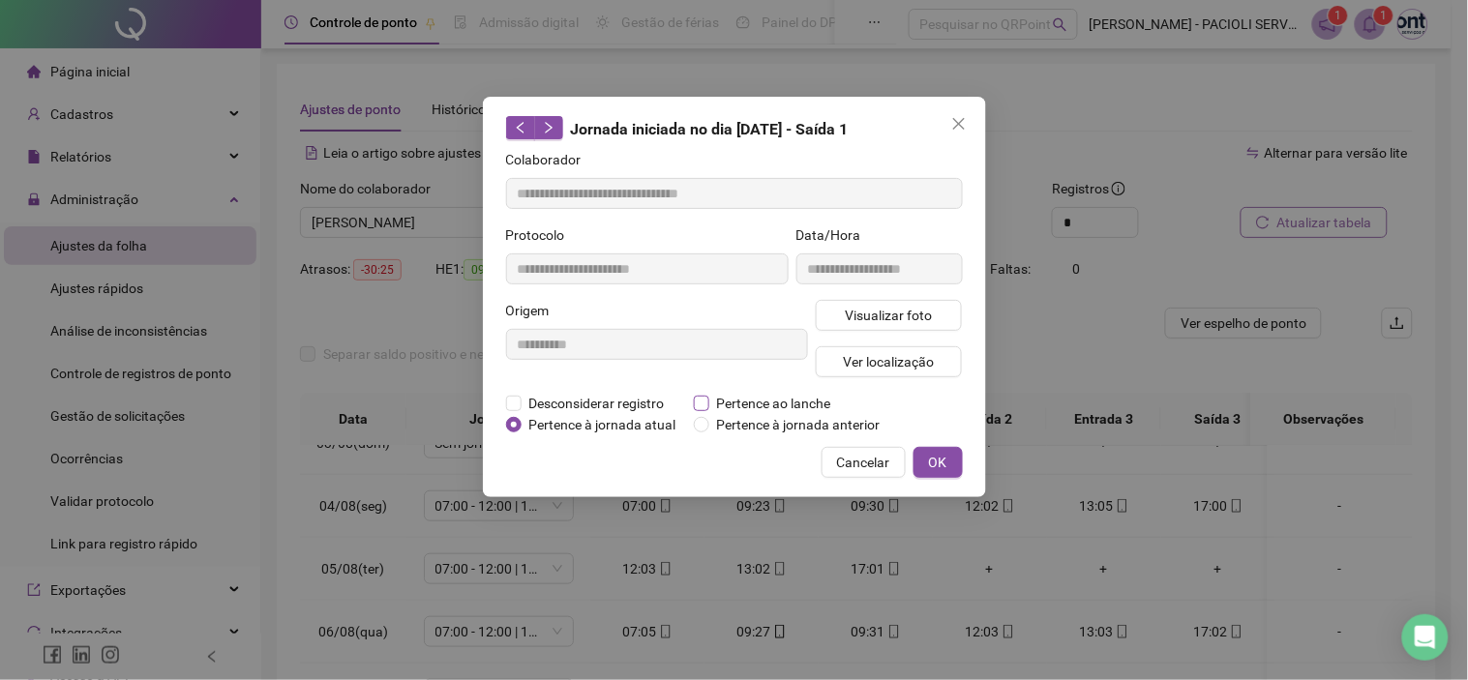
click at [760, 403] on span "Pertence ao lanche" at bounding box center [774, 403] width 130 height 21
drag, startPoint x: 931, startPoint y: 458, endPoint x: 919, endPoint y: 484, distance: 28.6
click at [931, 459] on span "OK" at bounding box center [938, 462] width 18 height 21
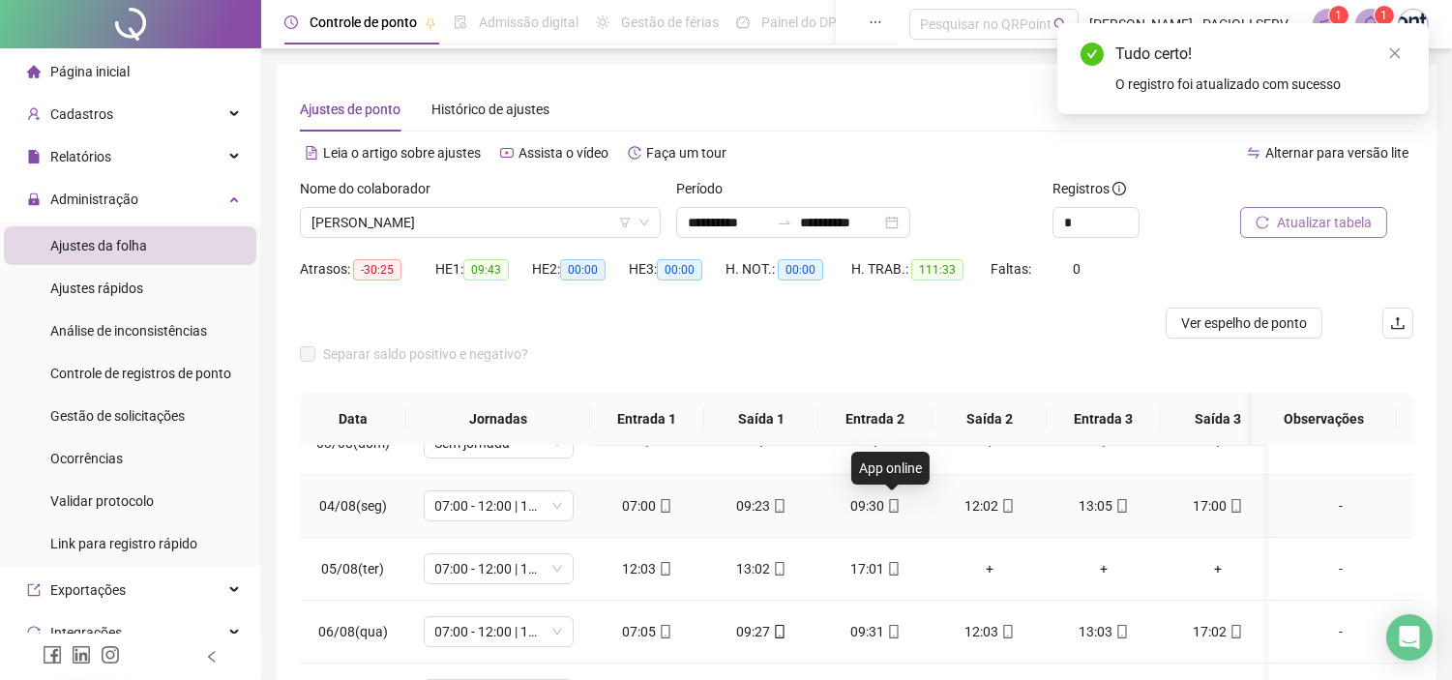
click at [892, 507] on icon "mobile" at bounding box center [894, 506] width 14 height 14
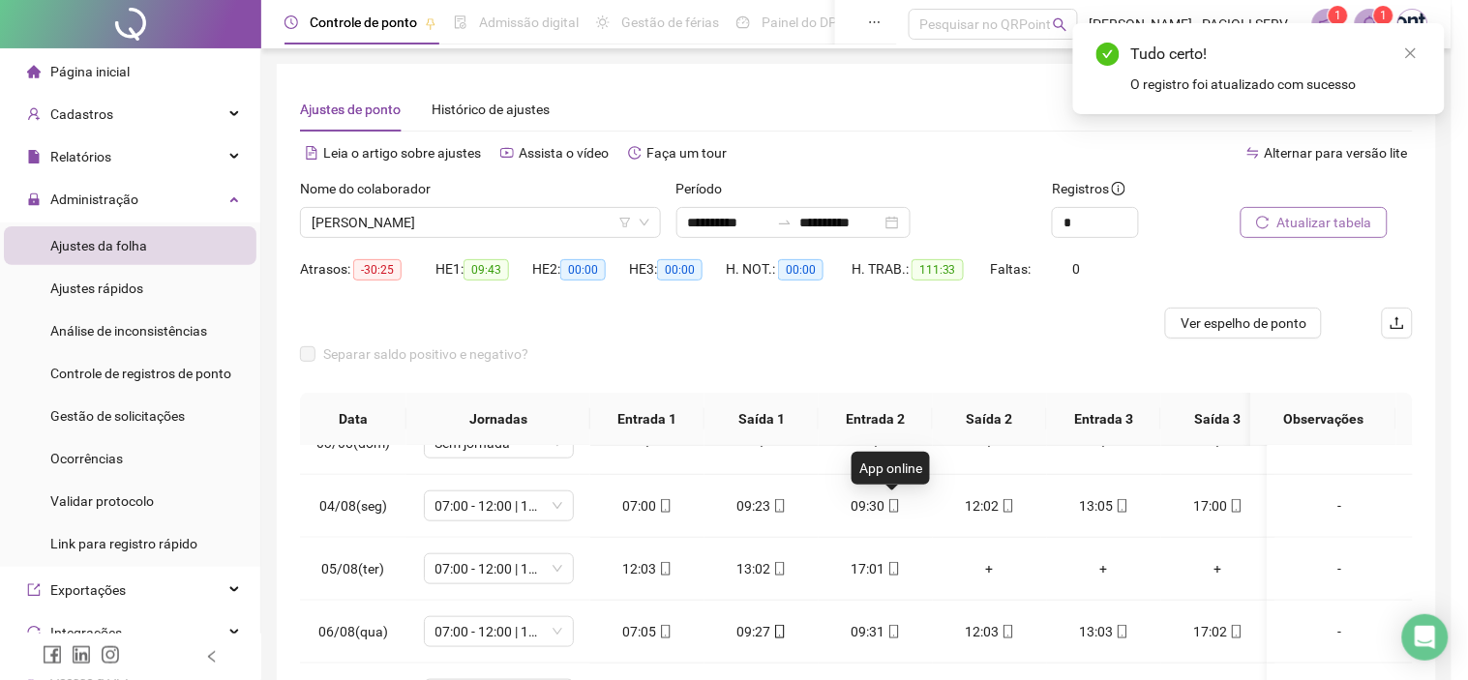
type input "**********"
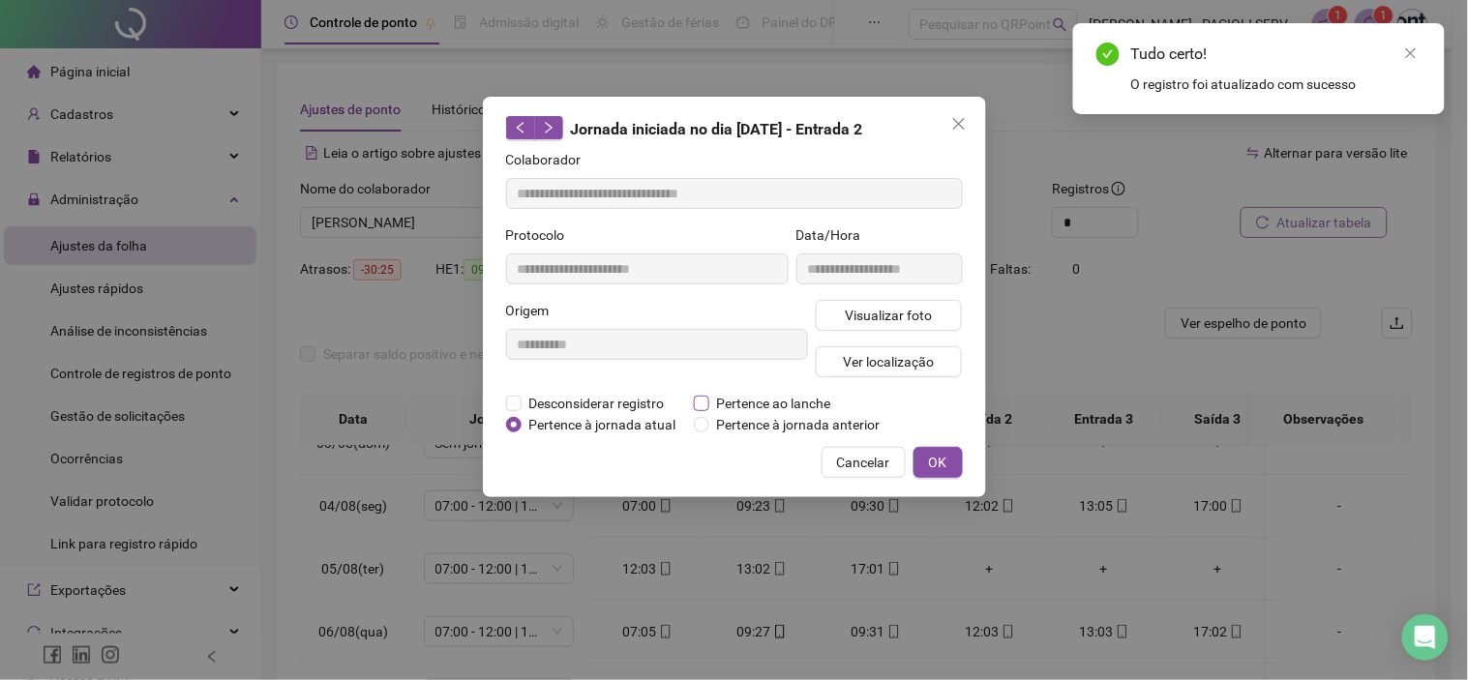
click at [806, 403] on span "Pertence ao lanche" at bounding box center [774, 403] width 130 height 21
click at [937, 460] on span "OK" at bounding box center [938, 462] width 18 height 21
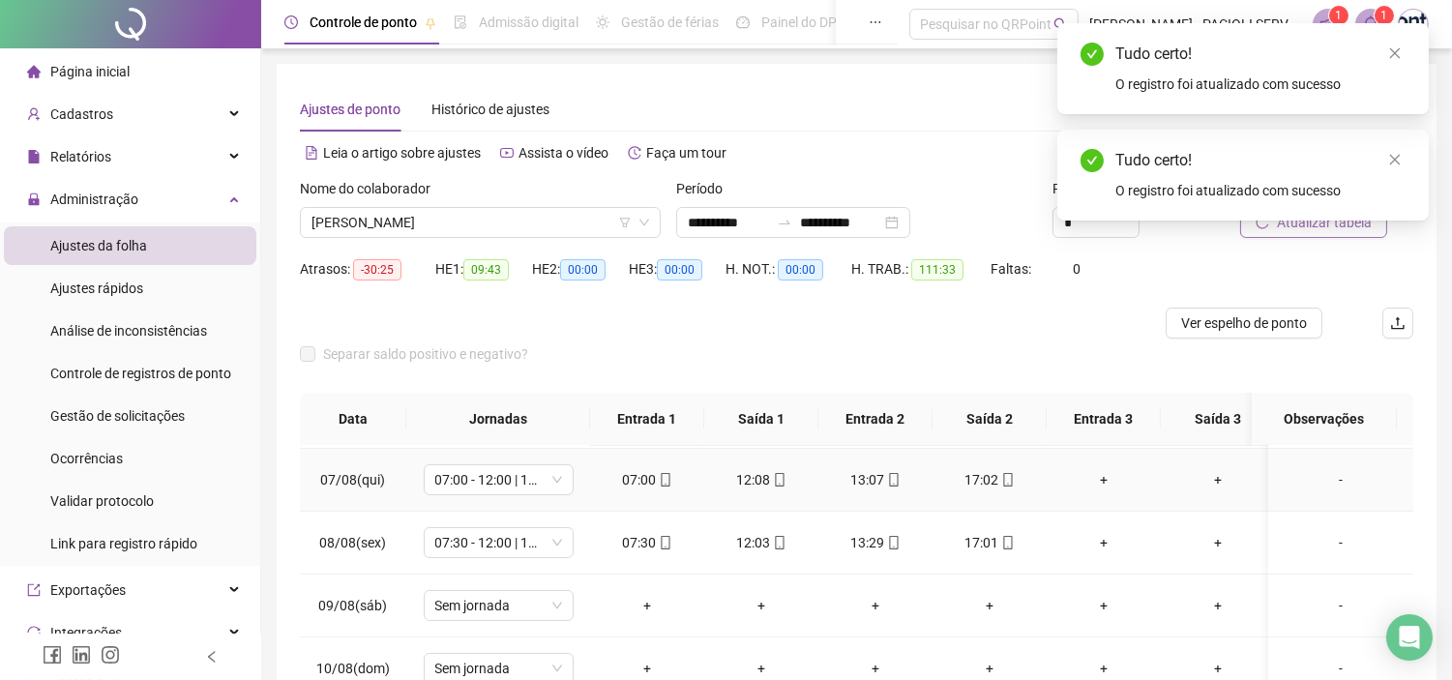
scroll to position [644, 0]
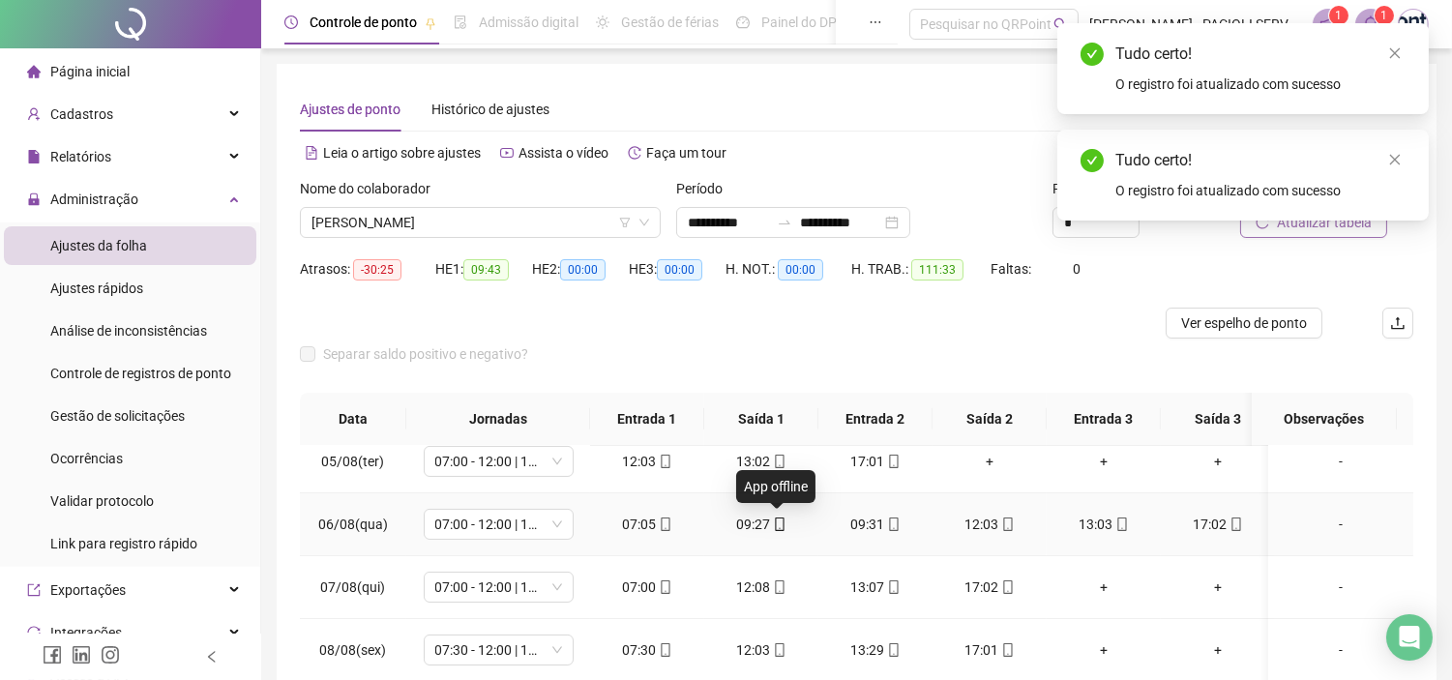
click at [782, 523] on icon "mobile" at bounding box center [779, 525] width 9 height 14
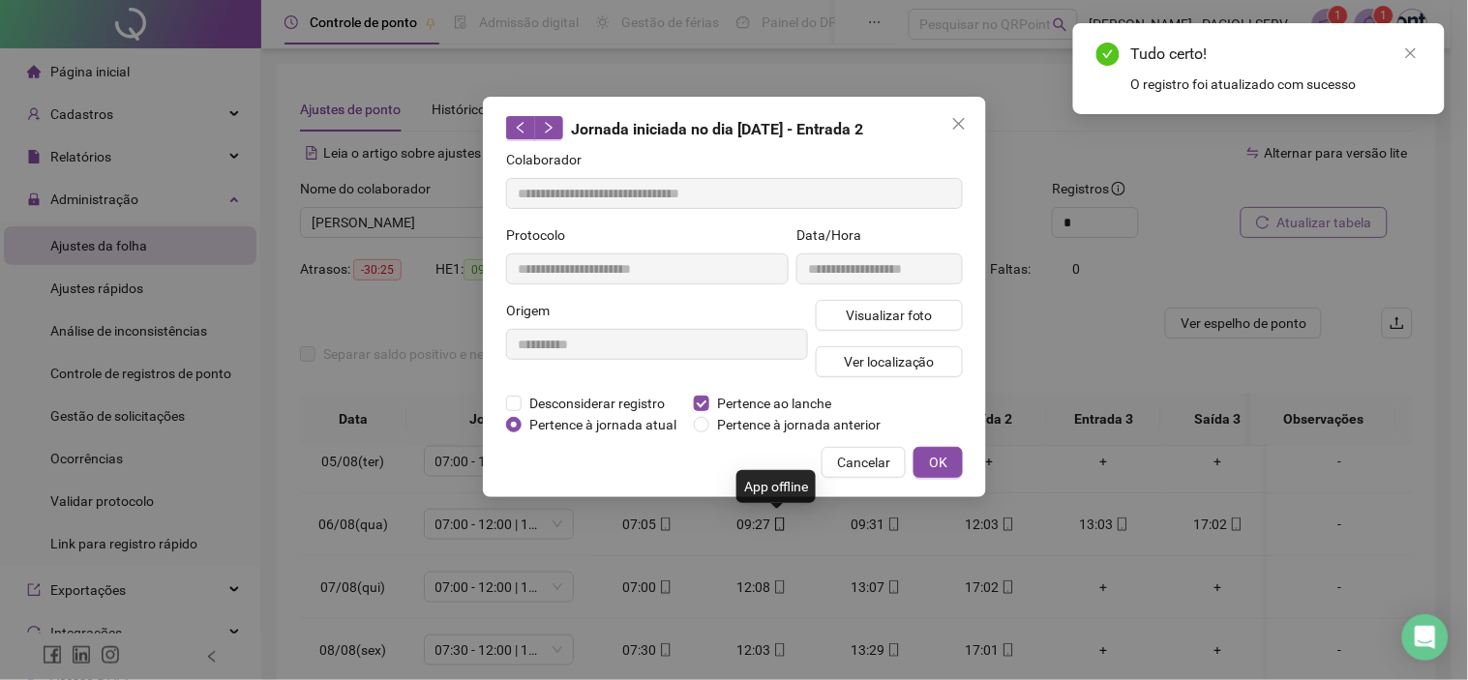
type input "**********"
click at [742, 401] on span "Pertence ao lanche" at bounding box center [774, 403] width 130 height 21
click at [926, 461] on button "OK" at bounding box center [937, 462] width 49 height 31
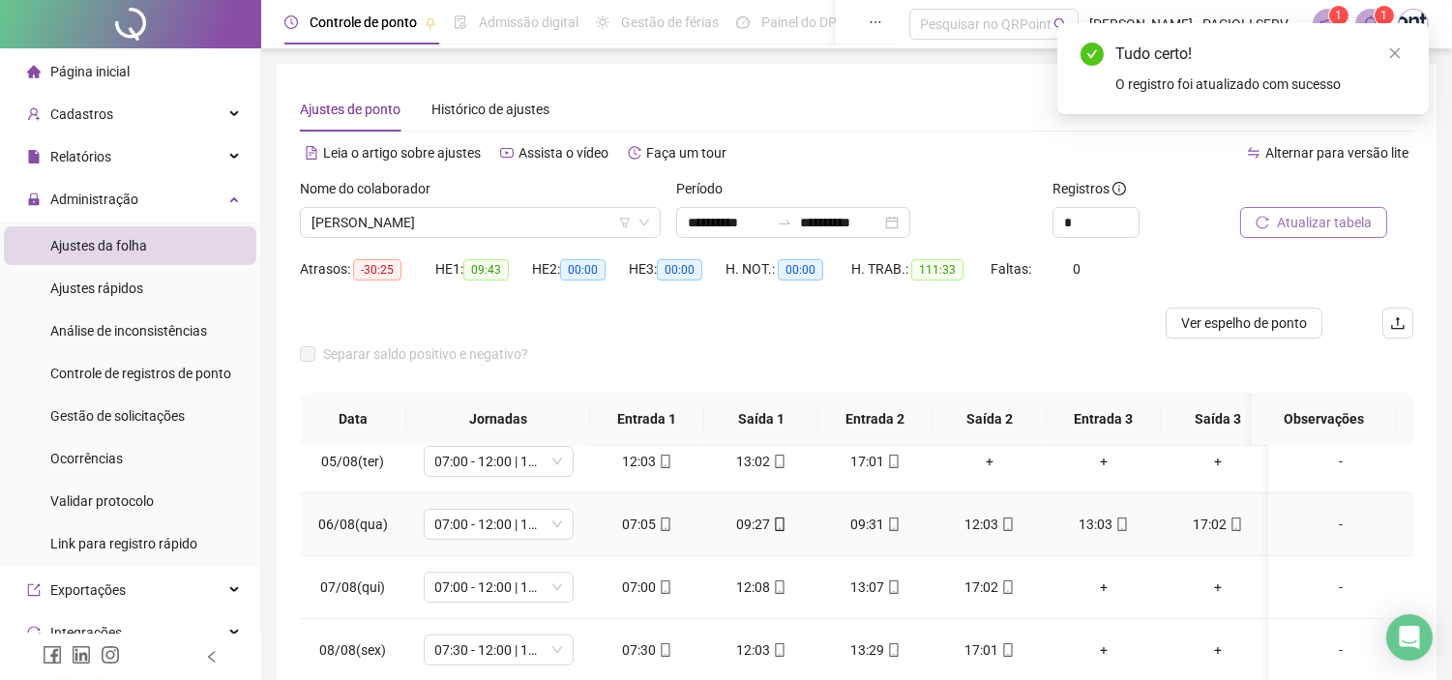
click at [894, 526] on icon "mobile" at bounding box center [894, 525] width 14 height 14
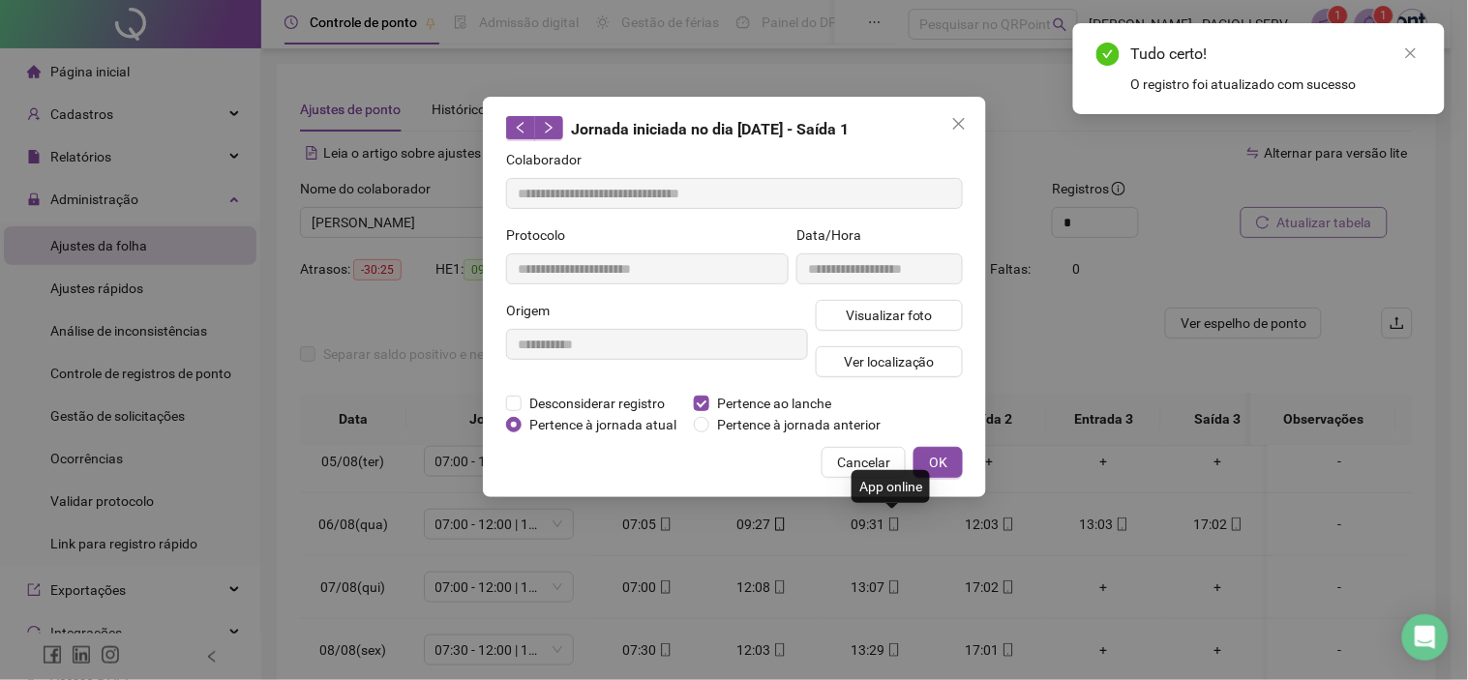
type input "**********"
click at [749, 399] on span "Pertence ao lanche" at bounding box center [774, 403] width 130 height 21
click at [935, 464] on span "OK" at bounding box center [938, 462] width 18 height 21
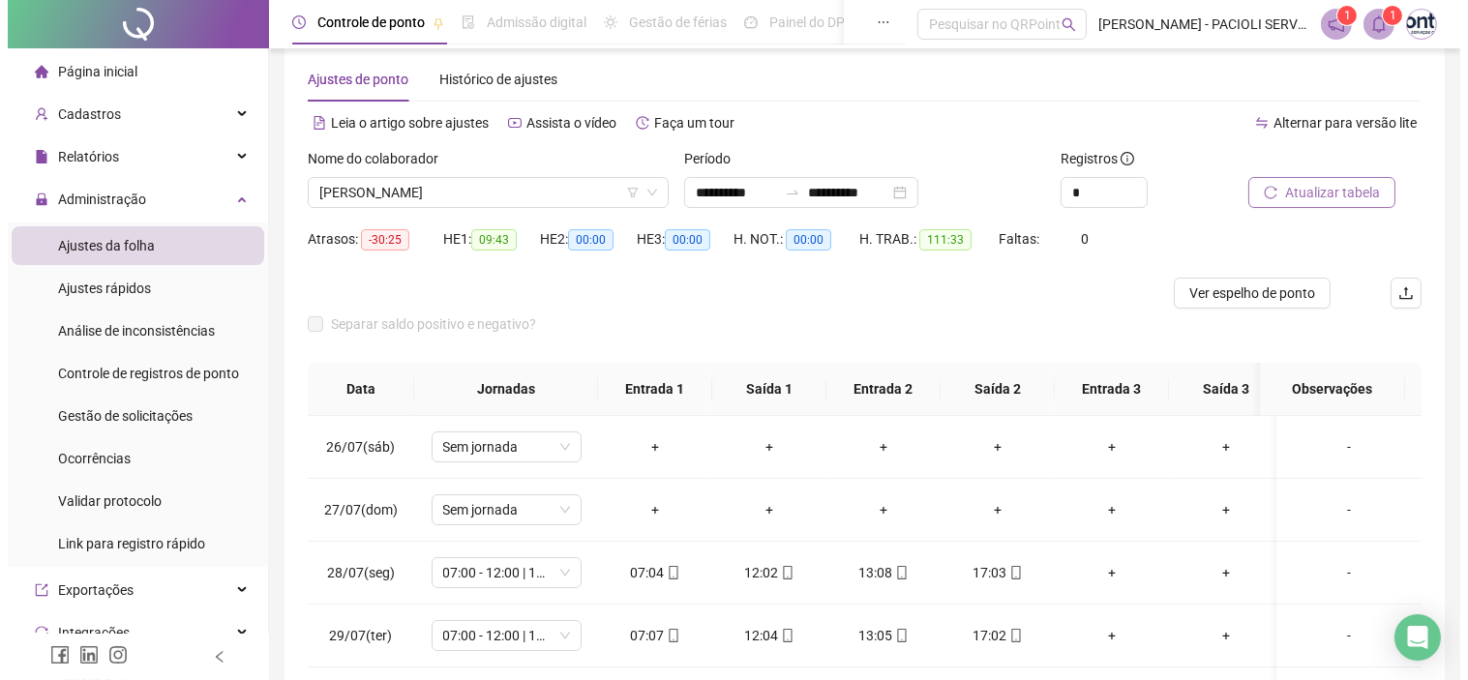
scroll to position [0, 0]
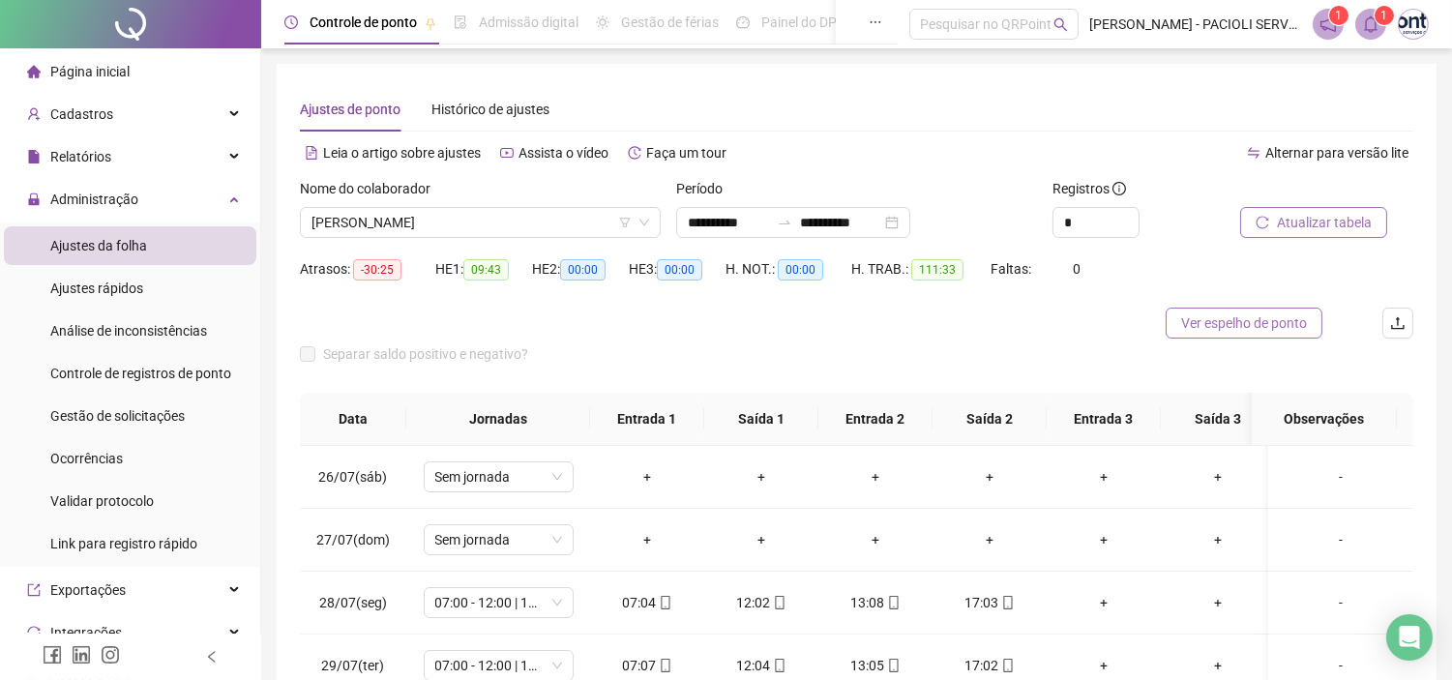
click at [1214, 326] on span "Ver espelho de ponto" at bounding box center [1244, 323] width 126 height 21
click at [111, 417] on span "Gestão de solicitações" at bounding box center [117, 415] width 134 height 15
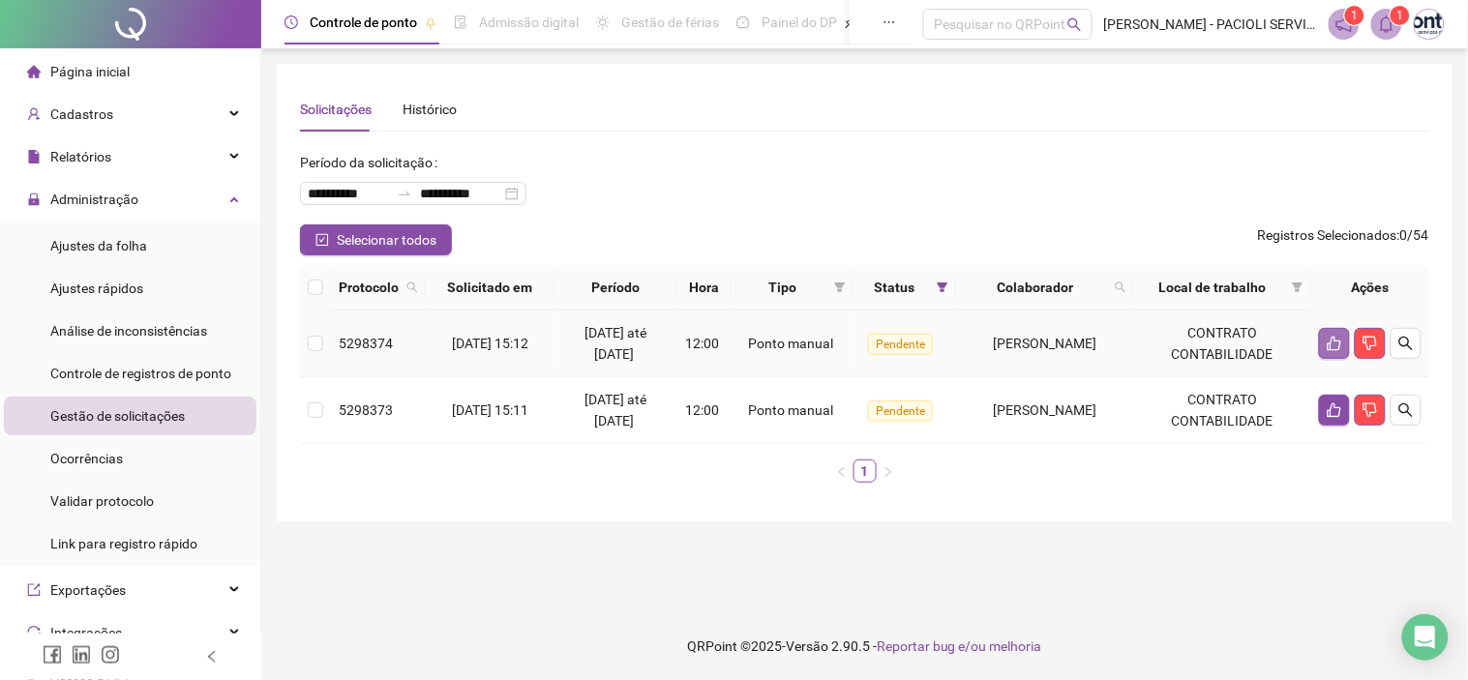
click at [1329, 342] on icon "like" at bounding box center [1334, 343] width 15 height 15
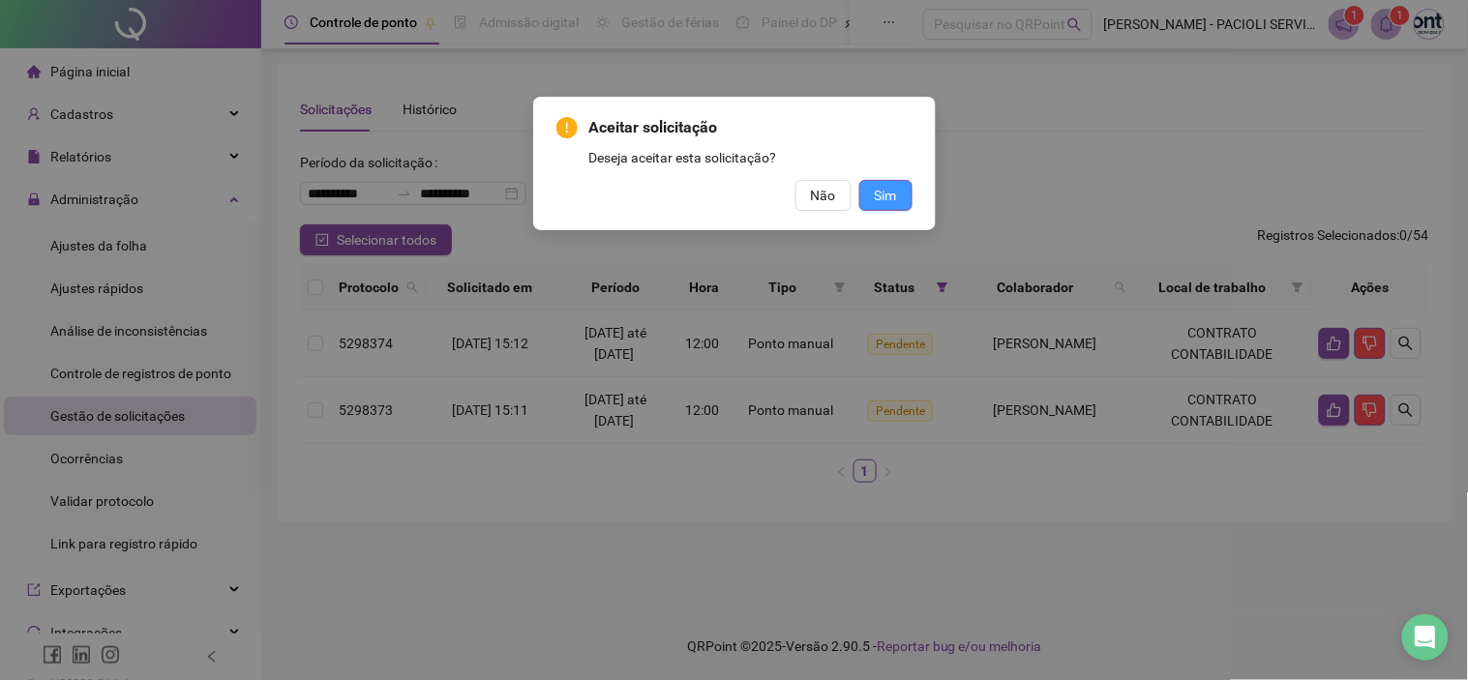
click at [883, 187] on span "Sim" at bounding box center [886, 195] width 22 height 21
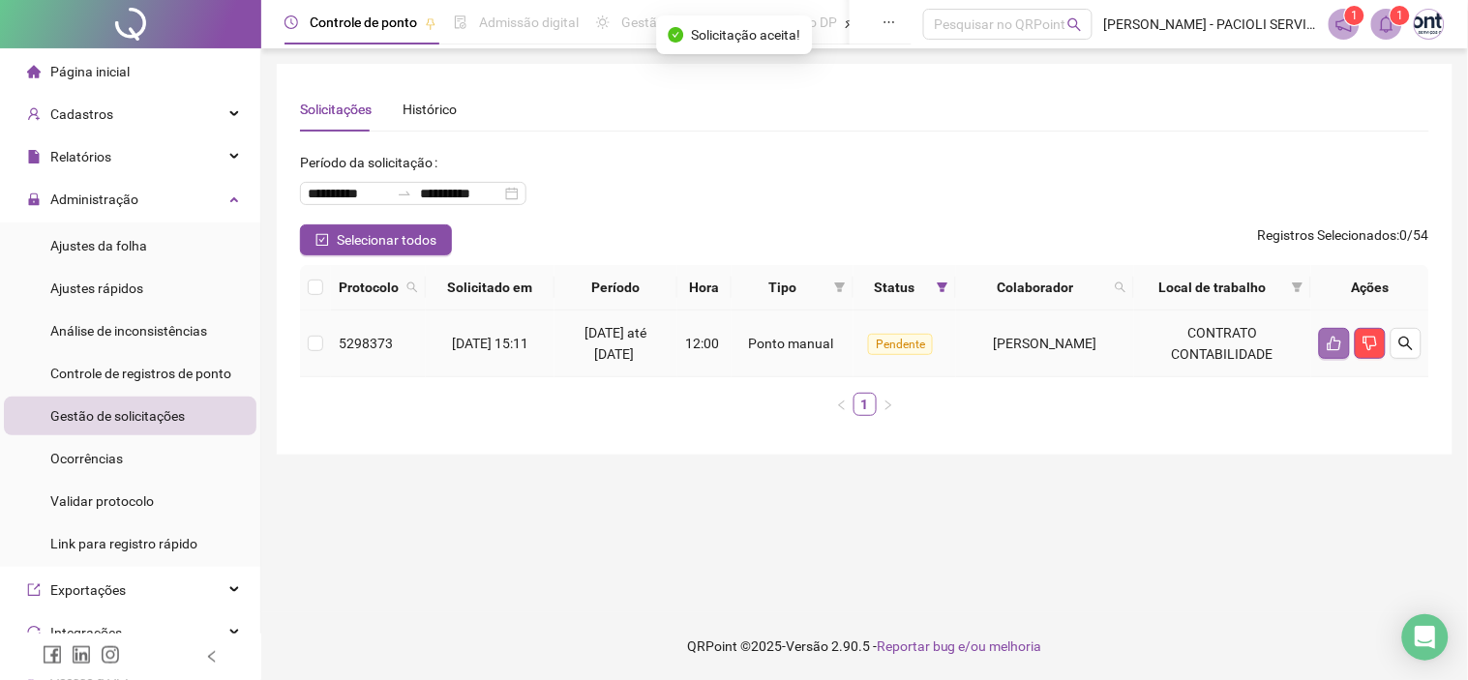
click at [1328, 349] on icon "like" at bounding box center [1334, 343] width 15 height 15
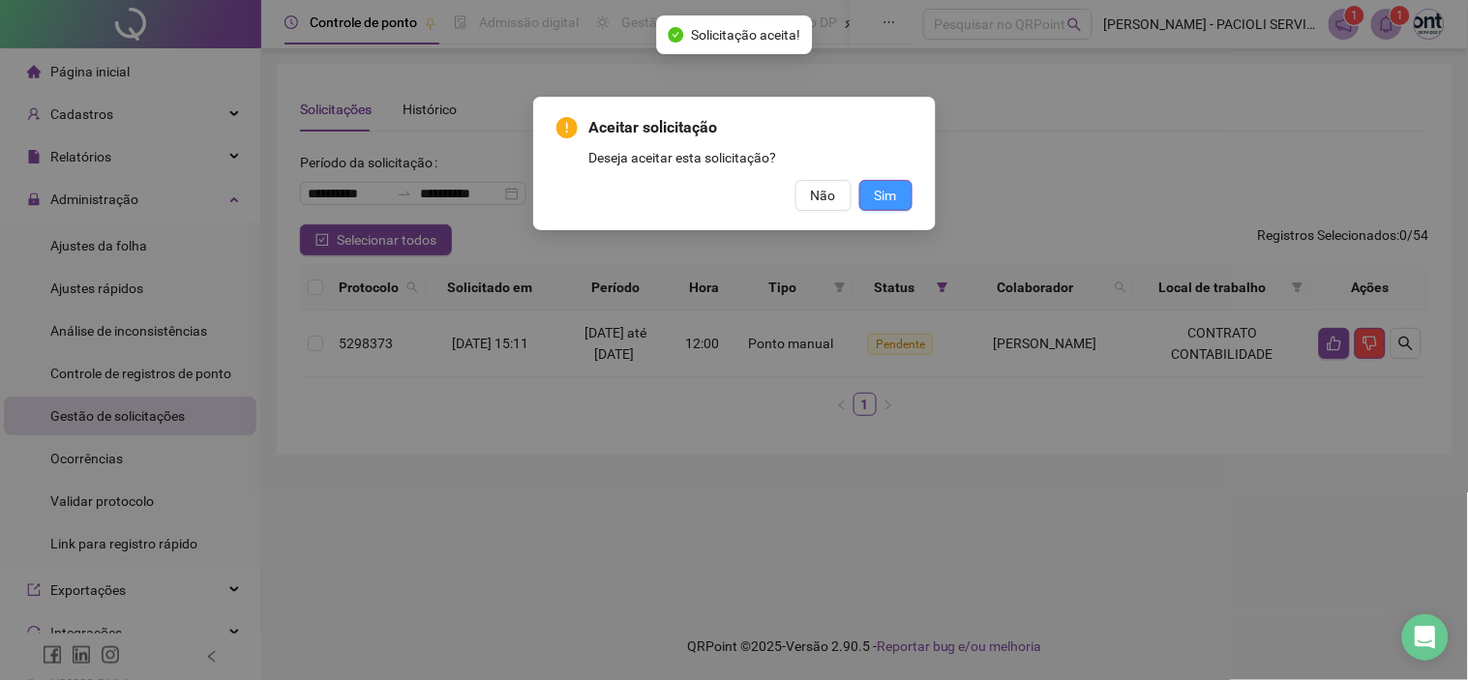
click at [891, 196] on span "Sim" at bounding box center [886, 195] width 22 height 21
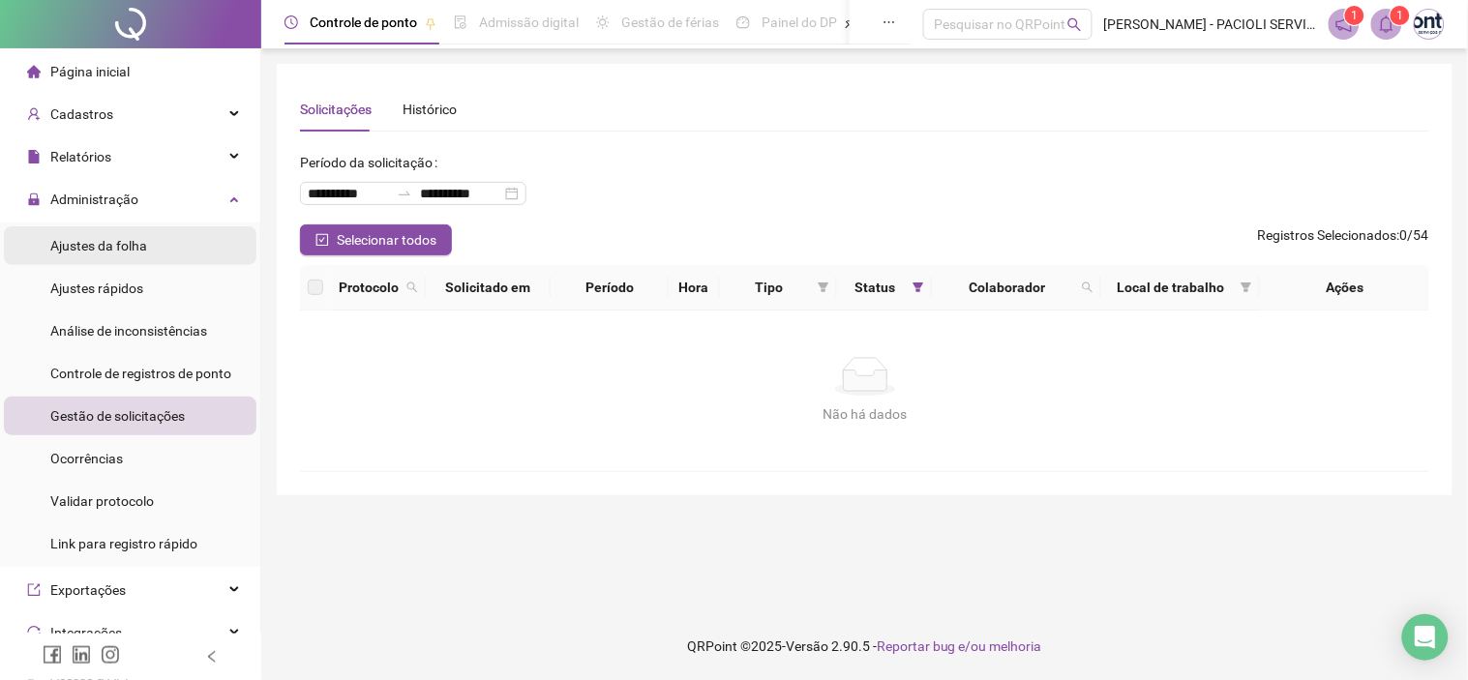
click at [85, 258] on div "Ajustes da folha" at bounding box center [98, 245] width 97 height 39
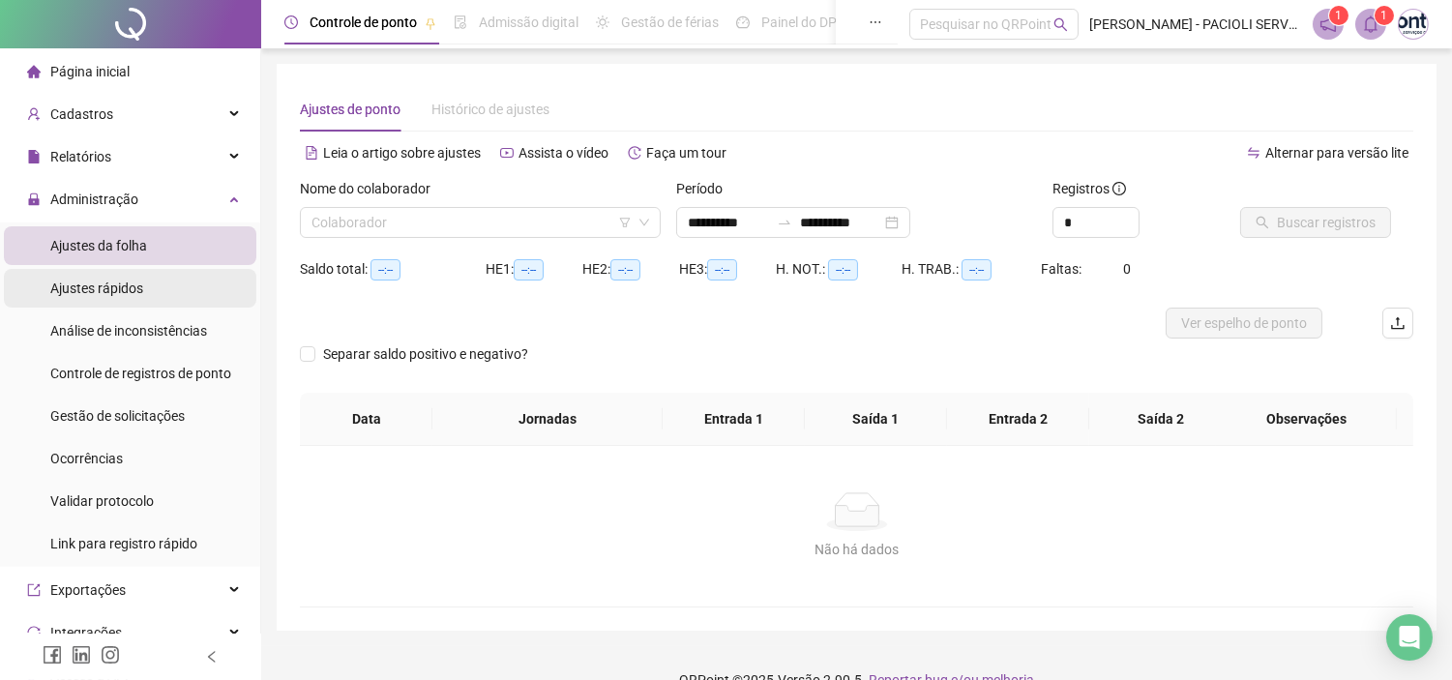
type input "**********"
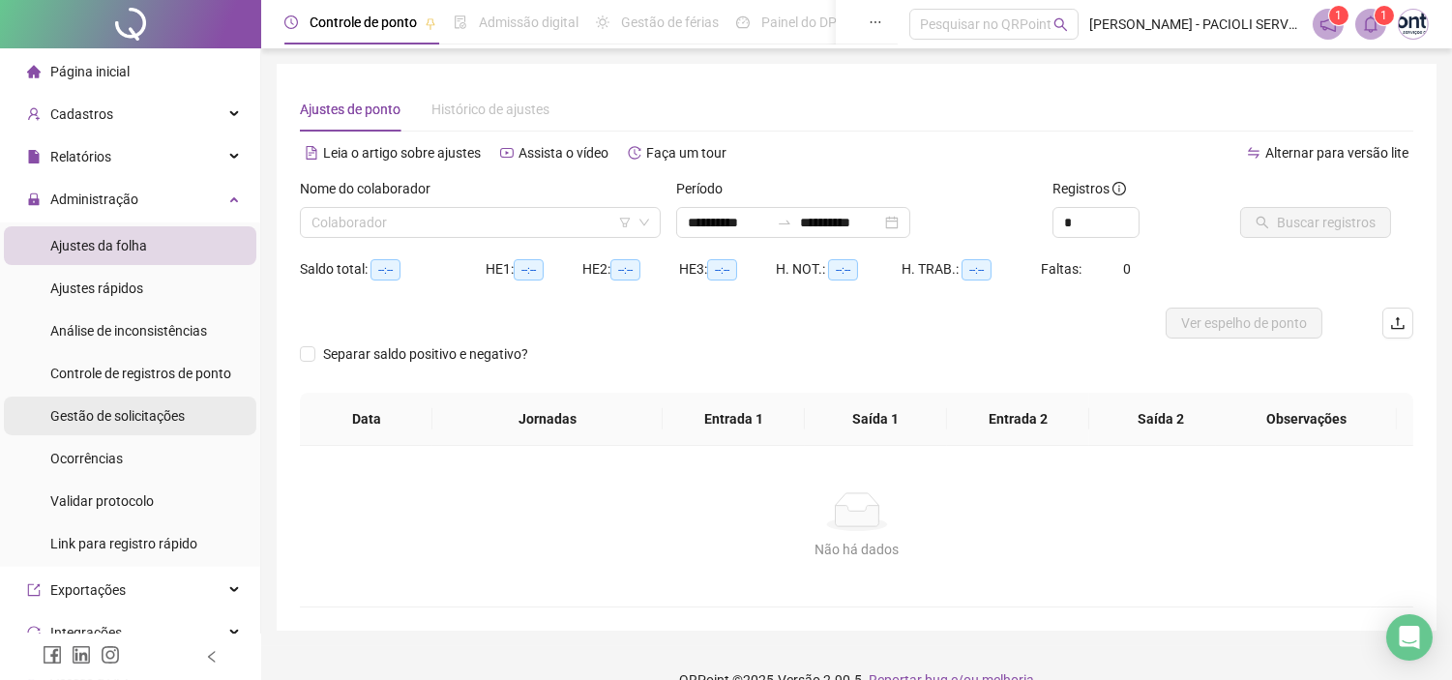
click at [97, 413] on span "Gestão de solicitações" at bounding box center [117, 415] width 134 height 15
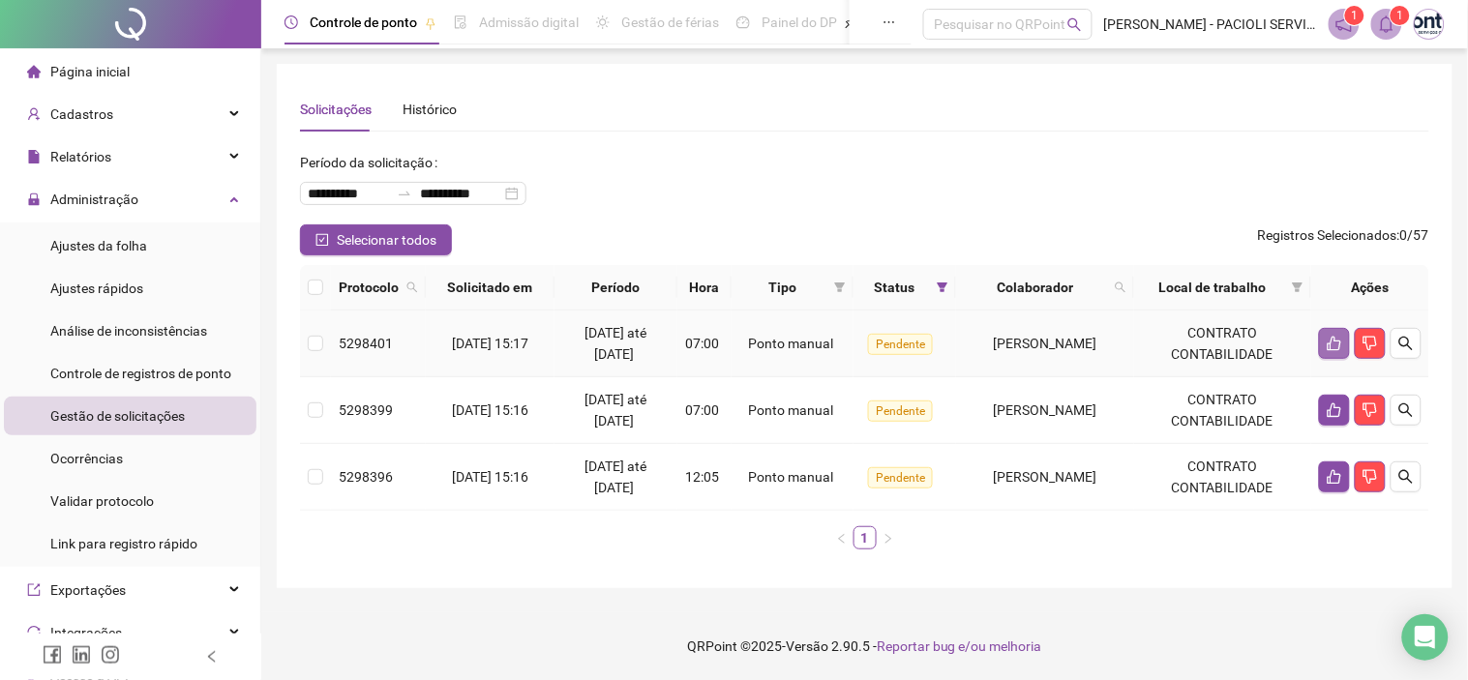
click at [1329, 336] on icon "like" at bounding box center [1334, 343] width 15 height 15
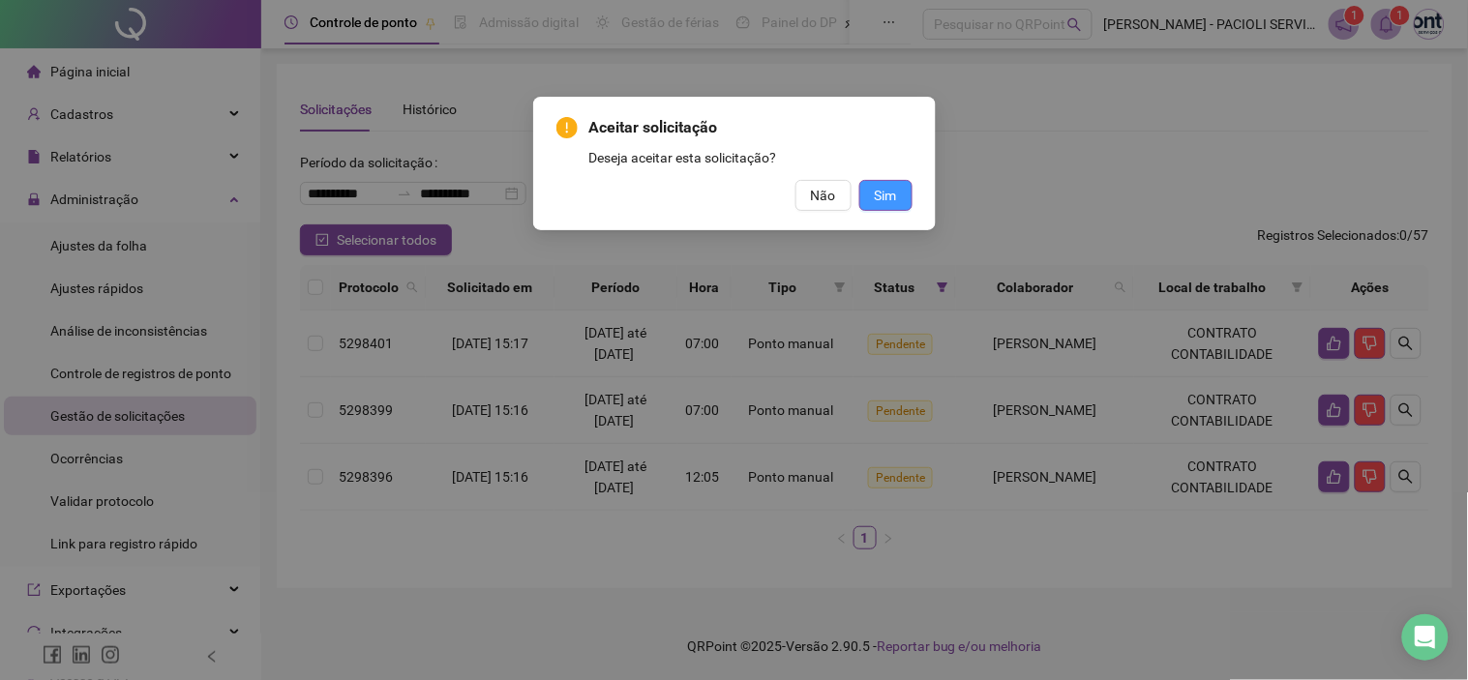
drag, startPoint x: 881, startPoint y: 195, endPoint x: 894, endPoint y: 208, distance: 18.5
click at [881, 195] on span "Sim" at bounding box center [886, 195] width 22 height 21
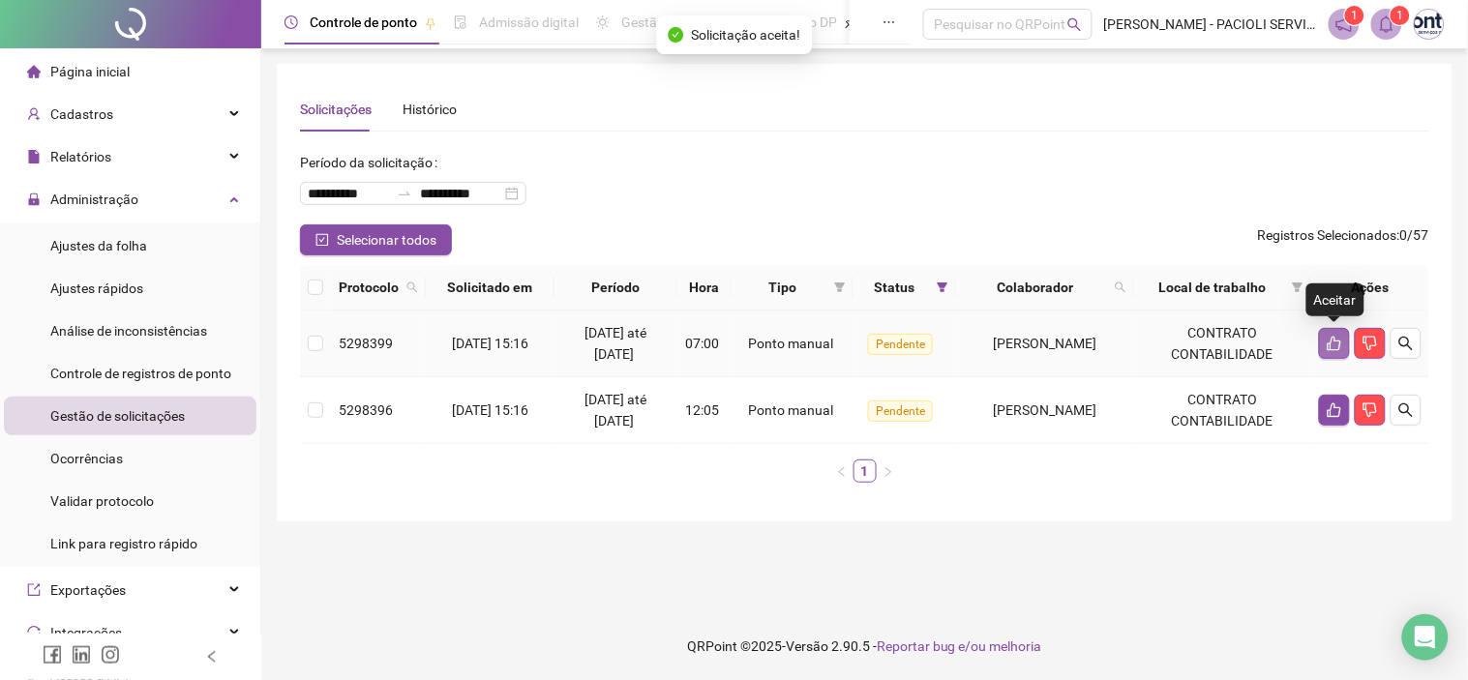
click at [1335, 351] on button "button" at bounding box center [1334, 343] width 31 height 31
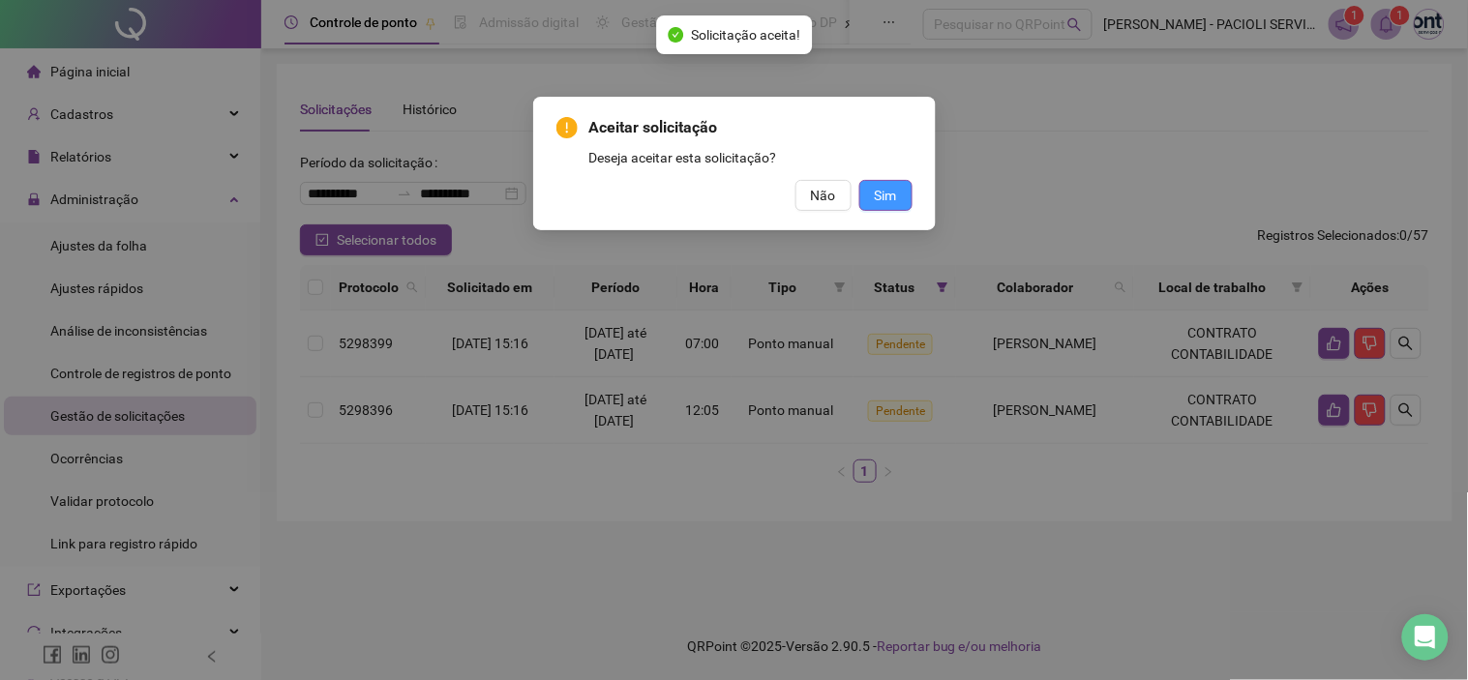
click at [887, 199] on span "Sim" at bounding box center [886, 195] width 22 height 21
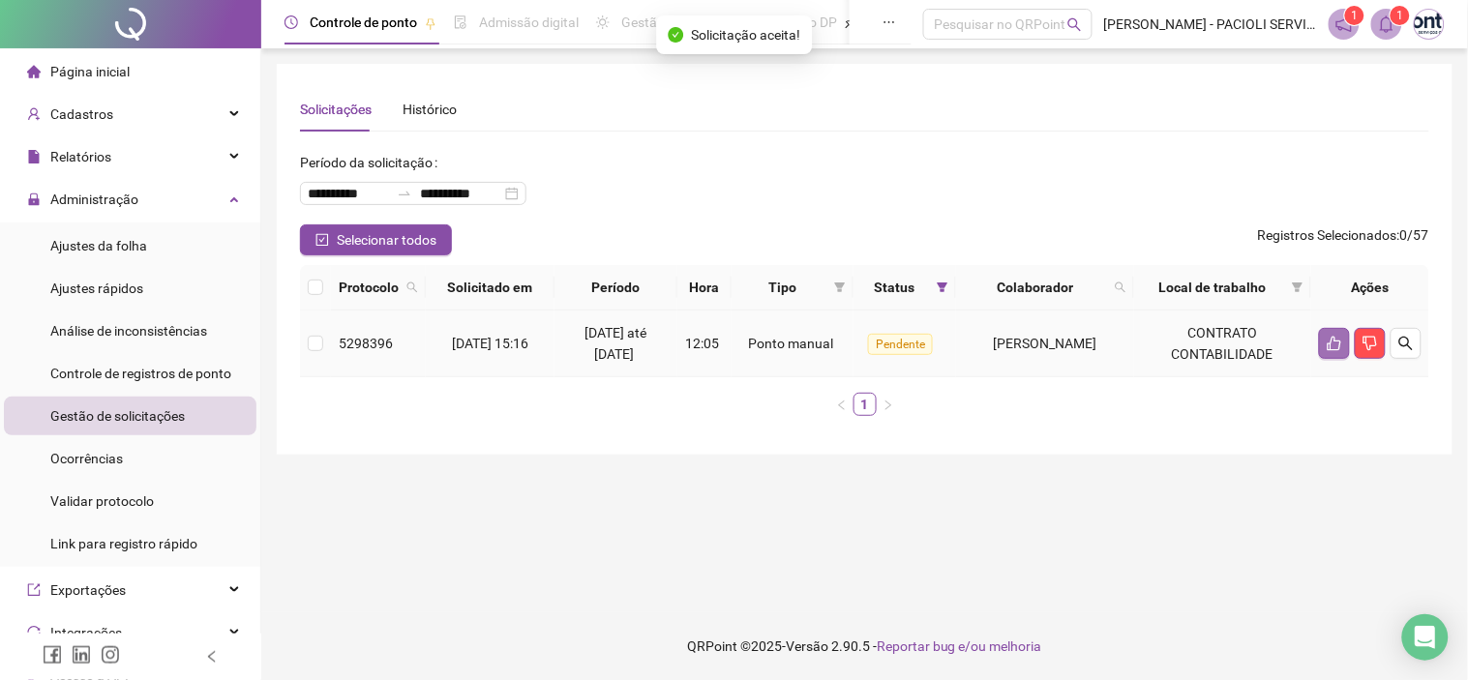
click at [1326, 350] on button "button" at bounding box center [1334, 343] width 31 height 31
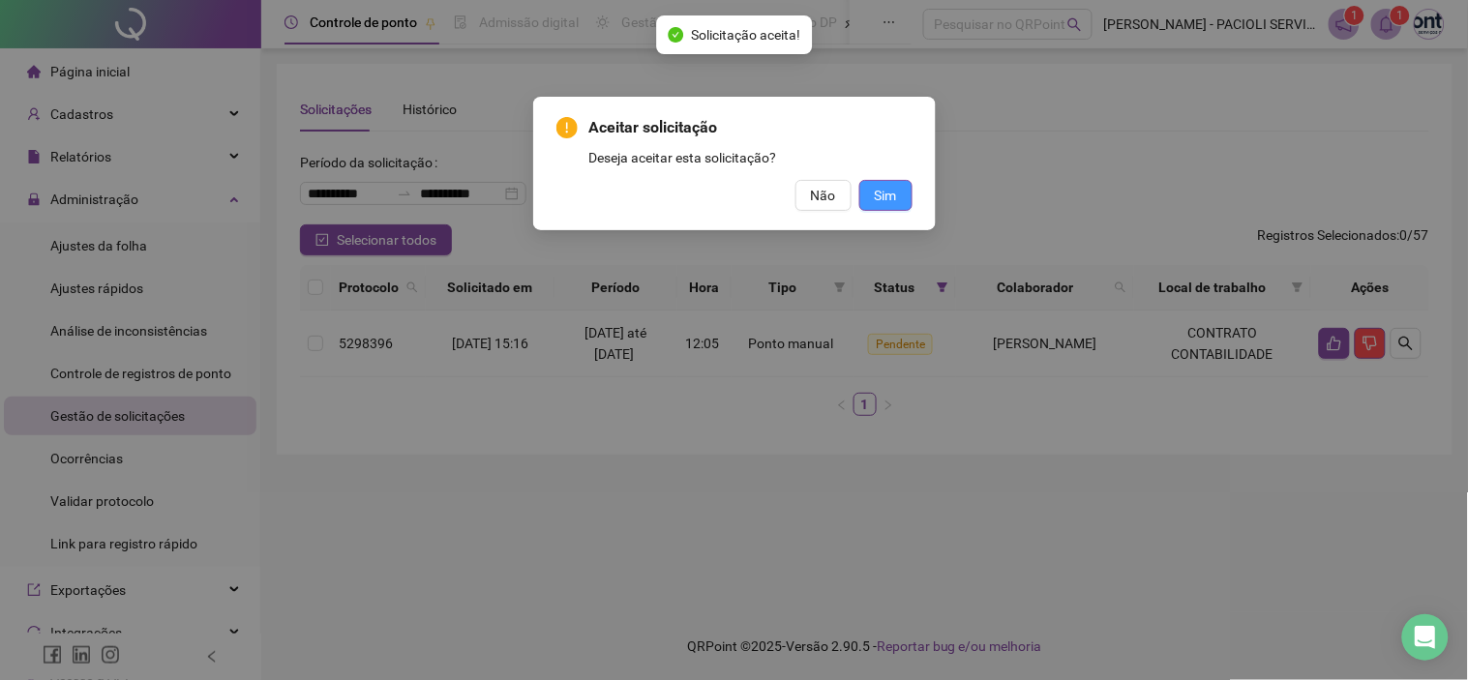
click at [893, 198] on span "Sim" at bounding box center [886, 195] width 22 height 21
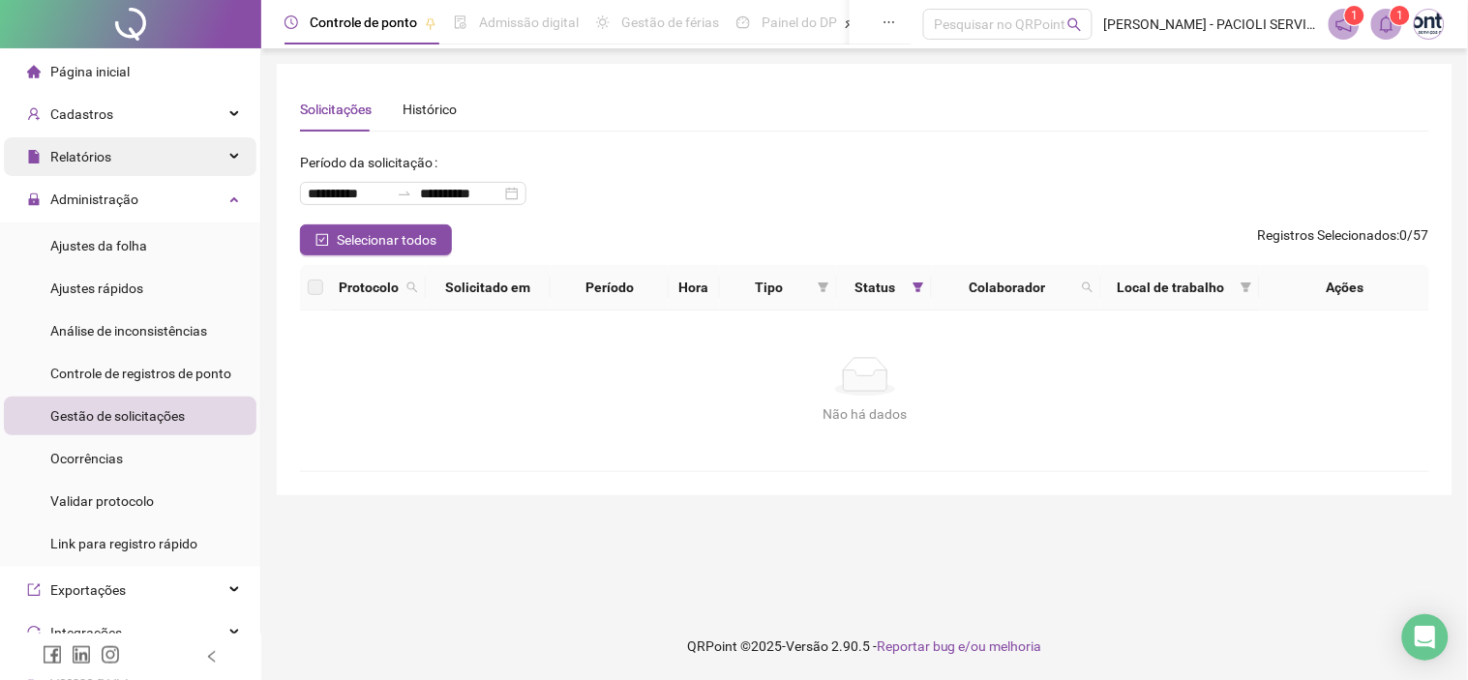
click at [94, 160] on span "Relatórios" at bounding box center [80, 156] width 61 height 15
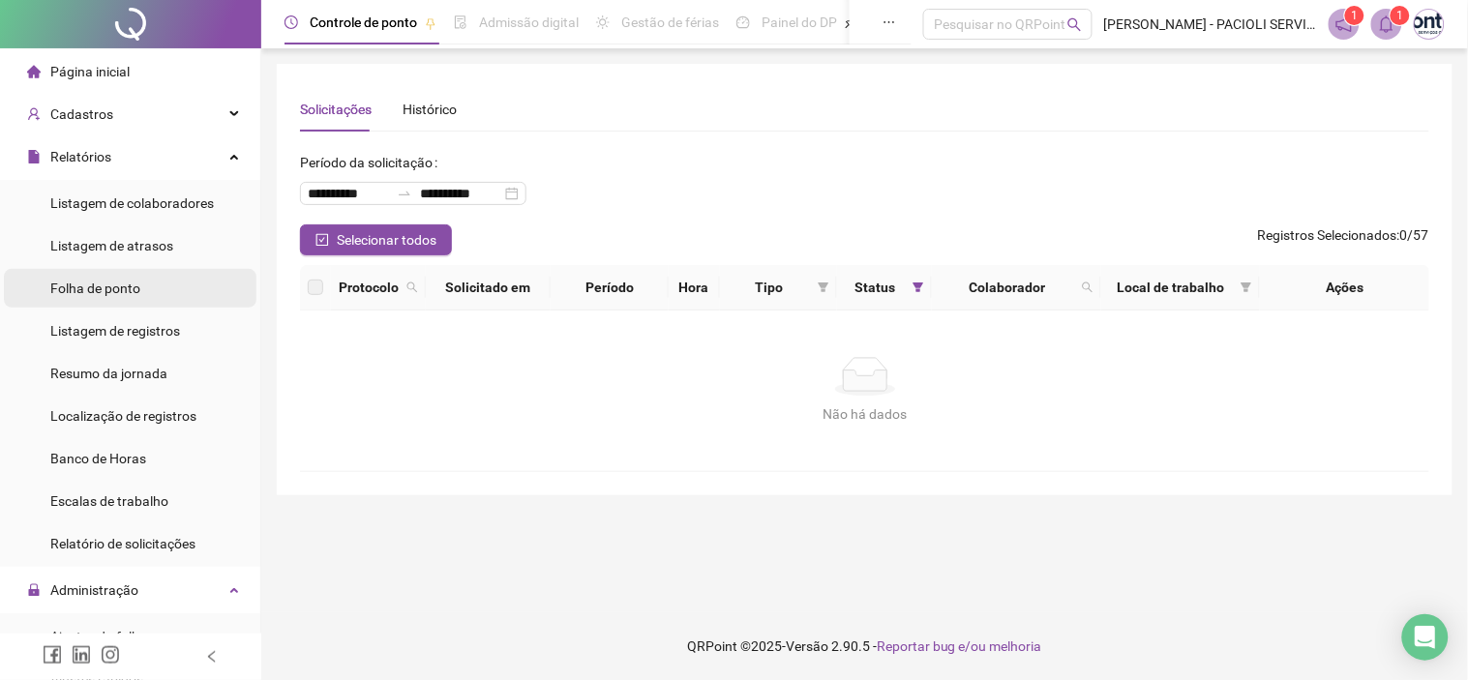
click at [100, 282] on span "Folha de ponto" at bounding box center [95, 288] width 90 height 15
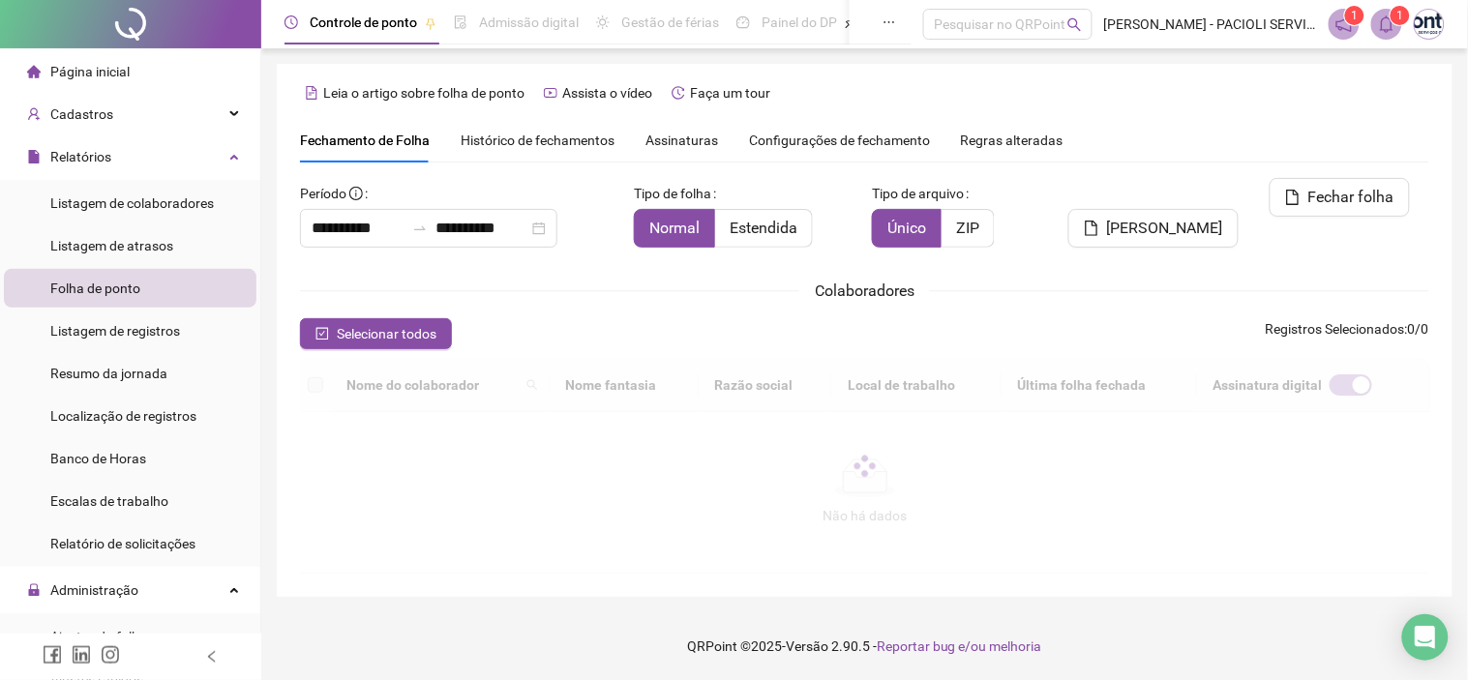
type input "**********"
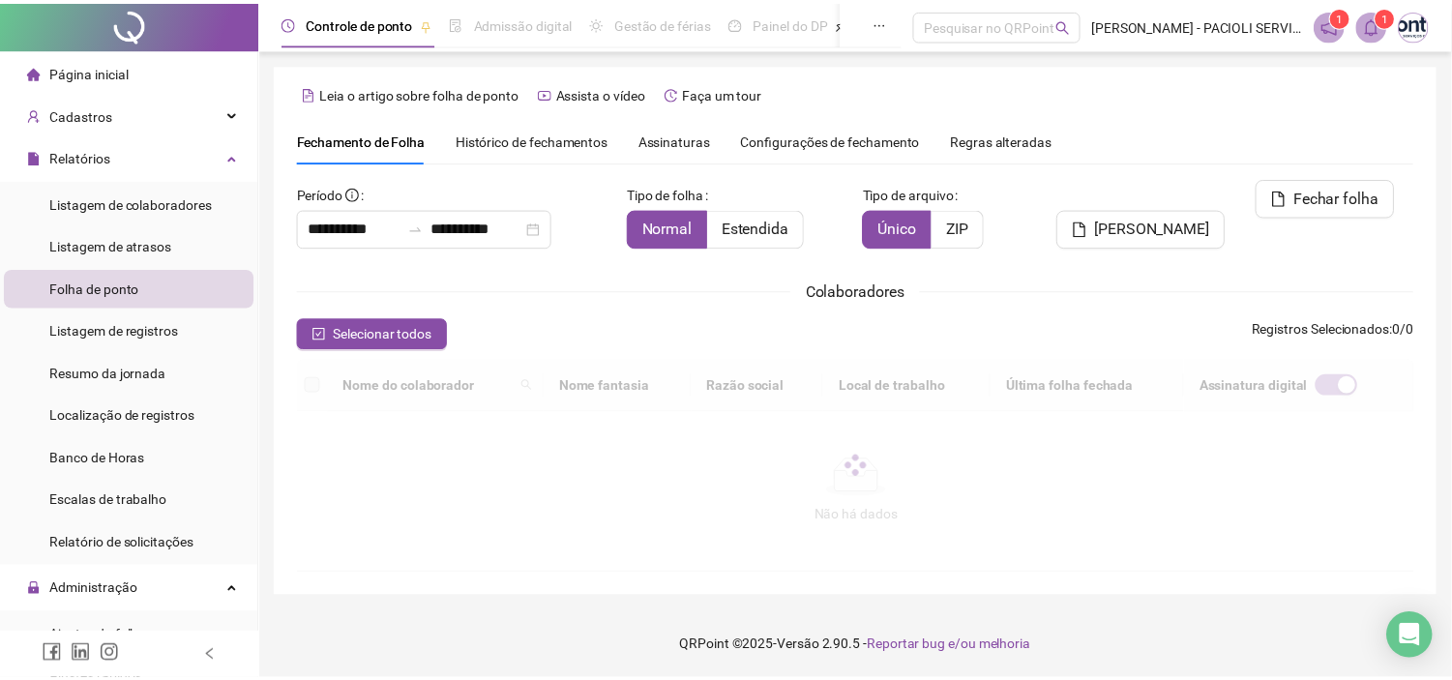
scroll to position [55, 0]
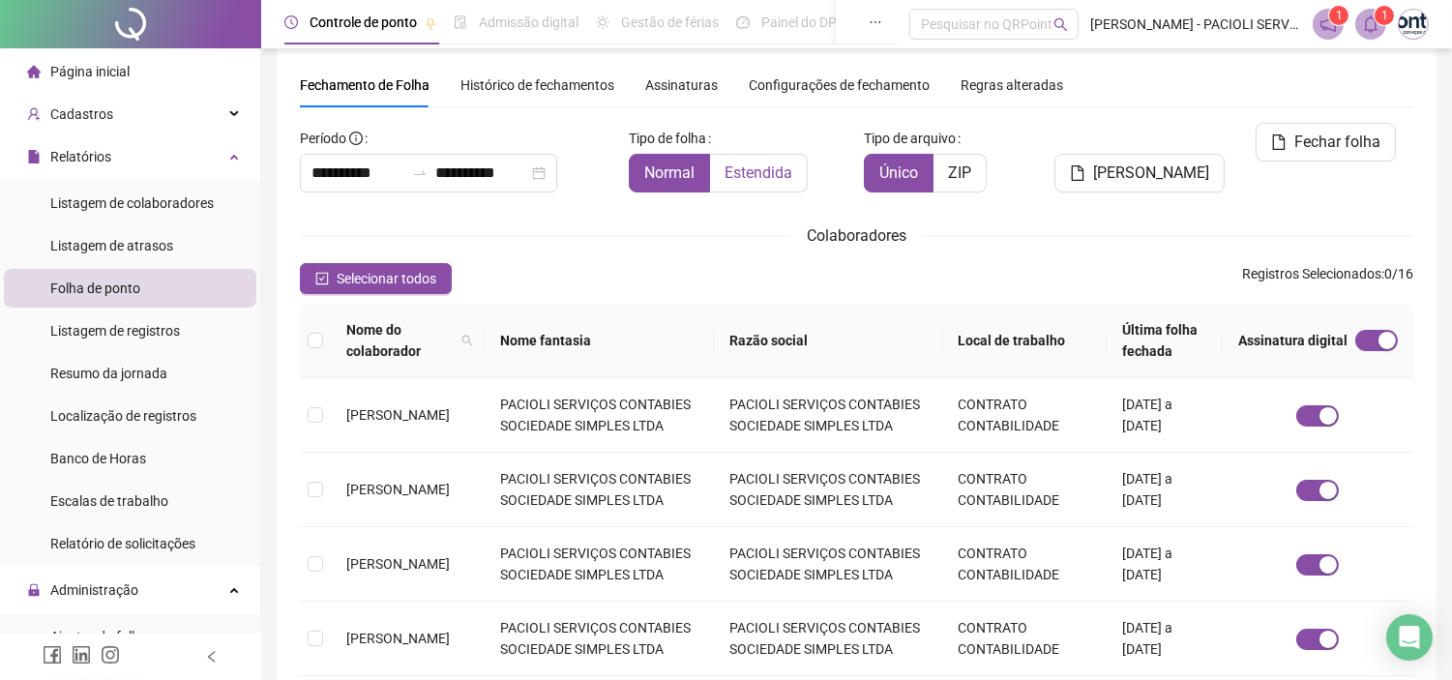
click at [764, 172] on span "Estendida" at bounding box center [759, 173] width 68 height 18
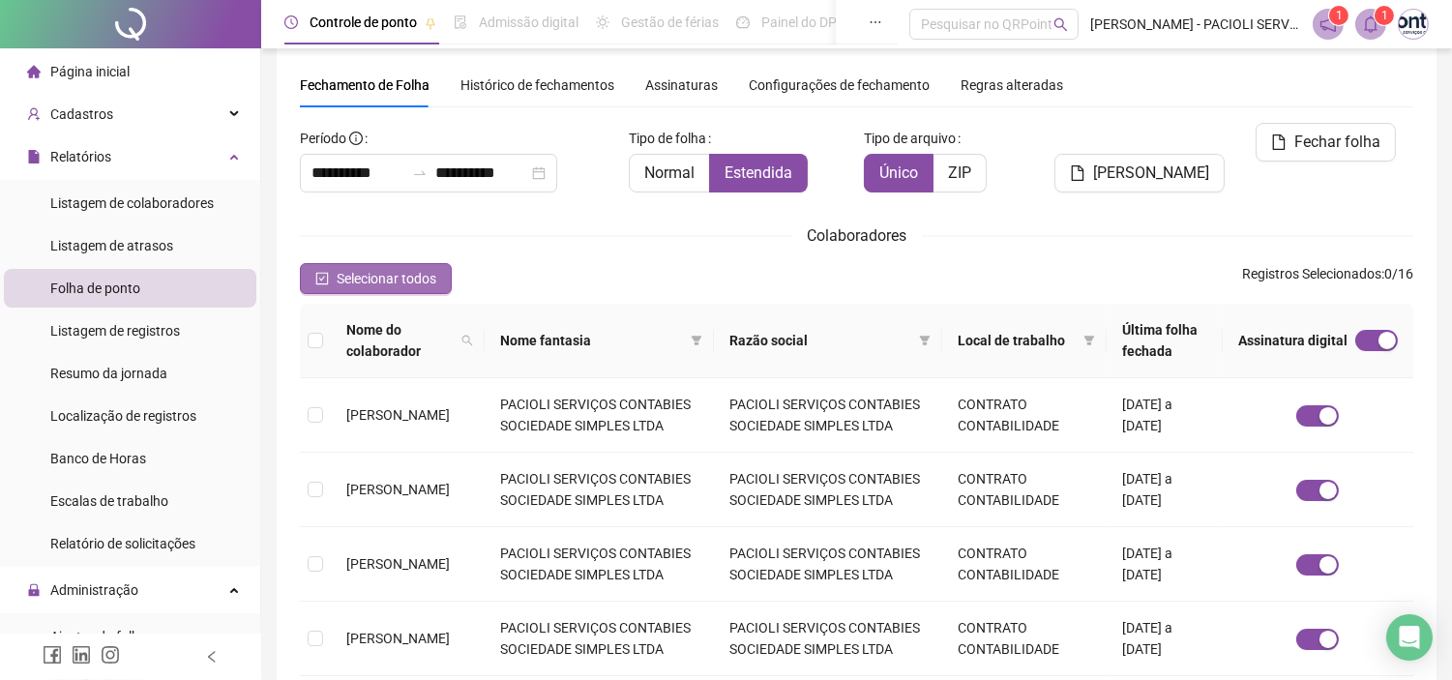
click at [362, 278] on span "Selecionar todos" at bounding box center [387, 278] width 100 height 21
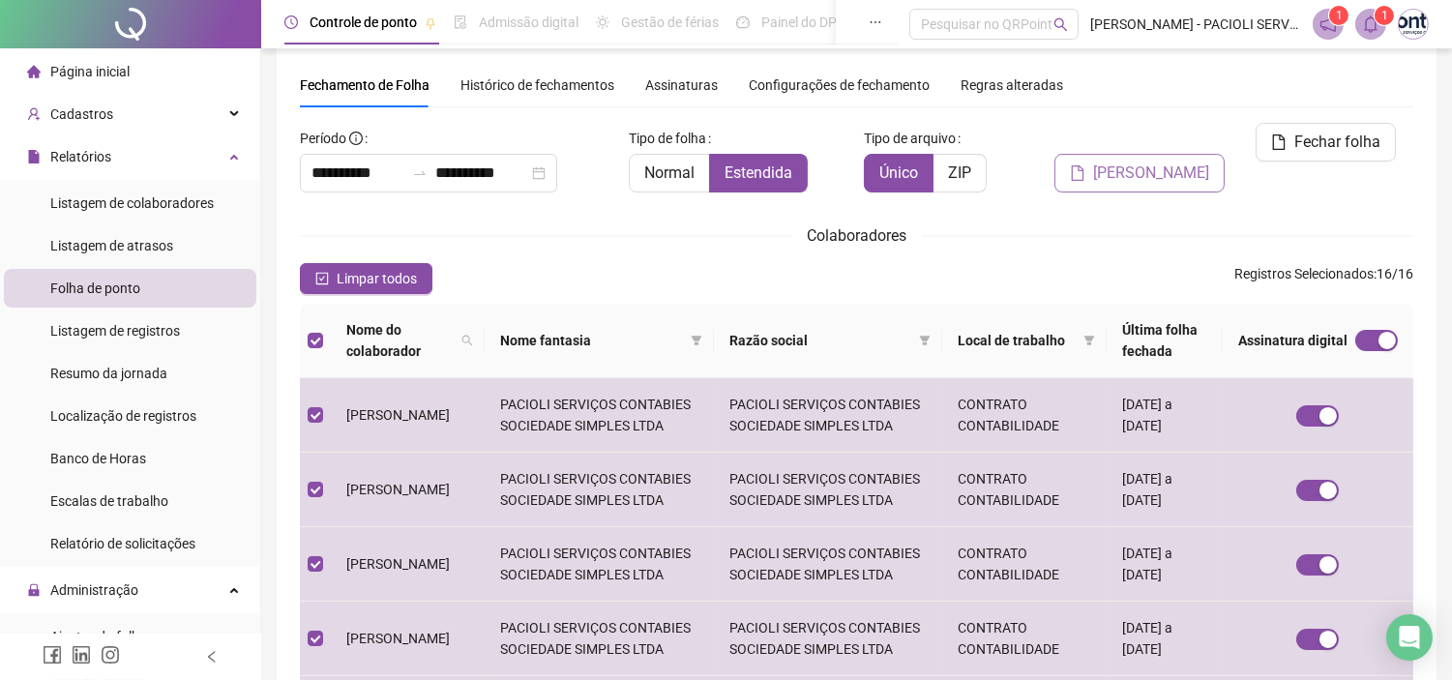
click at [1184, 162] on span "[PERSON_NAME]" at bounding box center [1151, 173] width 116 height 23
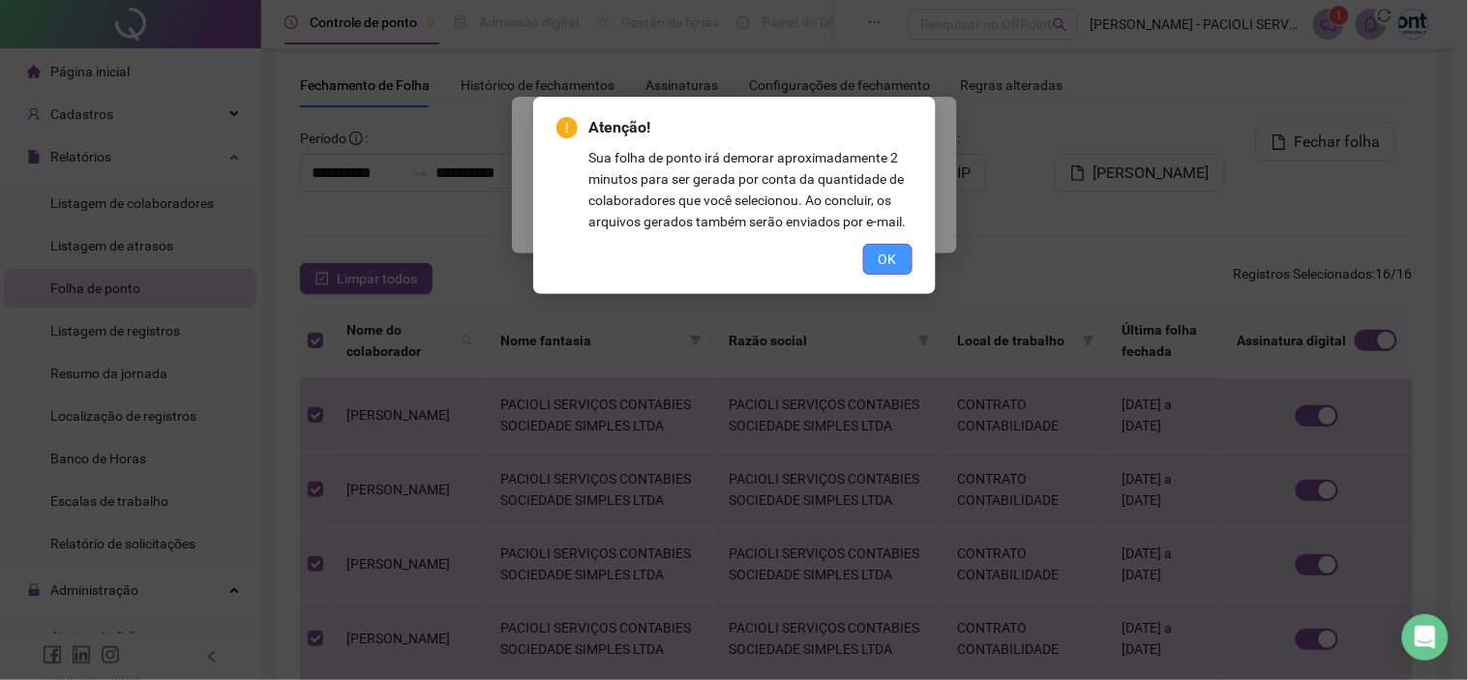
click at [902, 261] on button "OK" at bounding box center [887, 259] width 49 height 31
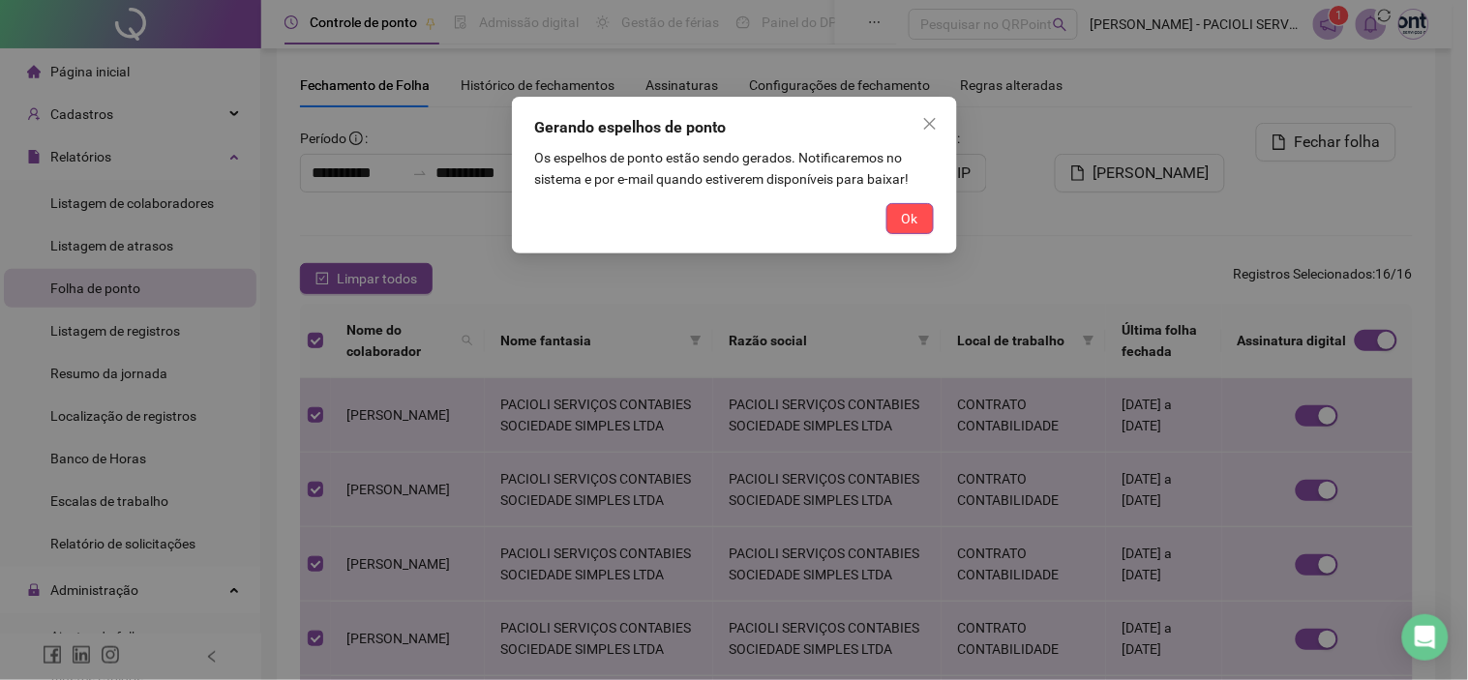
click at [929, 214] on button "Ok" at bounding box center [909, 218] width 47 height 31
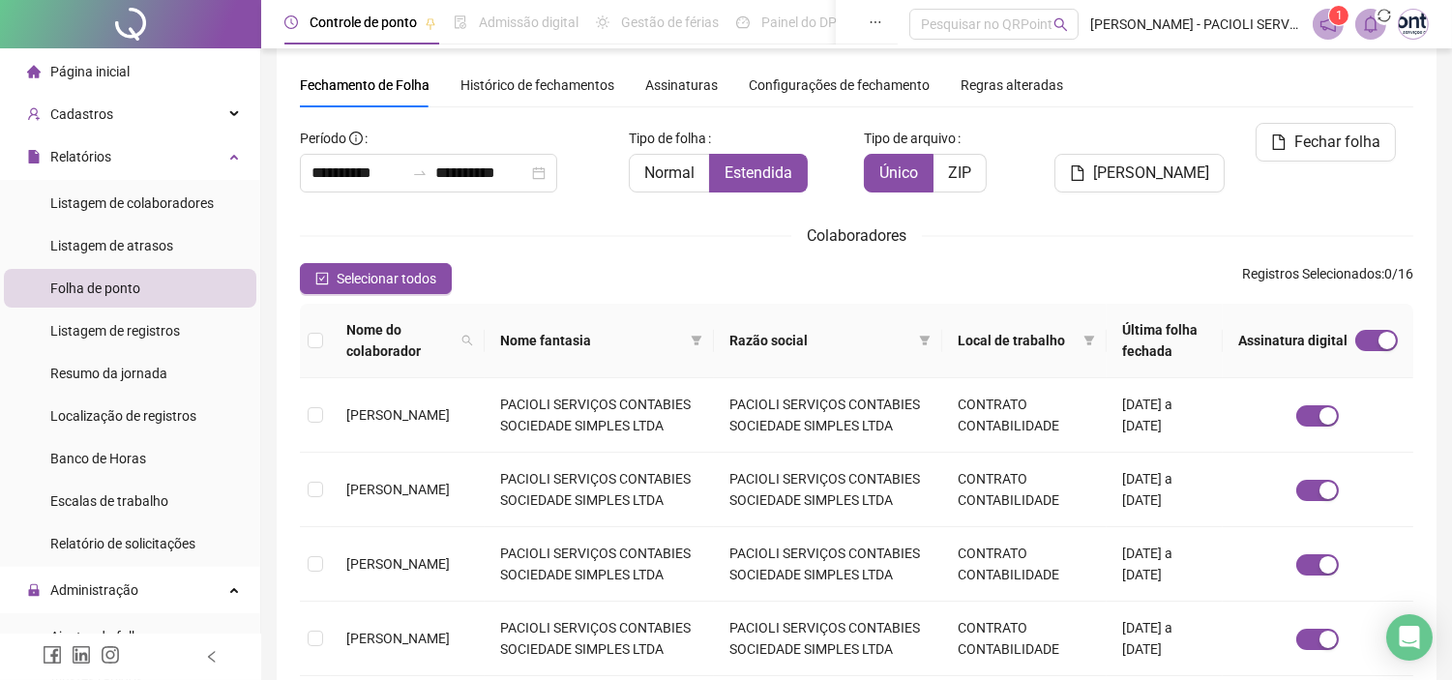
click at [1376, 30] on icon "bell" at bounding box center [1371, 23] width 14 height 17
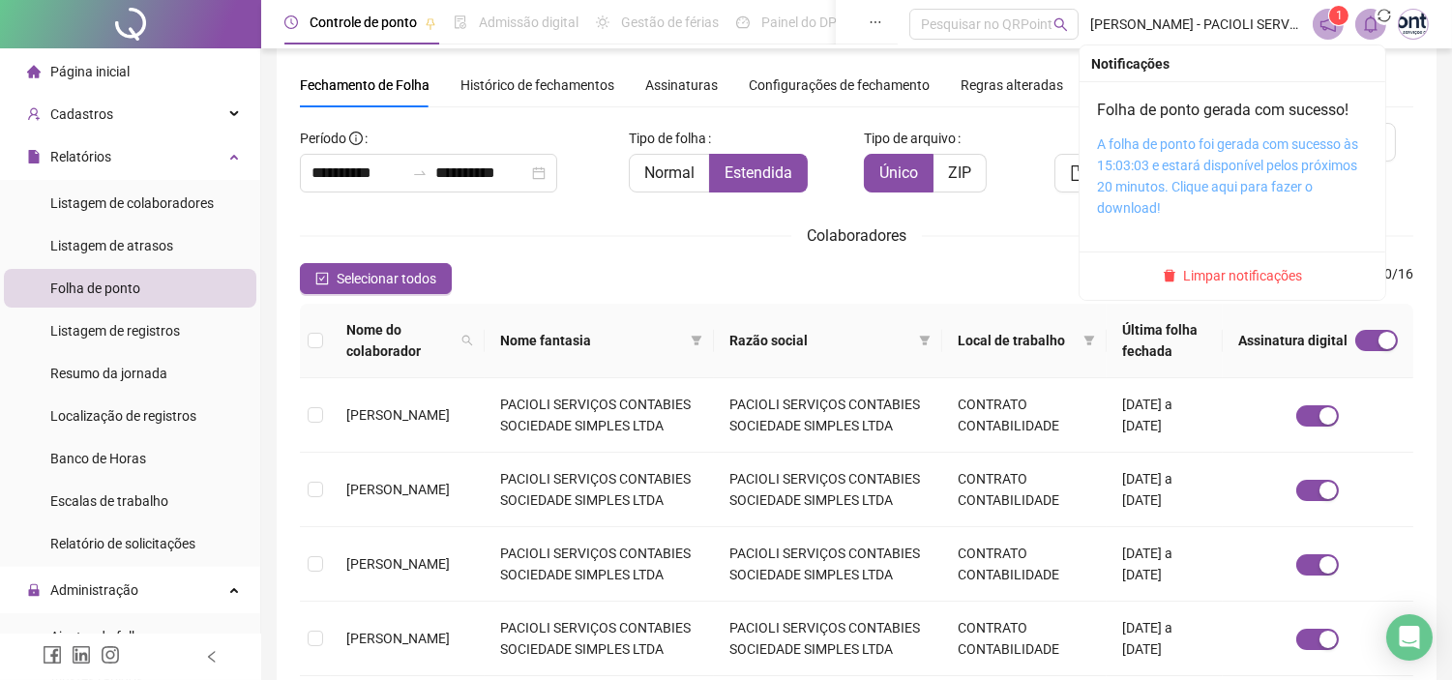
click at [1239, 149] on link "A folha de ponto foi gerada com sucesso às 15:03:03 e estará disponível pelos p…" at bounding box center [1227, 175] width 261 height 79
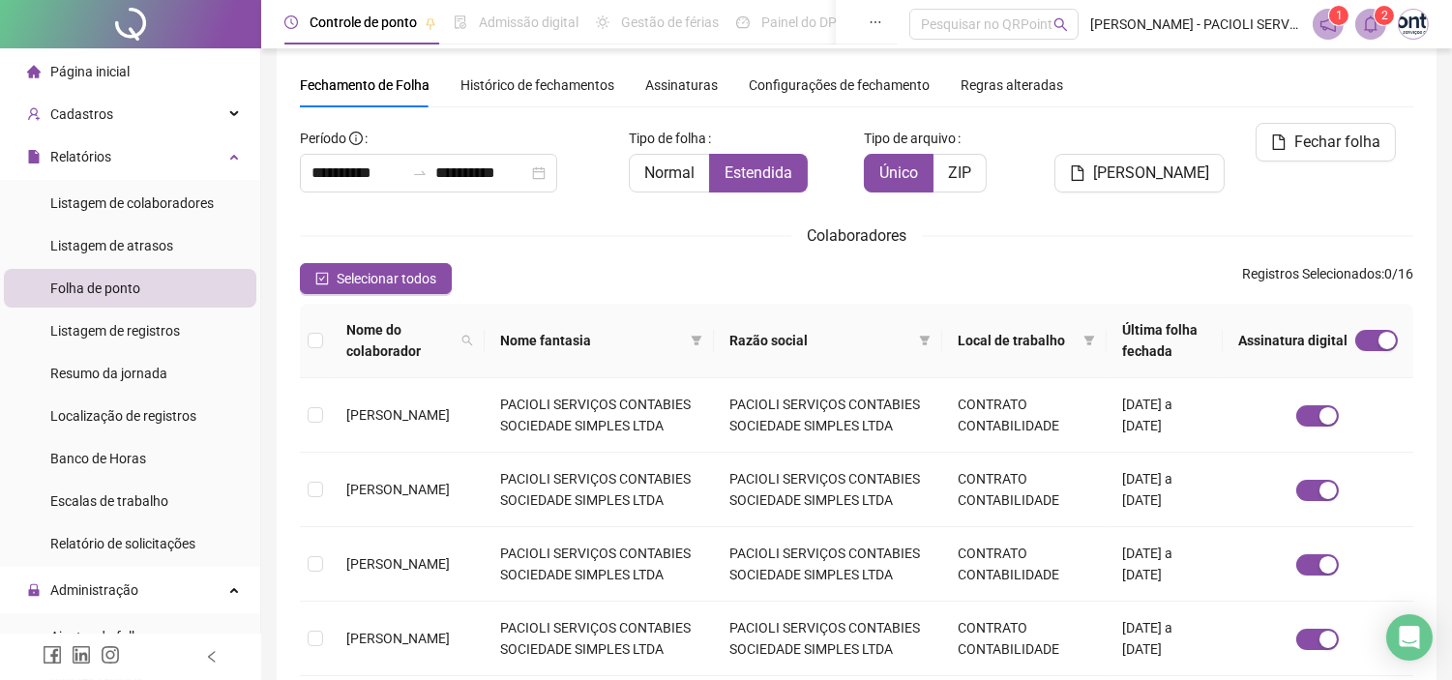
click at [1369, 25] on icon "bell" at bounding box center [1370, 23] width 17 height 17
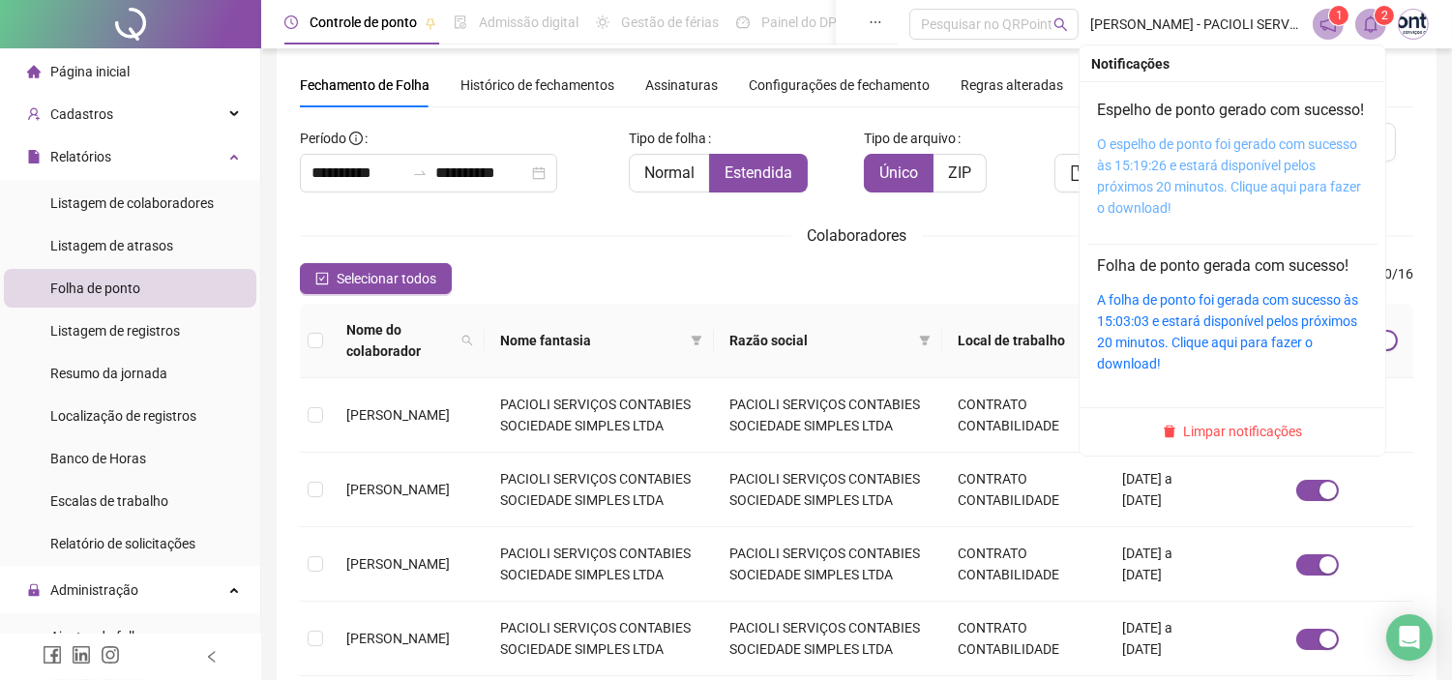
click at [1217, 207] on link "O espelho de ponto foi gerado com sucesso às 15:19:26 e estará disponível pelos…" at bounding box center [1229, 175] width 264 height 79
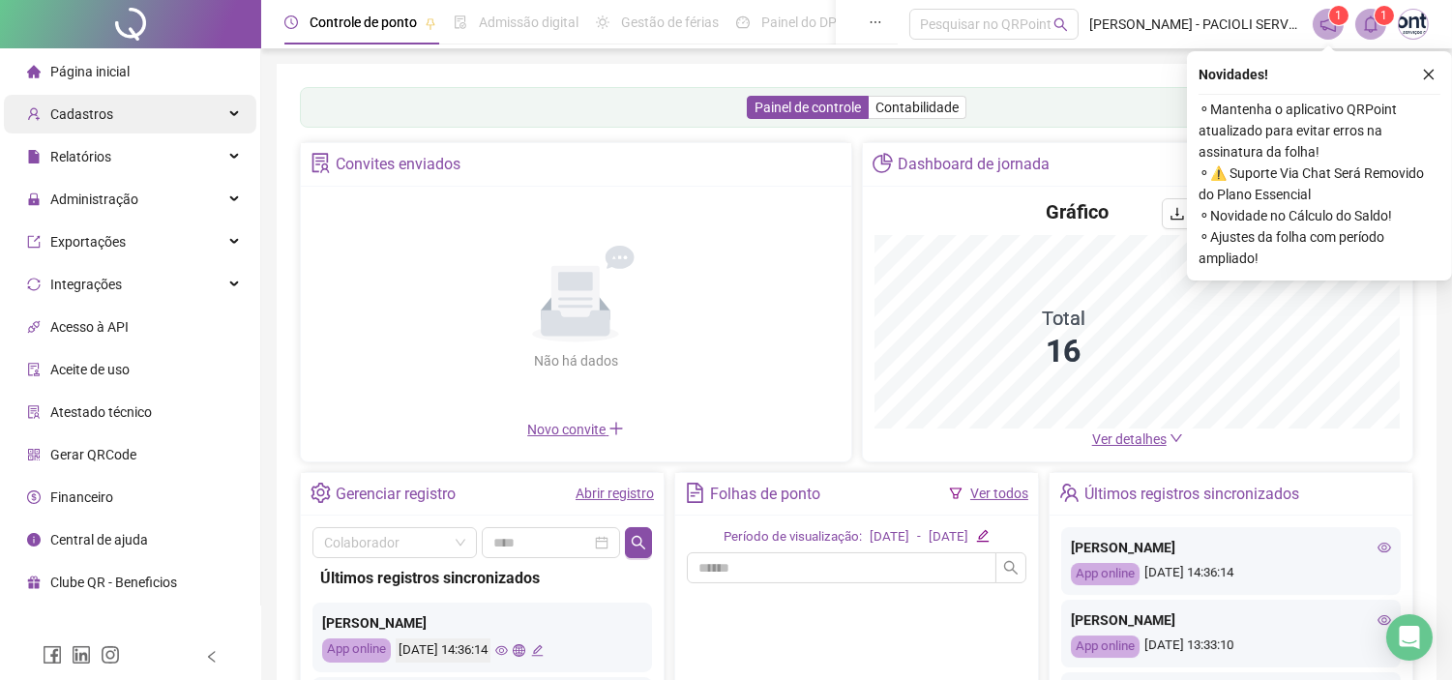
click at [92, 118] on span "Cadastros" at bounding box center [81, 113] width 63 height 15
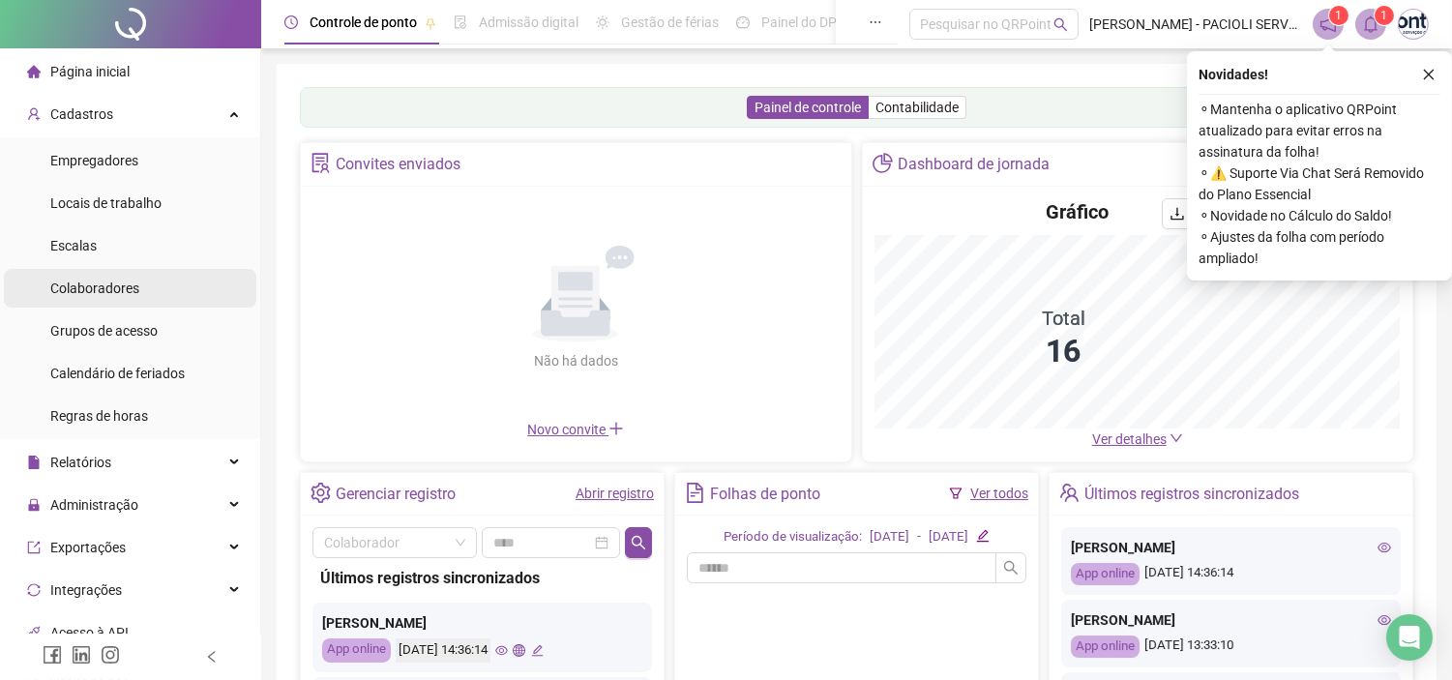
click at [82, 285] on span "Colaboradores" at bounding box center [94, 288] width 89 height 15
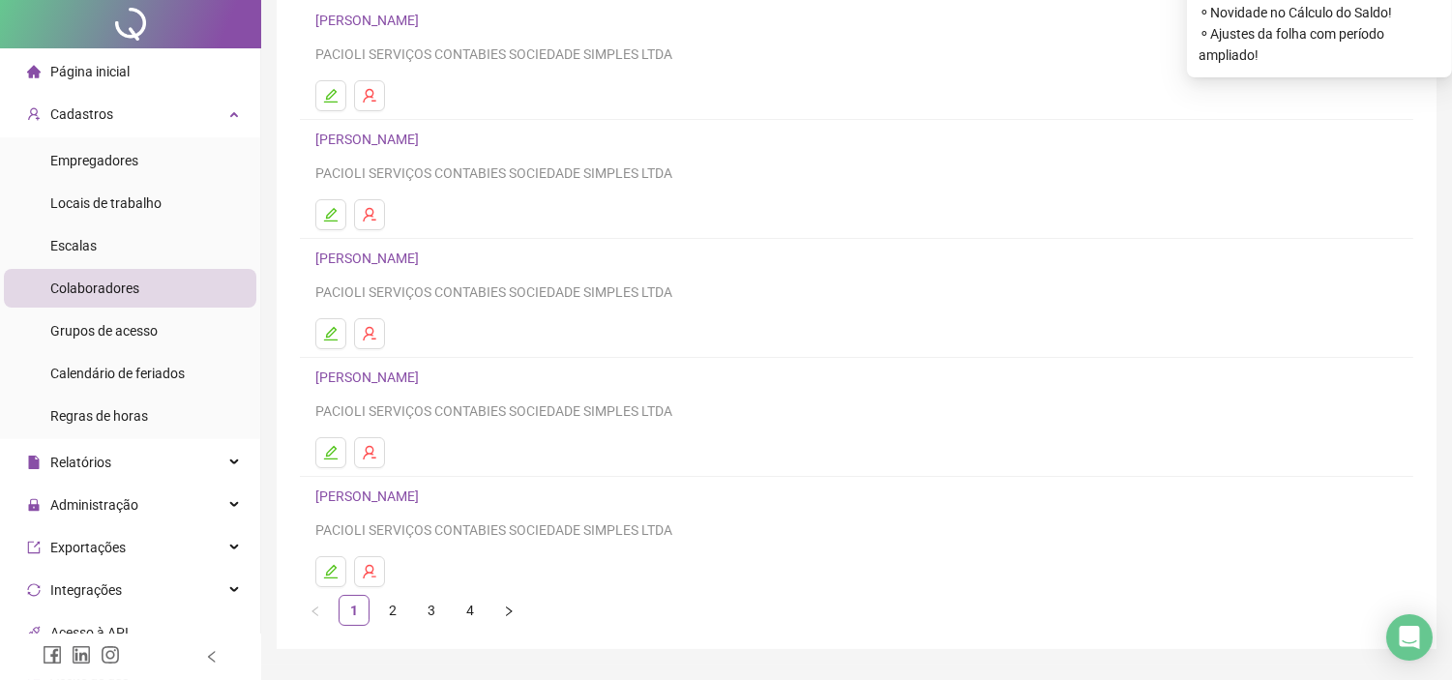
scroll to position [255, 0]
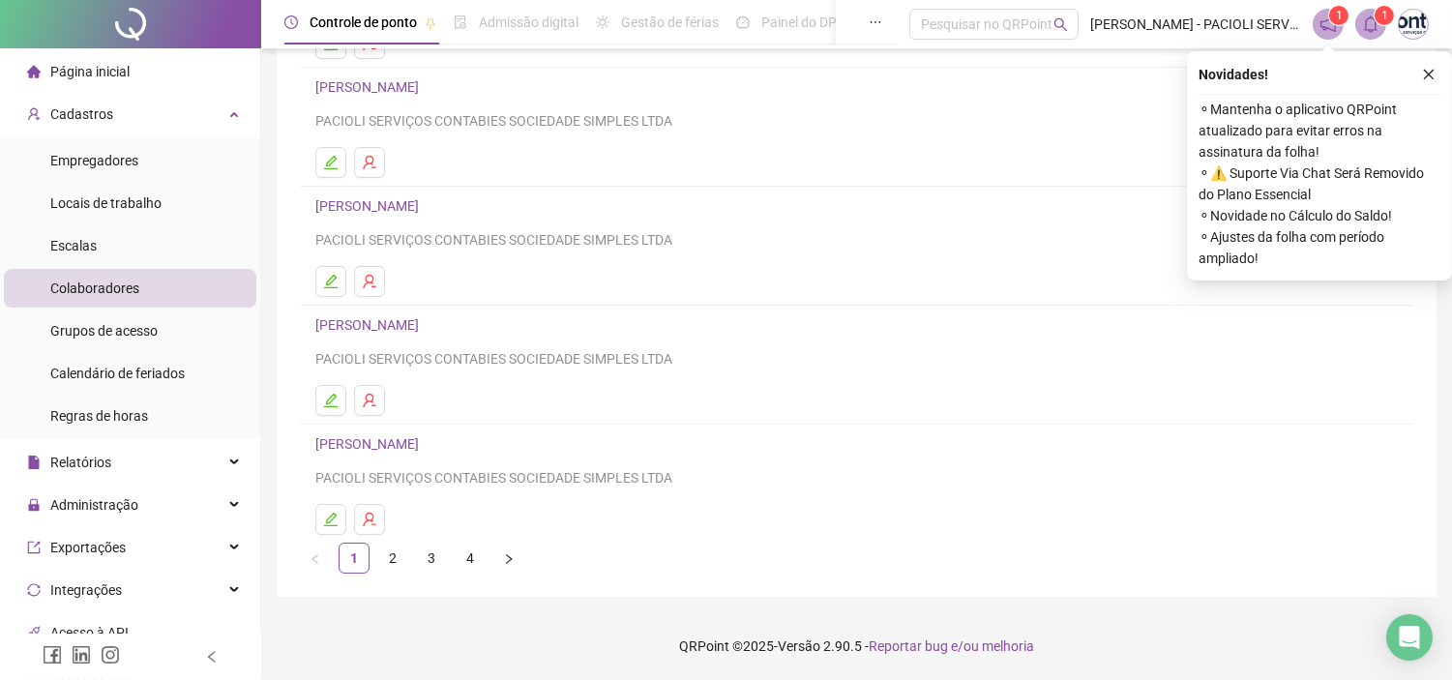
click at [425, 330] on link "[PERSON_NAME]" at bounding box center [369, 324] width 109 height 15
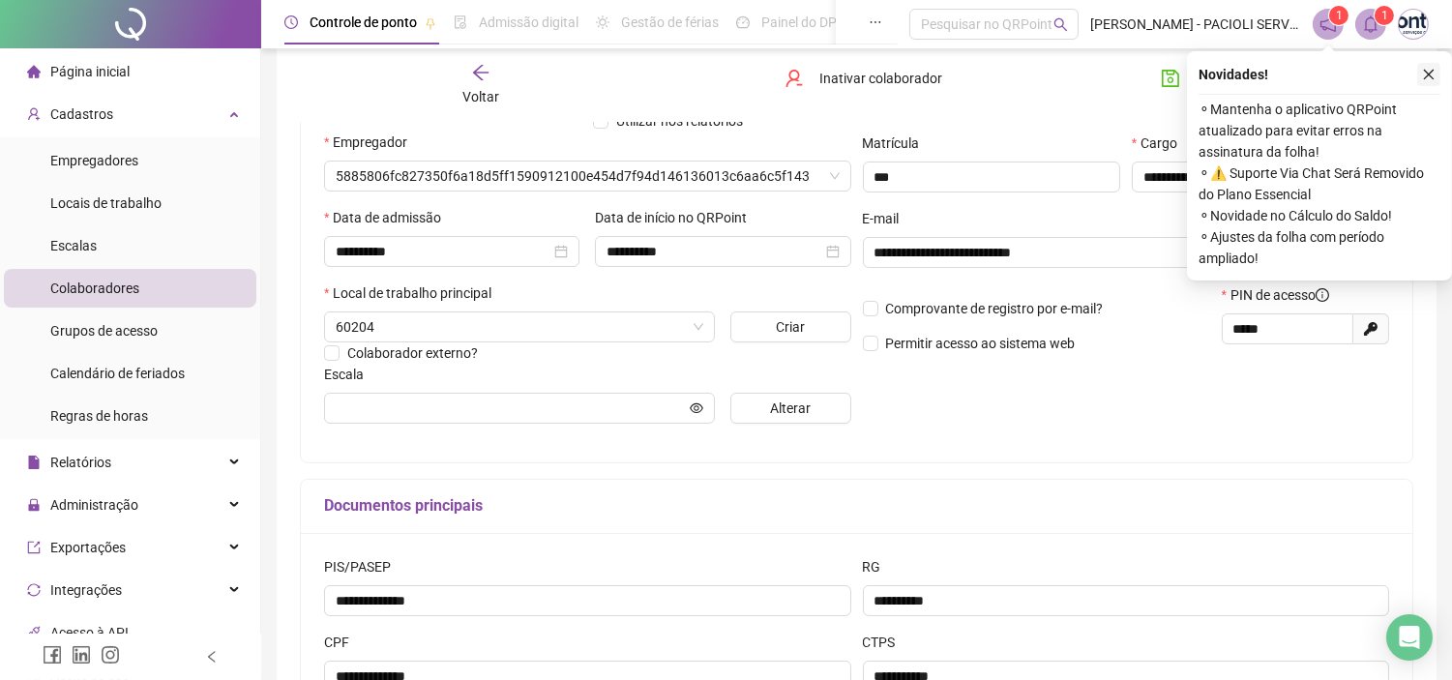
type input "**********"
click at [1433, 79] on icon "close" at bounding box center [1429, 75] width 14 height 14
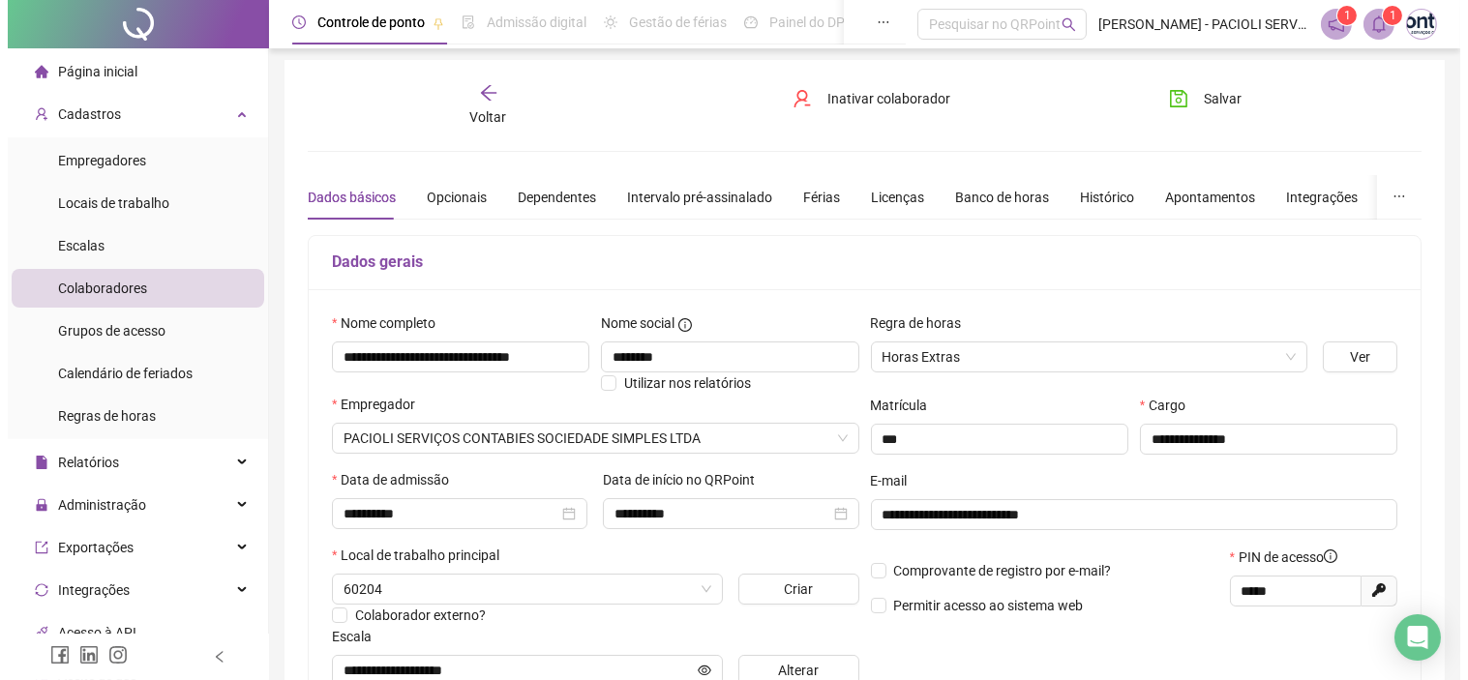
scroll to position [0, 0]
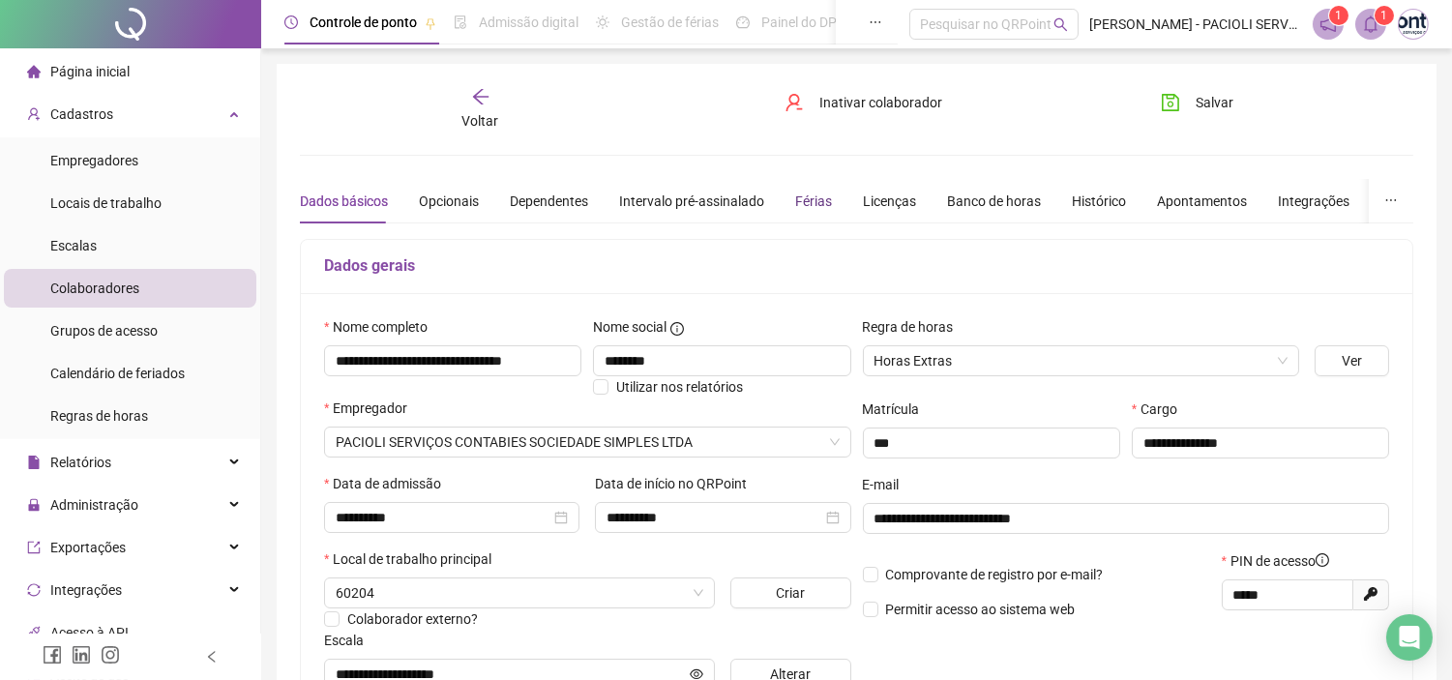
click at [814, 206] on div "Férias" at bounding box center [813, 201] width 37 height 21
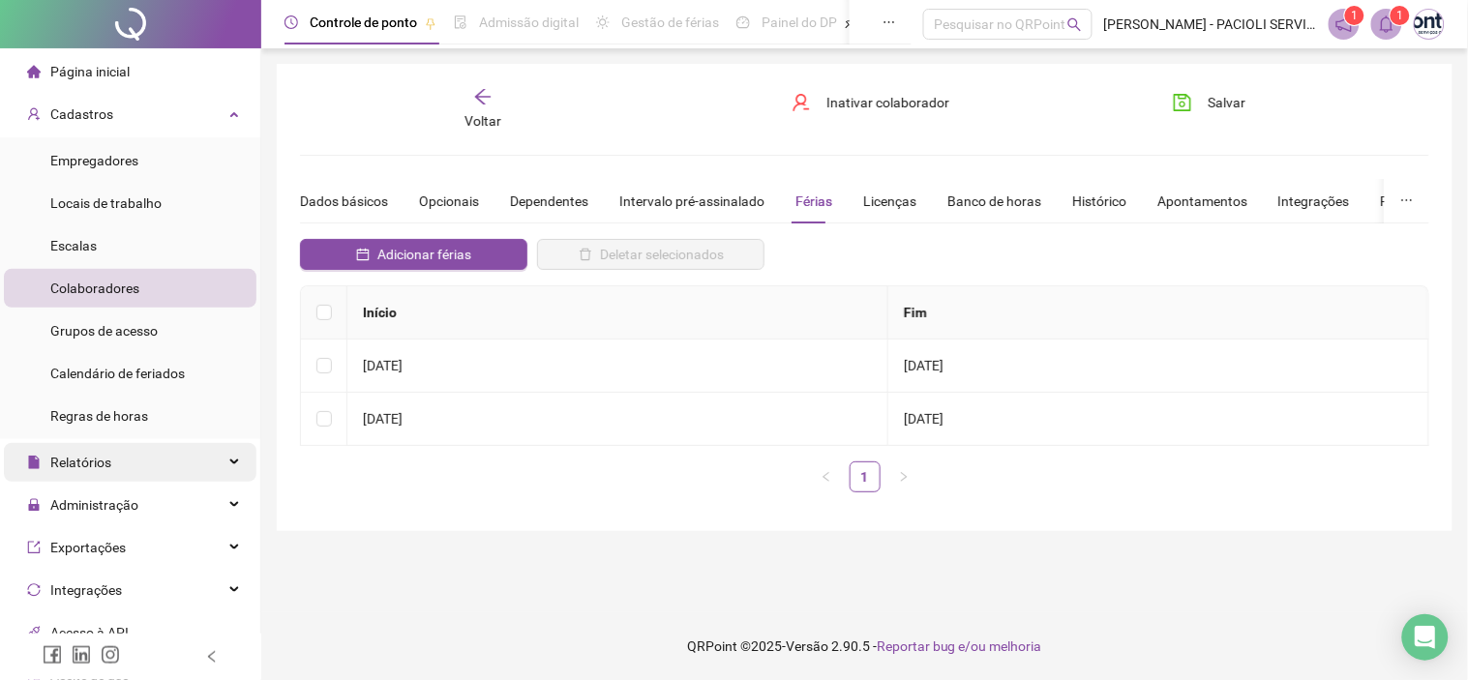
click at [92, 457] on span "Relatórios" at bounding box center [80, 462] width 61 height 15
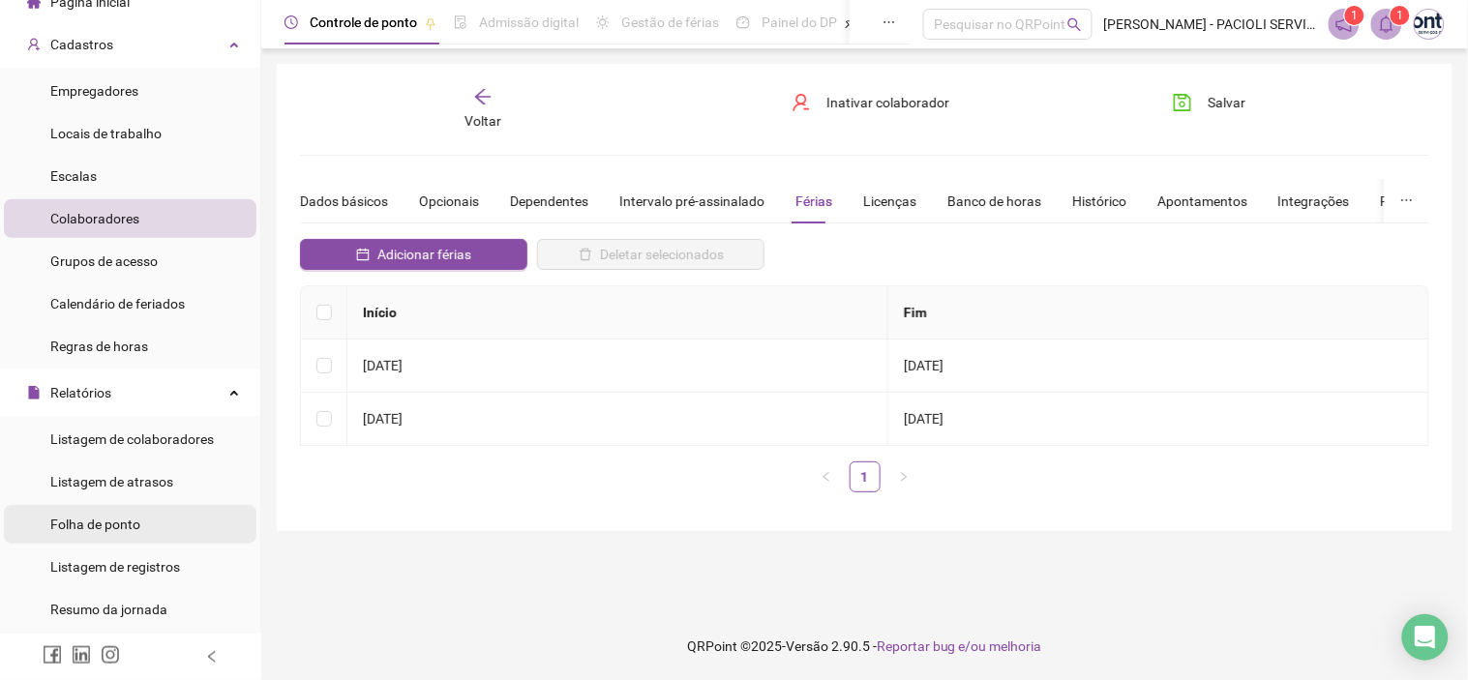
scroll to position [107, 0]
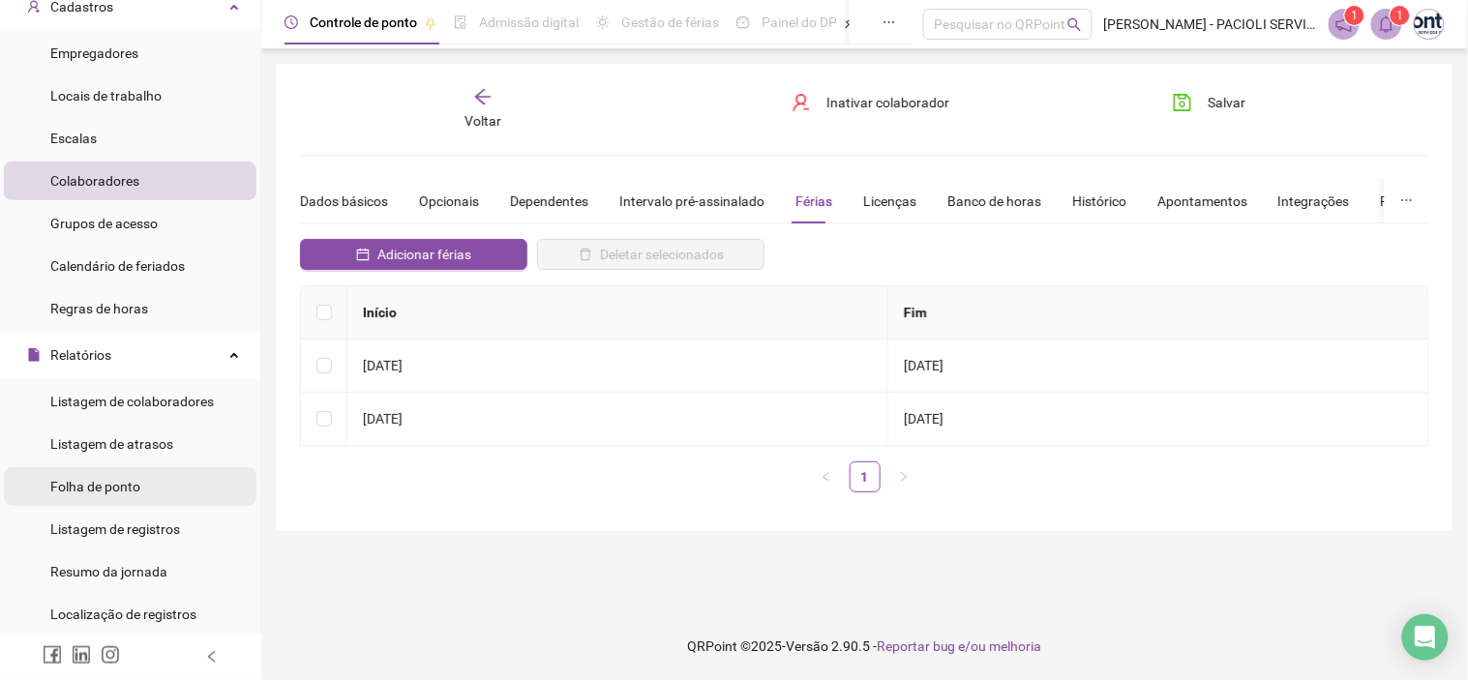
click at [107, 485] on span "Folha de ponto" at bounding box center [95, 486] width 90 height 15
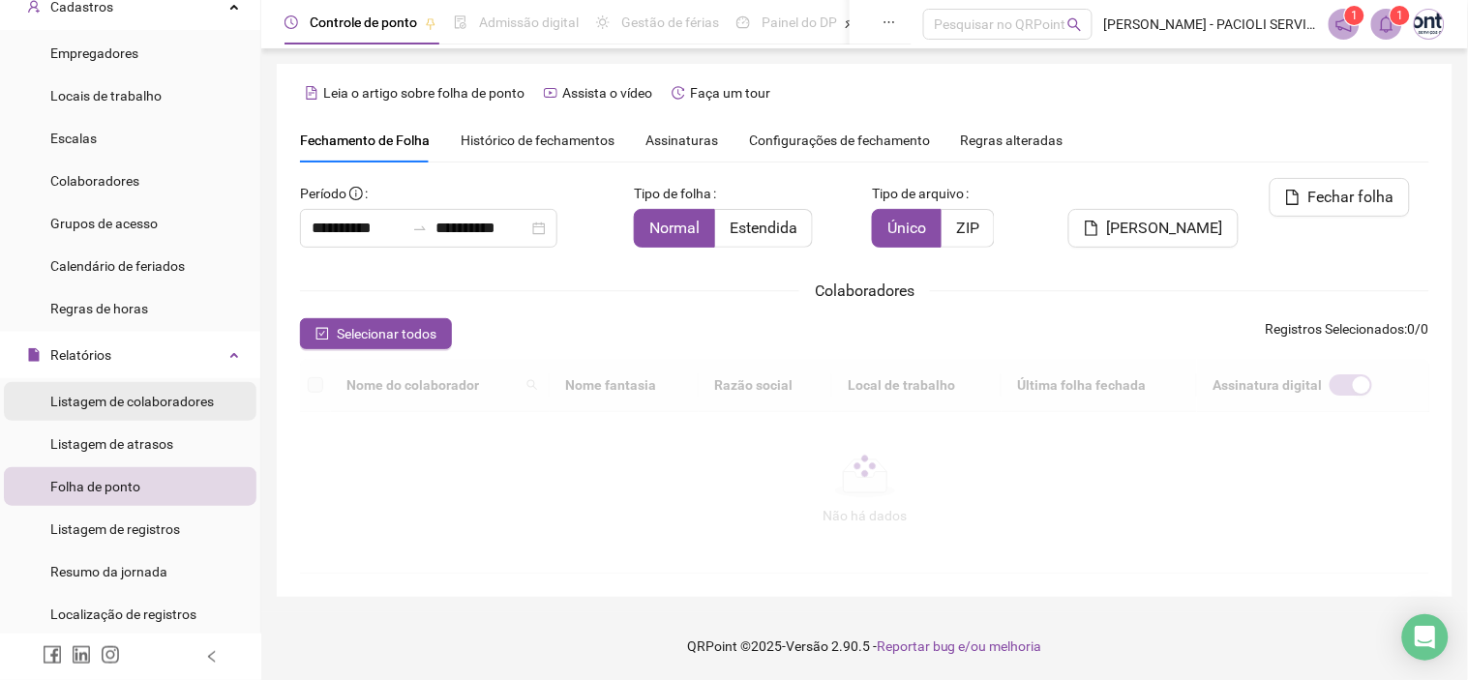
type input "**********"
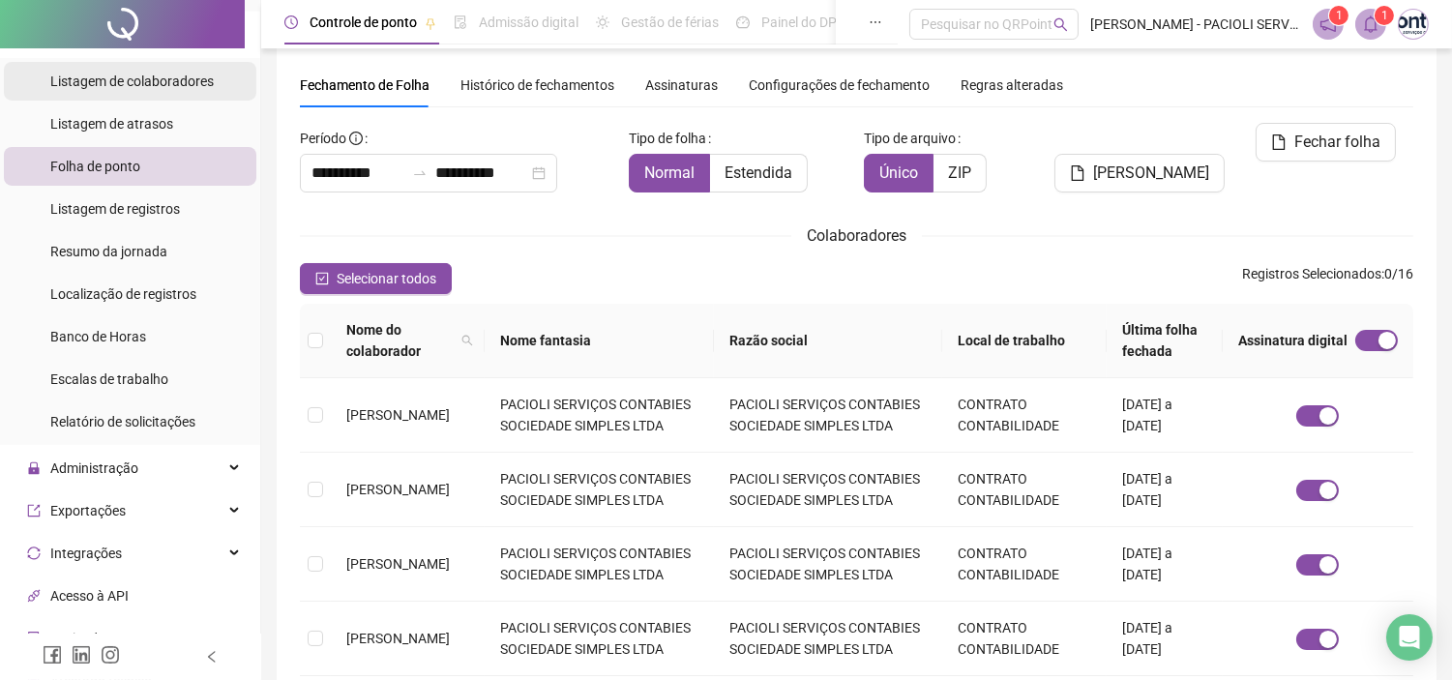
scroll to position [430, 0]
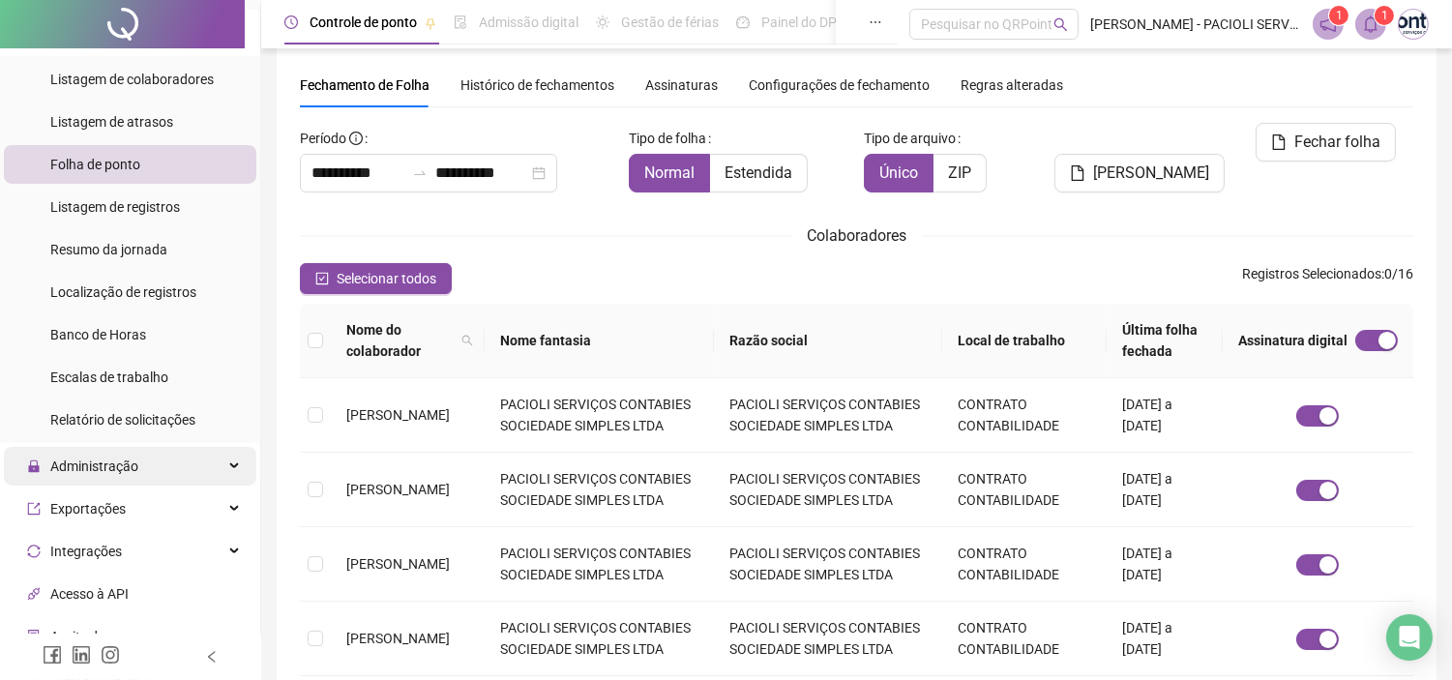
click at [92, 464] on span "Administração" at bounding box center [94, 466] width 88 height 15
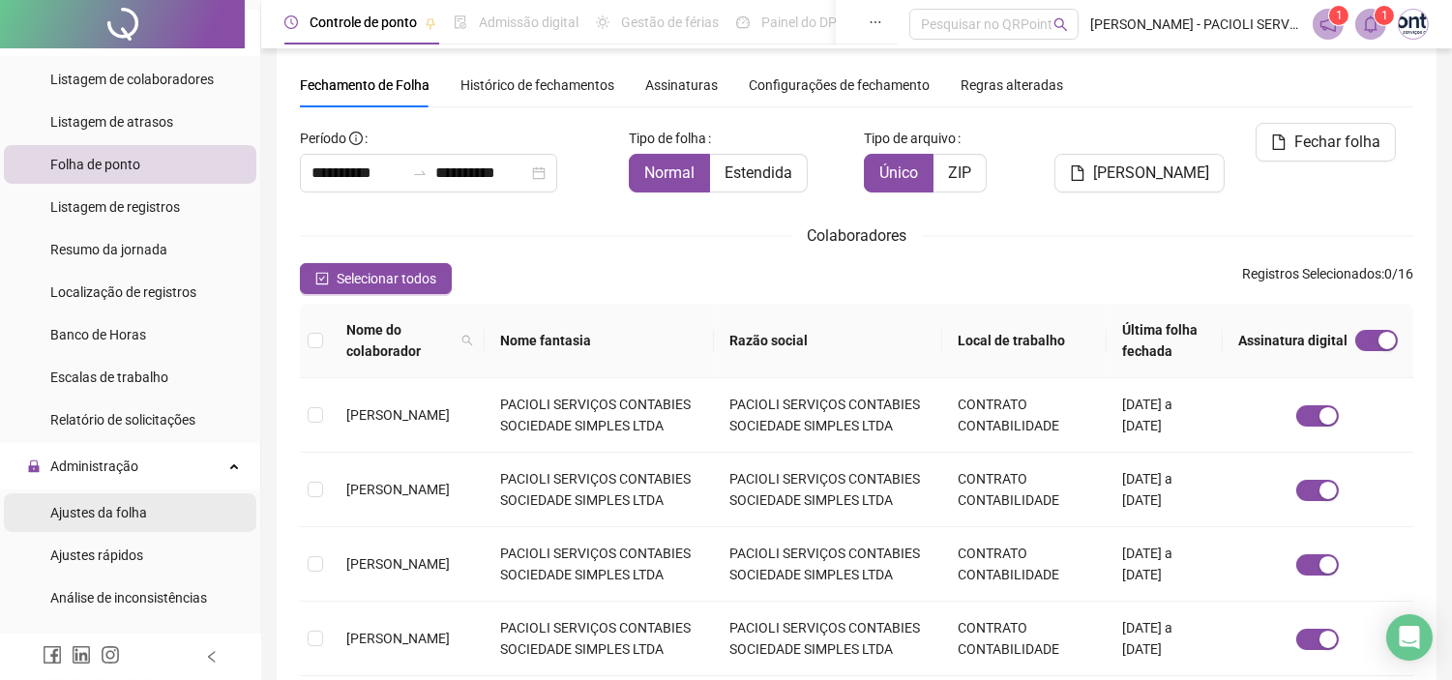
click at [92, 519] on span "Ajustes da folha" at bounding box center [98, 512] width 97 height 15
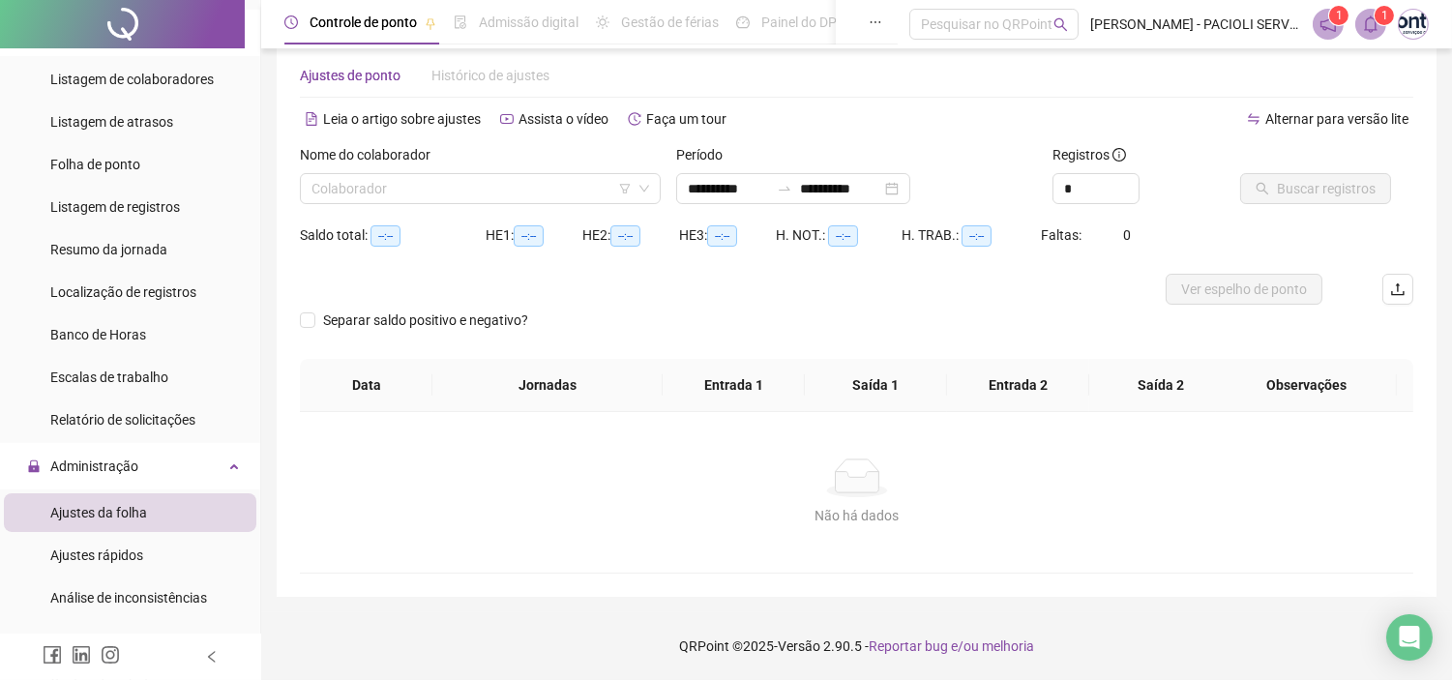
scroll to position [33, 0]
type input "**********"
click at [467, 171] on div "Nome do colaborador" at bounding box center [480, 159] width 361 height 29
click at [460, 189] on input "search" at bounding box center [472, 189] width 320 height 29
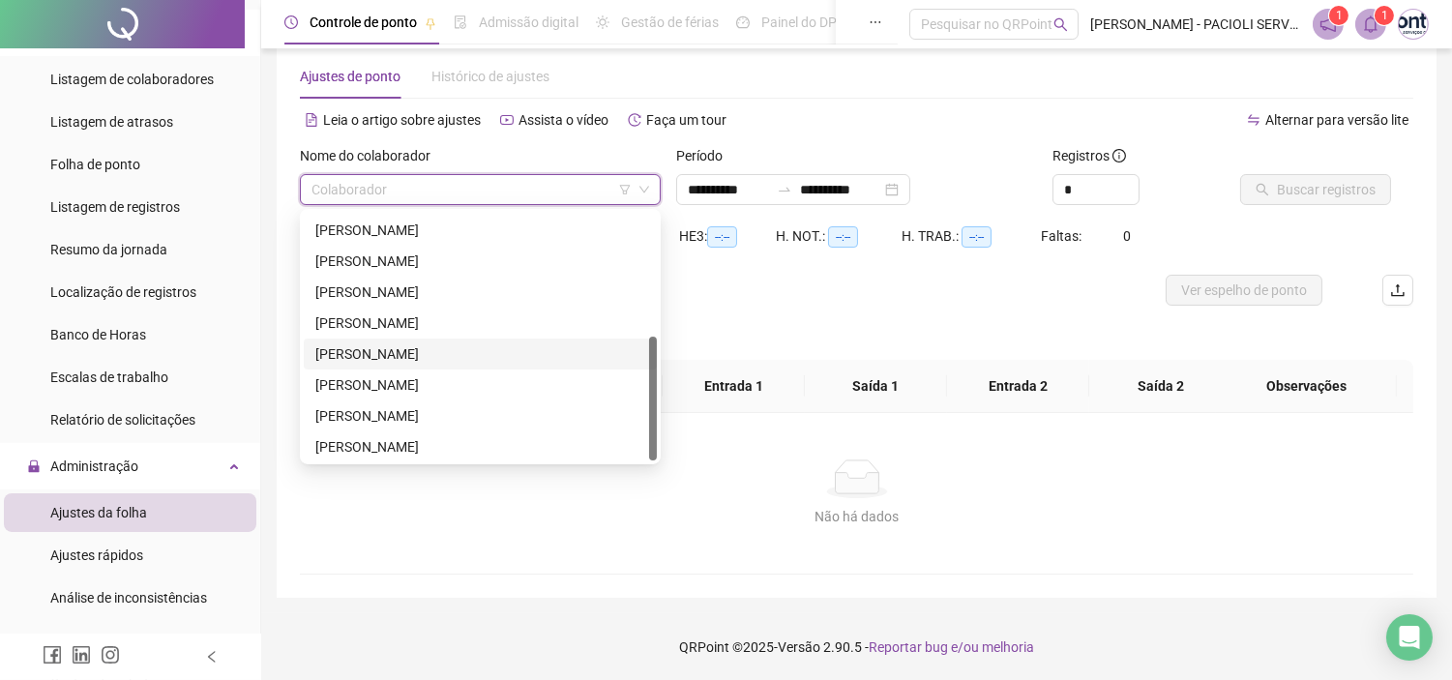
scroll to position [247, 0]
click at [412, 407] on div "[PERSON_NAME]" at bounding box center [480, 414] width 330 height 21
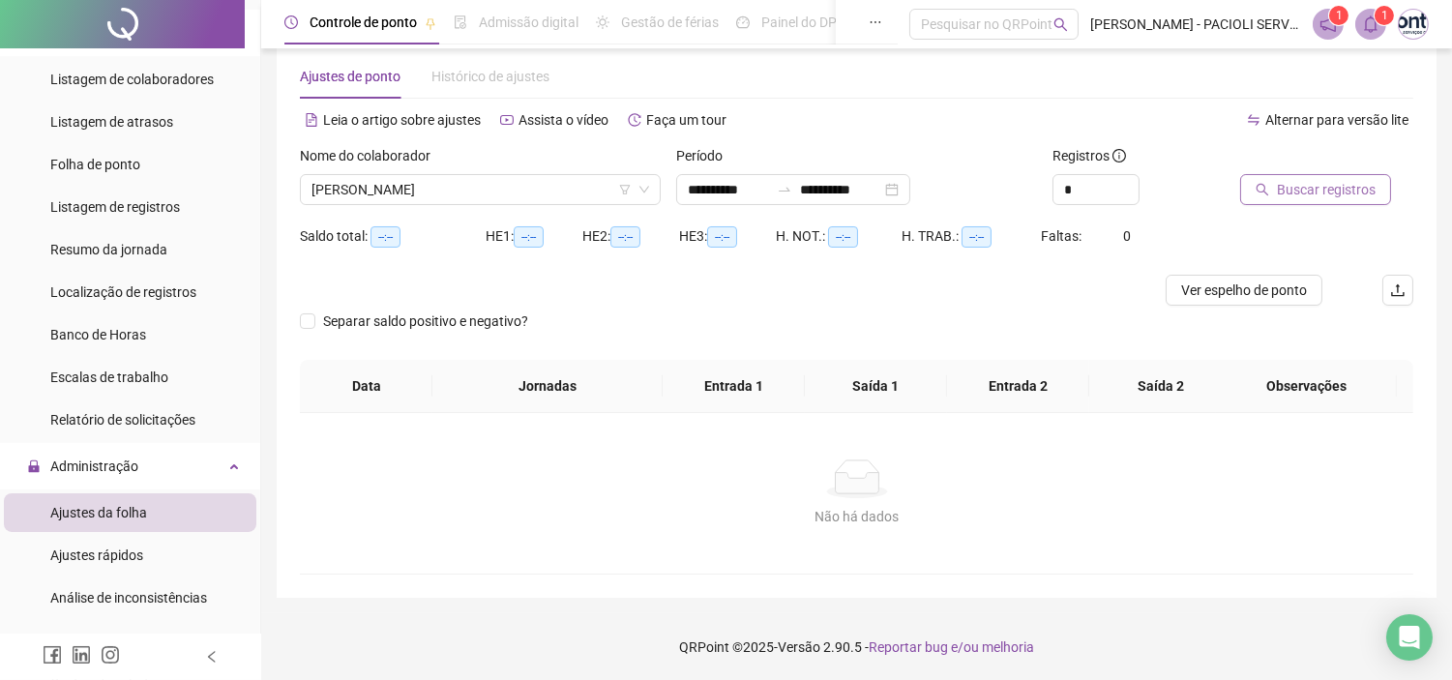
click at [1372, 186] on button "Buscar registros" at bounding box center [1315, 189] width 151 height 31
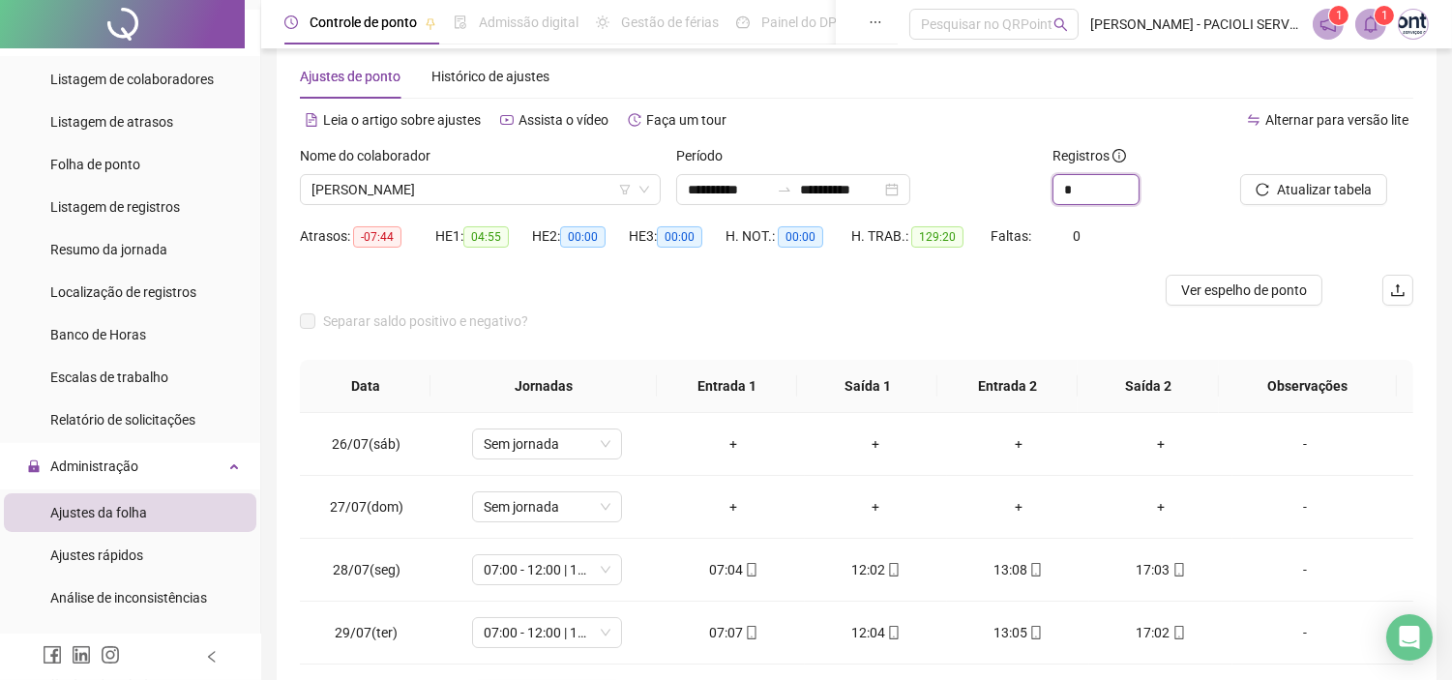
click at [1136, 184] on icon "up" at bounding box center [1139, 182] width 7 height 7
type input "*"
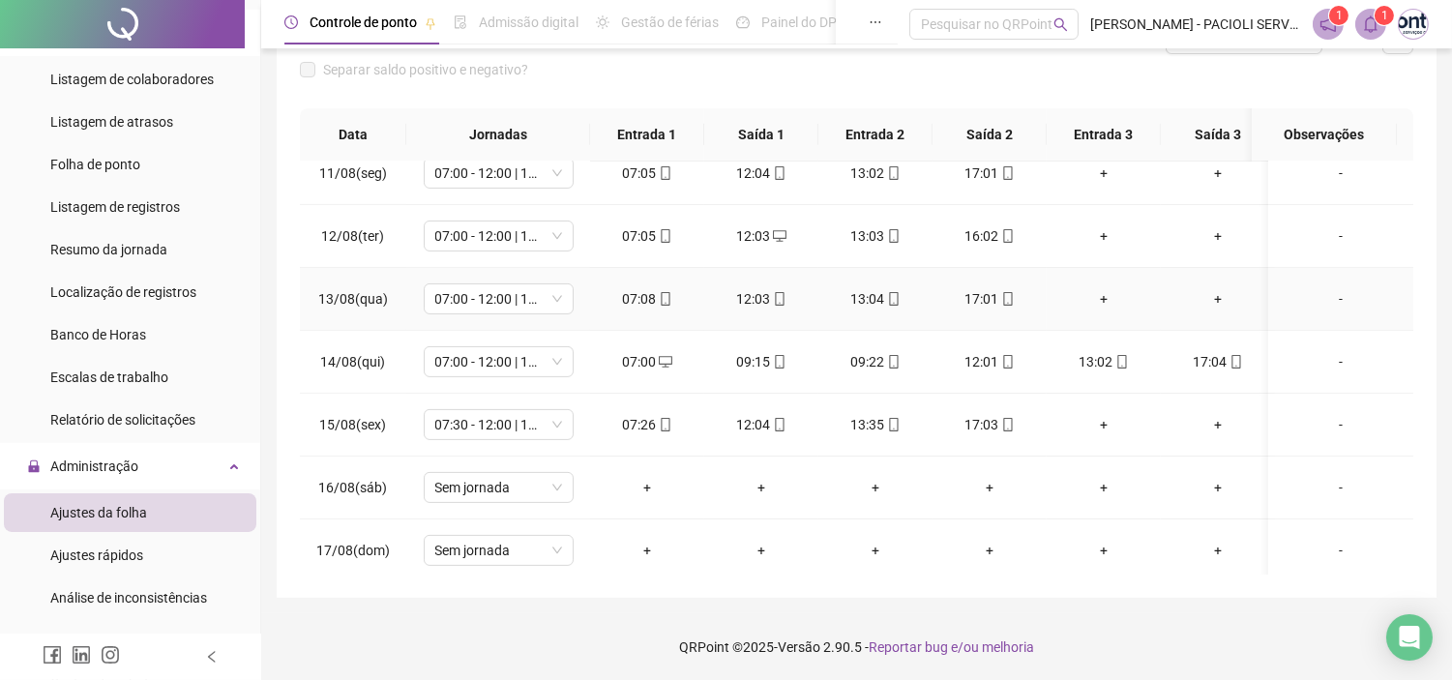
scroll to position [1051, 0]
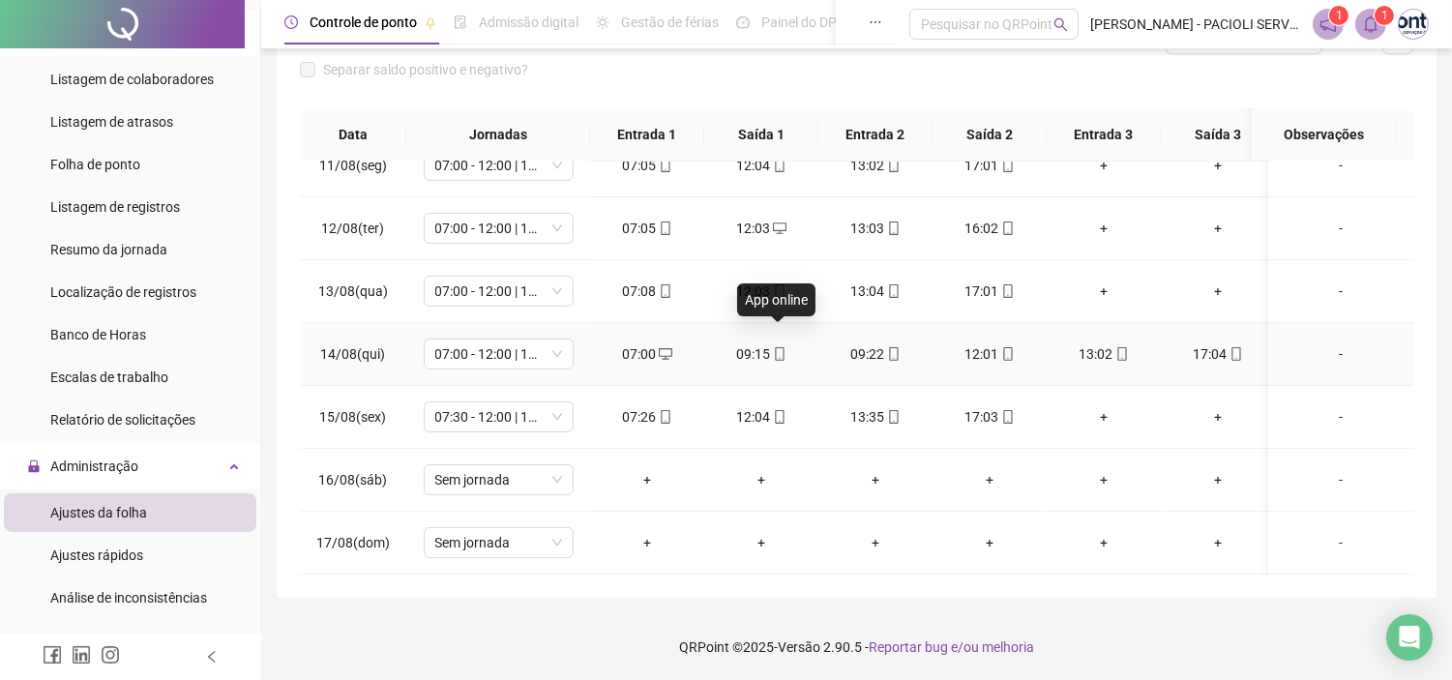
click at [778, 347] on icon "mobile" at bounding box center [779, 354] width 9 height 14
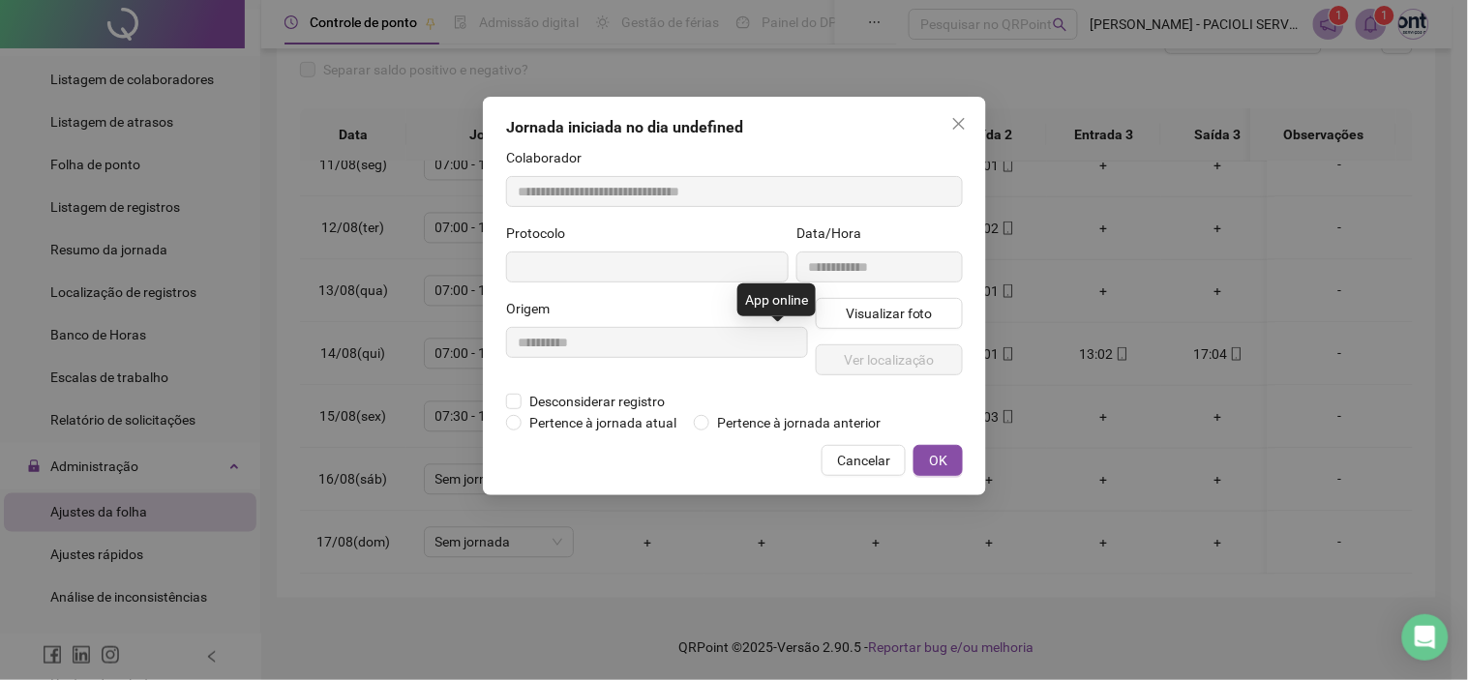
type input "**********"
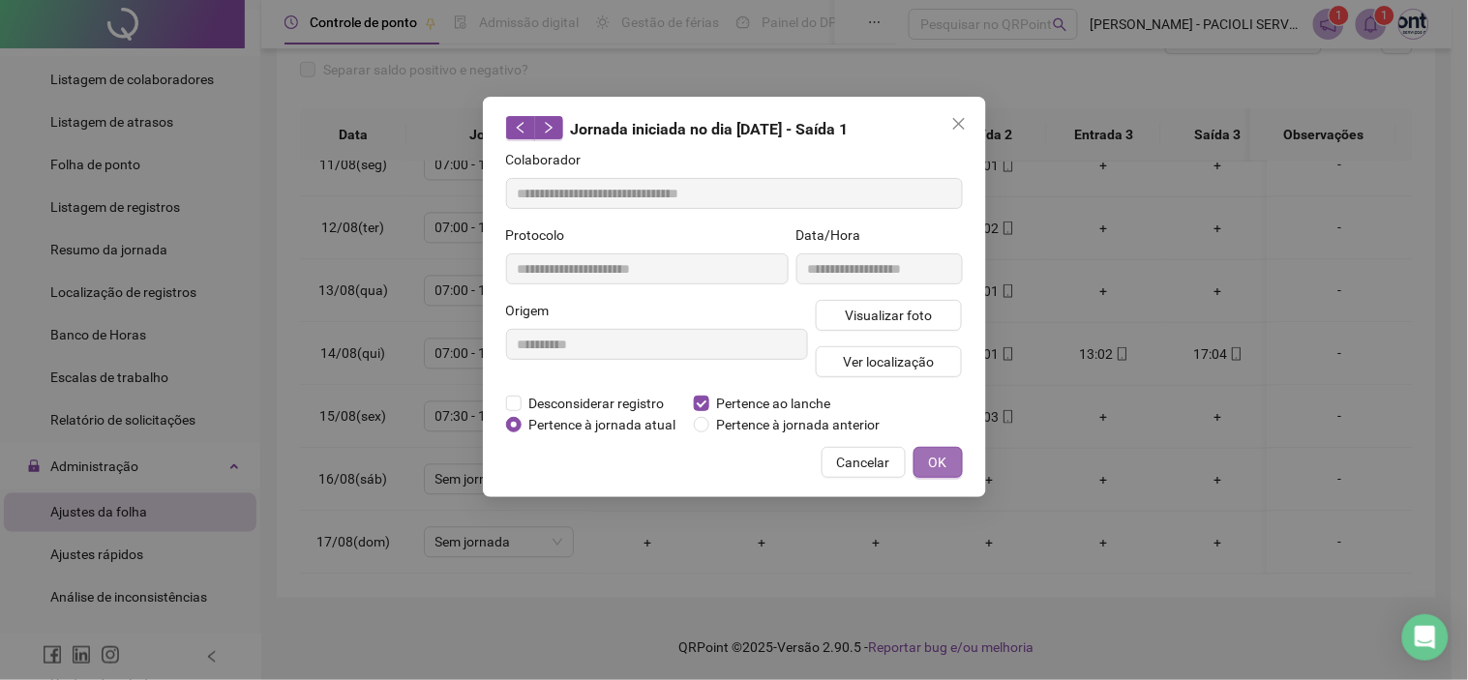
click at [923, 453] on button "OK" at bounding box center [937, 462] width 49 height 31
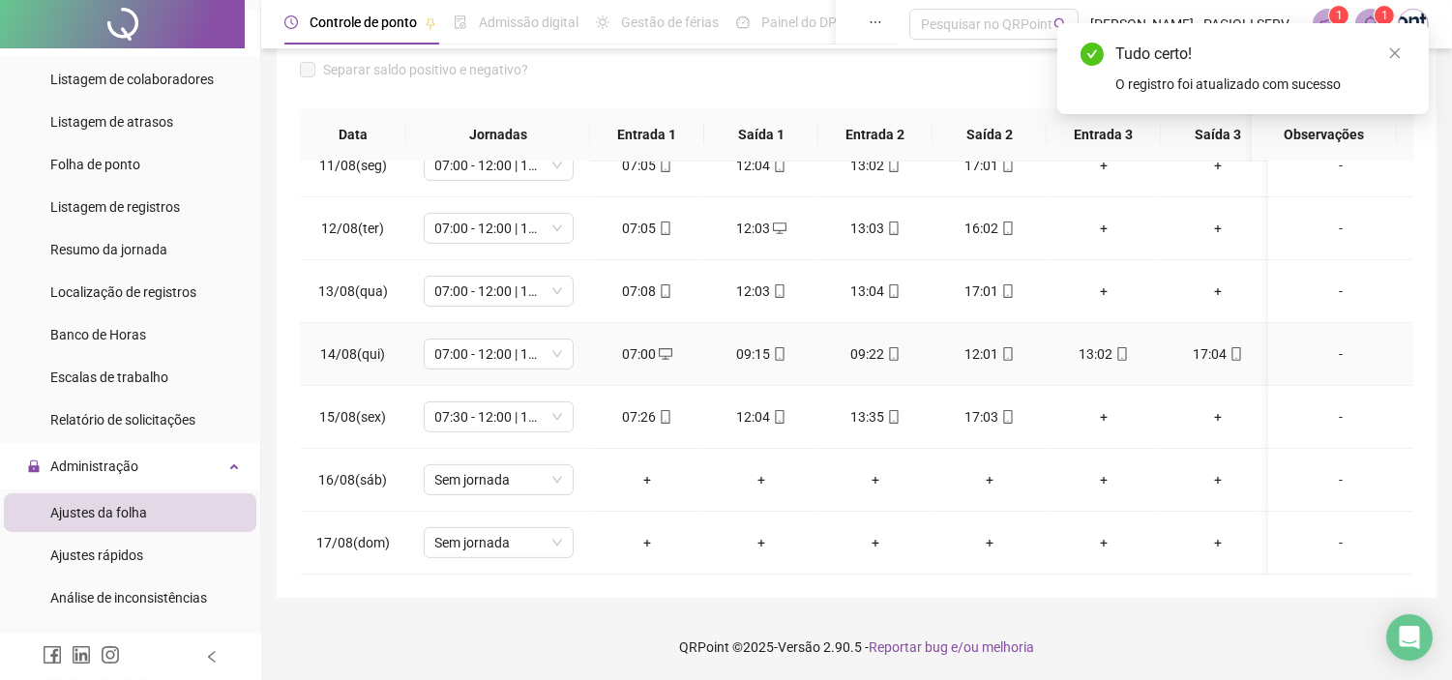
click at [891, 347] on icon "mobile" at bounding box center [894, 354] width 14 height 14
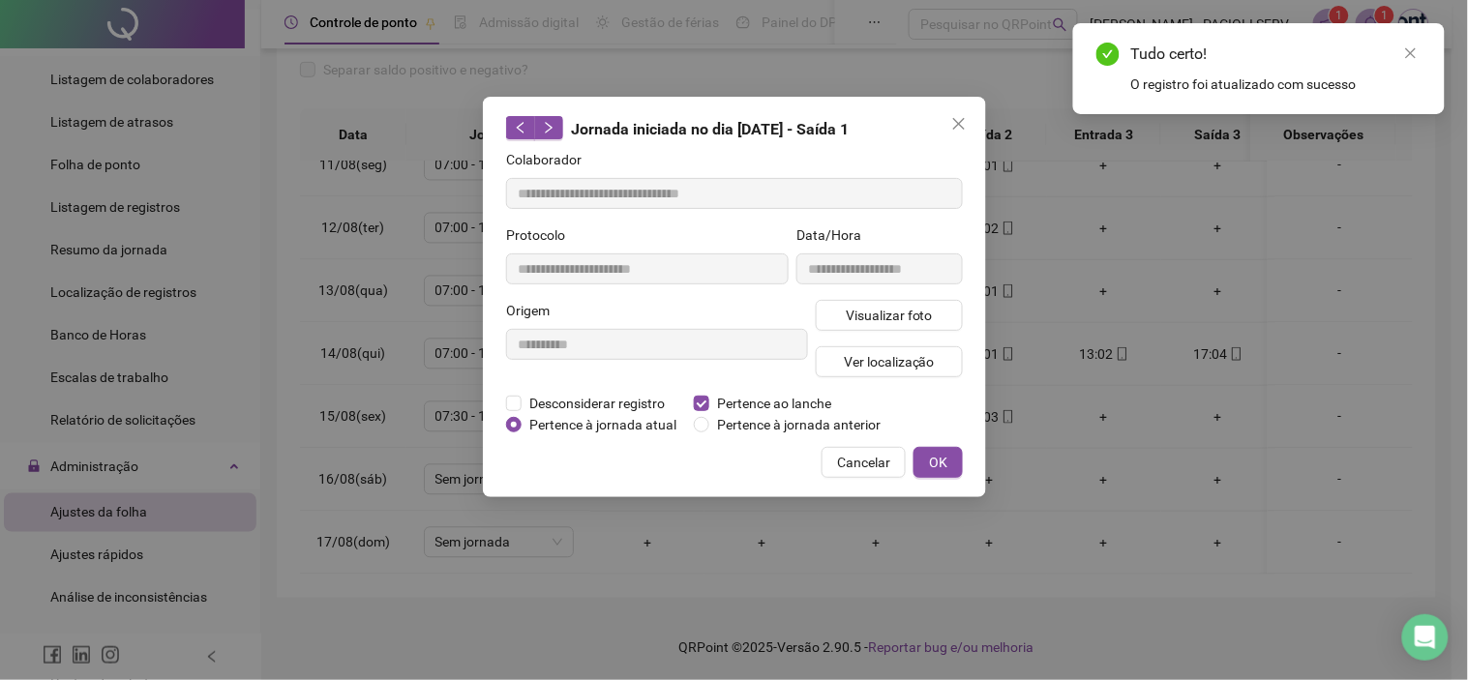
type input "**********"
click at [795, 407] on span "Pertence ao lanche" at bounding box center [774, 403] width 130 height 21
click at [941, 465] on span "OK" at bounding box center [938, 462] width 18 height 21
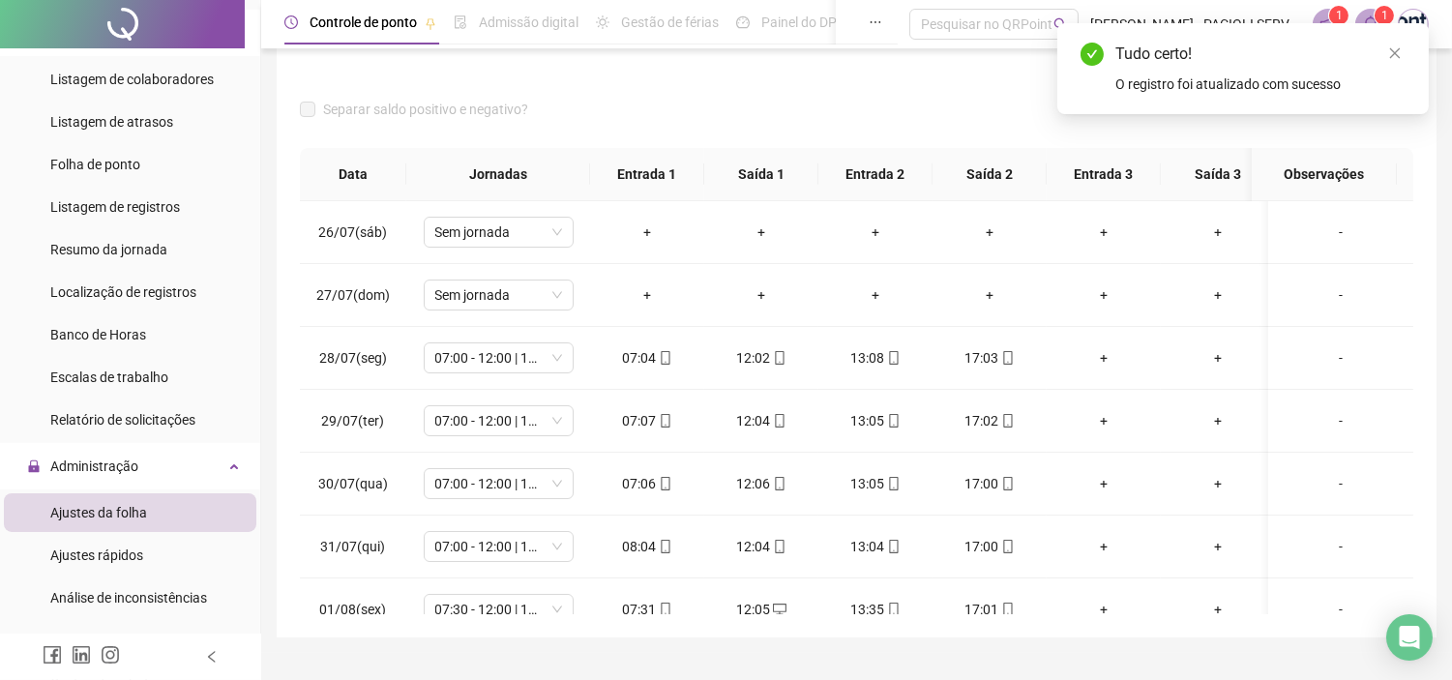
scroll to position [177, 0]
